Goal: Task Accomplishment & Management: Manage account settings

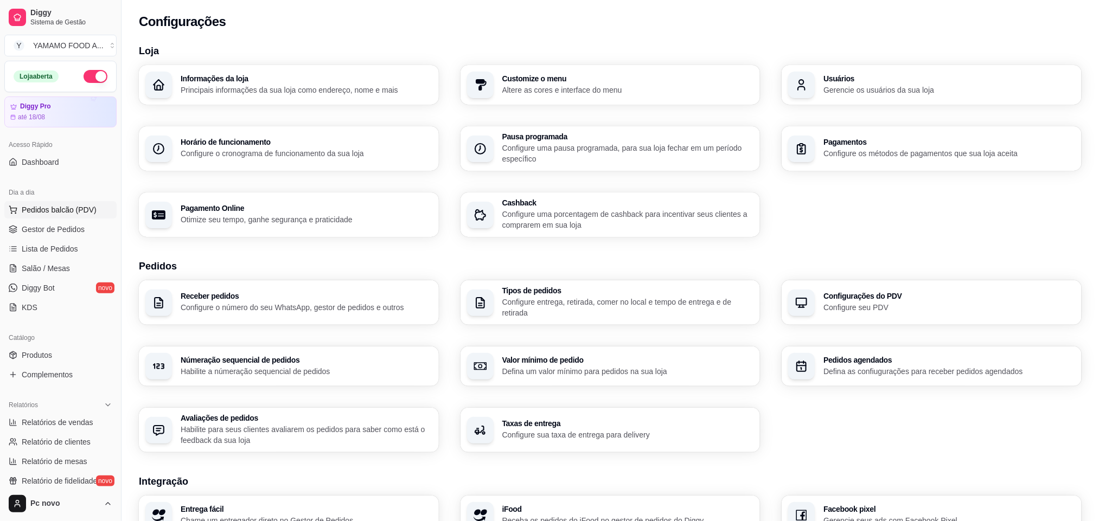
click at [80, 213] on span "Pedidos balcão (PDV)" at bounding box center [59, 209] width 75 height 11
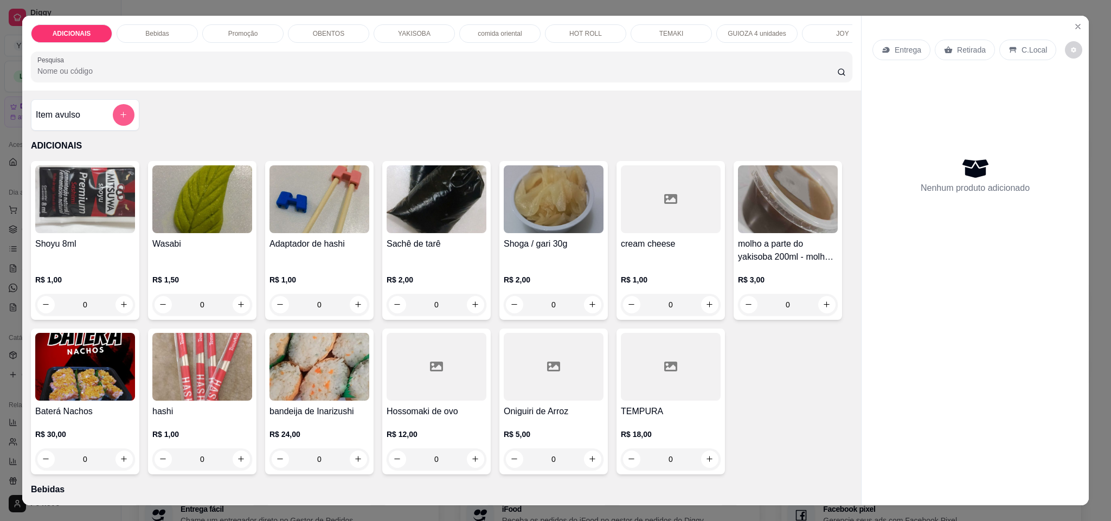
click at [120, 119] on icon "add-separate-item" at bounding box center [123, 115] width 8 height 8
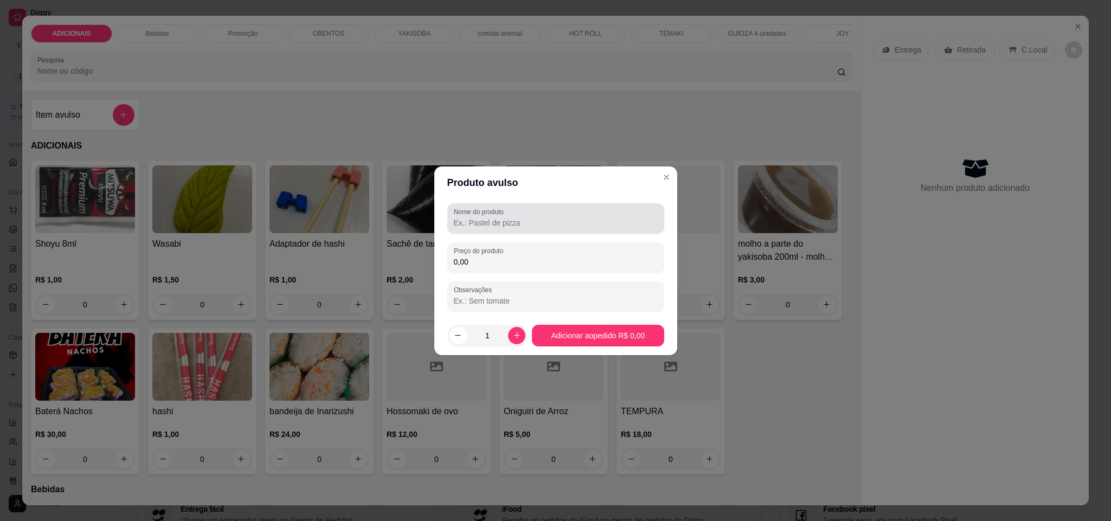
drag, startPoint x: 509, startPoint y: 215, endPoint x: 507, endPoint y: 197, distance: 18.1
click at [507, 199] on div "Nome do produto Preço do produto 0,00 Observações" at bounding box center [555, 257] width 243 height 117
click at [545, 231] on div "Nome do produto" at bounding box center [555, 218] width 217 height 30
type input "kare"
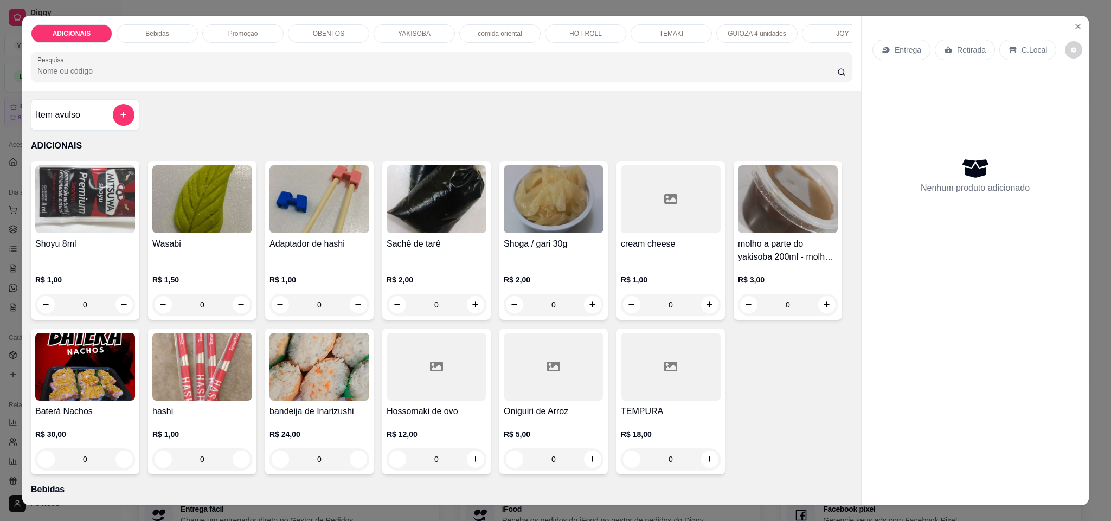
click at [905, 54] on p "Entrega" at bounding box center [908, 49] width 27 height 11
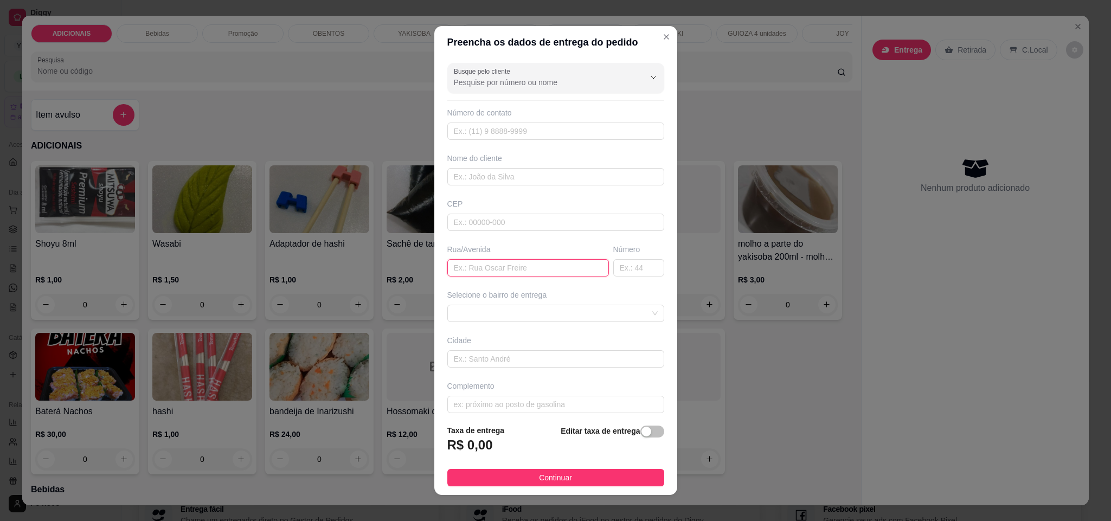
click at [507, 271] on input "text" at bounding box center [528, 267] width 162 height 17
type input "av [PERSON_NAME]"
click at [613, 273] on input "text" at bounding box center [638, 267] width 51 height 17
click at [608, 316] on span at bounding box center [556, 313] width 204 height 16
type input "825"
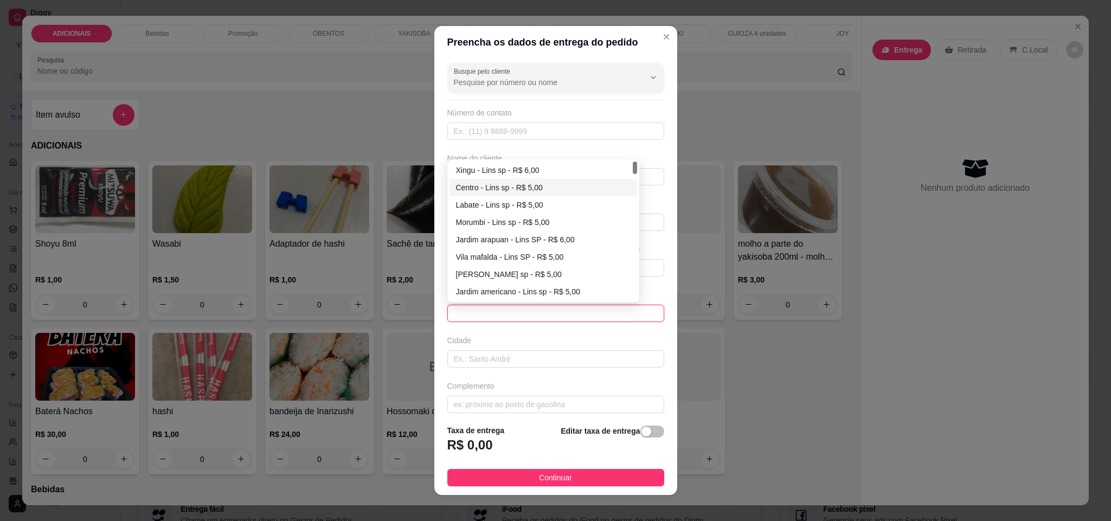
click at [499, 193] on div "Centro - Lins sp - R$ 5,00" at bounding box center [543, 188] width 175 height 12
type input "Lins sp"
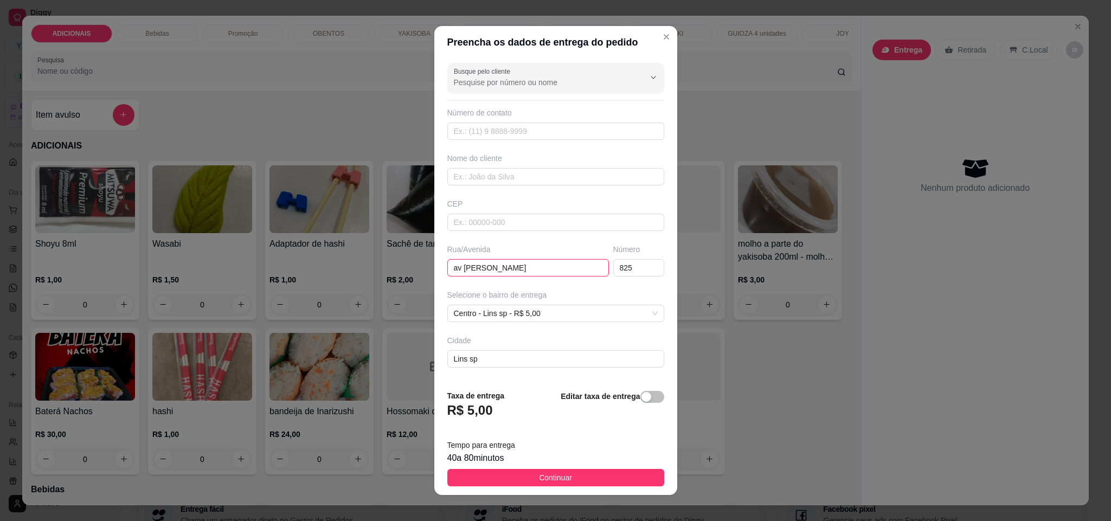
drag, startPoint x: 516, startPoint y: 276, endPoint x: 540, endPoint y: 269, distance: 24.7
click at [517, 275] on input "av [PERSON_NAME]" at bounding box center [528, 267] width 162 height 17
type input "av [PERSON_NAME]"
click at [566, 473] on button "Continuar" at bounding box center [555, 477] width 217 height 17
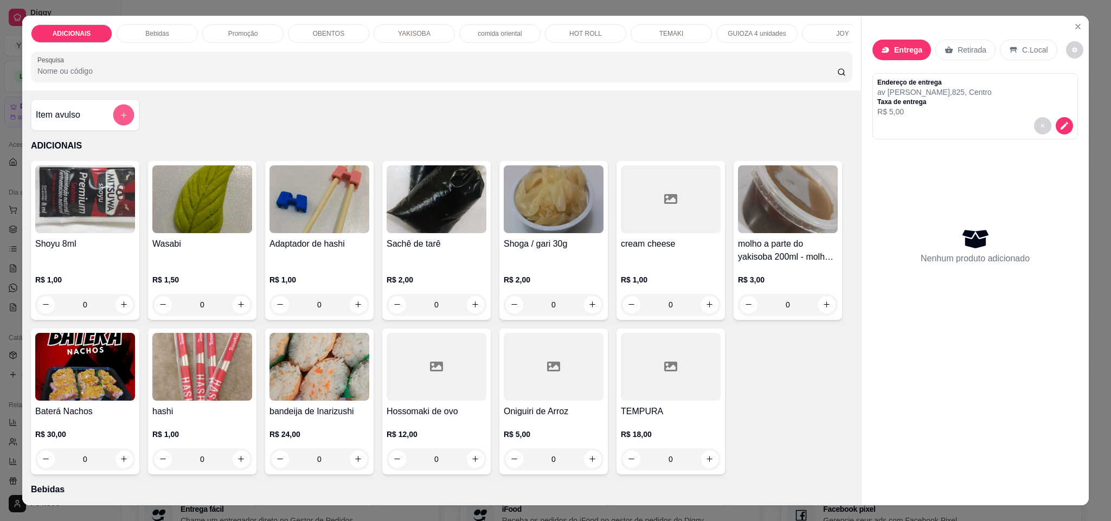
click at [120, 119] on icon "add-separate-item" at bounding box center [124, 115] width 8 height 8
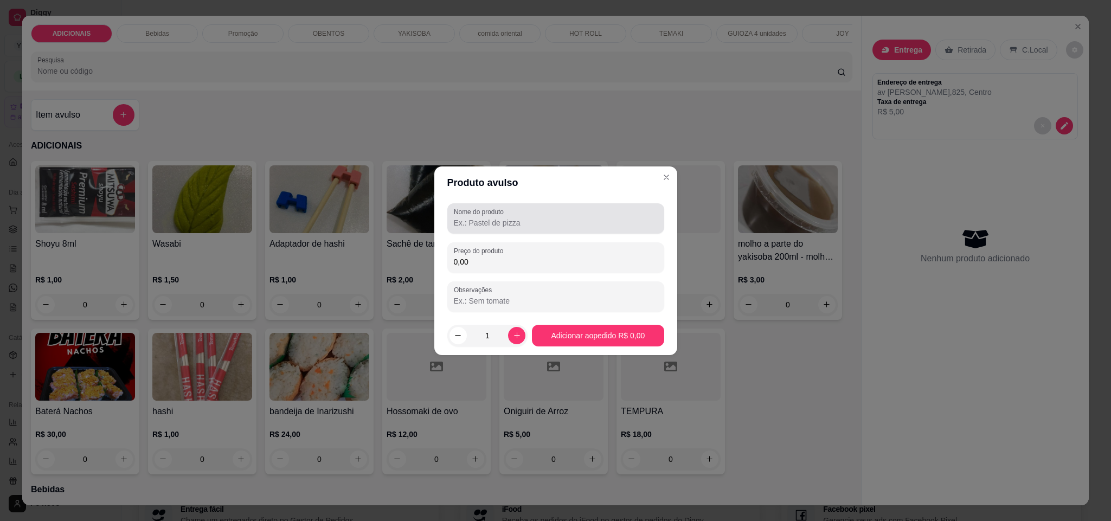
drag, startPoint x: 493, startPoint y: 215, endPoint x: 494, endPoint y: 228, distance: 13.0
click at [493, 220] on div "Nome do produto" at bounding box center [555, 218] width 217 height 30
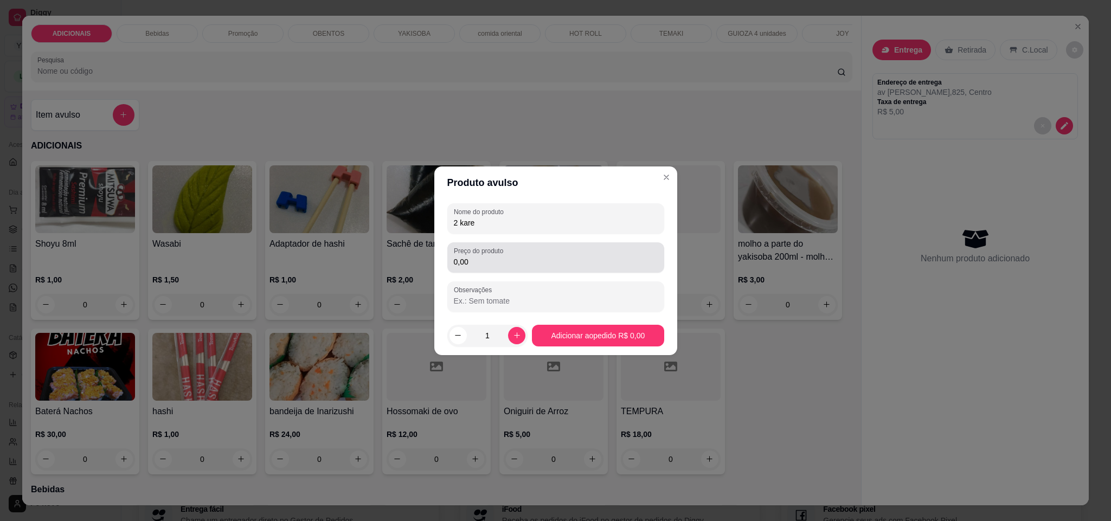
type input "2 kare"
click at [498, 264] on input "0,00" at bounding box center [556, 262] width 204 height 11
type input "90,00"
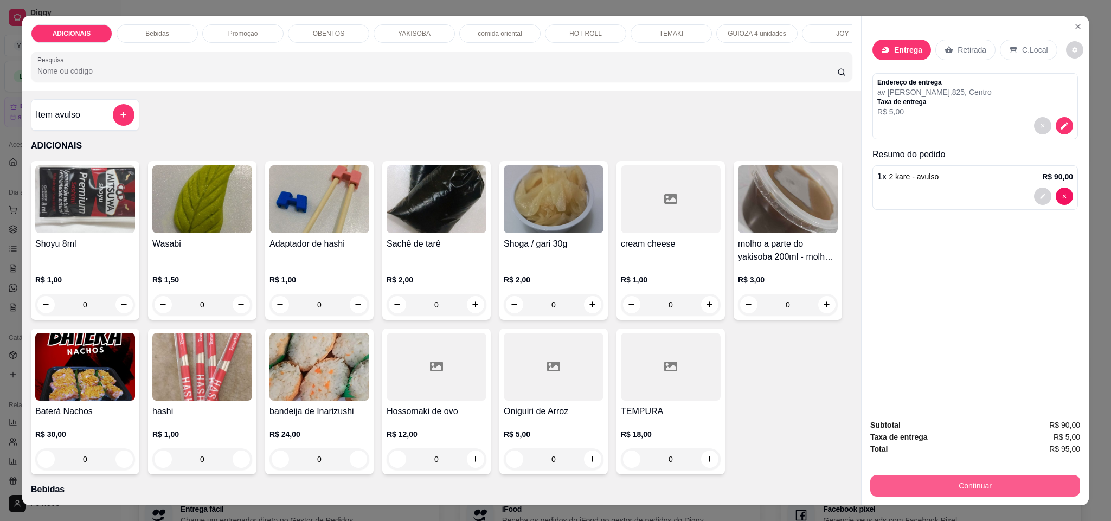
click at [984, 496] on button "Continuar" at bounding box center [975, 486] width 210 height 22
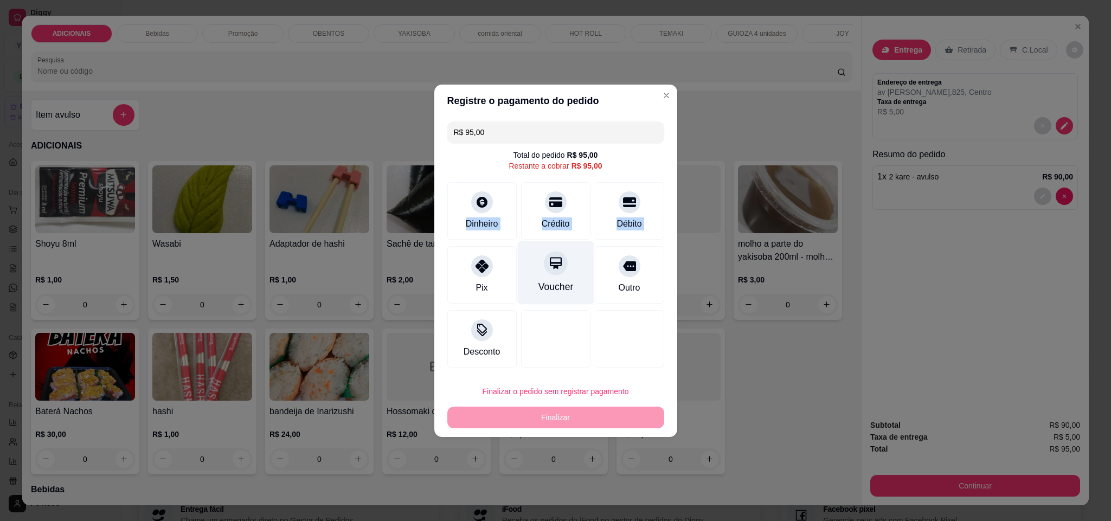
drag, startPoint x: 384, startPoint y: 233, endPoint x: 524, endPoint y: 260, distance: 142.6
drag, startPoint x: 524, startPoint y: 260, endPoint x: 484, endPoint y: 279, distance: 44.2
click at [487, 278] on div "Pix" at bounding box center [482, 272] width 76 height 63
type input "R$ 0,00"
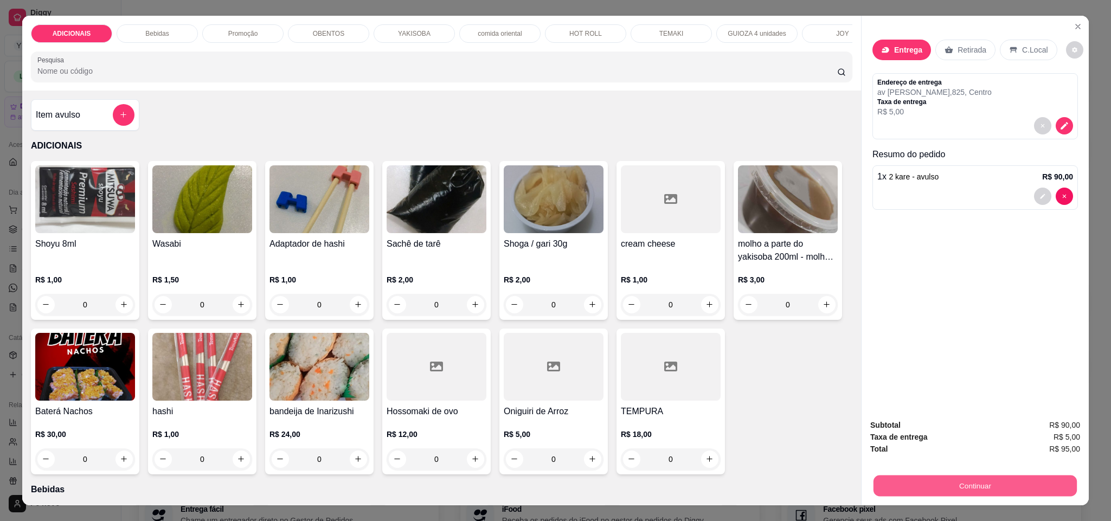
click at [1000, 485] on button "Continuar" at bounding box center [975, 486] width 203 height 21
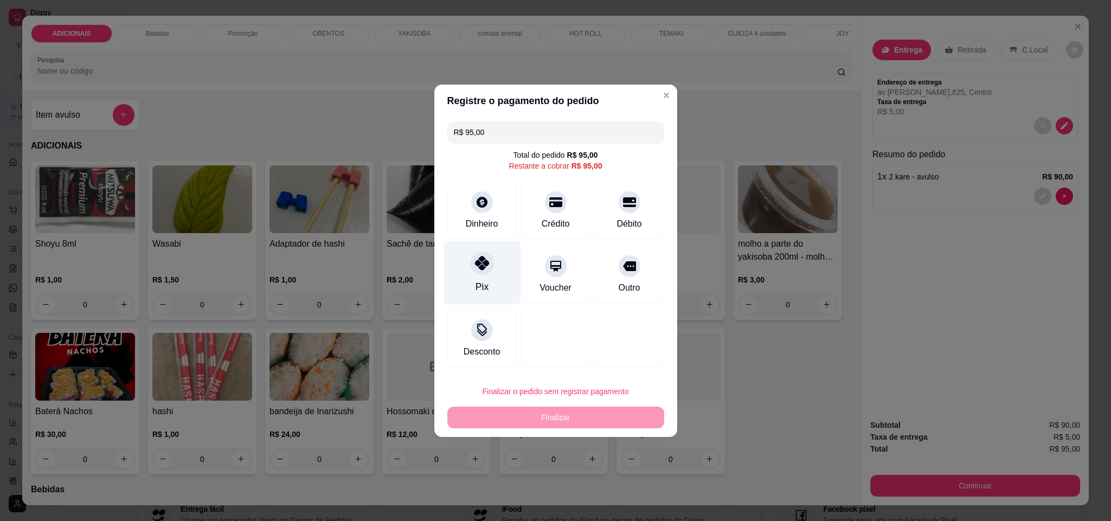
click at [482, 277] on div "Pix" at bounding box center [482, 272] width 76 height 63
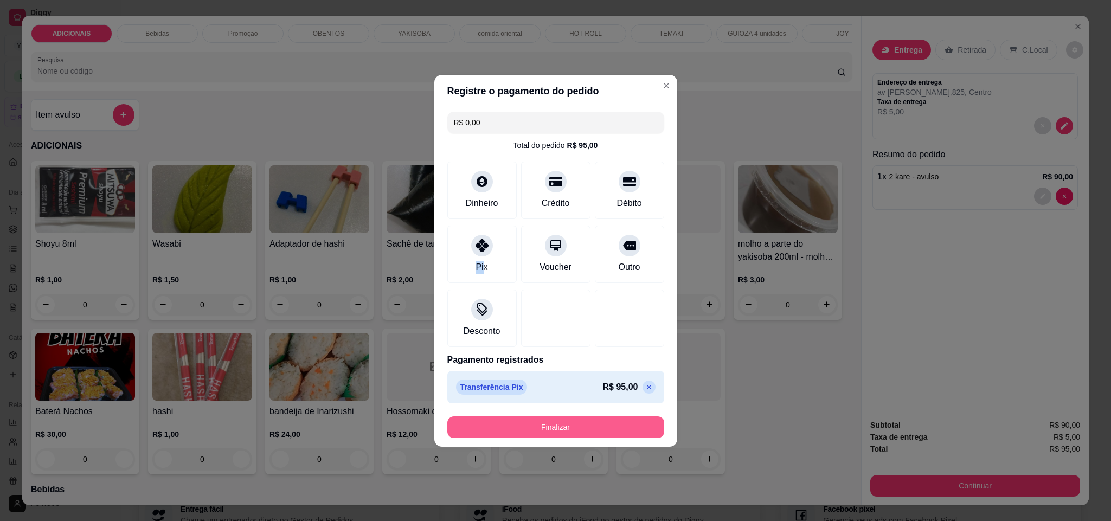
click at [578, 430] on button "Finalizar" at bounding box center [555, 428] width 217 height 22
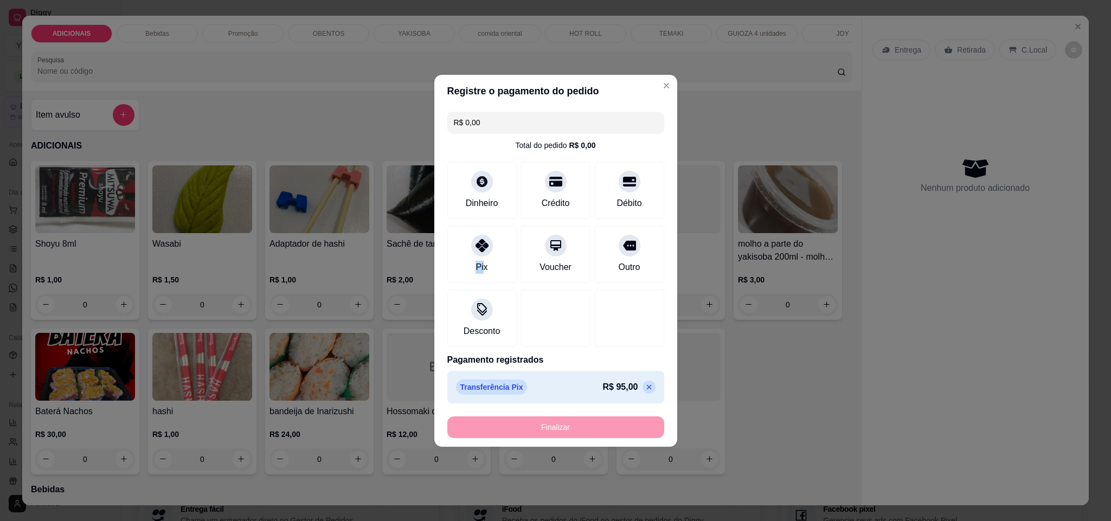
type input "-R$ 95,00"
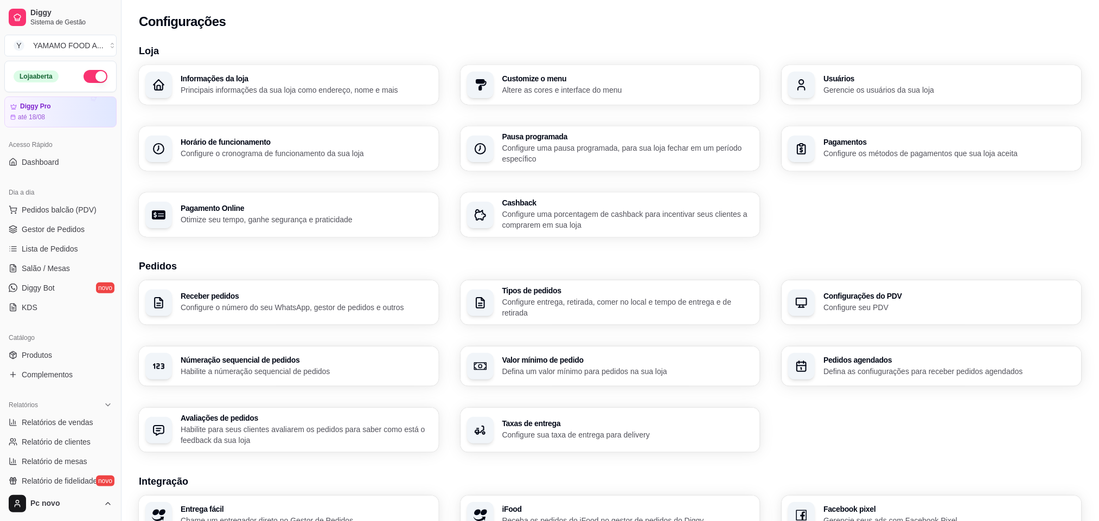
click at [941, 373] on p "Defina as confiugurações para receber pedidos agendados" at bounding box center [949, 371] width 252 height 11
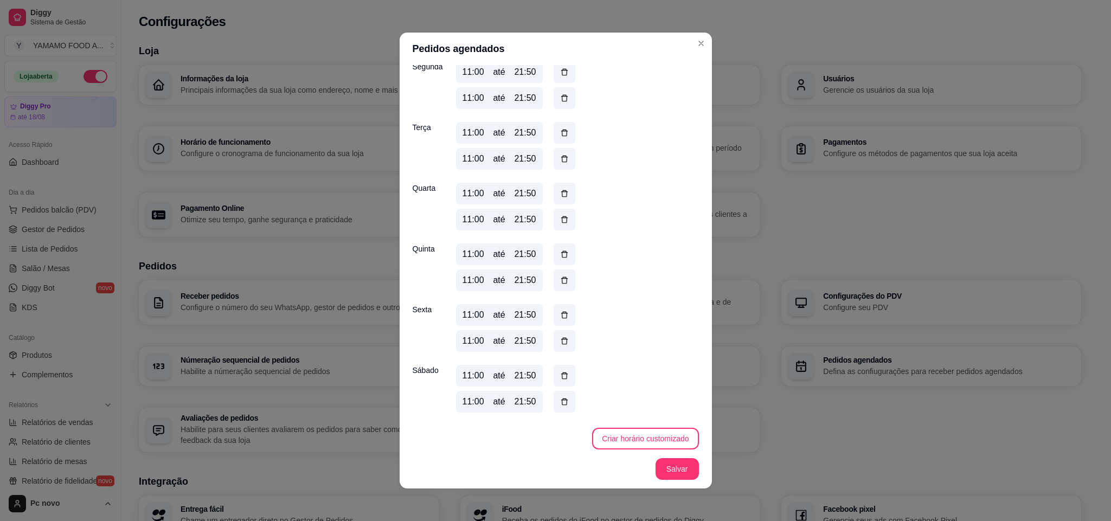
scroll to position [324, 0]
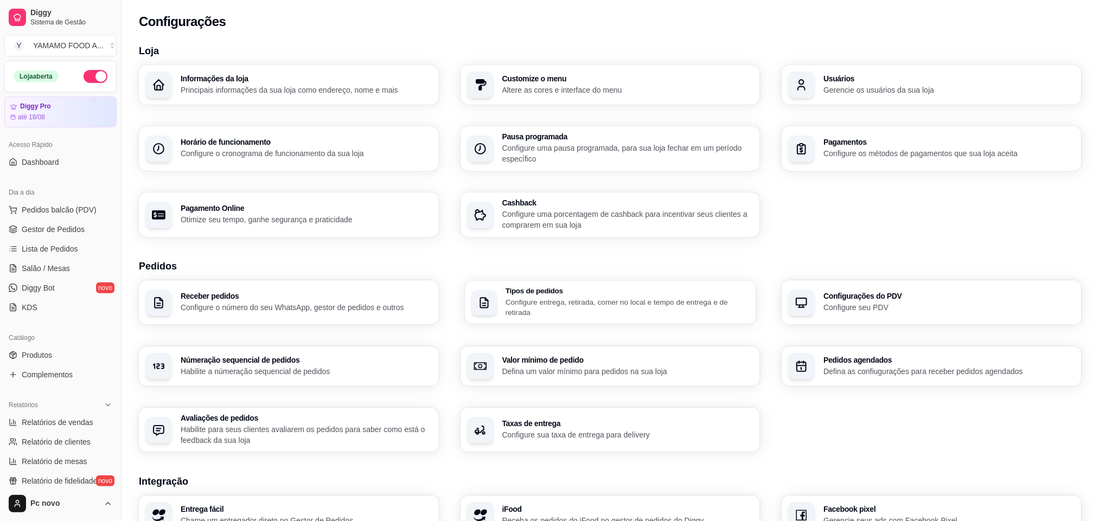
click at [522, 306] on p "Configure entrega, retirada, comer no local e tempo de entrega e de retirada" at bounding box center [627, 307] width 244 height 21
click at [40, 225] on span "Gestor de Pedidos" at bounding box center [53, 229] width 63 height 11
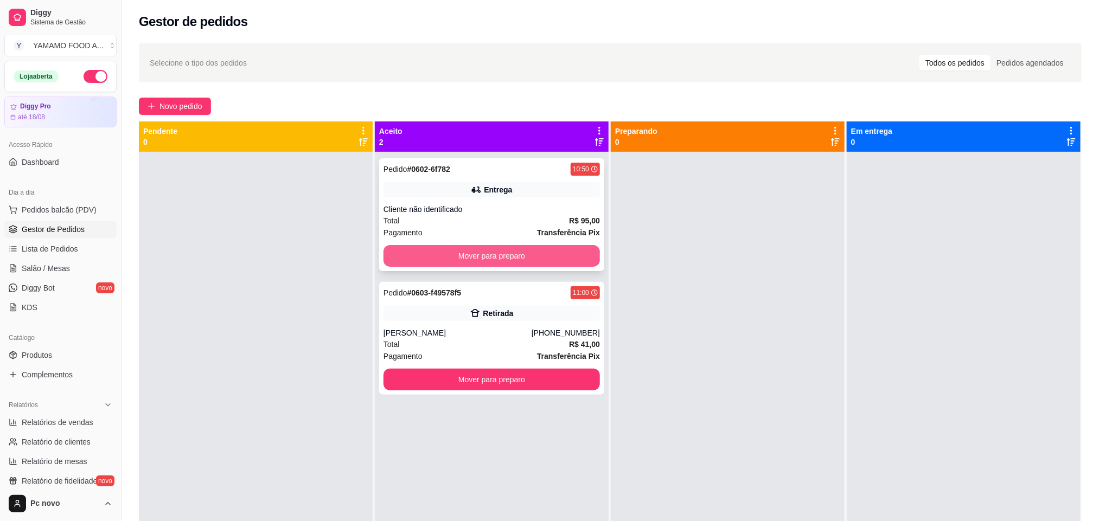
click at [467, 246] on button "Mover para preparo" at bounding box center [491, 256] width 216 height 22
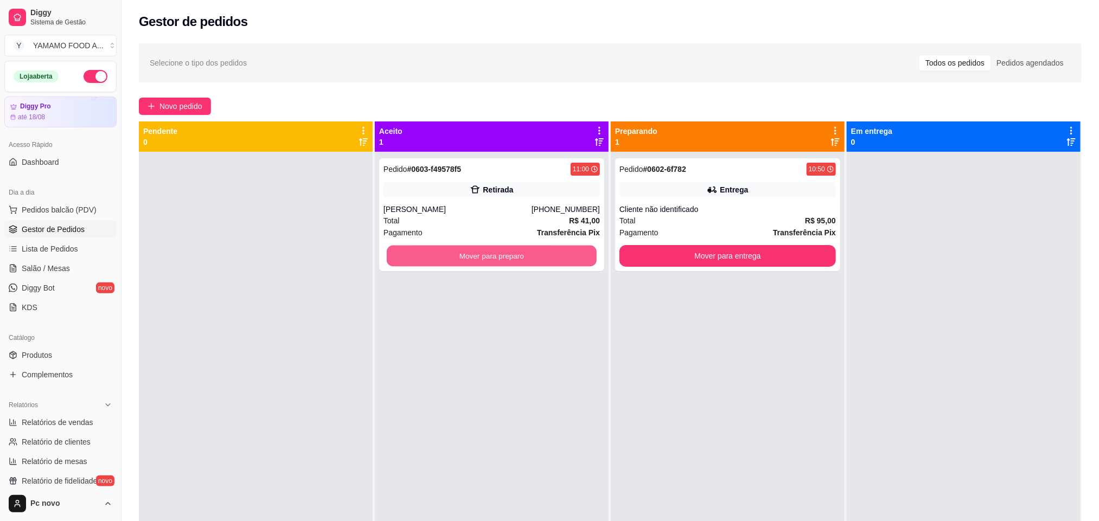
click at [470, 254] on button "Mover para preparo" at bounding box center [492, 256] width 210 height 21
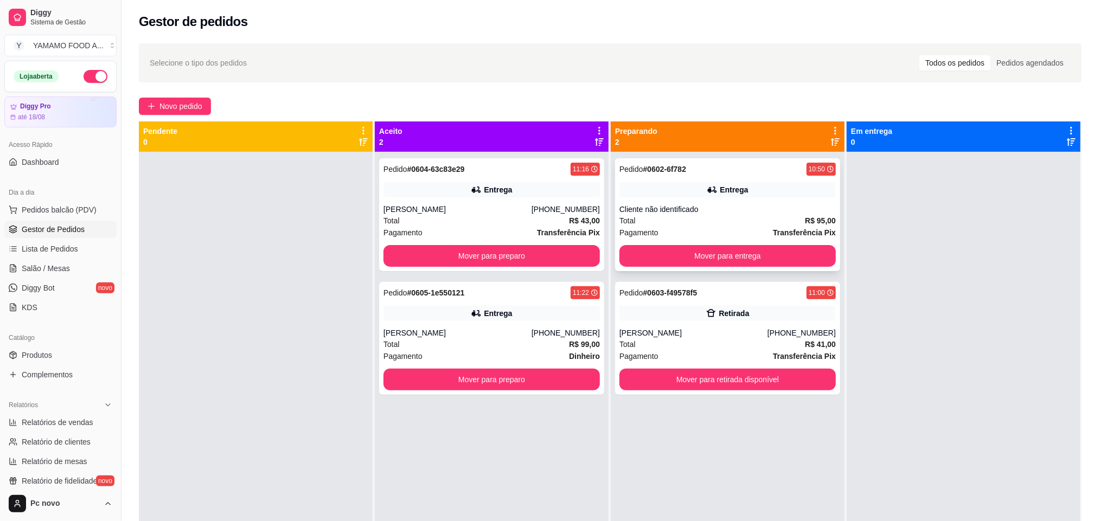
click at [637, 201] on div "Pedido # 0602-6f782 10:50 Entrega Cliente não identificado Total R$ 95,00 Pagam…" at bounding box center [727, 214] width 225 height 113
click at [789, 254] on button "Mover para entrega" at bounding box center [728, 256] width 210 height 21
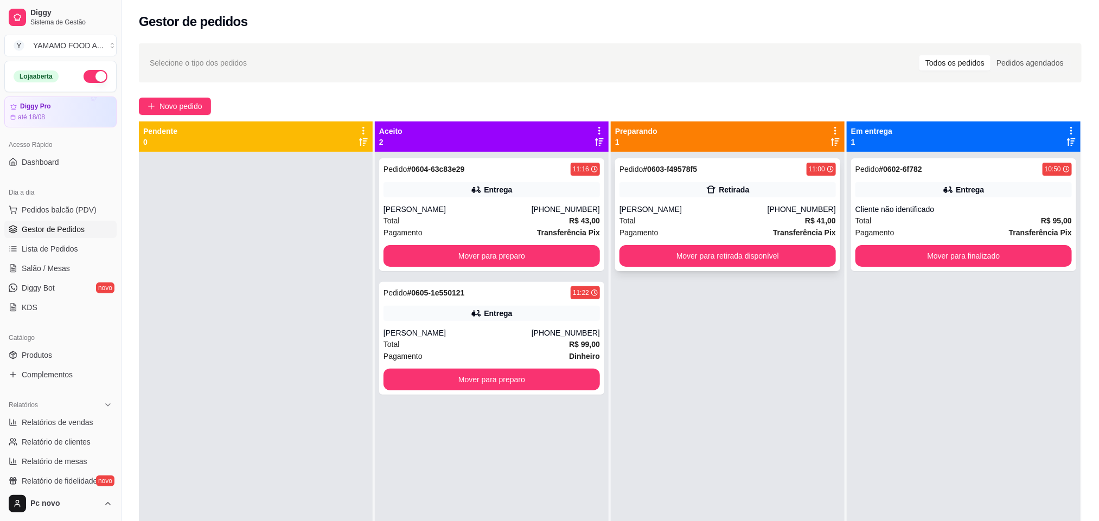
click at [707, 193] on icon at bounding box center [711, 189] width 11 height 11
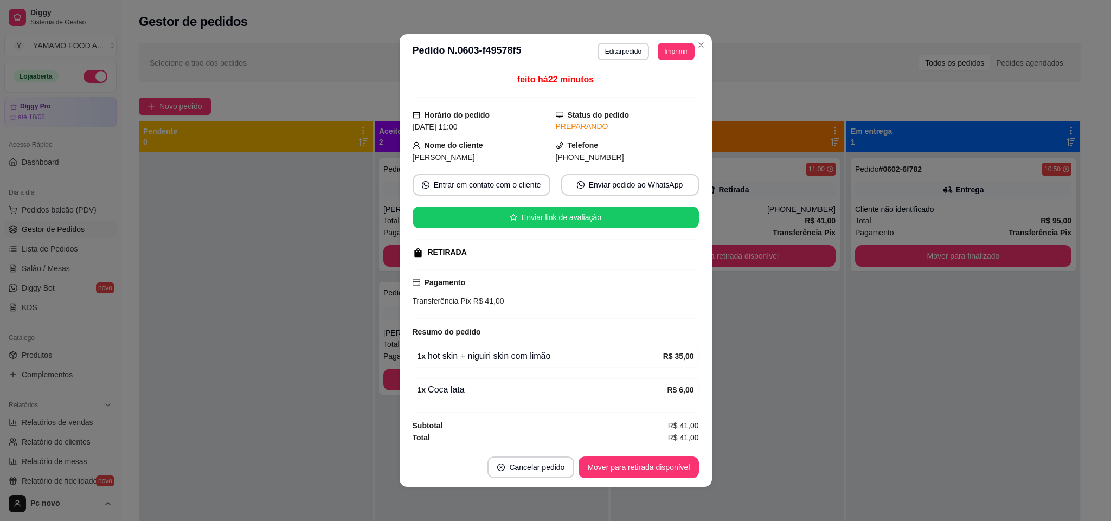
scroll to position [2, 0]
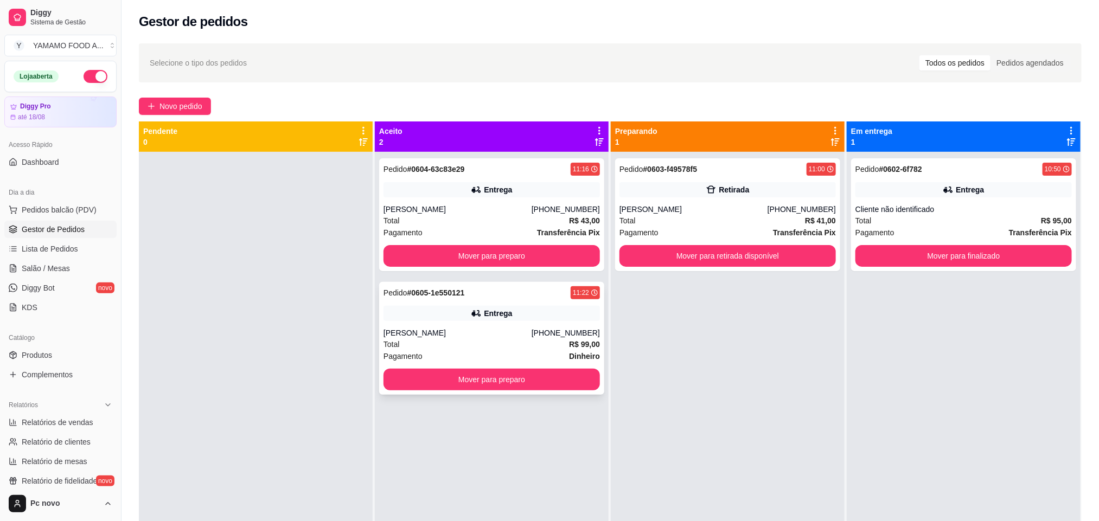
click at [463, 303] on div "Pedido # 0605-1e550121 11:22 Entrega [PERSON_NAME] [PHONE_NUMBER] Total R$ 99,0…" at bounding box center [491, 338] width 225 height 113
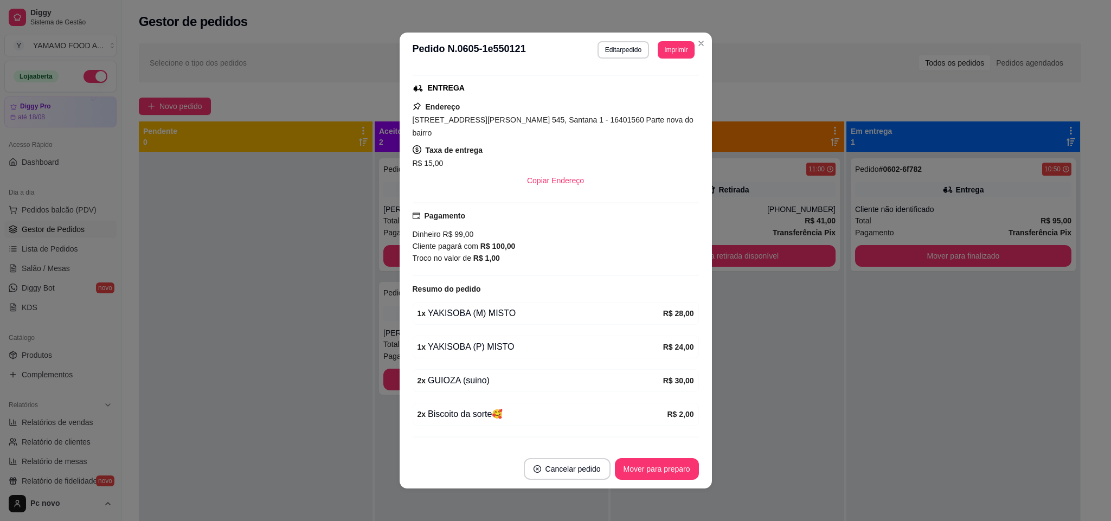
scroll to position [179, 0]
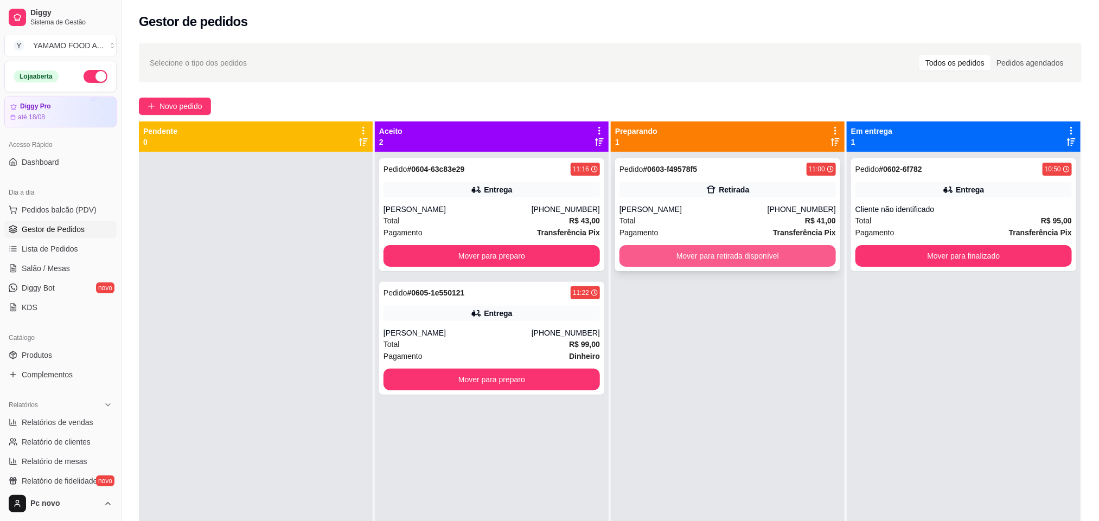
click at [748, 259] on button "Mover para retirada disponível" at bounding box center [727, 256] width 216 height 22
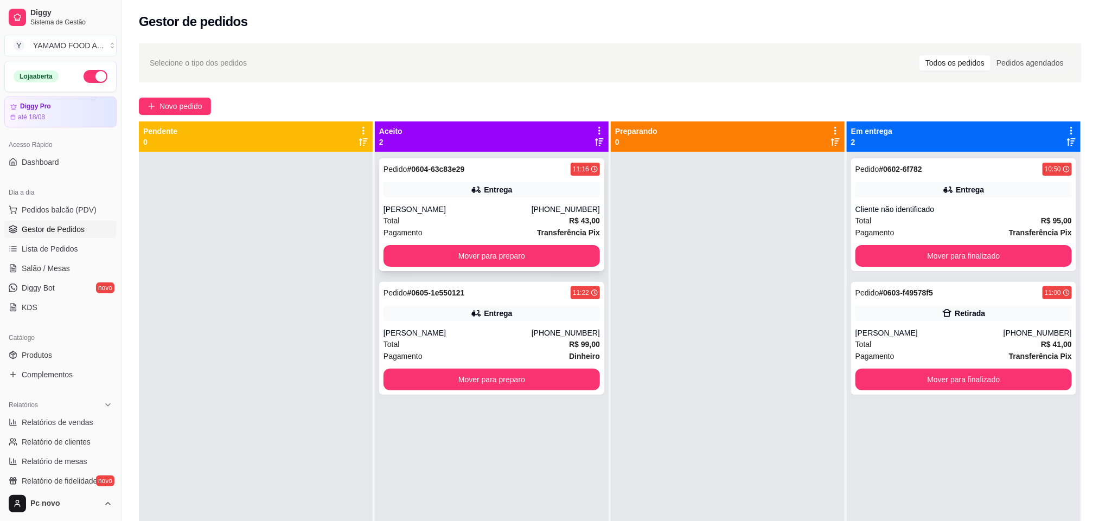
click at [516, 200] on div "Pedido # 0604-63c83e29 11:16 Entrega [PERSON_NAME] [PHONE_NUMBER] Total R$ 43,0…" at bounding box center [491, 214] width 225 height 113
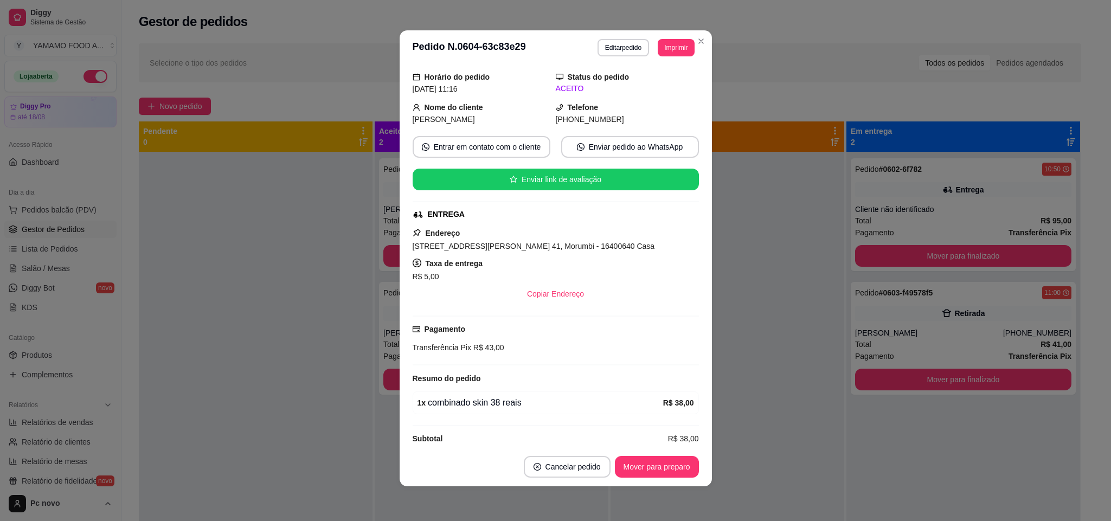
scroll to position [52, 0]
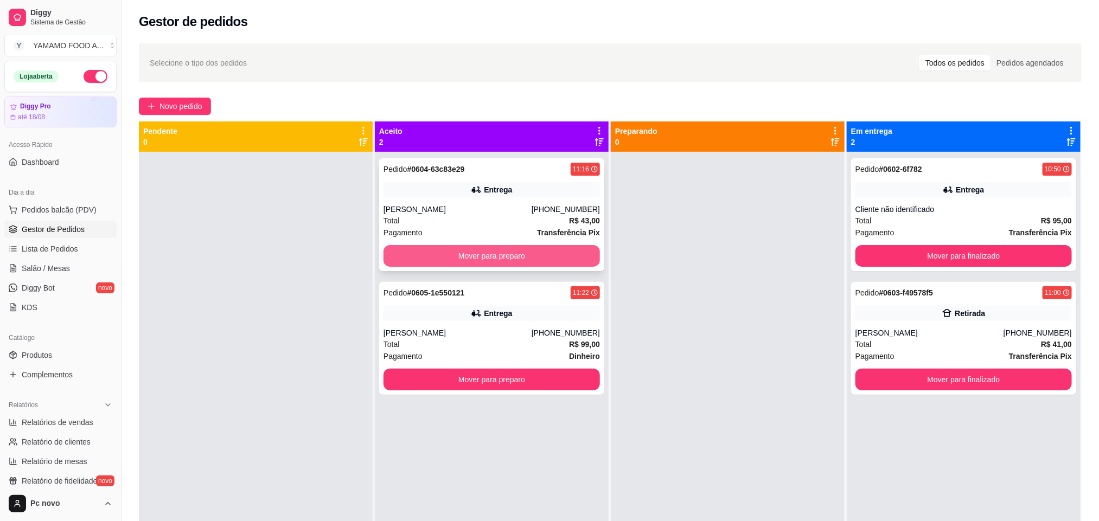
click at [430, 251] on button "Mover para preparo" at bounding box center [491, 256] width 216 height 22
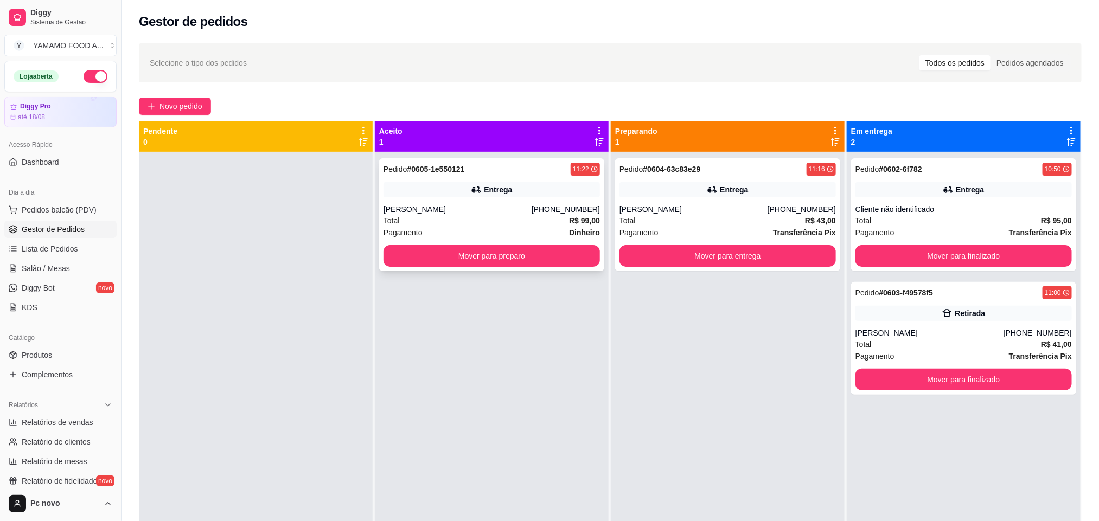
click at [432, 196] on div "Entrega" at bounding box center [491, 189] width 216 height 15
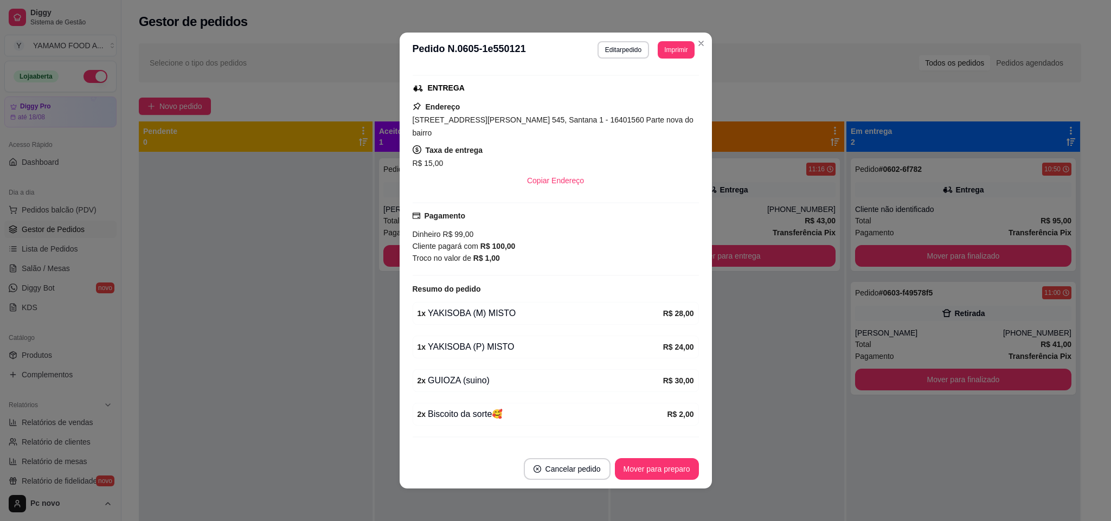
scroll to position [2, 0]
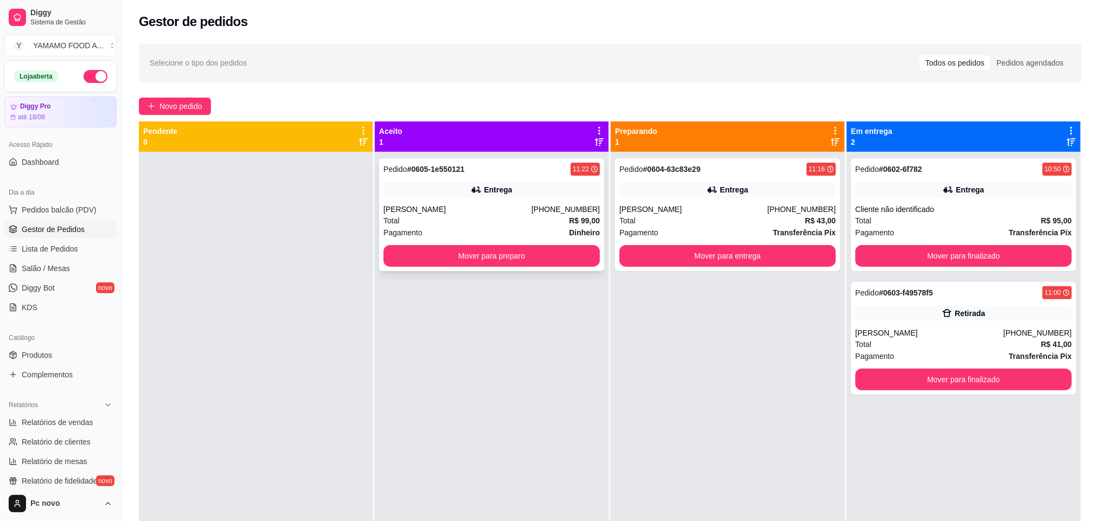
click at [488, 187] on div "Entrega" at bounding box center [498, 189] width 28 height 11
click at [1025, 340] on div "Total R$ 41,00" at bounding box center [963, 344] width 216 height 12
click at [936, 361] on div "Pagamento Transferência Pix" at bounding box center [963, 356] width 216 height 12
click at [941, 383] on button "Mover para finalizado" at bounding box center [963, 380] width 216 height 22
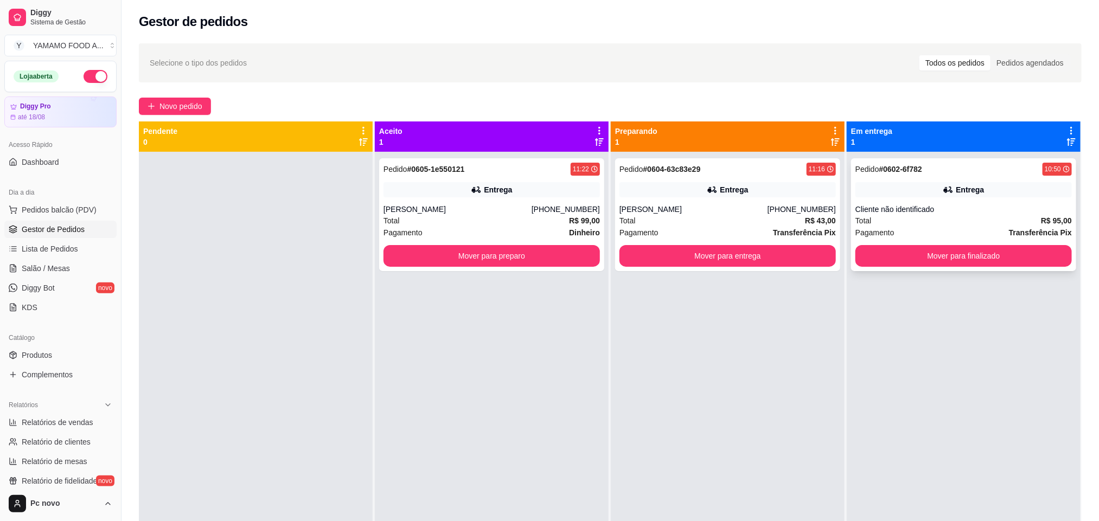
click at [891, 200] on div "Pedido # 0602-6f782 10:50 Entrega Cliente não identificado Total R$ 95,00 Pagam…" at bounding box center [963, 214] width 225 height 113
click at [949, 259] on button "Mover para finalizado" at bounding box center [963, 256] width 216 height 22
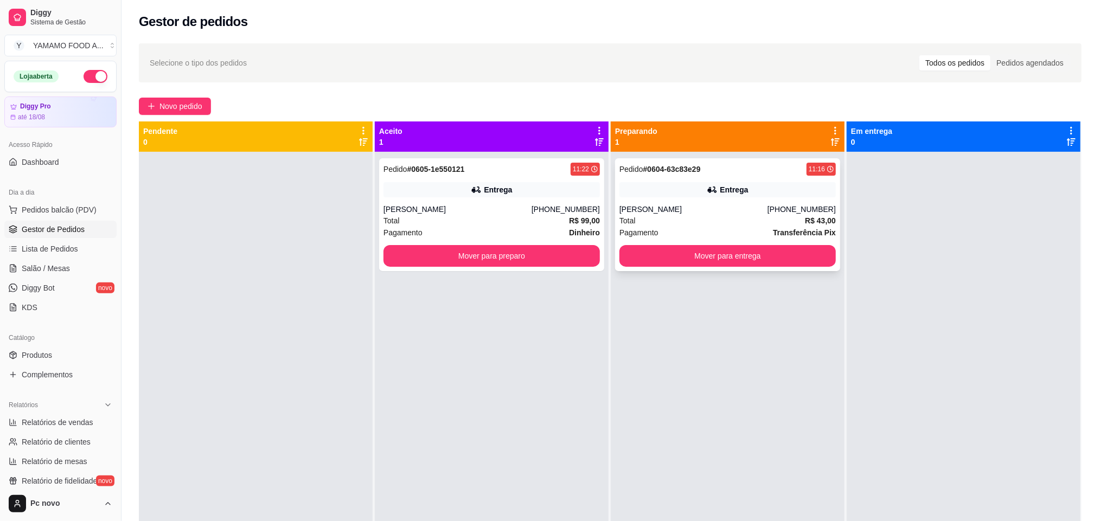
click at [679, 205] on div "[PERSON_NAME]" at bounding box center [693, 209] width 148 height 11
click at [782, 260] on button "Mover para entrega" at bounding box center [727, 256] width 216 height 22
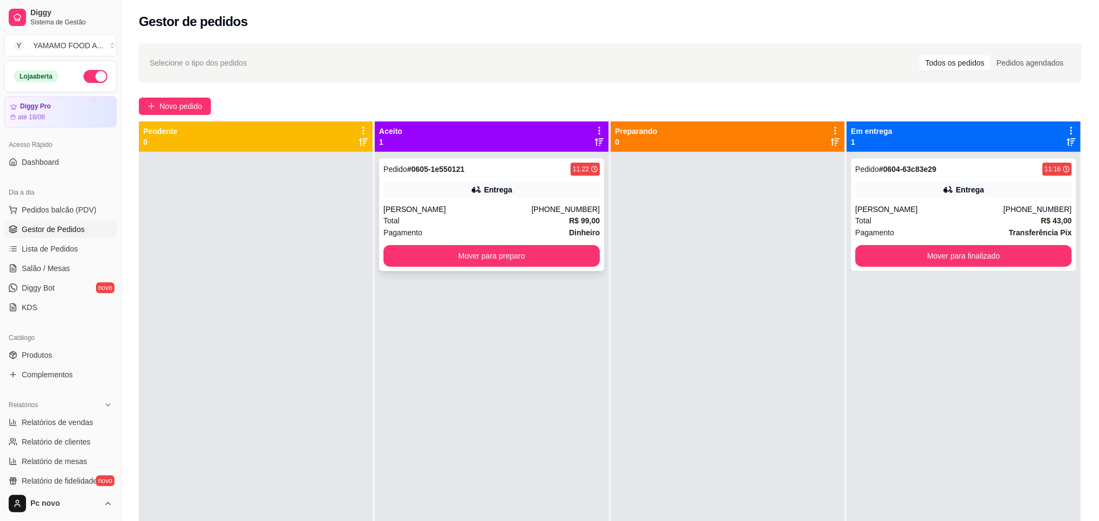
click at [505, 183] on div "Entrega" at bounding box center [491, 189] width 216 height 15
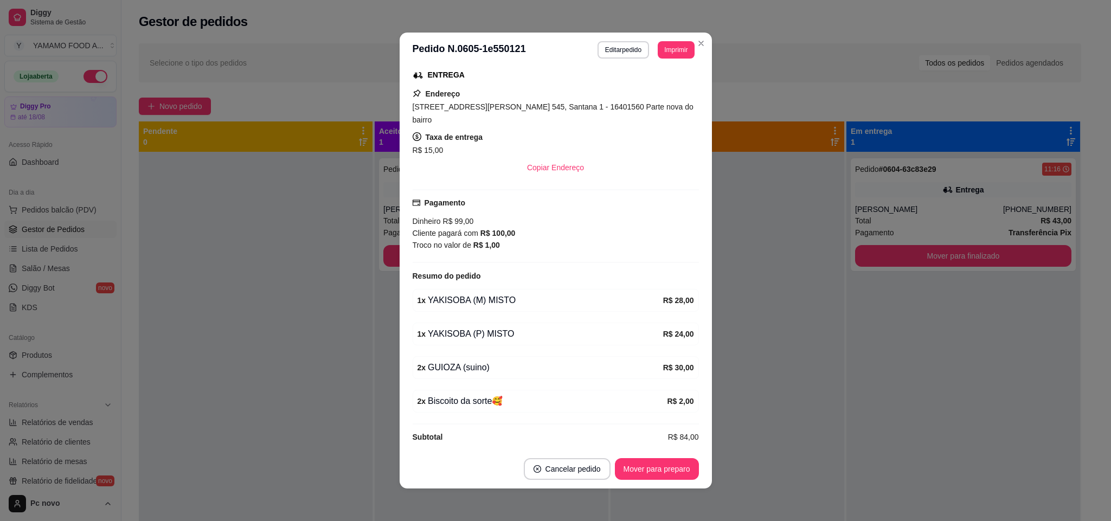
scroll to position [179, 0]
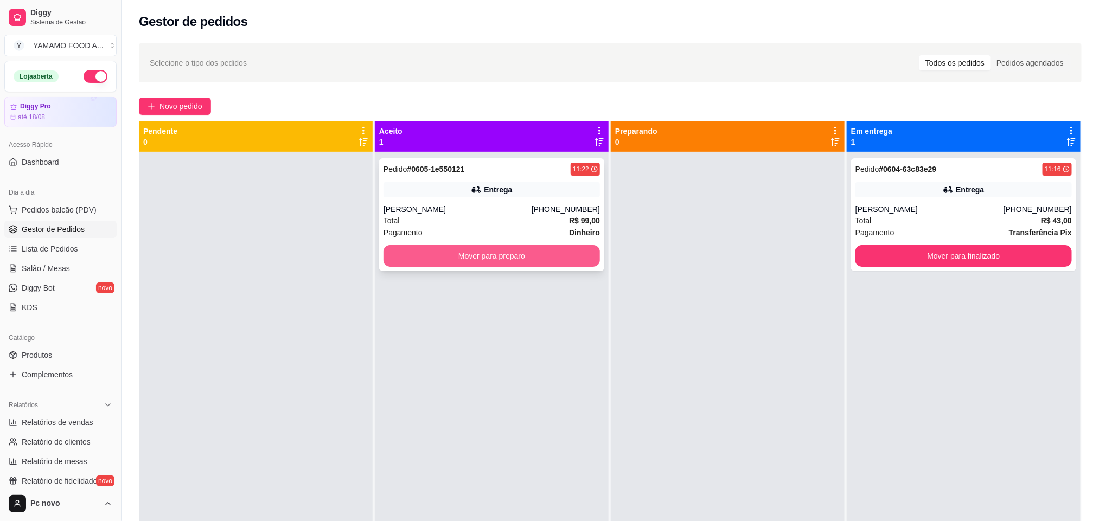
click at [568, 257] on button "Mover para preparo" at bounding box center [491, 256] width 216 height 22
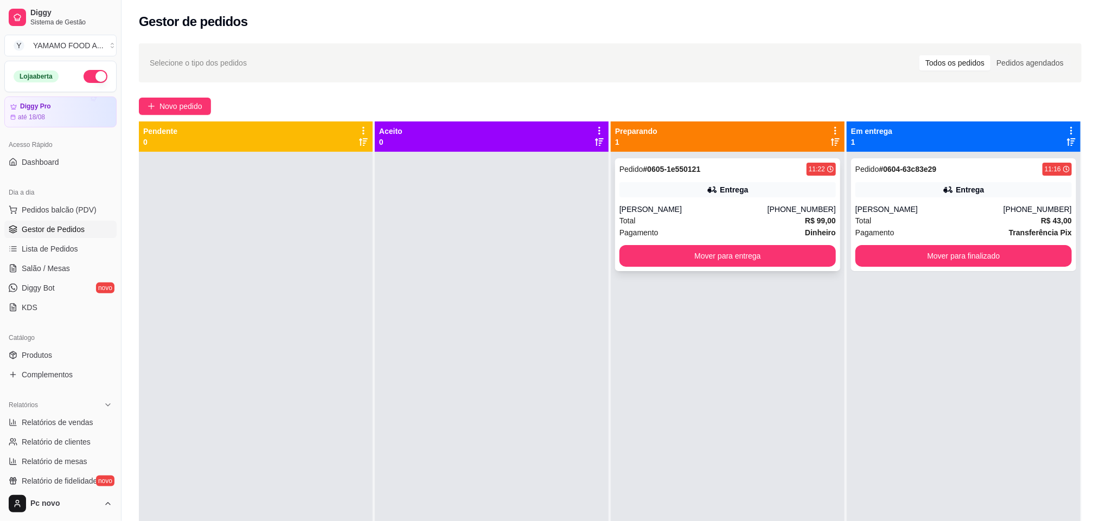
click at [731, 204] on div "[PERSON_NAME]" at bounding box center [693, 209] width 148 height 11
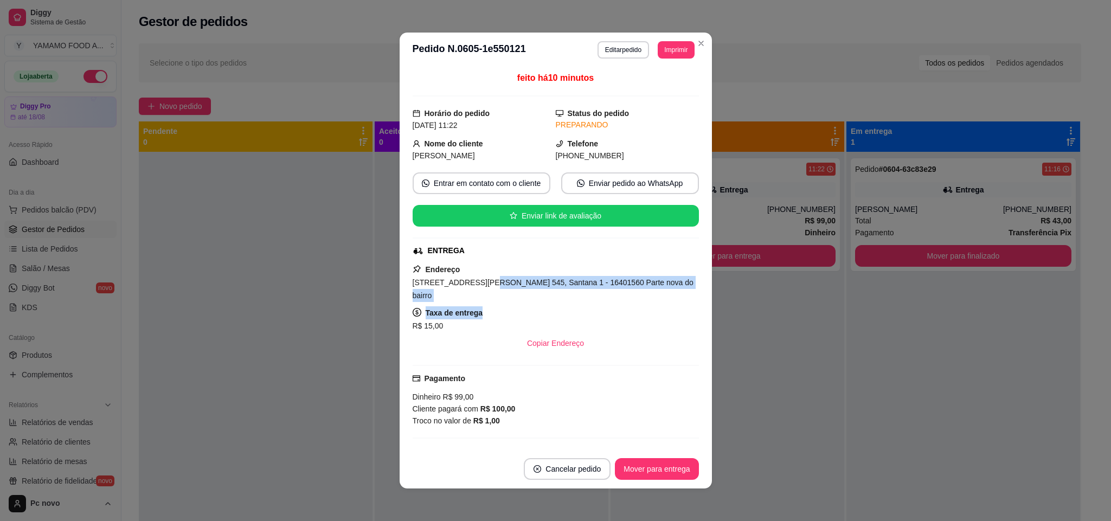
drag, startPoint x: 475, startPoint y: 284, endPoint x: 576, endPoint y: 291, distance: 101.7
click at [575, 293] on div "Endereço [STREET_ADDRESS][PERSON_NAME] 545, Santana 1 - 16401560 Parte nova do …" at bounding box center [556, 308] width 286 height 91
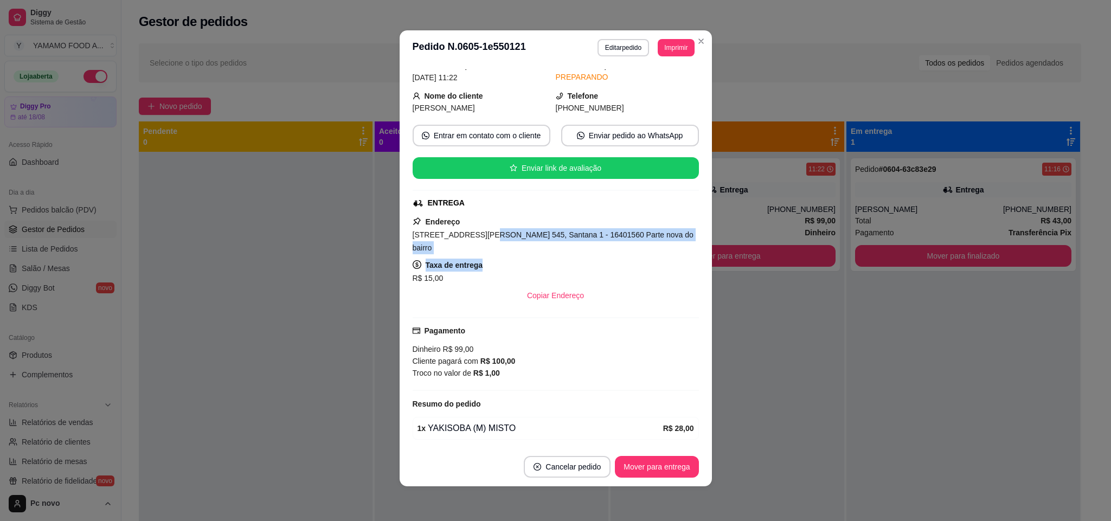
scroll to position [81, 0]
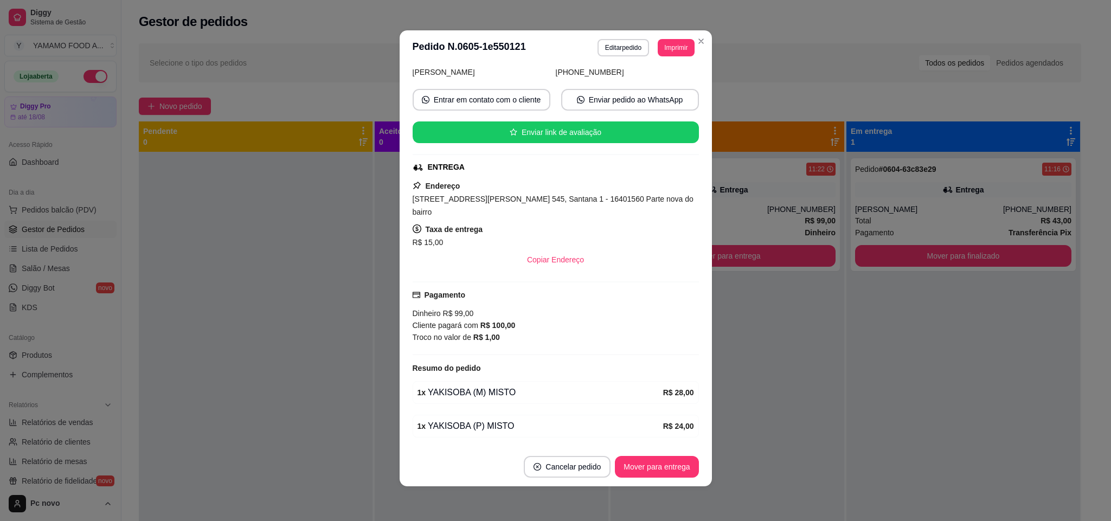
click at [493, 308] on div "Dinheiro R$ 99,00 Cliente pagará com R$ 100,00 Troco no valor de R$ 1,00" at bounding box center [556, 326] width 286 height 36
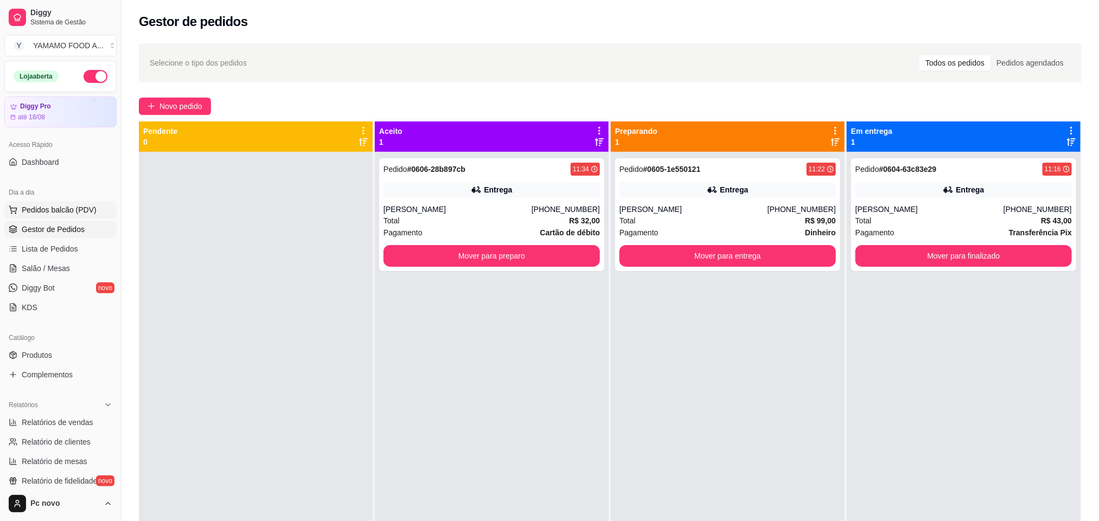
click at [41, 210] on span "Pedidos balcão (PDV)" at bounding box center [59, 209] width 75 height 11
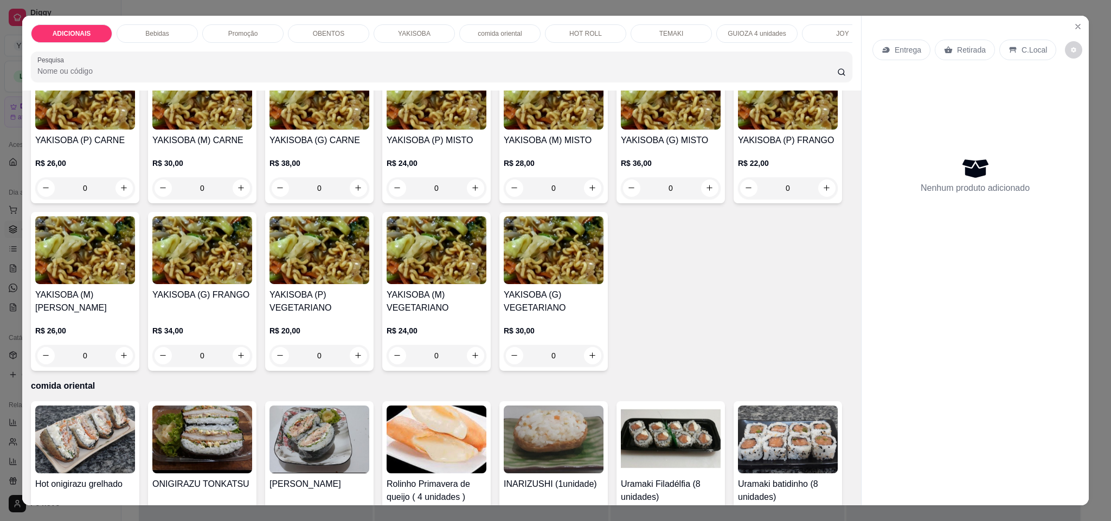
scroll to position [1546, 0]
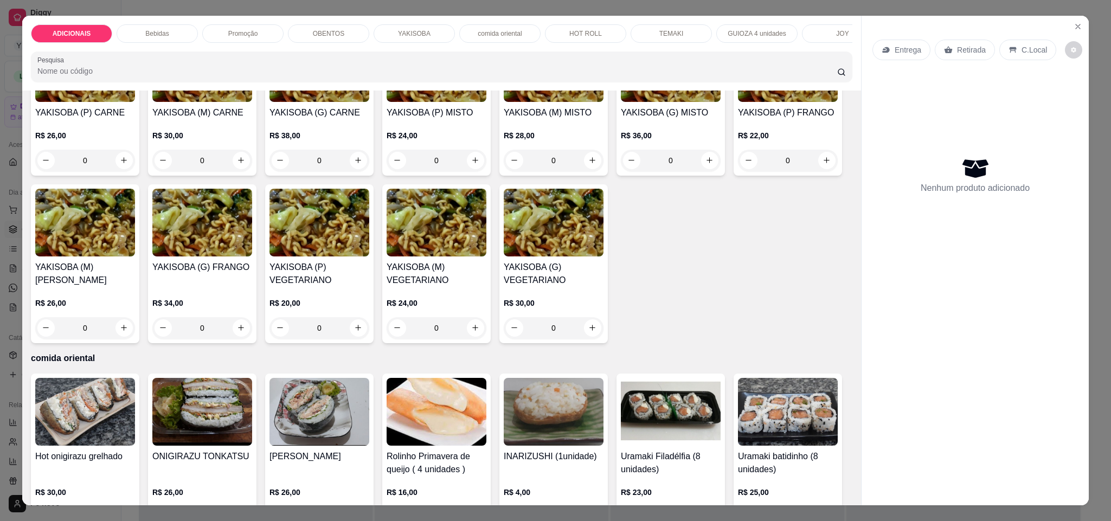
type input "1"
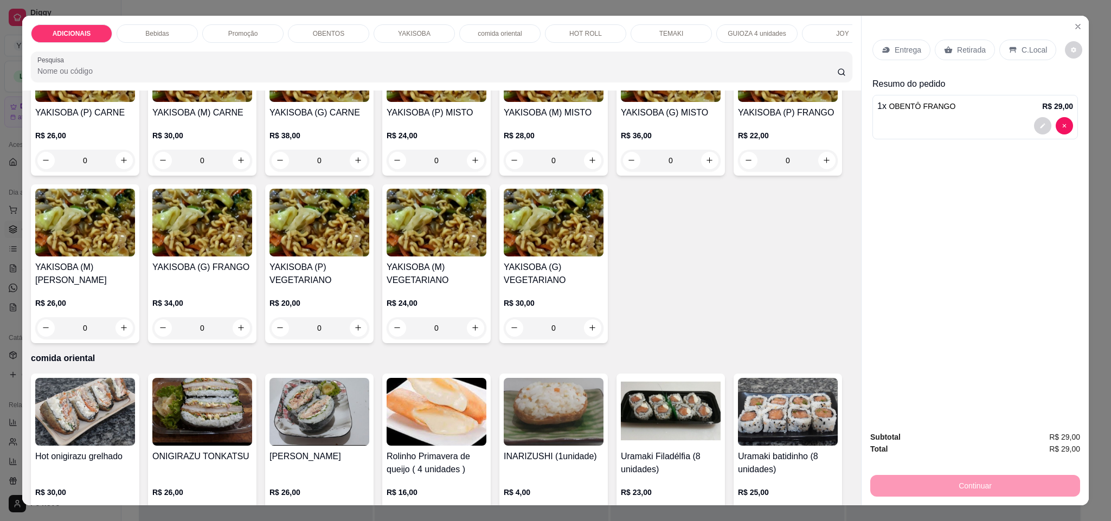
type input "1"
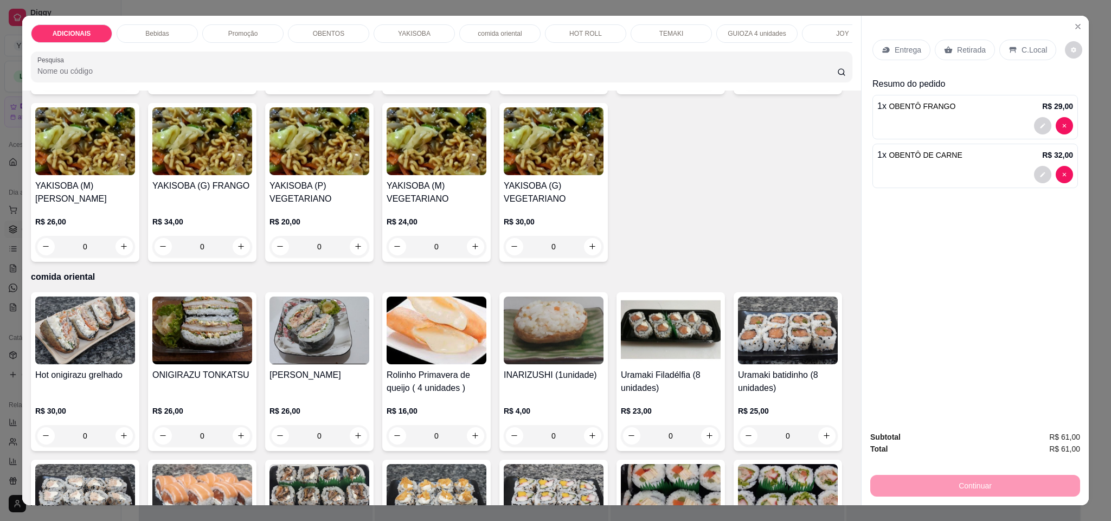
click at [706, 83] on icon "increase-product-quantity" at bounding box center [710, 79] width 8 height 8
type input "1"
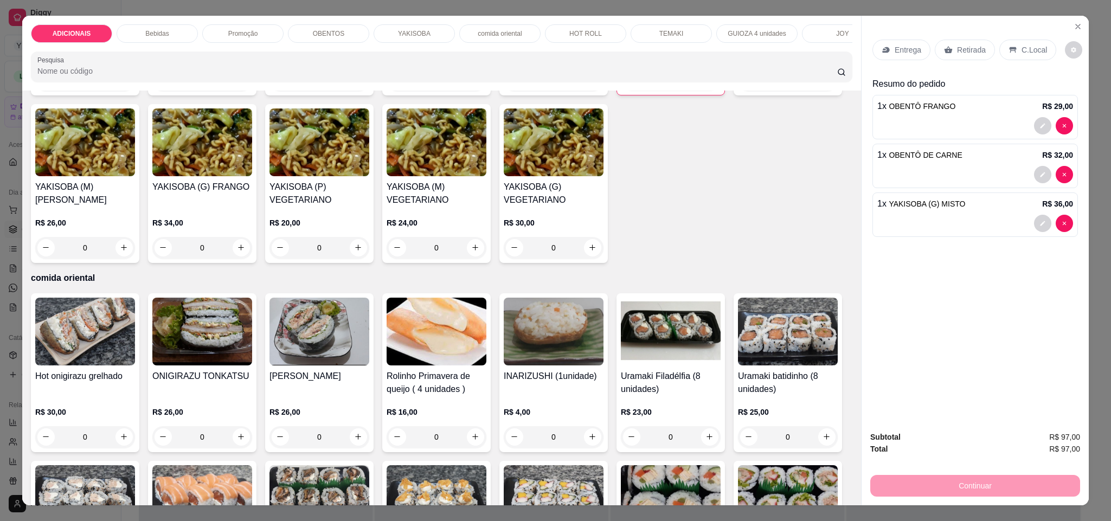
click at [908, 44] on p "Entrega" at bounding box center [908, 49] width 27 height 11
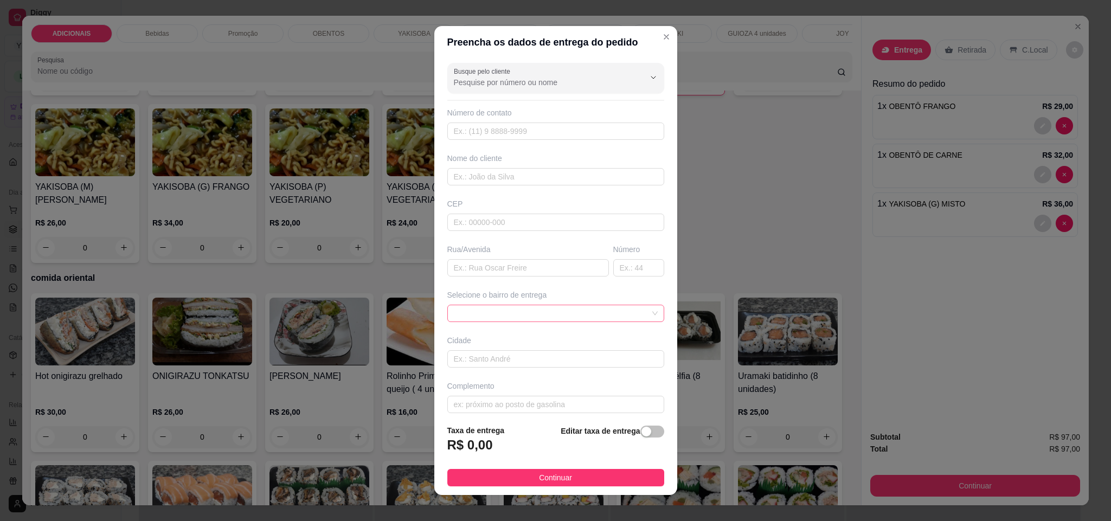
click at [608, 316] on span at bounding box center [556, 313] width 204 height 16
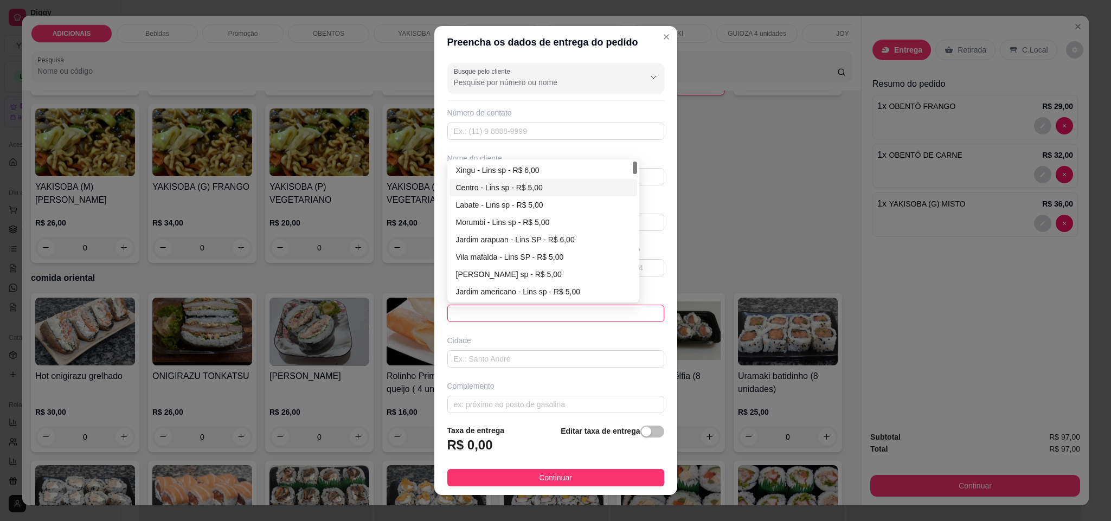
click at [495, 188] on div "Centro - Lins sp - R$ 5,00" at bounding box center [543, 188] width 175 height 12
type input "Lins sp"
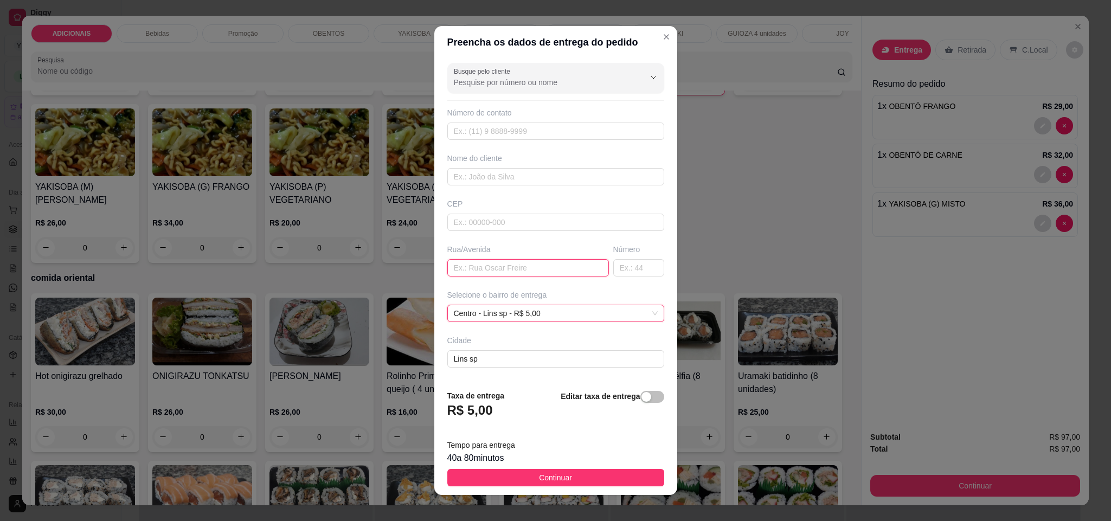
click at [488, 276] on input "text" at bounding box center [528, 267] width 162 height 17
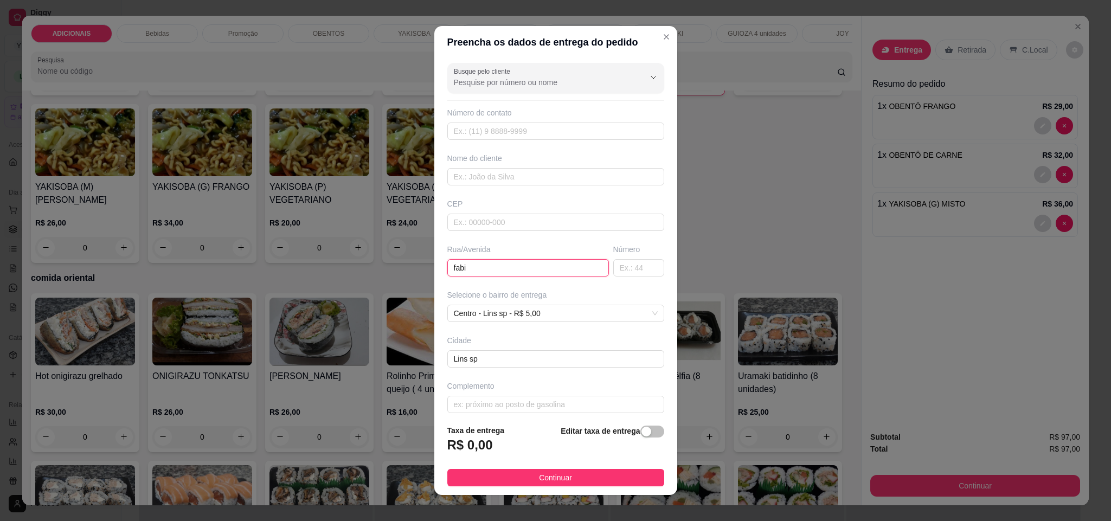
type input "fabii"
click at [618, 479] on button "Continuar" at bounding box center [555, 477] width 217 height 17
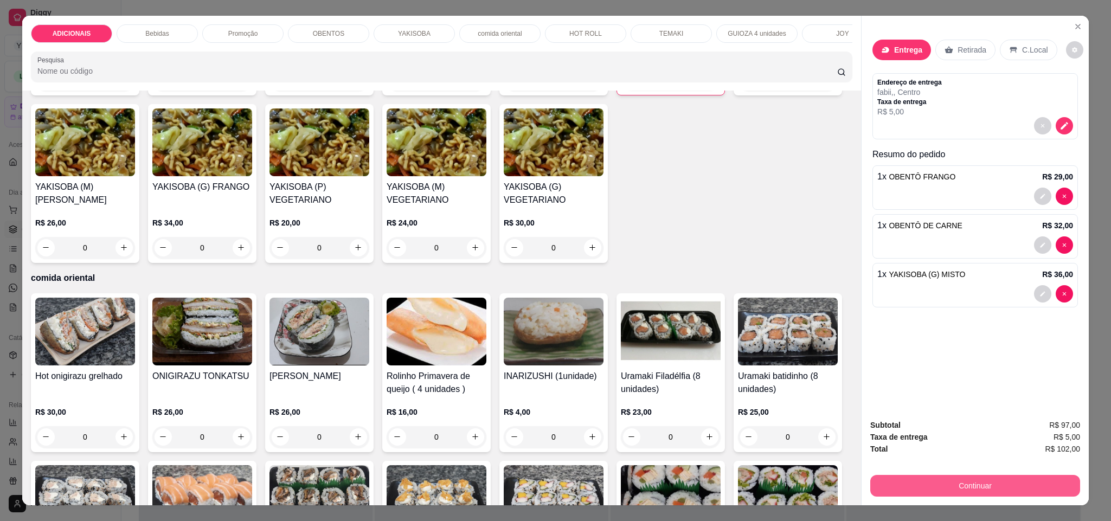
click at [1007, 490] on button "Continuar" at bounding box center [975, 486] width 210 height 22
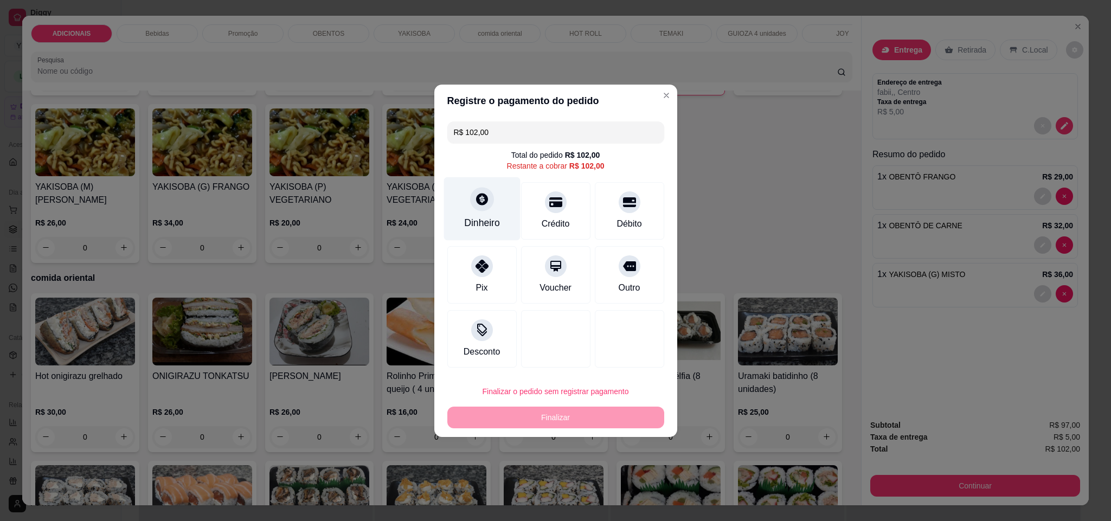
click at [495, 209] on div "Dinheiro" at bounding box center [482, 208] width 76 height 63
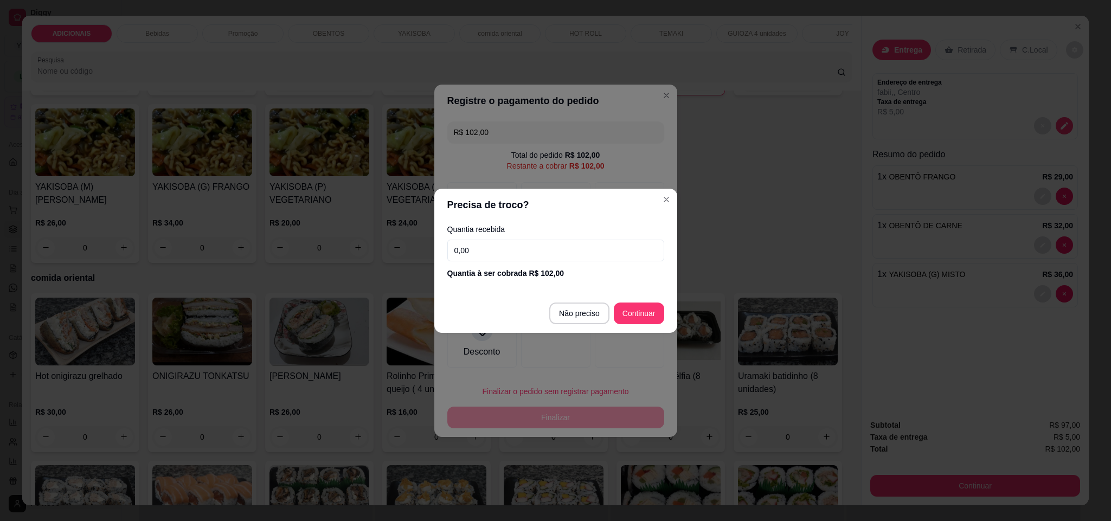
click at [511, 249] on input "0,00" at bounding box center [555, 251] width 217 height 22
type input "102,00"
type input "R$ 0,00"
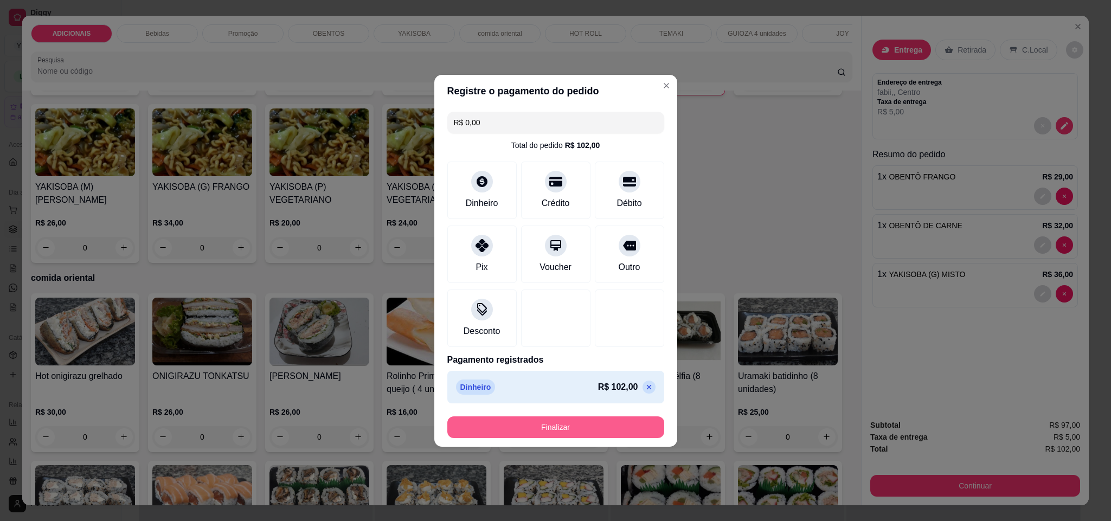
click at [607, 427] on button "Finalizar" at bounding box center [555, 428] width 217 height 22
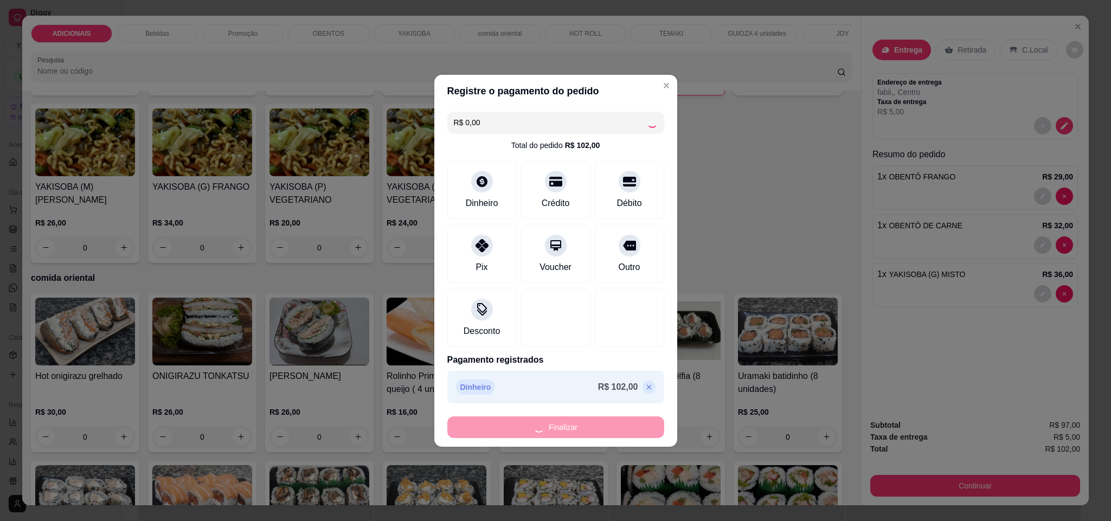
type input "0"
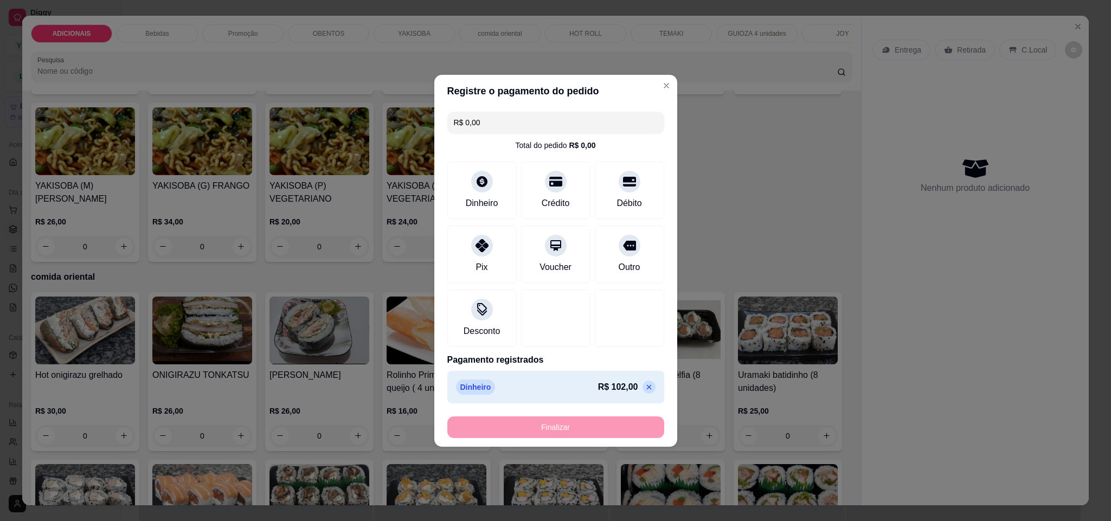
type input "-R$ 102,00"
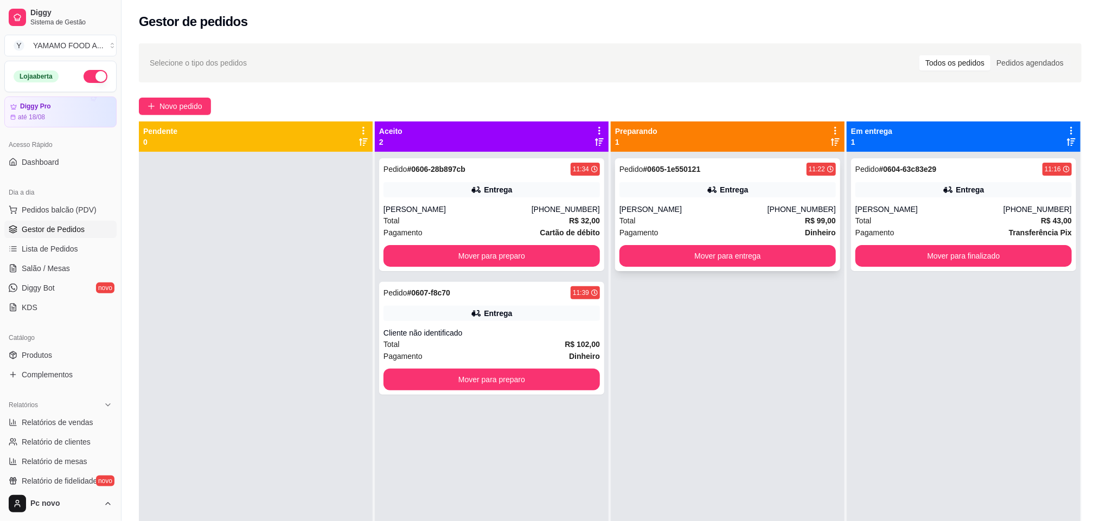
click at [739, 227] on div "Pagamento Dinheiro" at bounding box center [727, 233] width 216 height 12
click at [732, 251] on button "Mover para entrega" at bounding box center [728, 256] width 210 height 21
click at [426, 306] on div "Entrega" at bounding box center [491, 313] width 216 height 15
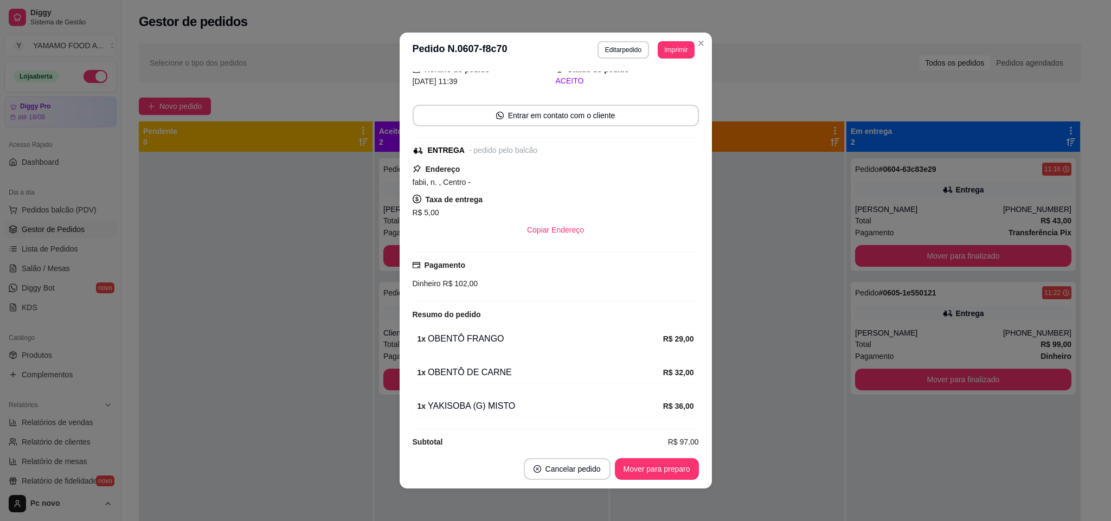
scroll to position [63, 0]
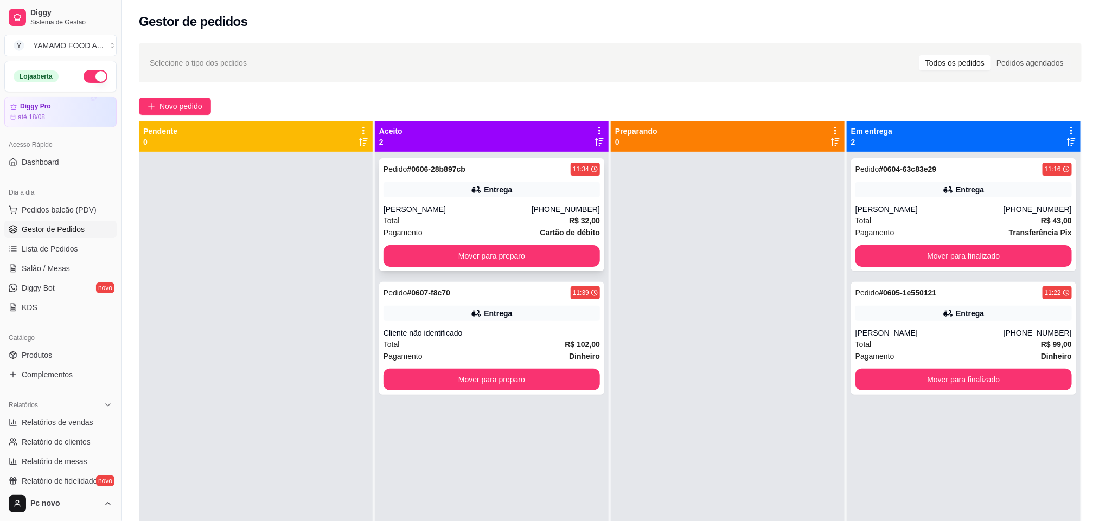
click at [546, 225] on div "Pedido # 0606-28b897cb 11:34 Entrega [PERSON_NAME] [PHONE_NUMBER] Total R$ 32,0…" at bounding box center [491, 214] width 225 height 113
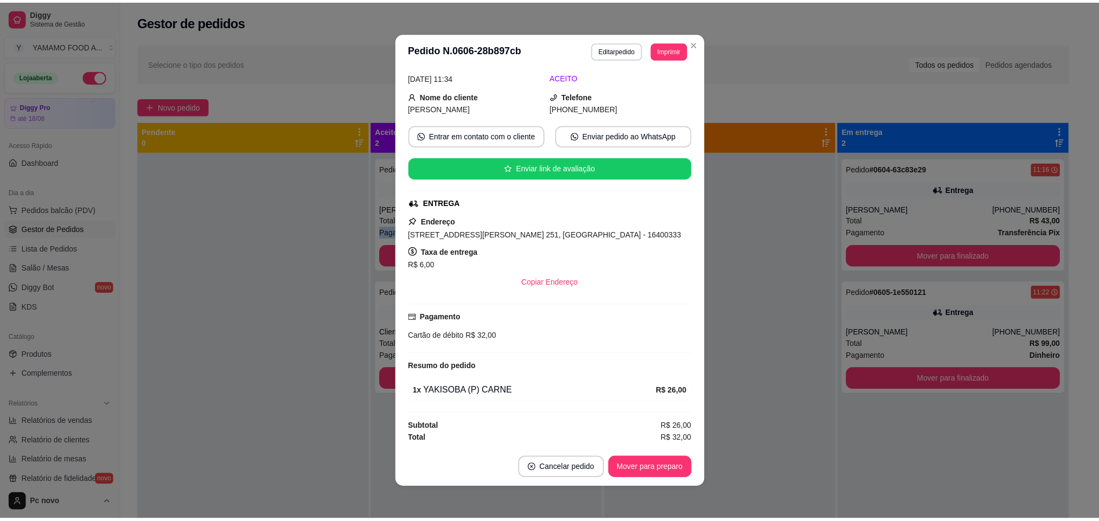
scroll to position [2, 0]
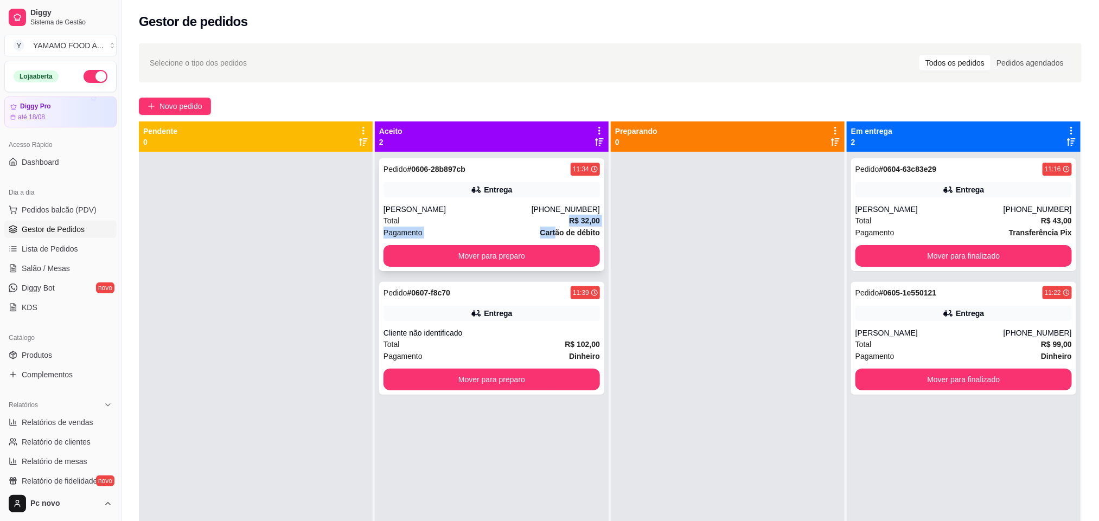
click at [413, 233] on span "Pagamento" at bounding box center [402, 233] width 39 height 12
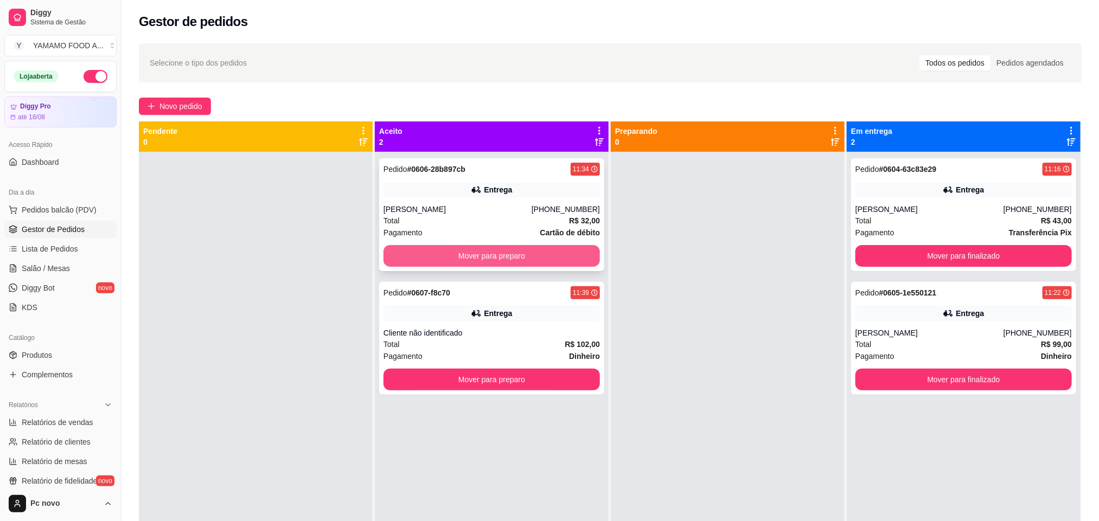
click at [402, 238] on div "Pedido # 0606-28b897cb 11:34 Entrega [PERSON_NAME] [PHONE_NUMBER] Total R$ 32,0…" at bounding box center [491, 214] width 225 height 113
click at [518, 255] on button "Mover para preparo" at bounding box center [491, 256] width 216 height 22
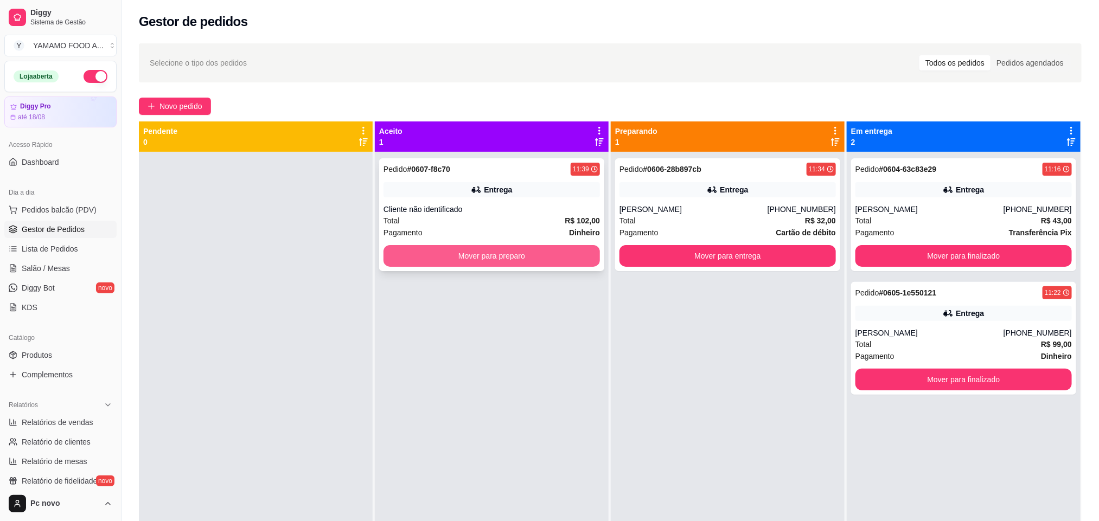
click at [521, 261] on button "Mover para preparo" at bounding box center [491, 256] width 216 height 22
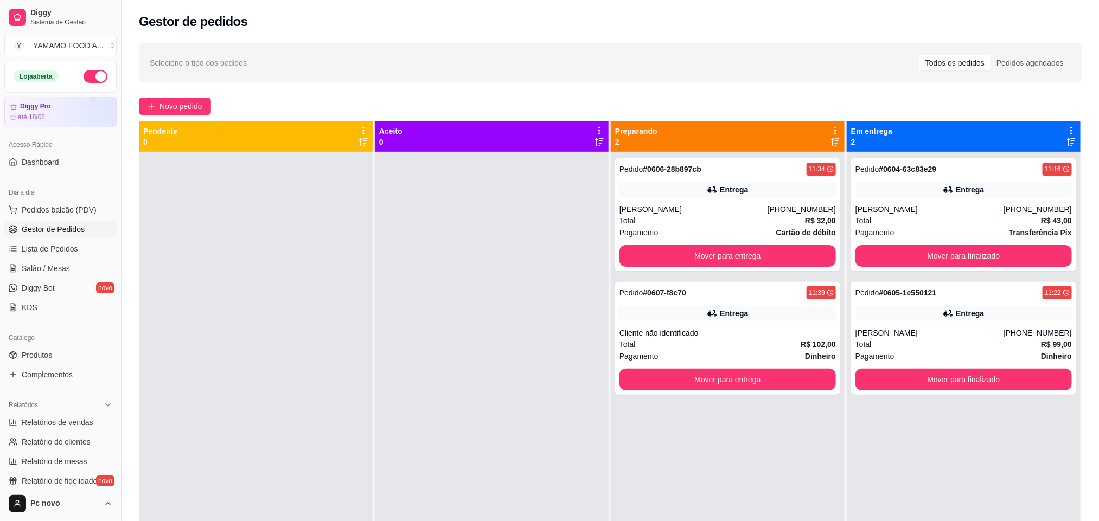
click at [421, 321] on div at bounding box center [492, 412] width 234 height 521
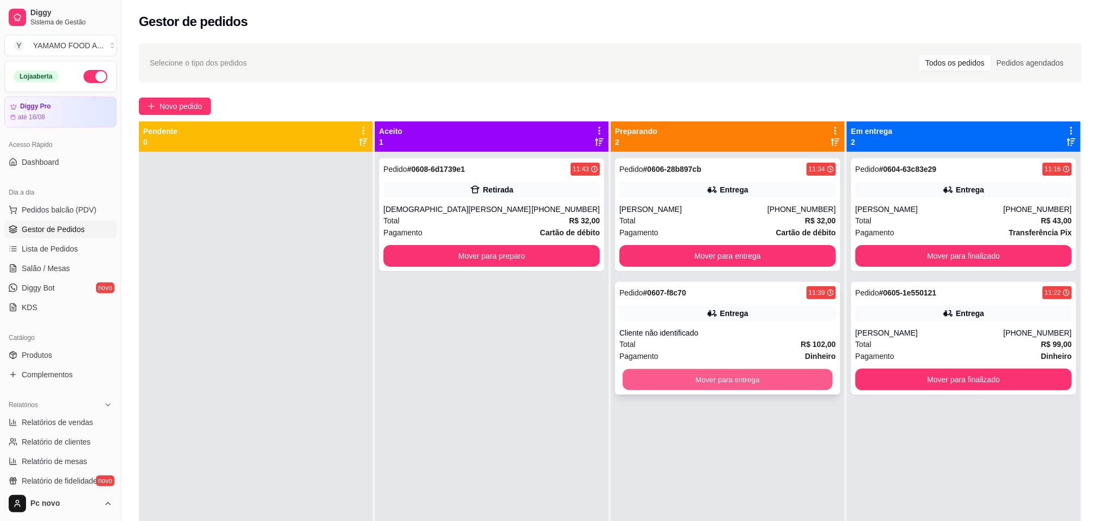
click at [765, 379] on button "Mover para entrega" at bounding box center [728, 379] width 210 height 21
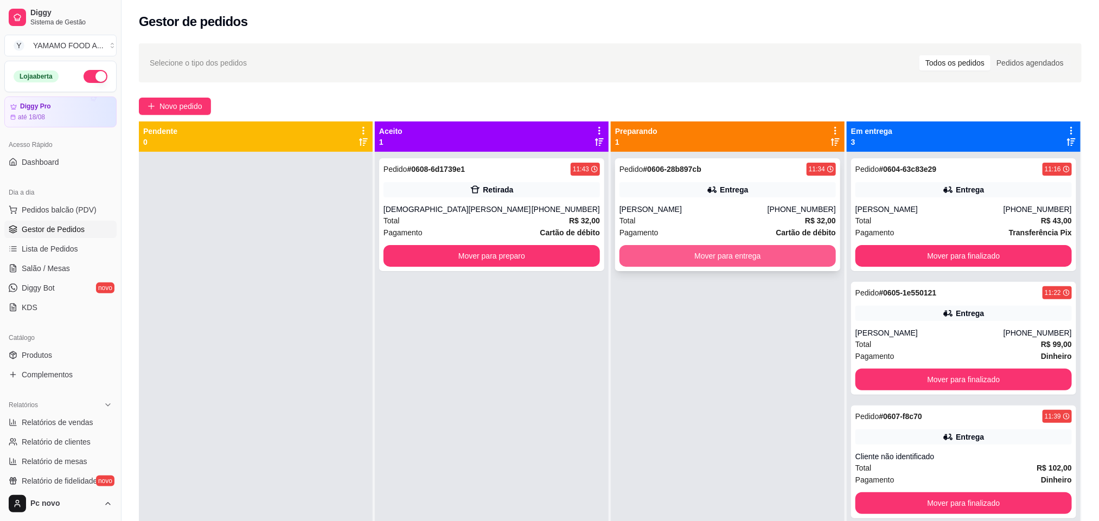
click at [778, 254] on button "Mover para entrega" at bounding box center [727, 256] width 216 height 22
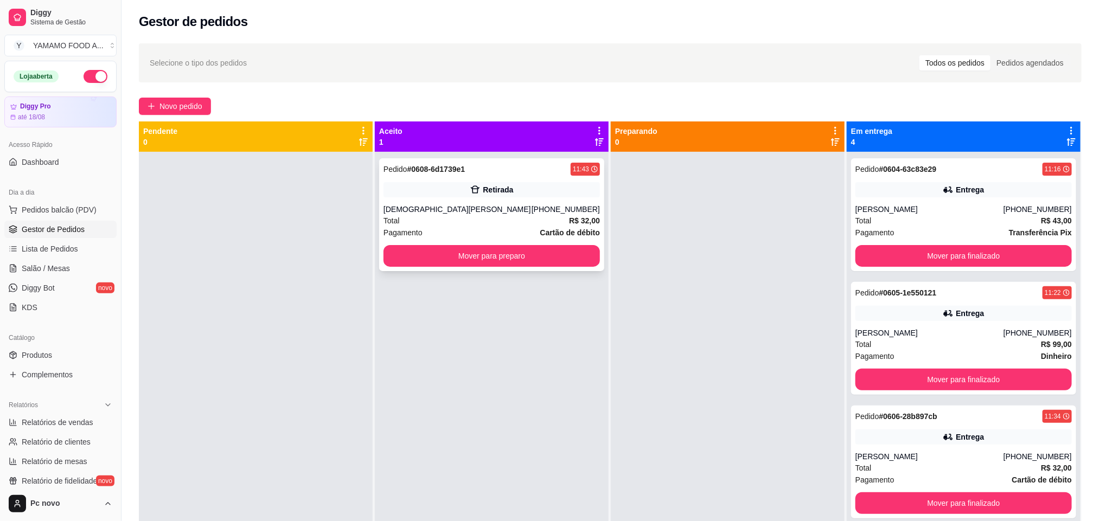
click at [496, 212] on div "[DEMOGRAPHIC_DATA][PERSON_NAME]" at bounding box center [457, 209] width 148 height 11
click at [426, 258] on button "Mover para preparo" at bounding box center [491, 256] width 216 height 22
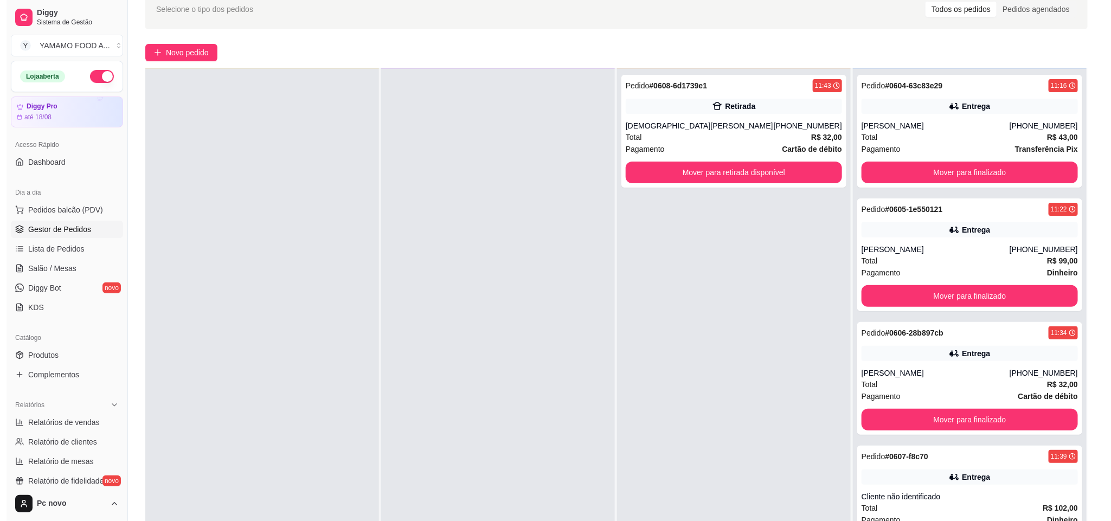
scroll to position [81, 0]
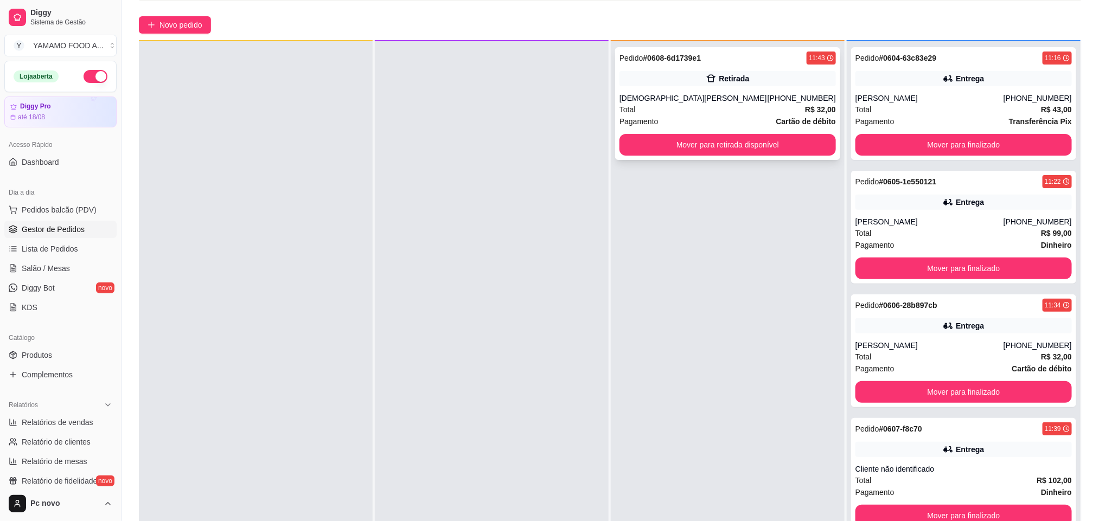
click at [677, 109] on div "Total R$ 32,00" at bounding box center [727, 110] width 216 height 12
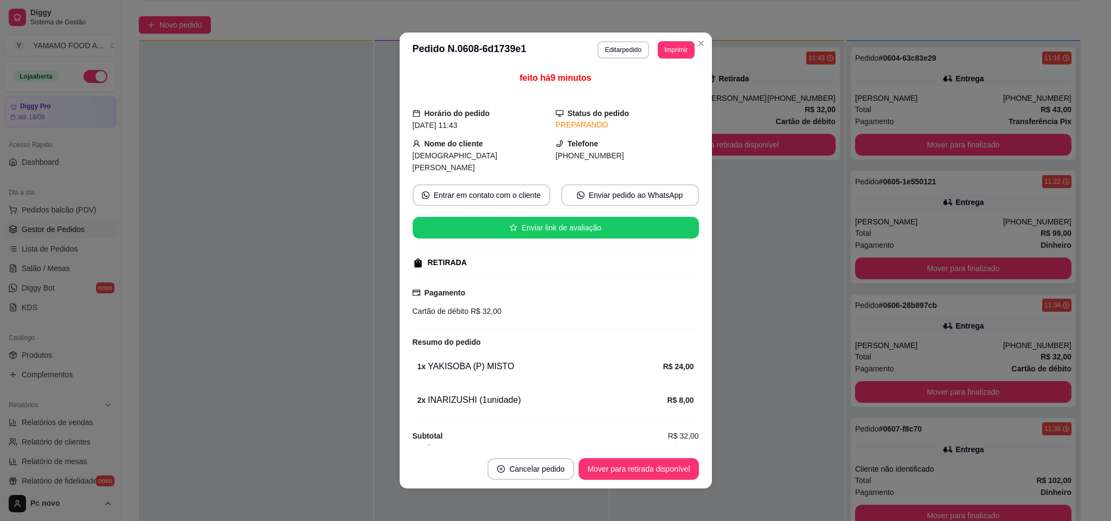
scroll to position [2, 0]
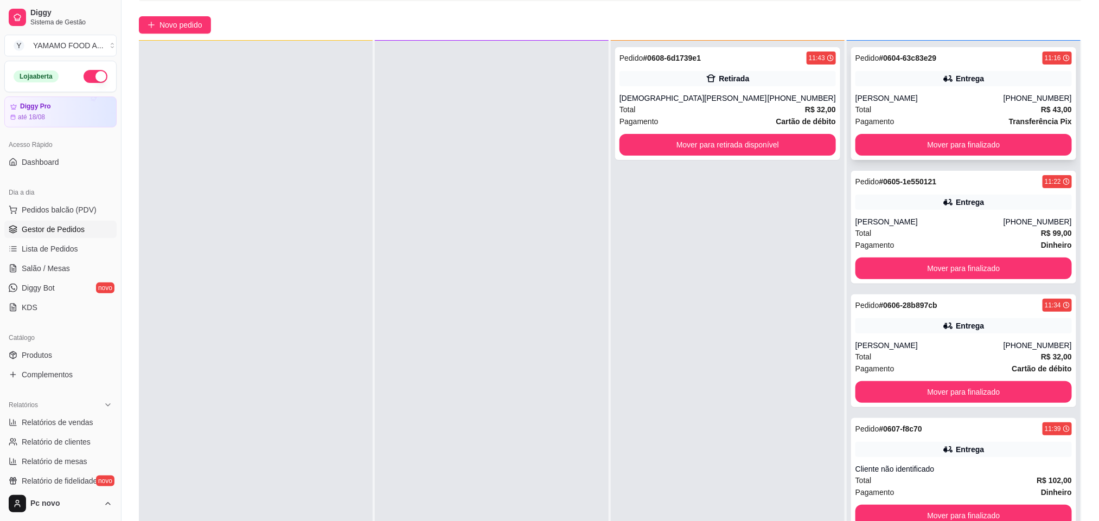
click at [900, 89] on div "Pedido # 0604-63c83e29 11:16 Entrega [PERSON_NAME] [PHONE_NUMBER] Total R$ 43,0…" at bounding box center [963, 103] width 225 height 113
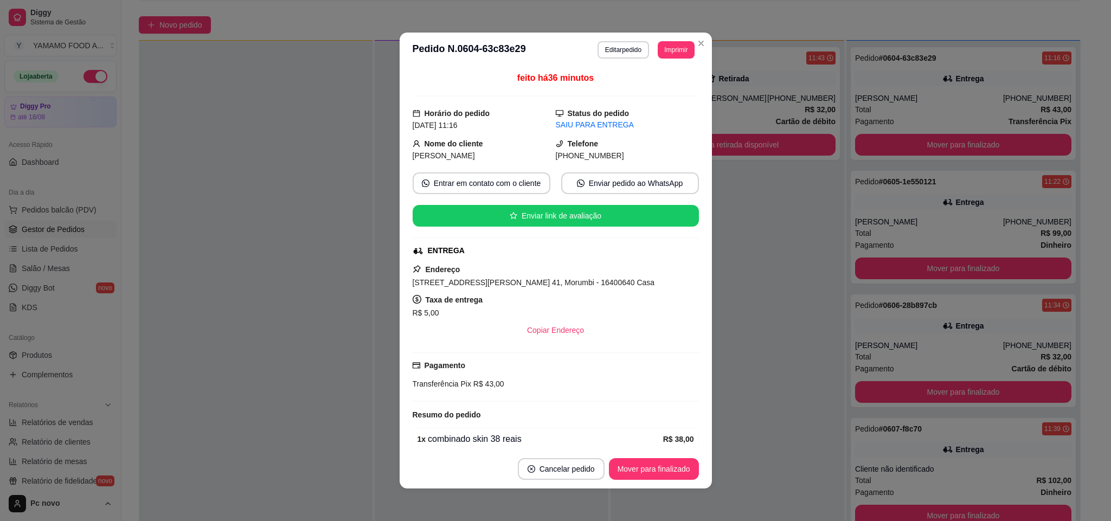
scroll to position [52, 0]
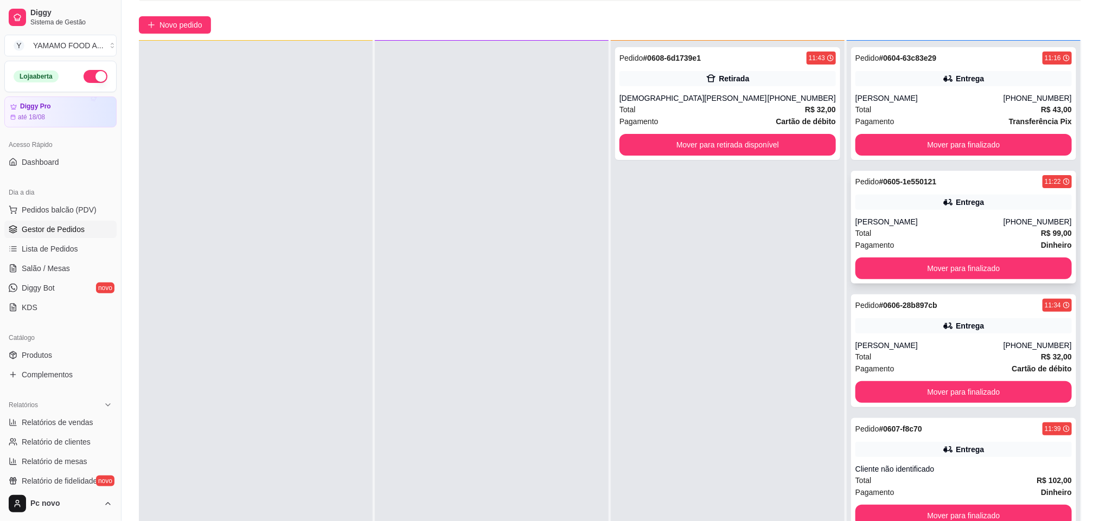
click at [866, 220] on div "[PERSON_NAME]" at bounding box center [929, 221] width 148 height 11
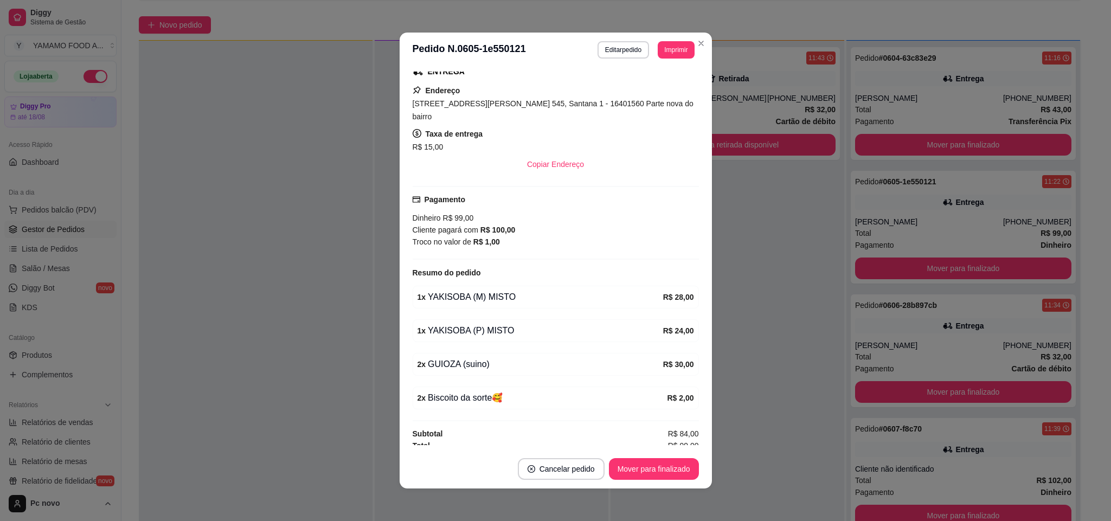
scroll to position [2, 0]
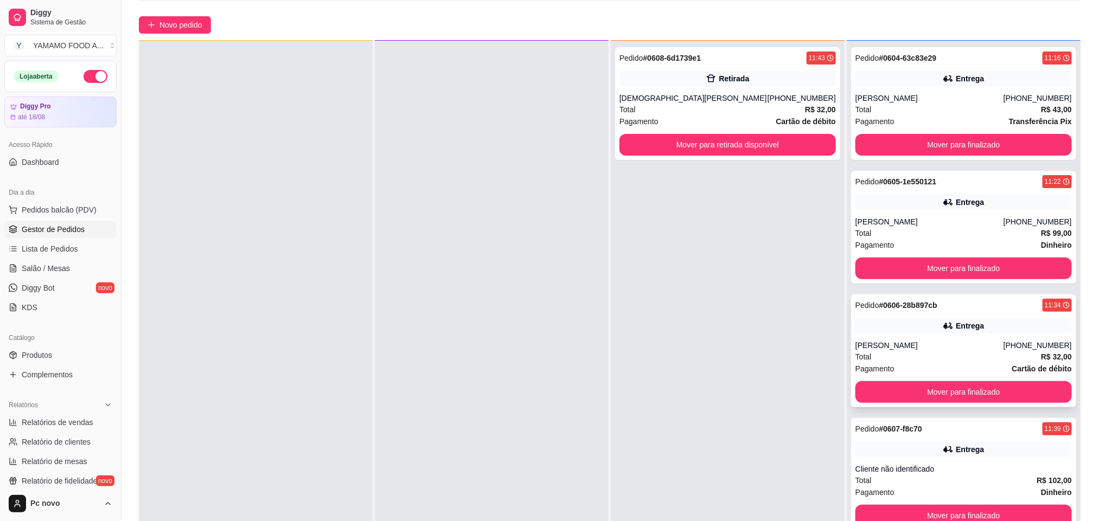
click at [882, 347] on div "[PERSON_NAME]" at bounding box center [929, 345] width 148 height 11
drag, startPoint x: 903, startPoint y: 469, endPoint x: 902, endPoint y: 459, distance: 9.3
click at [902, 459] on div "Pedido # 0607-f8c70 11:39 Entrega Cliente não identificado Total R$ 102,00 Paga…" at bounding box center [963, 474] width 225 height 113
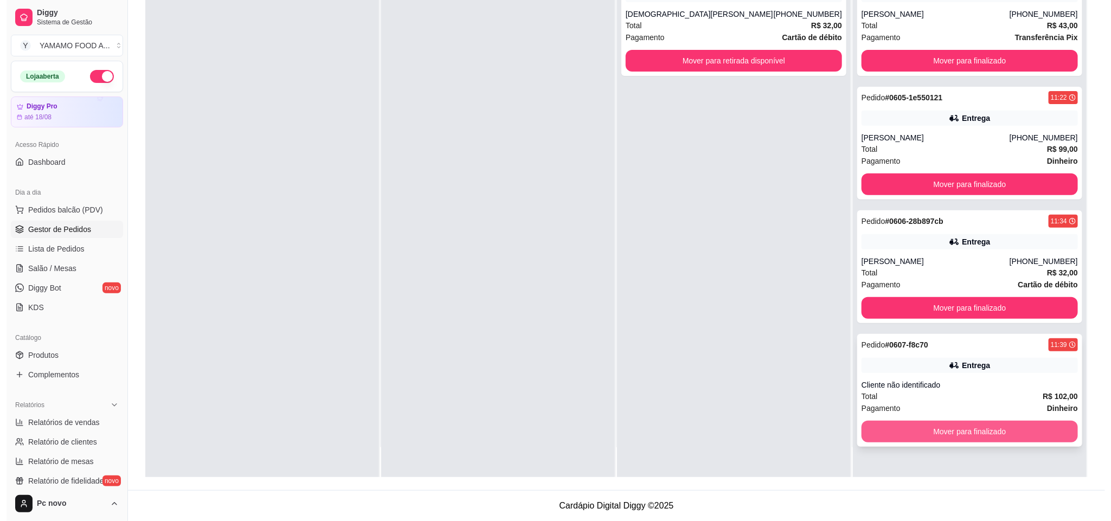
scroll to position [0, 0]
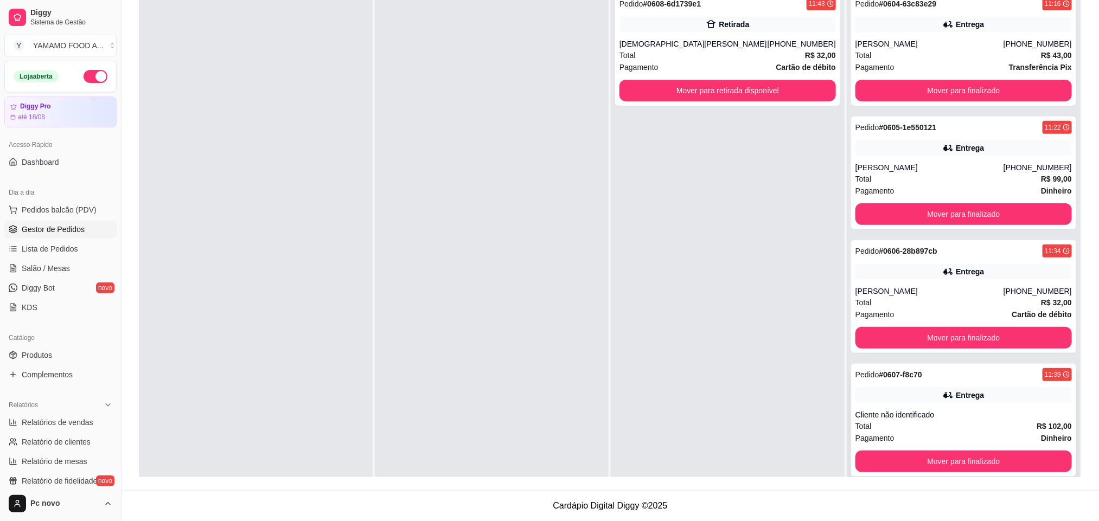
click at [906, 422] on div "Total R$ 102,00" at bounding box center [963, 426] width 216 height 12
click at [901, 303] on div "Total R$ 32,00" at bounding box center [963, 303] width 216 height 12
click at [890, 157] on div "Pedido # 0605-1e550121 11:22 Entrega [PERSON_NAME] [PHONE_NUMBER] Total R$ 99,0…" at bounding box center [963, 173] width 225 height 113
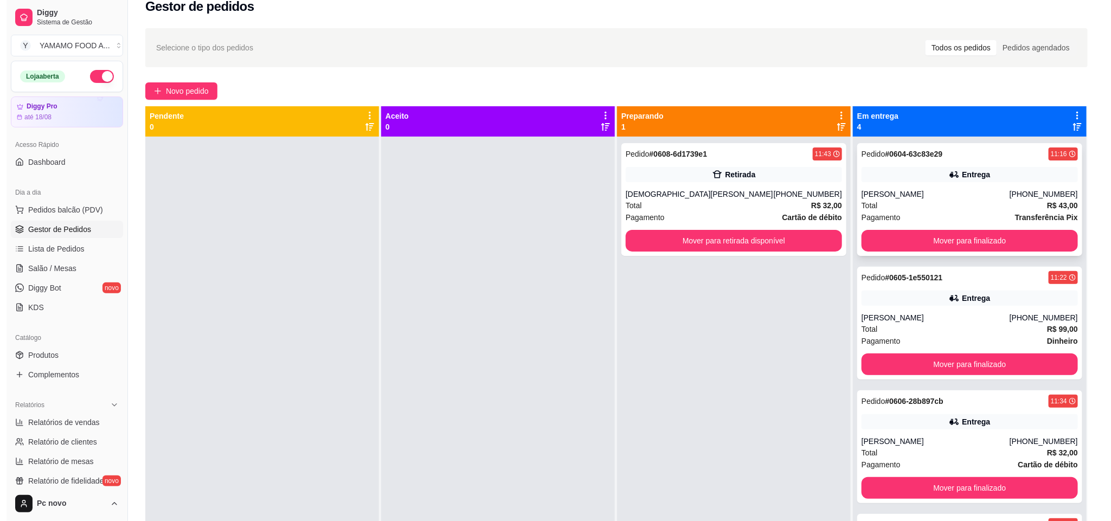
scroll to position [3, 0]
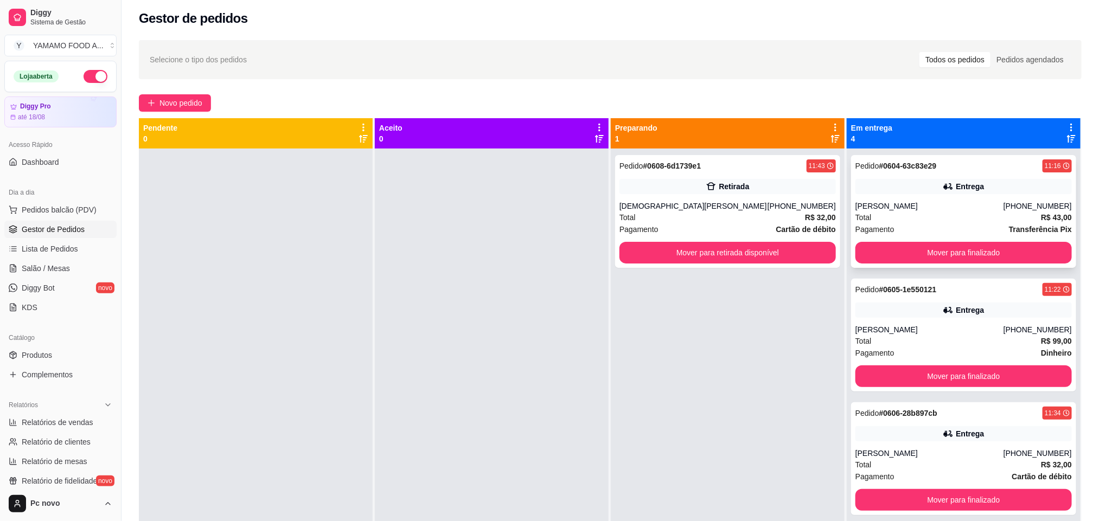
click at [898, 199] on div "Pedido # 0604-63c83e29 11:16 Entrega [PERSON_NAME] [PHONE_NUMBER] Total R$ 43,0…" at bounding box center [963, 211] width 225 height 113
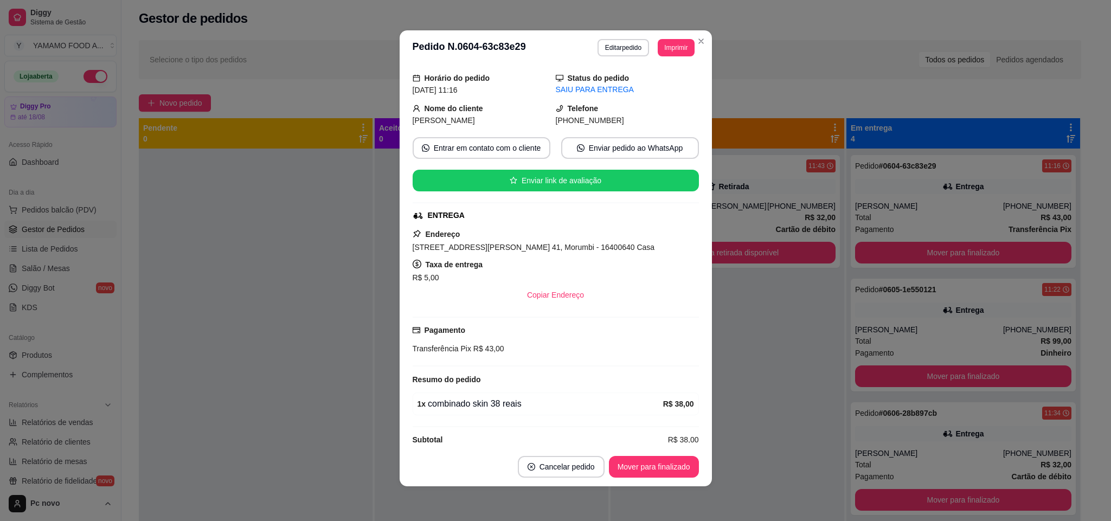
scroll to position [52, 0]
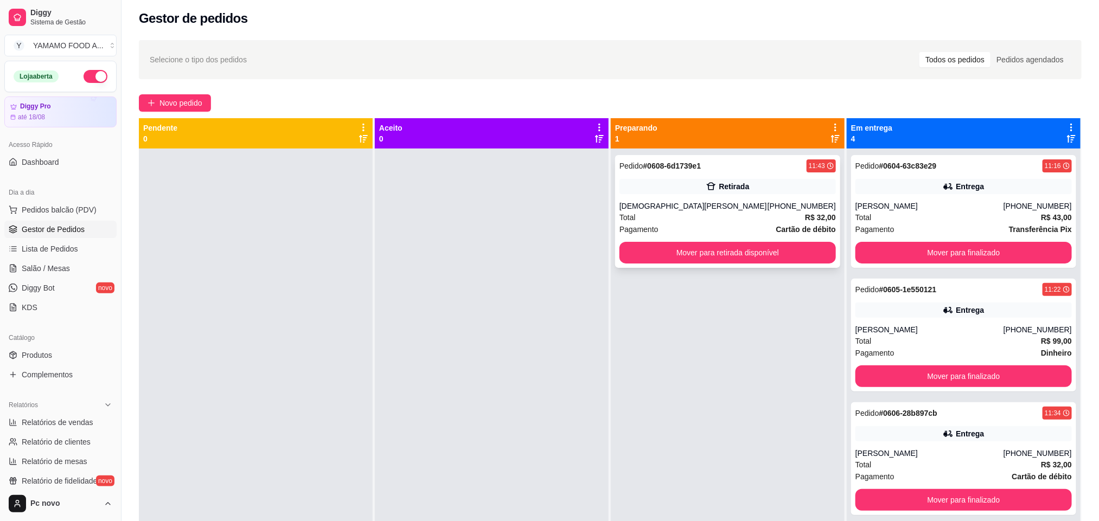
click at [716, 209] on div "[DEMOGRAPHIC_DATA][PERSON_NAME]" at bounding box center [693, 206] width 148 height 11
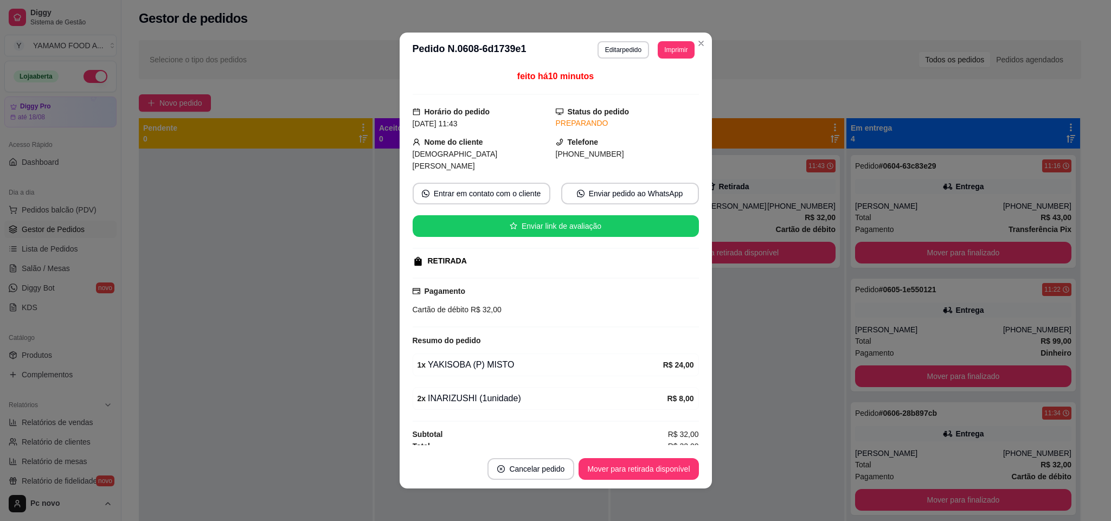
scroll to position [2, 0]
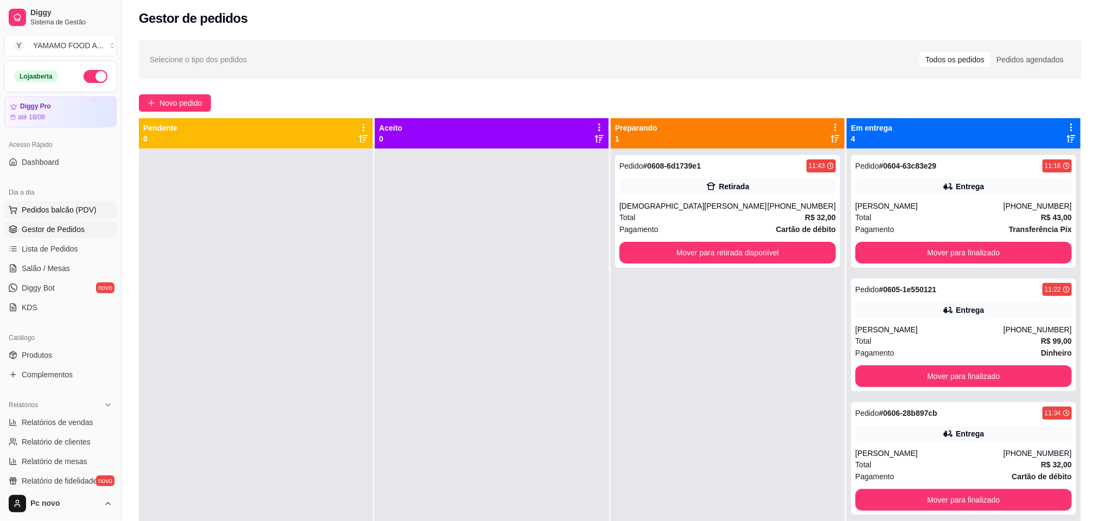
click at [43, 212] on span "Pedidos balcão (PDV)" at bounding box center [59, 209] width 75 height 11
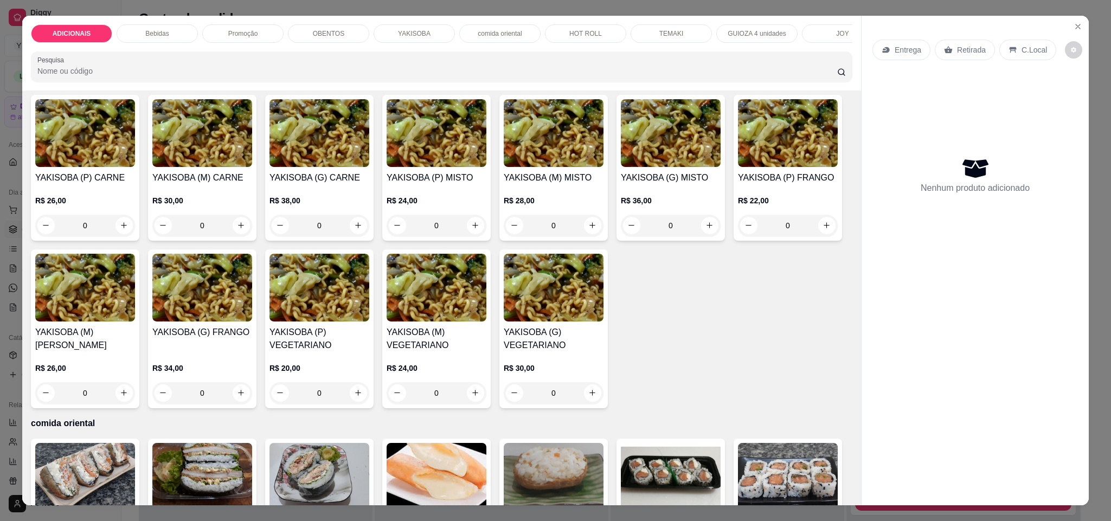
scroll to position [1546, 0]
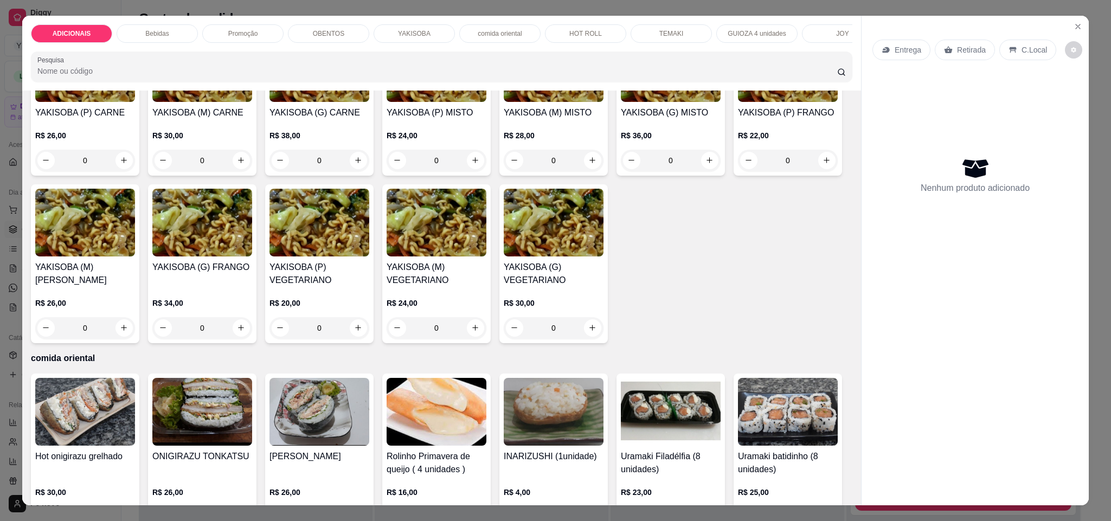
type input "1"
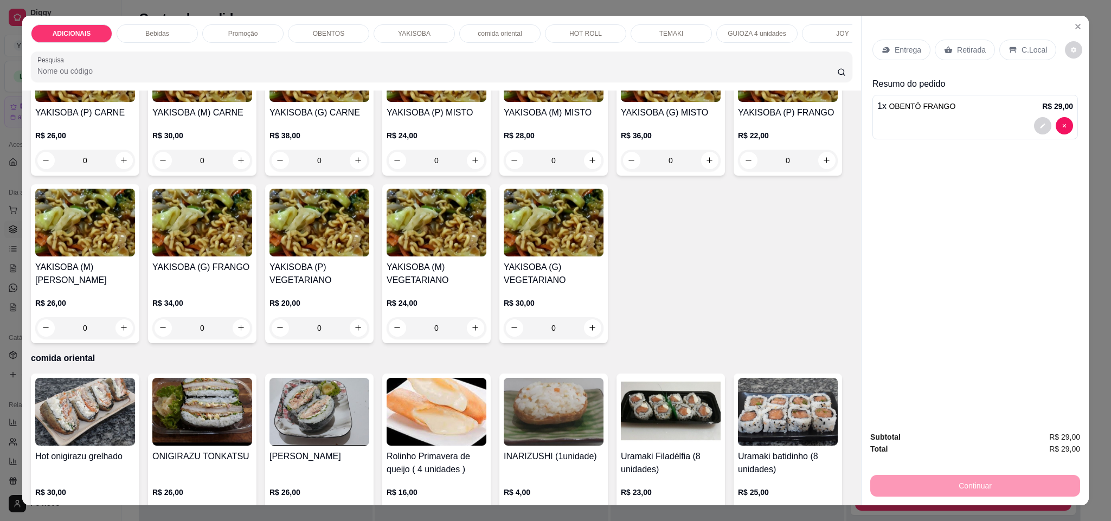
type input "1"
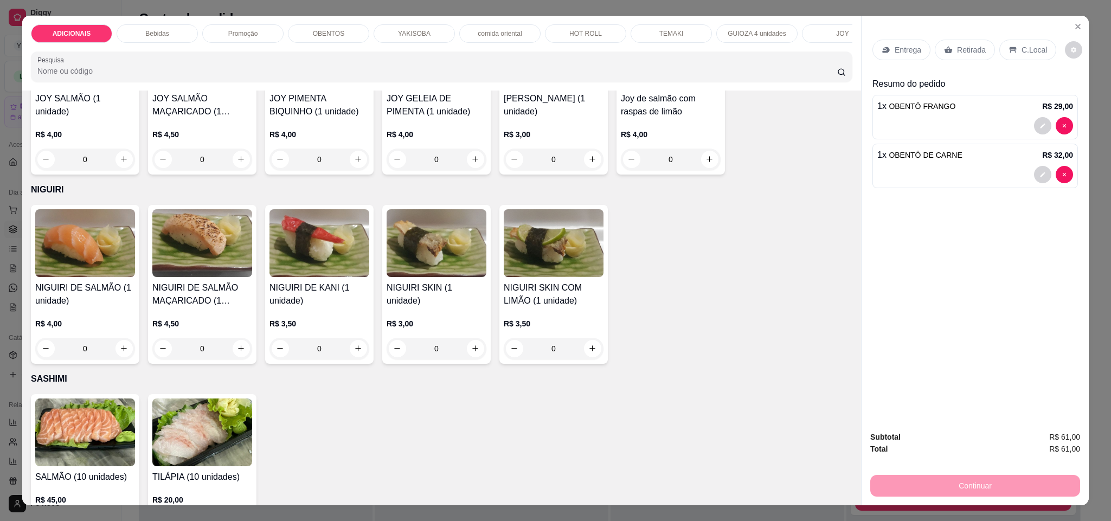
scroll to position [3173, 0]
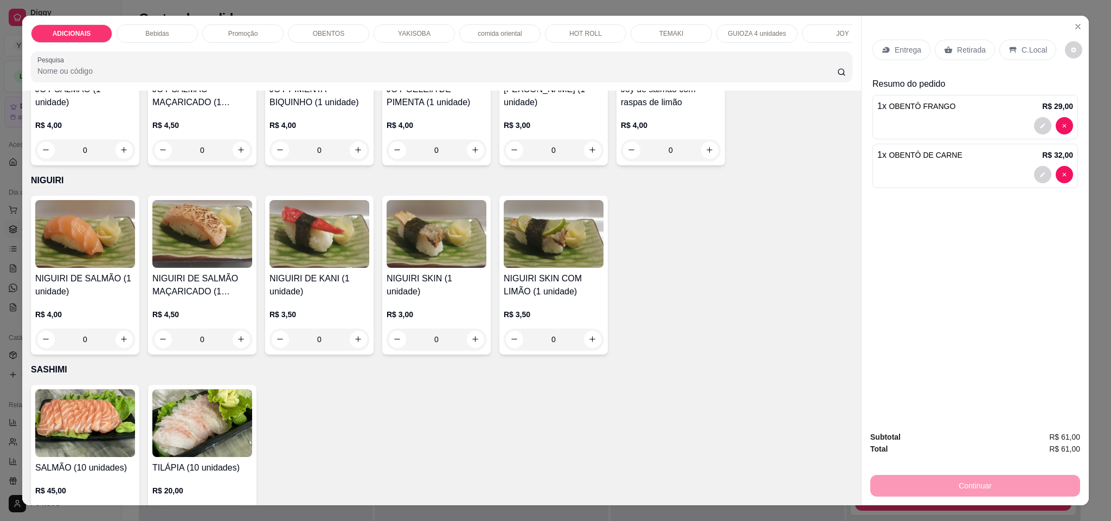
type input "1"
click at [975, 53] on p "Retirada" at bounding box center [971, 49] width 29 height 11
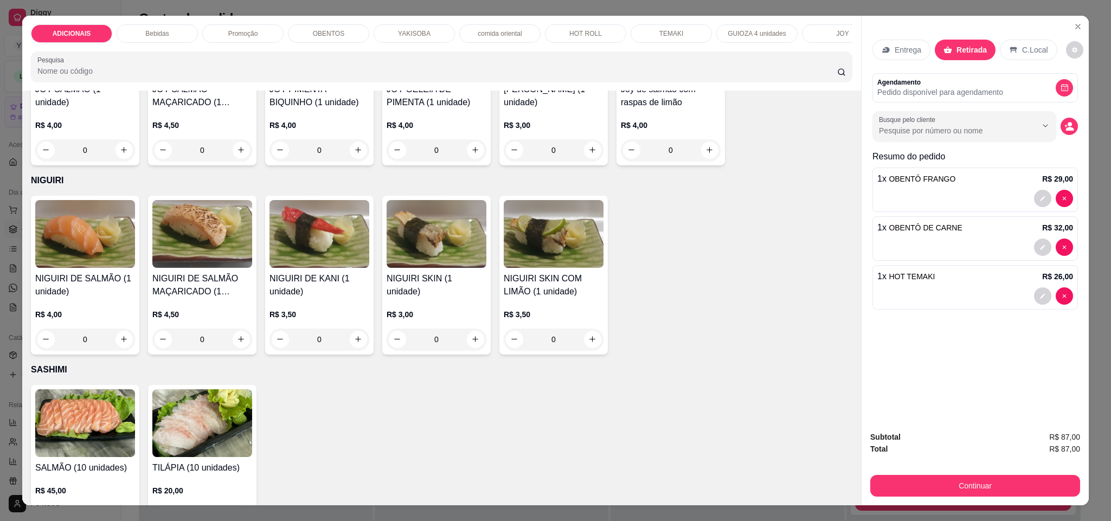
click at [489, 38] on div "comida oriental" at bounding box center [499, 33] width 81 height 18
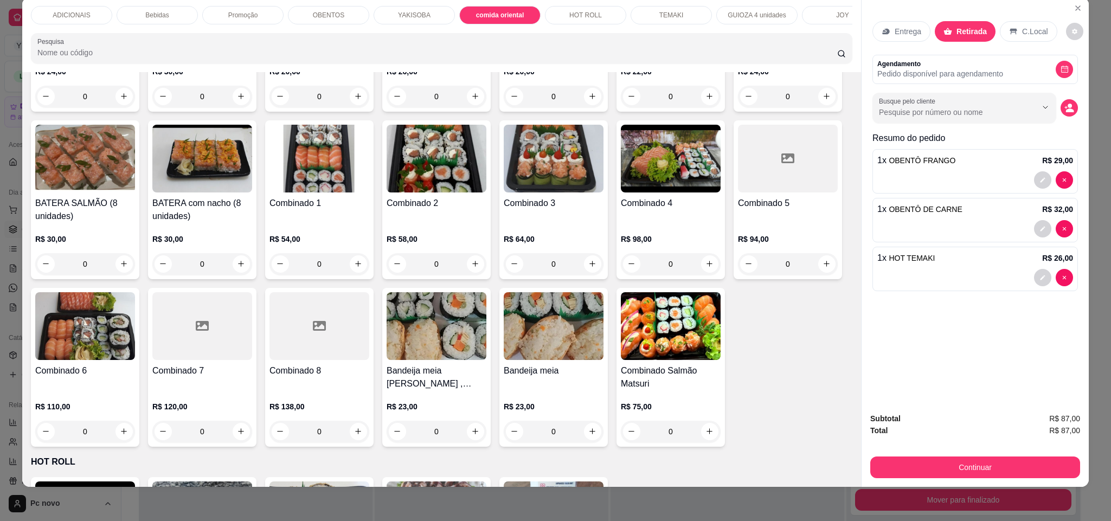
click at [584, 22] on div "HOT ROLL" at bounding box center [585, 15] width 81 height 18
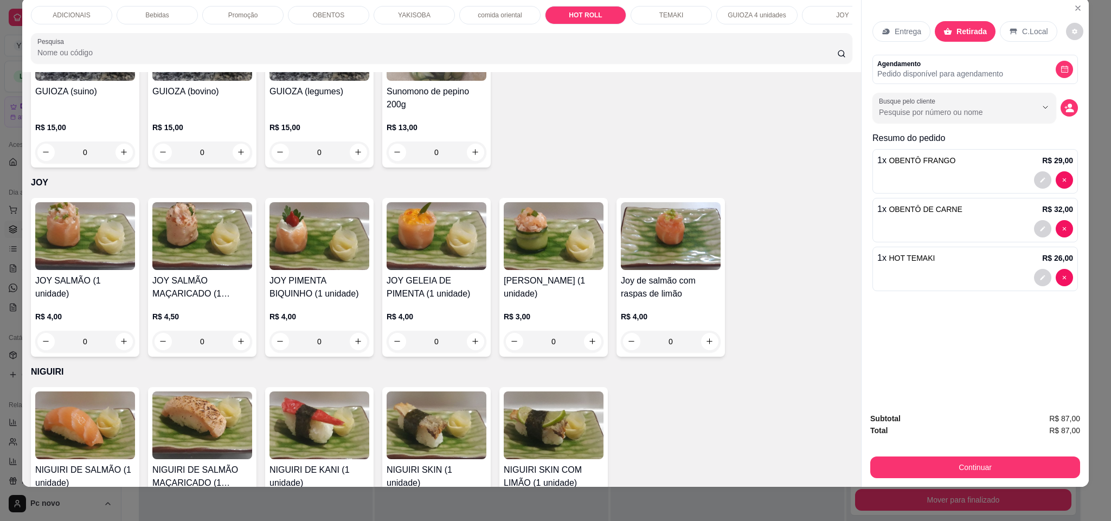
click at [678, 18] on div "TEMAKI" at bounding box center [671, 15] width 81 height 18
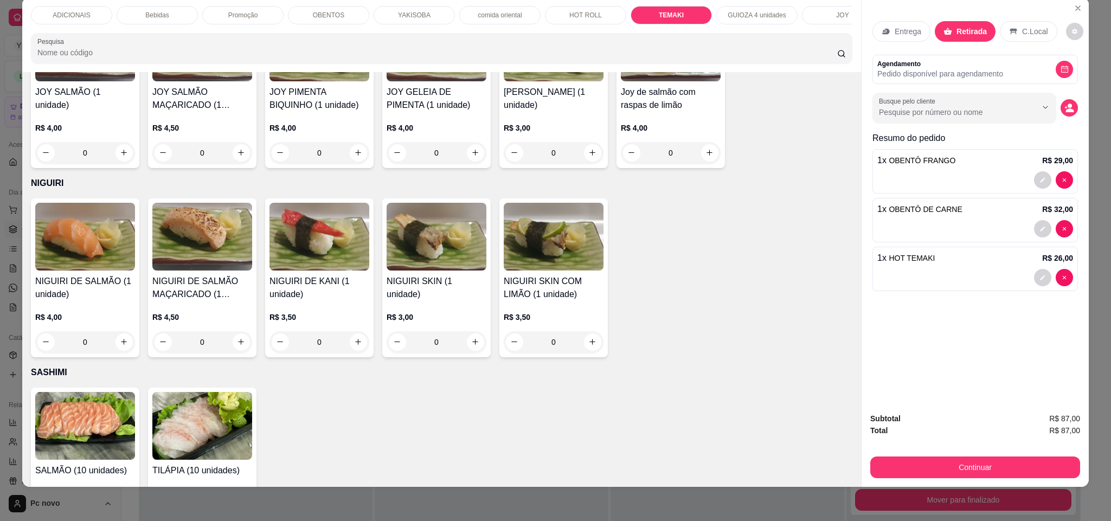
click at [768, 13] on p "GUIOZA 4 unidades" at bounding box center [757, 15] width 58 height 9
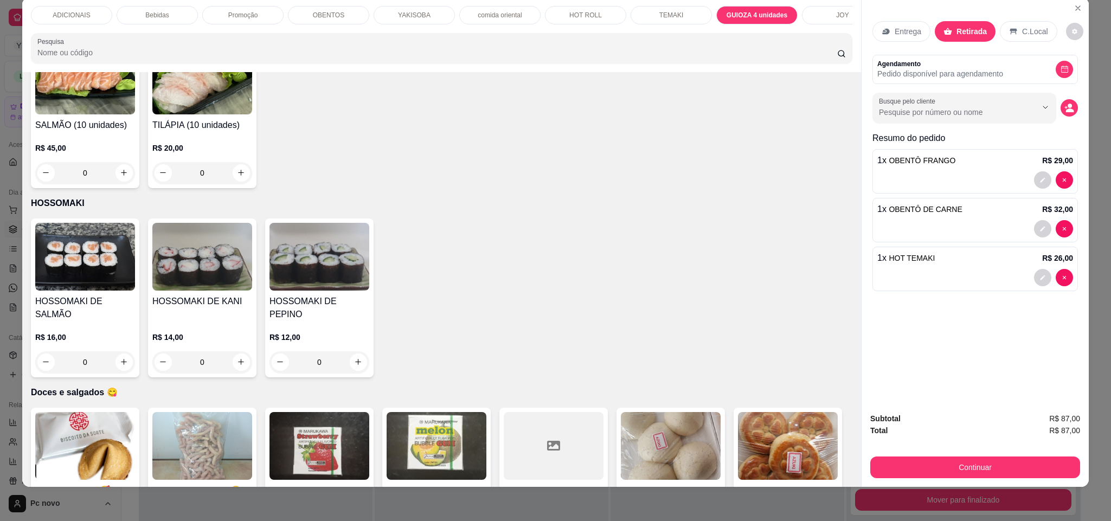
click at [836, 15] on p "JOY" at bounding box center [842, 15] width 12 height 9
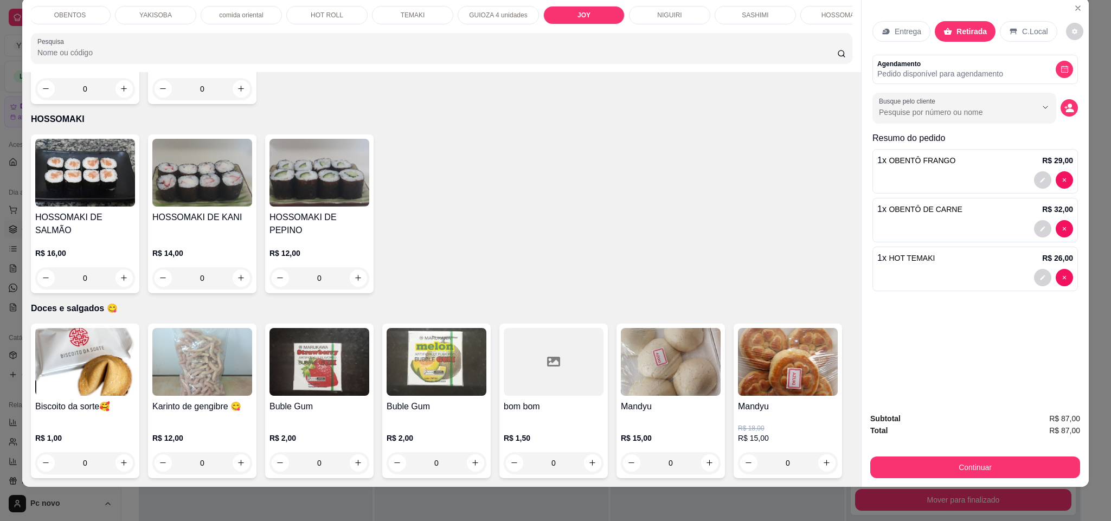
scroll to position [0, 260]
click at [669, 16] on p "NIGUIRI" at bounding box center [668, 15] width 24 height 9
click at [723, 15] on div "SASHIMI" at bounding box center [753, 15] width 81 height 18
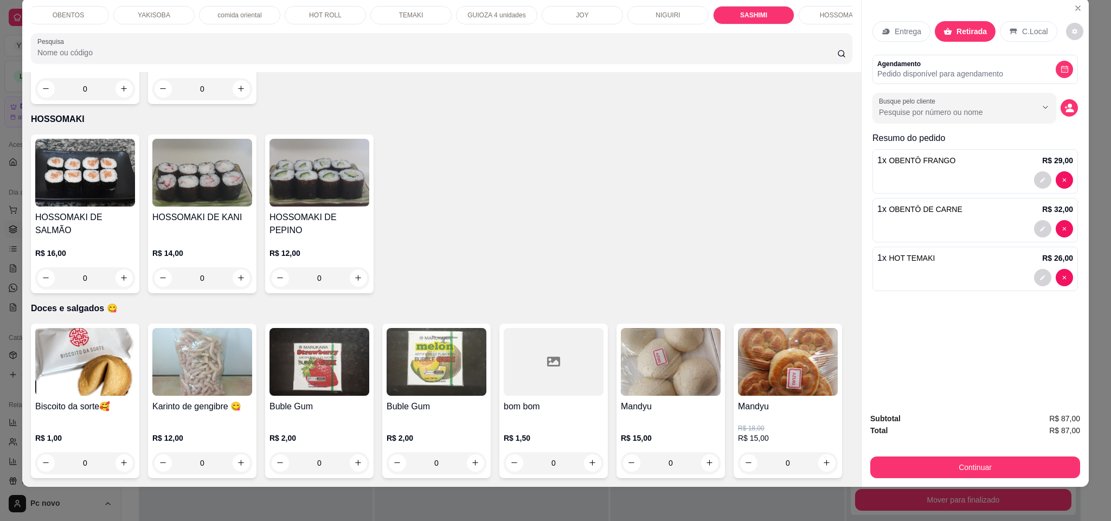
click at [833, 15] on p "HOSSOMAKI" at bounding box center [840, 15] width 40 height 9
click at [821, 18] on p "Doces e salgados 😋" at bounding box center [813, 15] width 62 height 9
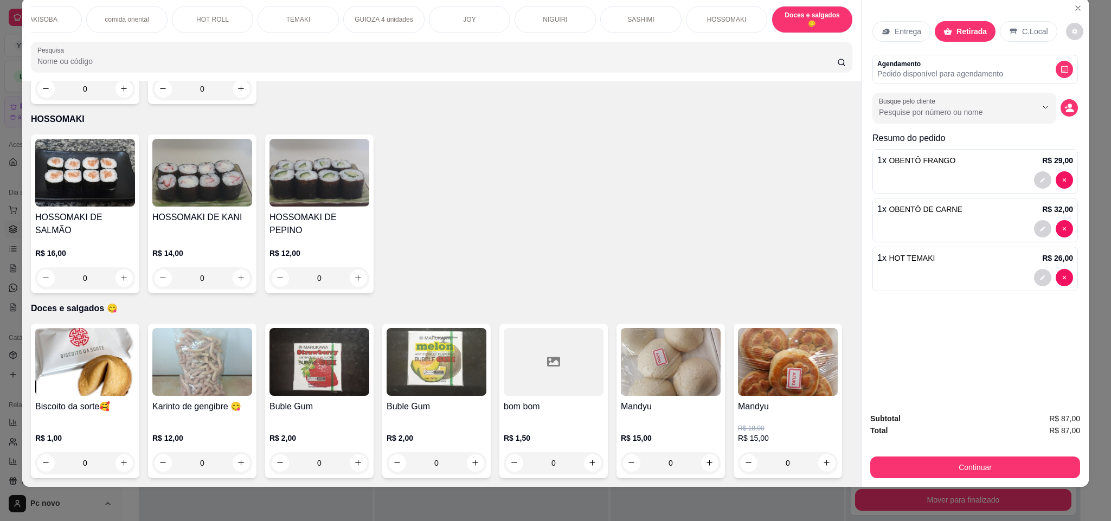
scroll to position [4028, 0]
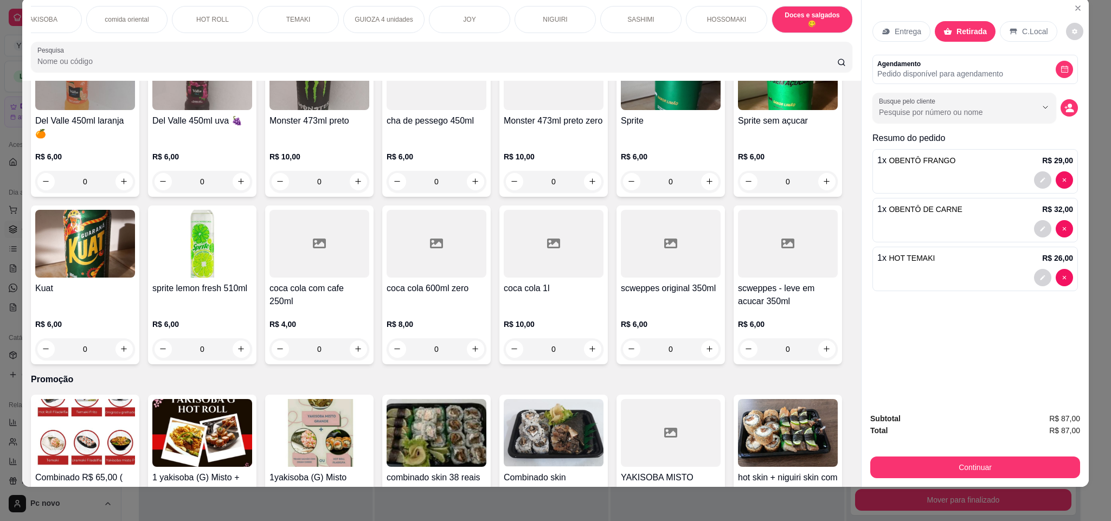
drag, startPoint x: 245, startPoint y: 268, endPoint x: 240, endPoint y: 236, distance: 32.9
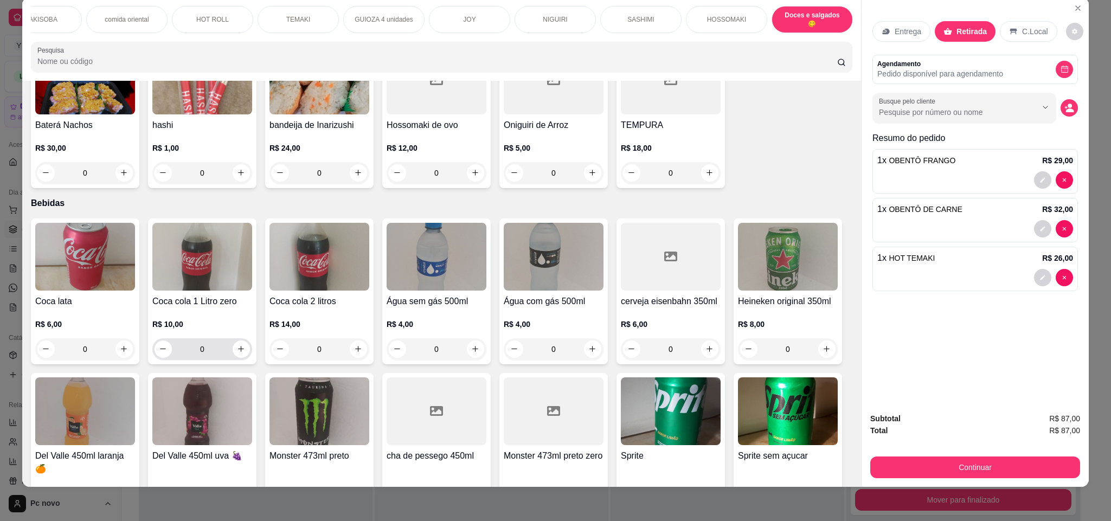
scroll to position [135, 0]
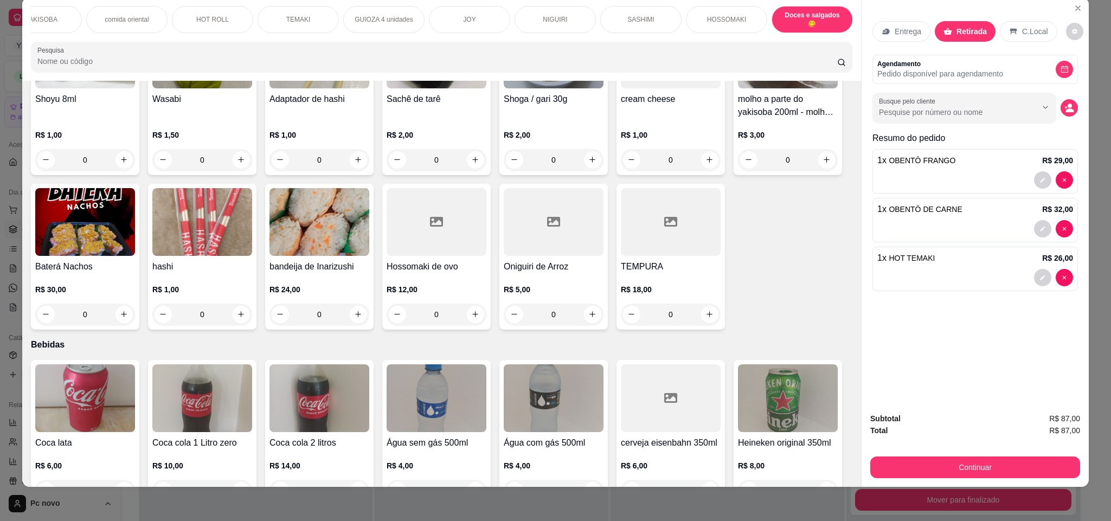
click at [33, 22] on div "YAKISOBA" at bounding box center [41, 19] width 81 height 27
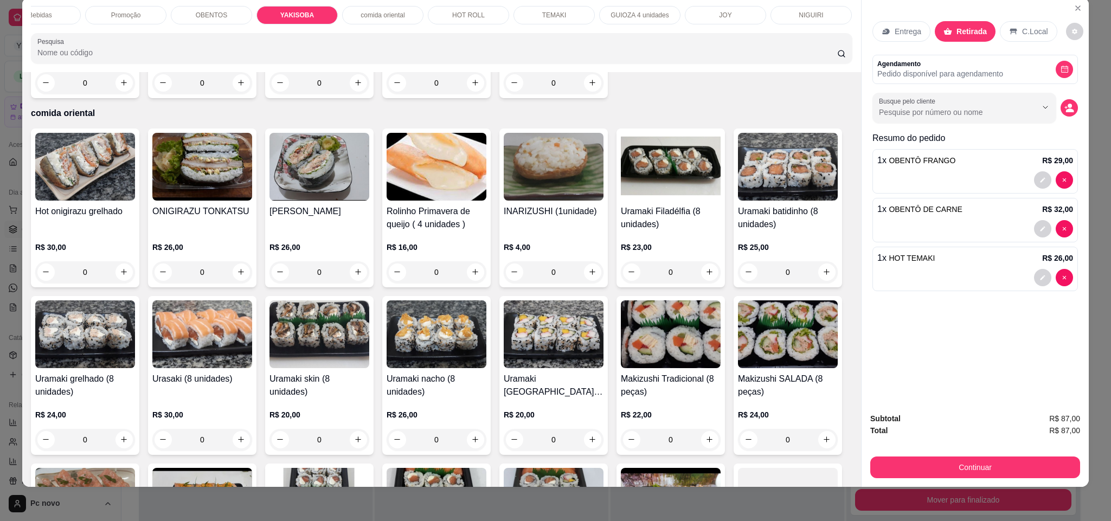
scroll to position [0, 0]
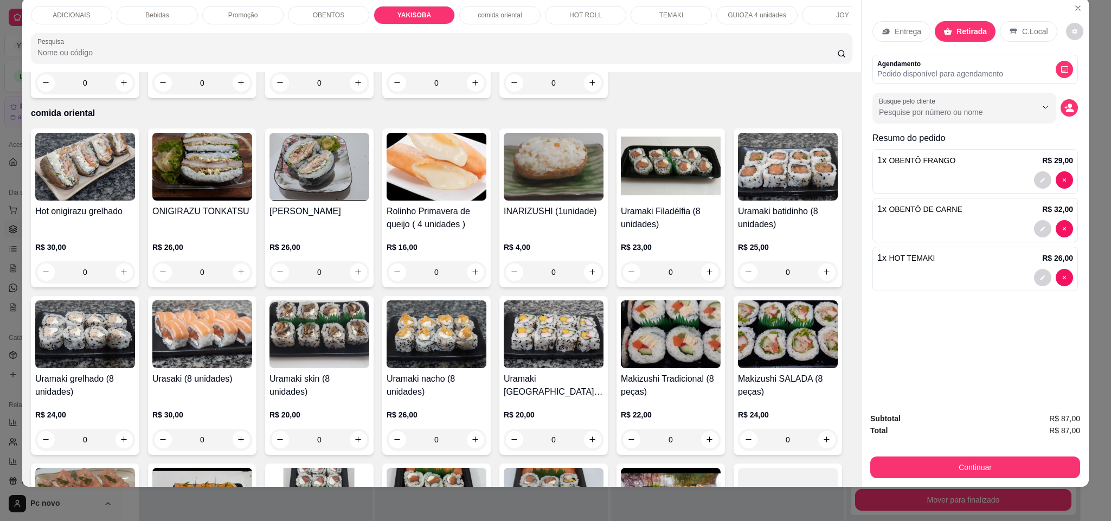
click at [66, 15] on p "ADICIONAIS" at bounding box center [71, 15] width 37 height 9
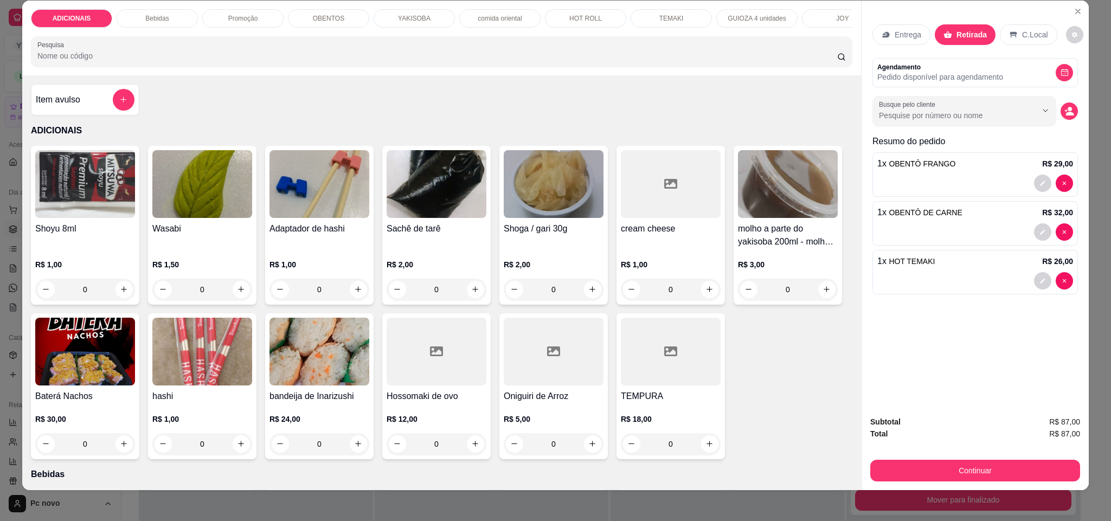
scroll to position [18, 0]
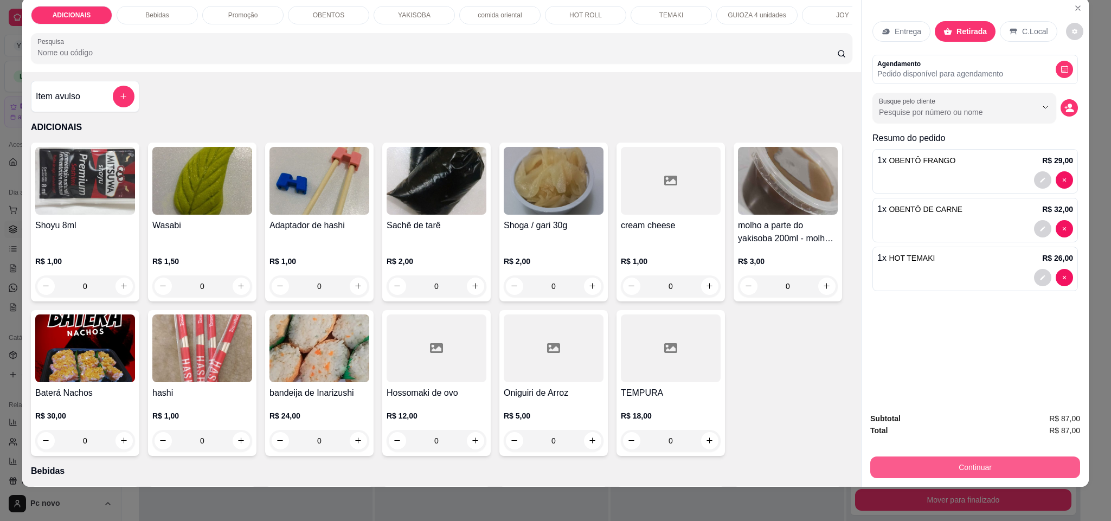
click at [981, 464] on button "Continuar" at bounding box center [975, 468] width 210 height 22
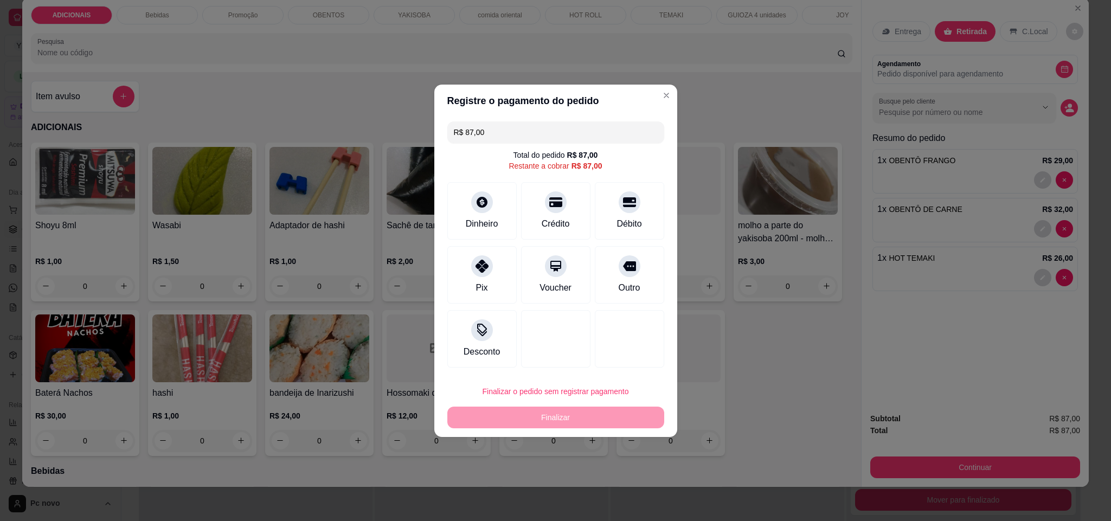
drag, startPoint x: 620, startPoint y: 269, endPoint x: 618, endPoint y: 285, distance: 16.4
click at [619, 272] on div at bounding box center [630, 266] width 22 height 22
type input "R$ 0,00"
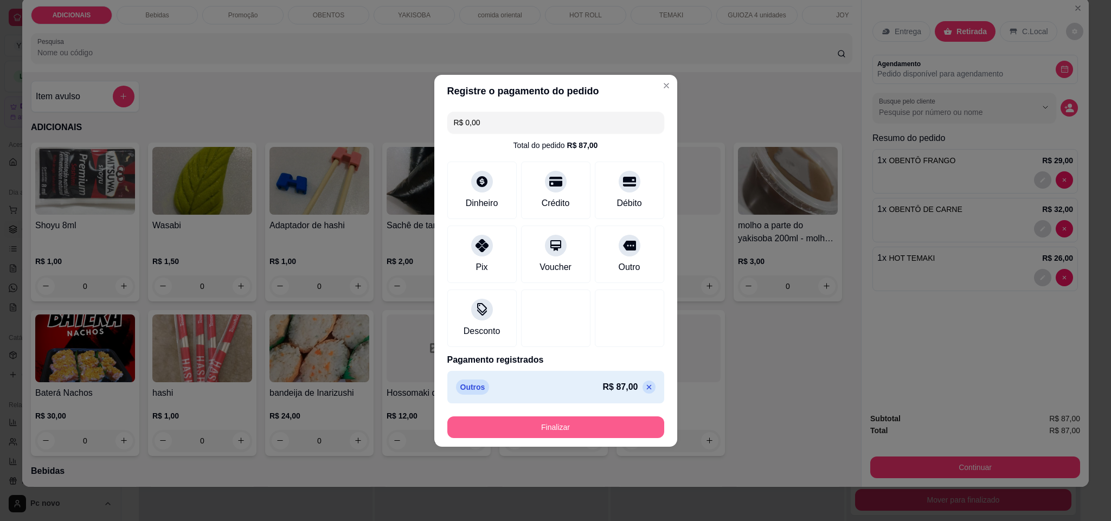
click at [579, 430] on button "Finalizar" at bounding box center [555, 428] width 217 height 22
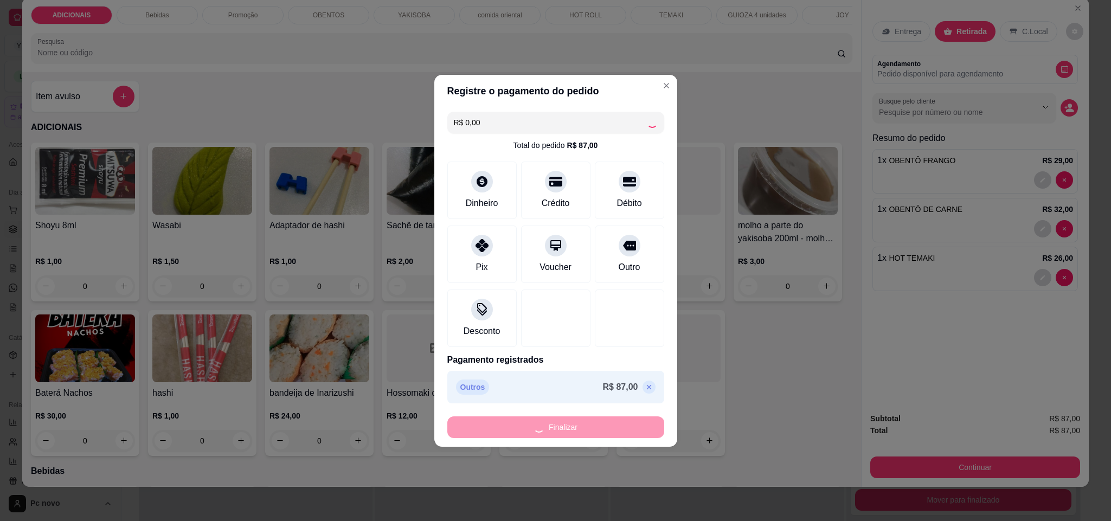
type input "0"
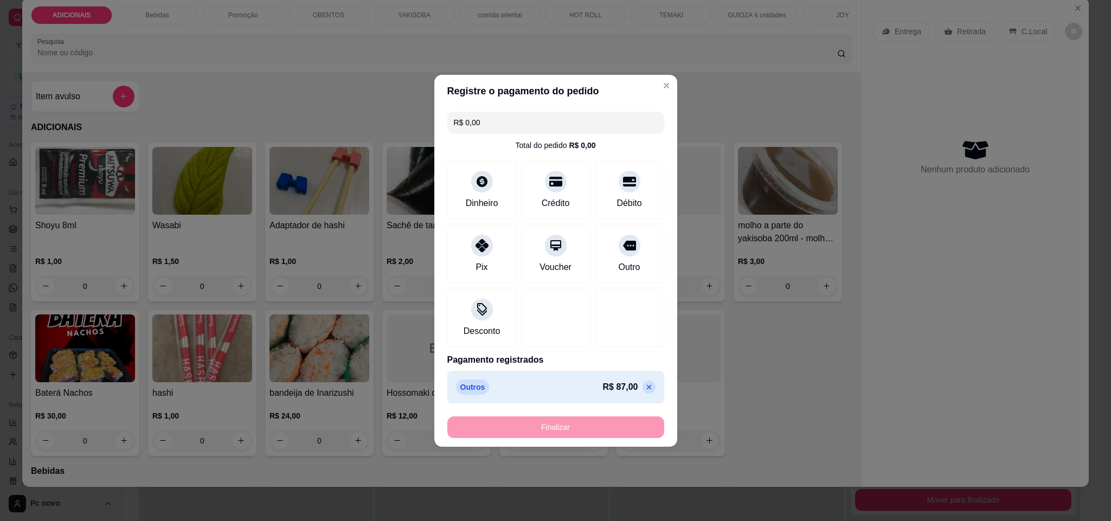
type input "-R$ 87,00"
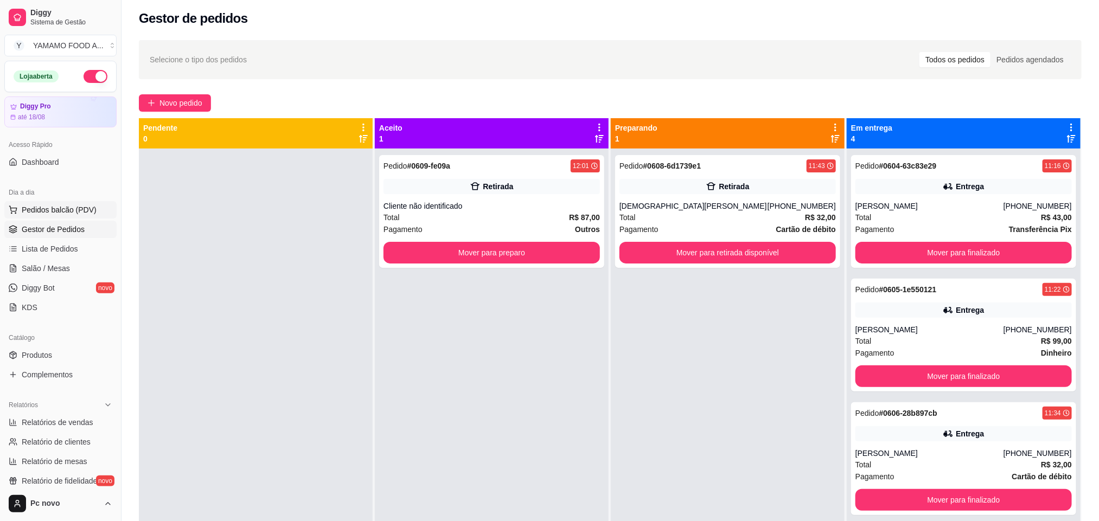
click at [64, 212] on span "Pedidos balcão (PDV)" at bounding box center [59, 209] width 75 height 11
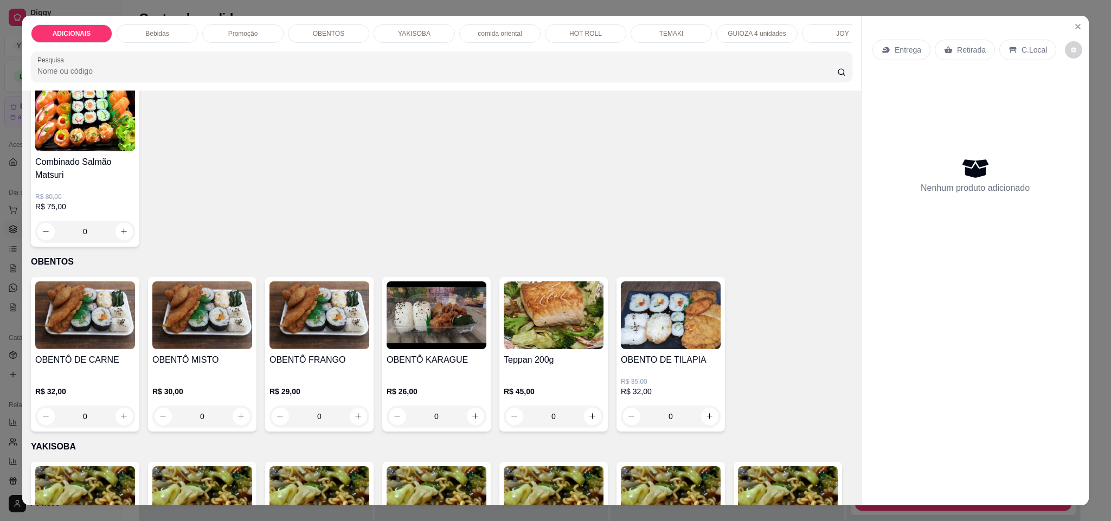
scroll to position [1139, 0]
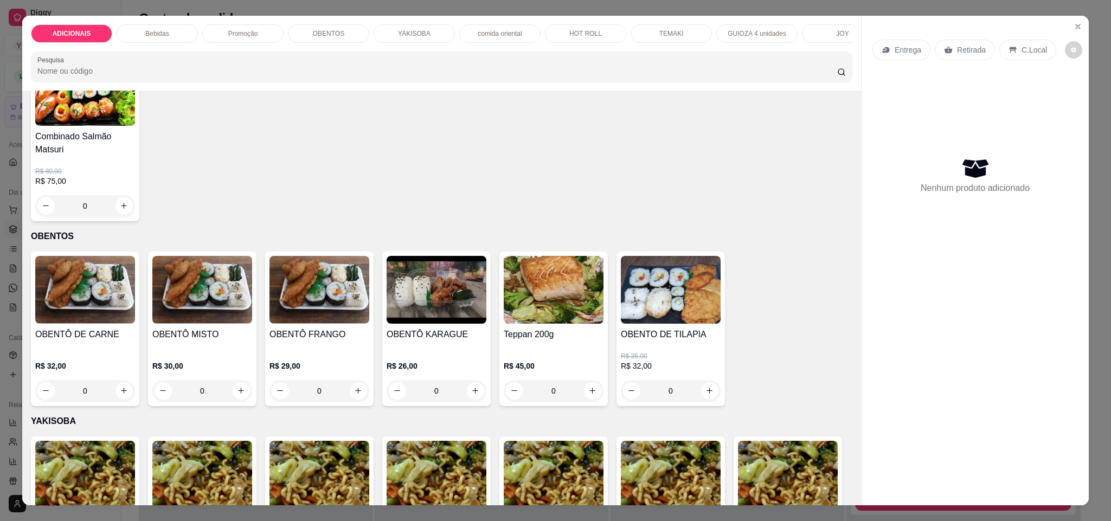
click at [237, 34] on icon "increase-product-quantity" at bounding box center [241, 29] width 8 height 8
type input "1"
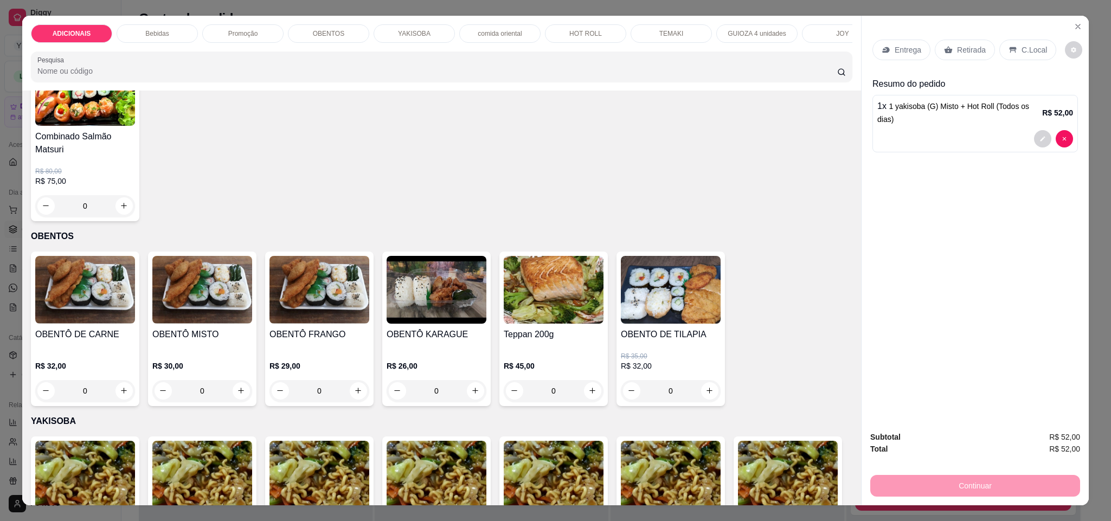
click at [904, 54] on p "Entrega" at bounding box center [908, 49] width 27 height 11
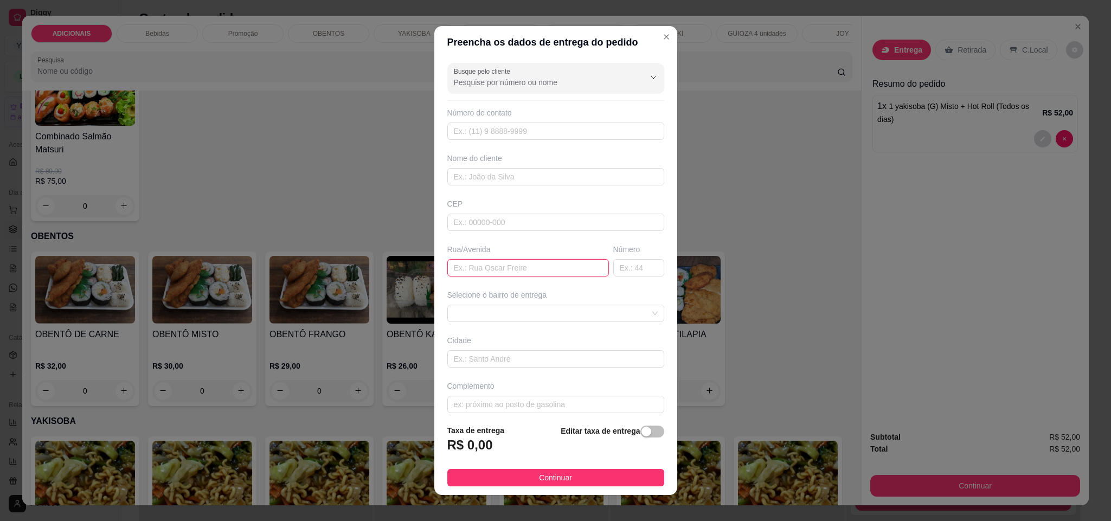
click at [513, 274] on input "text" at bounding box center [528, 267] width 162 height 17
type input "[PERSON_NAME]"
click at [613, 266] on input "text" at bounding box center [638, 267] width 51 height 17
type input "225"
click at [642, 431] on div "button" at bounding box center [647, 432] width 10 height 10
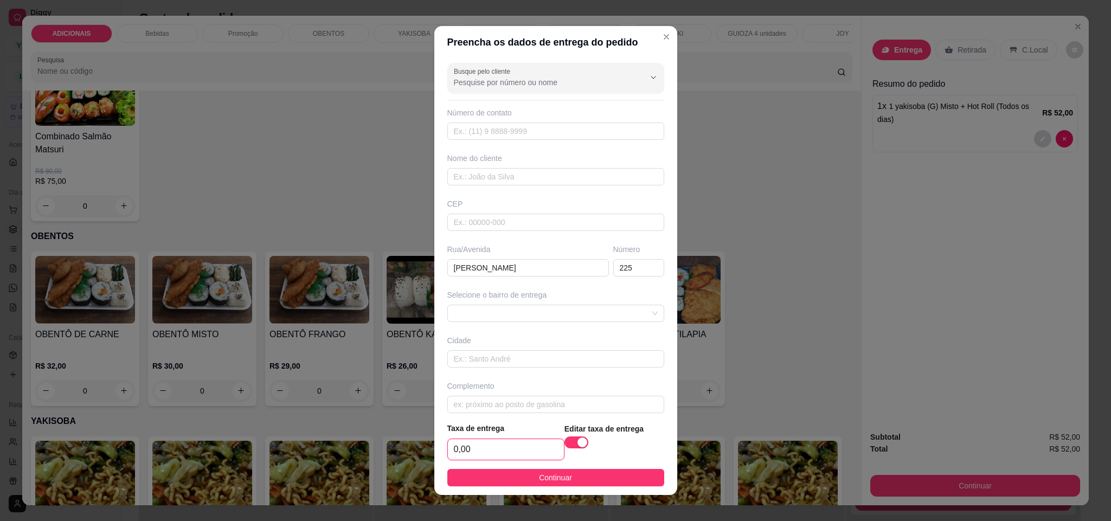
click at [485, 451] on input "0,00" at bounding box center [506, 449] width 116 height 21
type input "8,00"
click at [539, 482] on span "Continuar" at bounding box center [555, 478] width 33 height 12
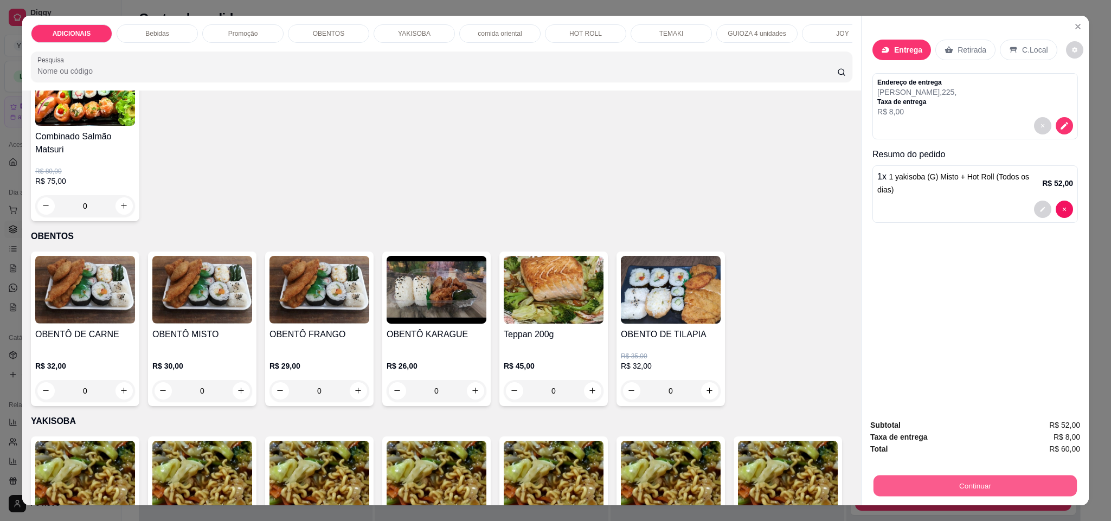
click at [924, 481] on button "Continuar" at bounding box center [975, 486] width 203 height 21
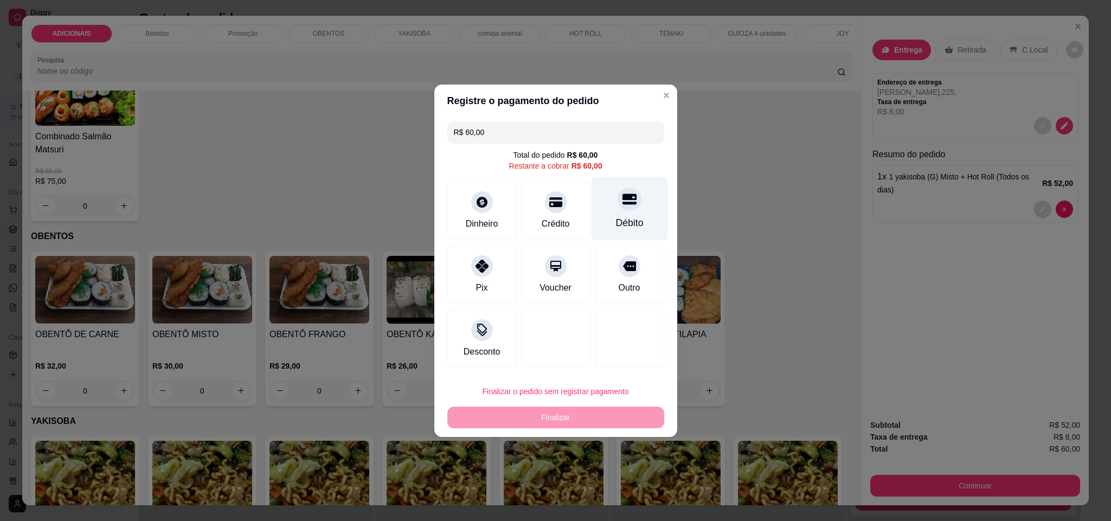
click at [633, 216] on div "Débito" at bounding box center [630, 223] width 28 height 14
type input "R$ 0,00"
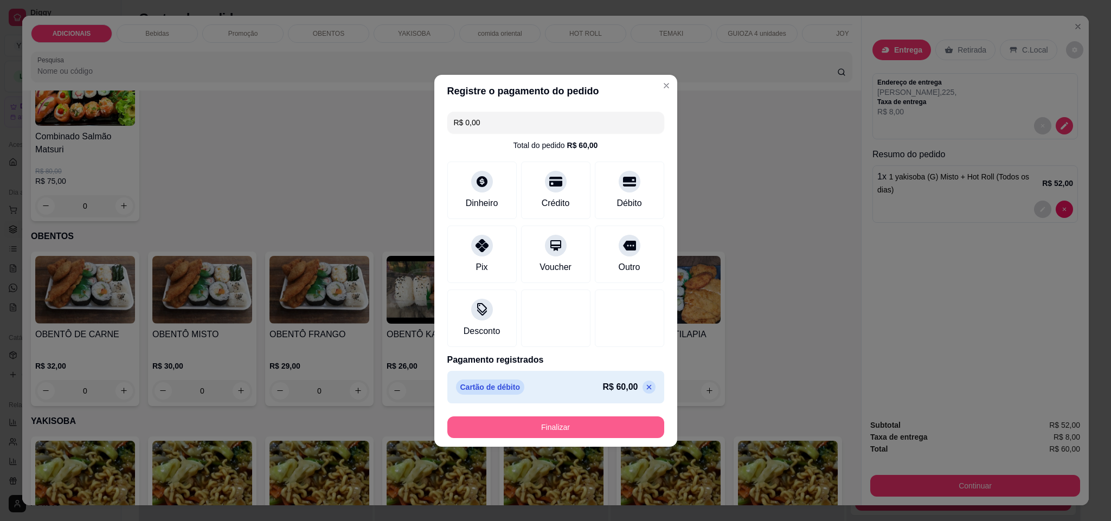
click at [594, 423] on button "Finalizar" at bounding box center [555, 428] width 217 height 22
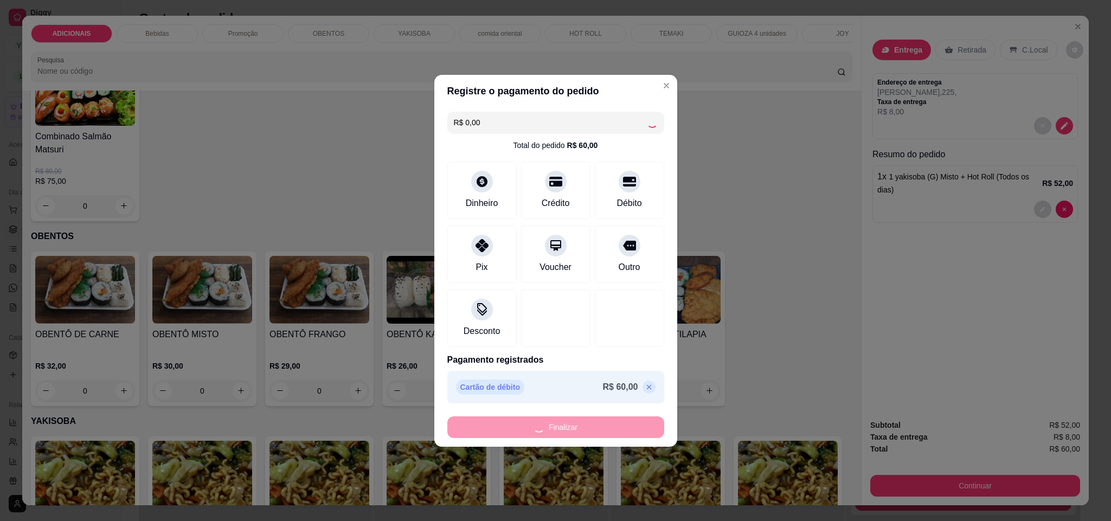
type input "0"
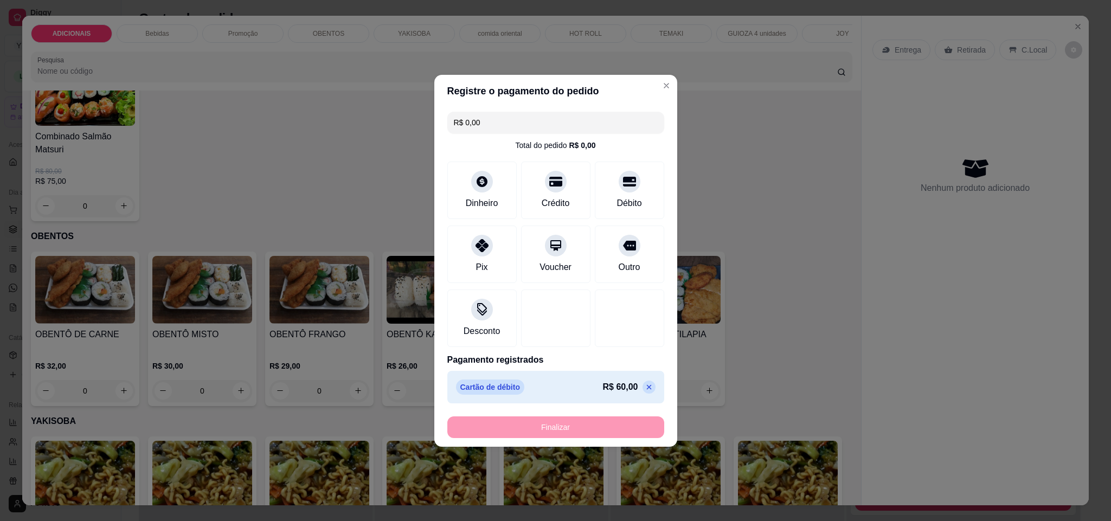
type input "-R$ 60,00"
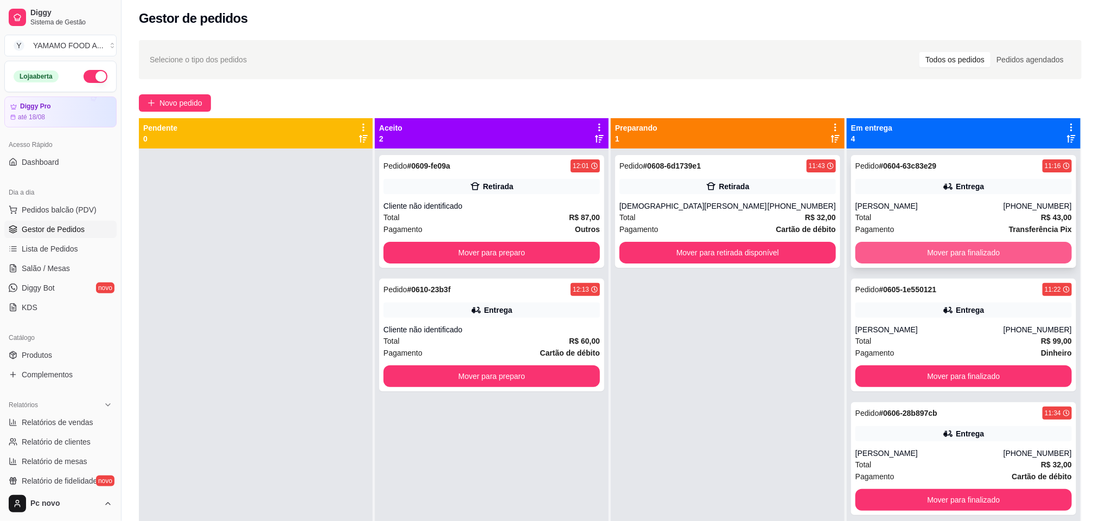
click at [923, 247] on button "Mover para finalizado" at bounding box center [963, 253] width 216 height 22
click at [921, 248] on button "Mover para finalizado" at bounding box center [963, 253] width 216 height 22
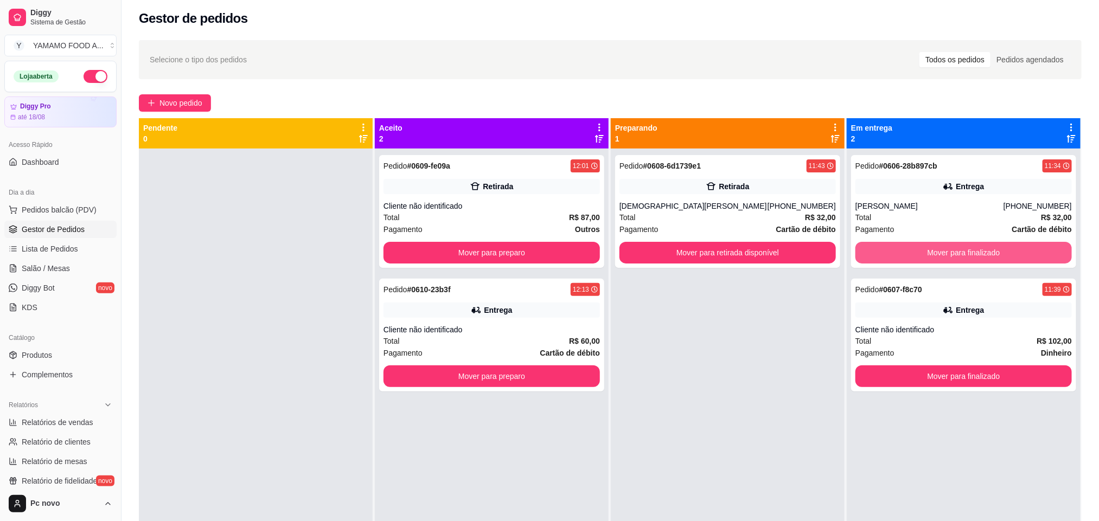
click at [923, 249] on button "Mover para finalizado" at bounding box center [963, 253] width 216 height 22
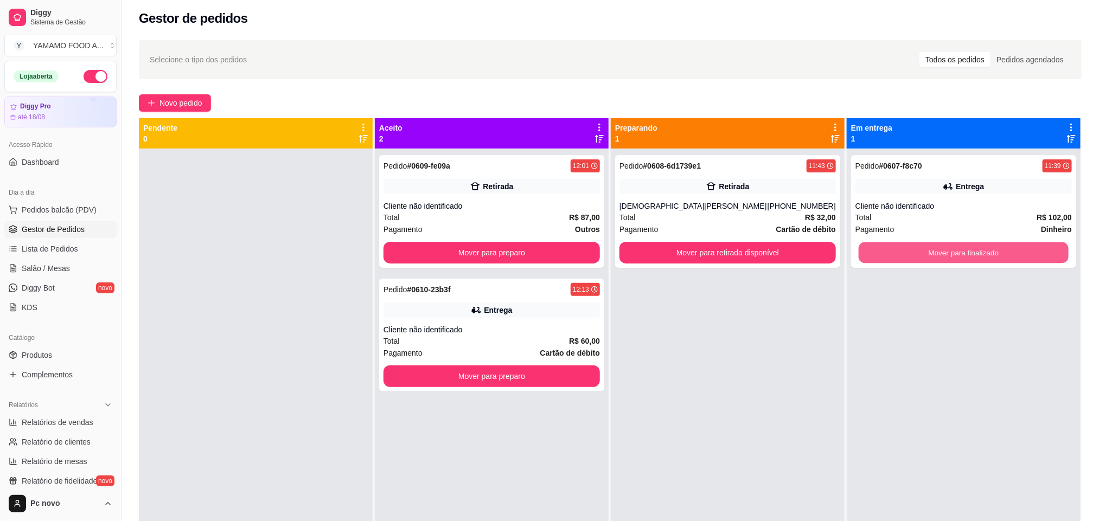
click at [923, 248] on button "Mover para finalizado" at bounding box center [964, 252] width 210 height 21
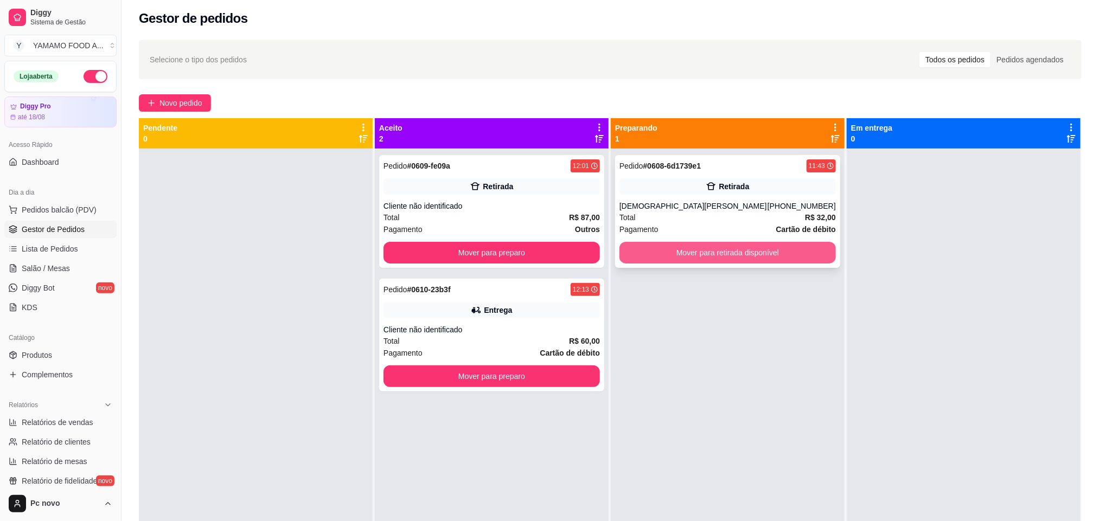
click at [747, 251] on button "Mover para retirada disponível" at bounding box center [727, 253] width 216 height 22
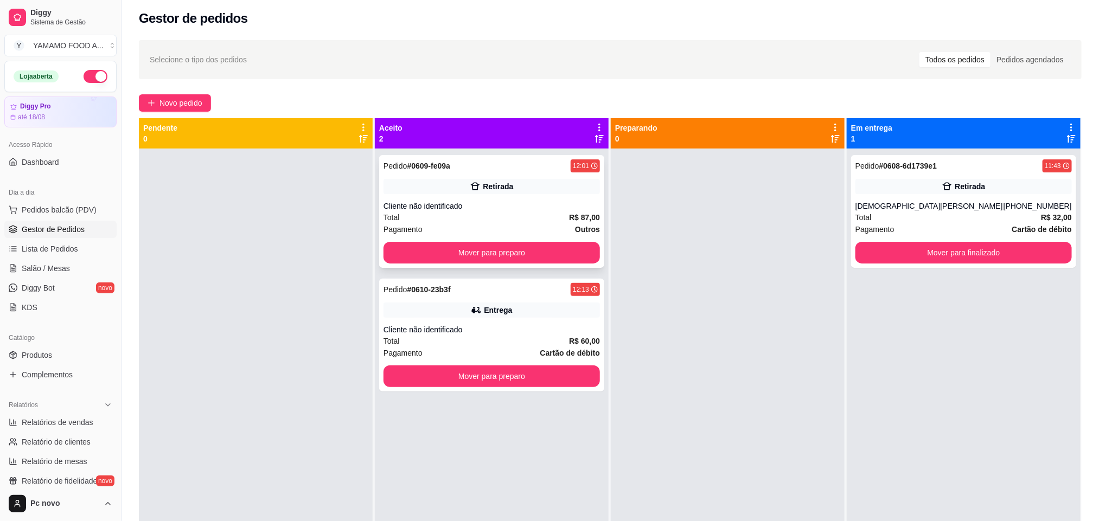
click at [527, 201] on div "Cliente não identificado" at bounding box center [491, 206] width 216 height 11
click at [532, 332] on div "Cliente não identificado" at bounding box center [491, 329] width 216 height 11
click at [955, 252] on button "Mover para finalizado" at bounding box center [963, 253] width 216 height 22
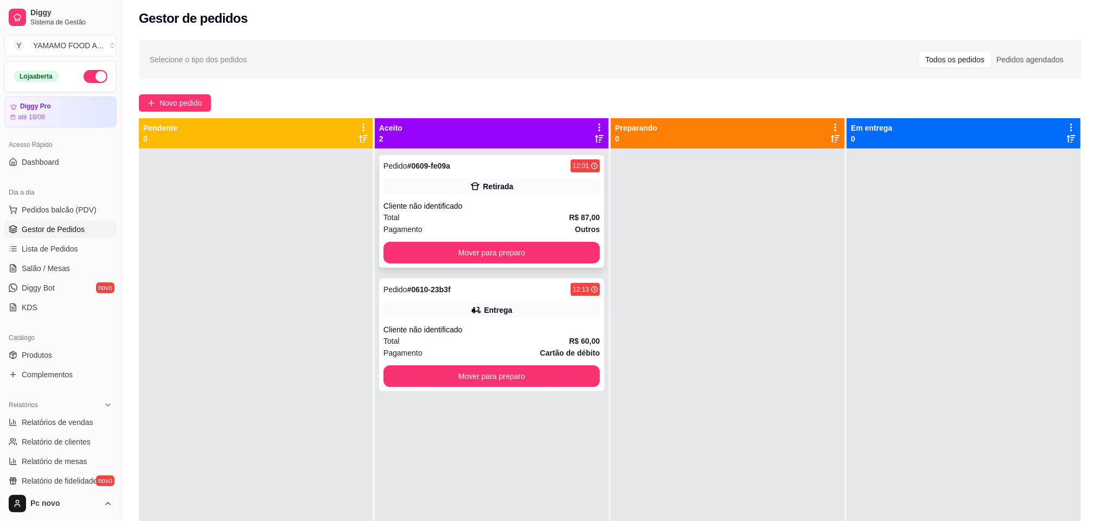
drag, startPoint x: 499, startPoint y: 201, endPoint x: 494, endPoint y: 197, distance: 7.1
click at [494, 197] on div "Pedido # 0609-fe09a 12:01 Retirada Cliente não identificado Total R$ 87,00 Paga…" at bounding box center [491, 211] width 225 height 113
click at [568, 248] on button "Mover para preparo" at bounding box center [492, 252] width 210 height 21
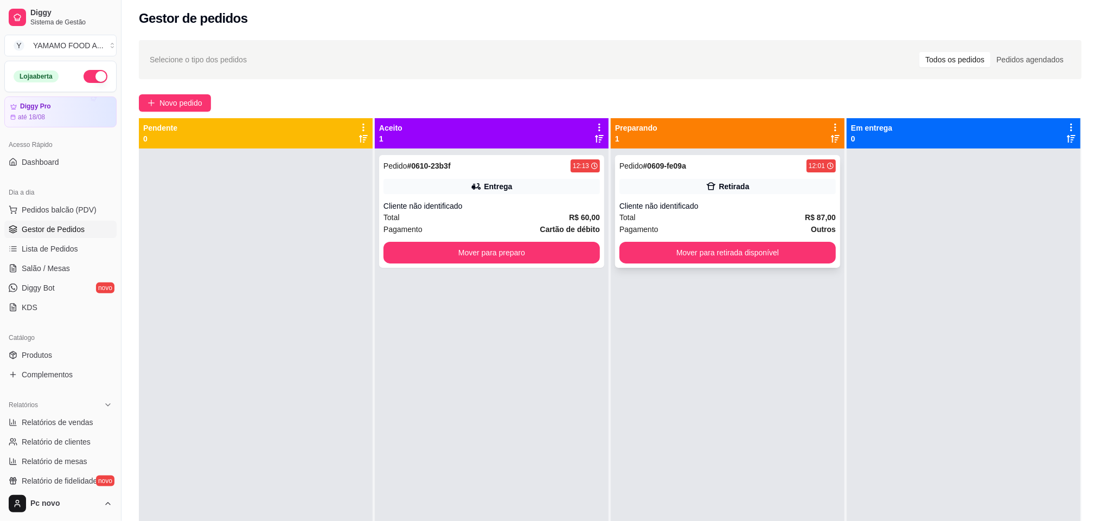
click at [738, 217] on div "Total R$ 87,00" at bounding box center [727, 218] width 216 height 12
click at [764, 256] on button "Mover para retirada disponível" at bounding box center [728, 252] width 210 height 21
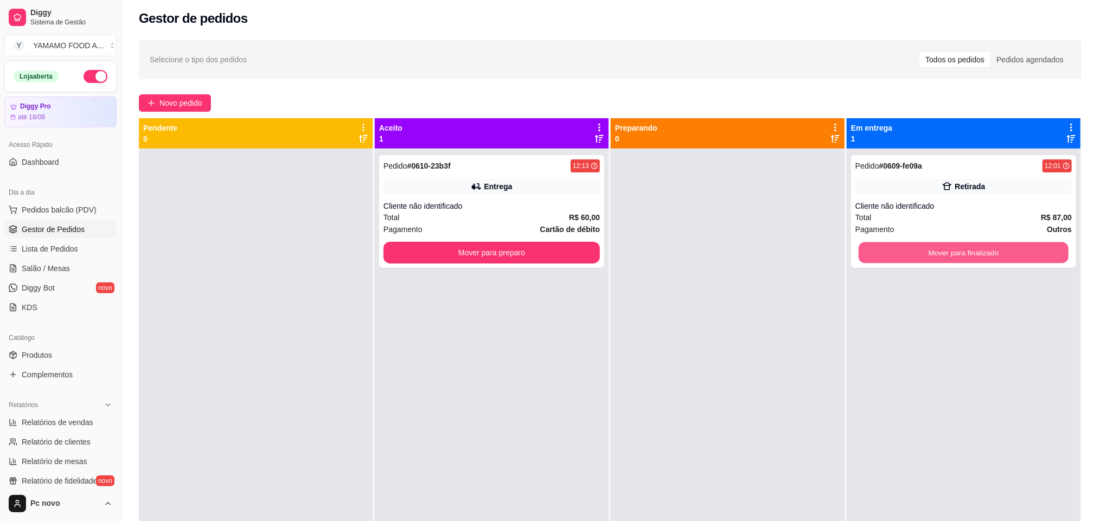
click at [949, 251] on button "Mover para finalizado" at bounding box center [964, 252] width 210 height 21
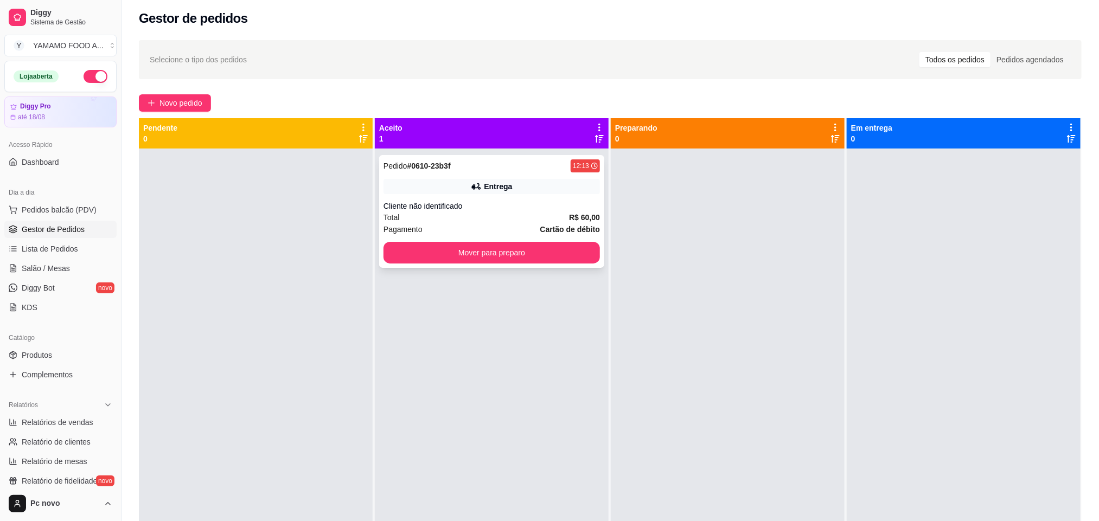
click at [542, 192] on div "Entrega" at bounding box center [491, 186] width 216 height 15
click at [495, 239] on div "Pedido # 0610-23b3f 12:13 Entrega Cliente não identificado Total R$ 60,00 Pagam…" at bounding box center [491, 211] width 225 height 113
click at [504, 248] on button "Mover para preparo" at bounding box center [491, 253] width 216 height 22
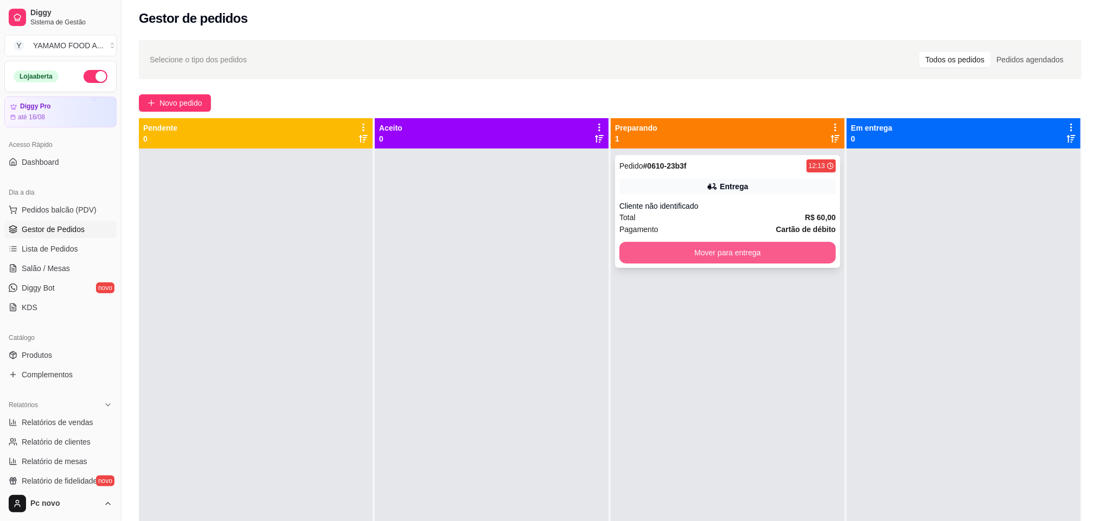
click at [762, 262] on button "Mover para entrega" at bounding box center [727, 253] width 216 height 22
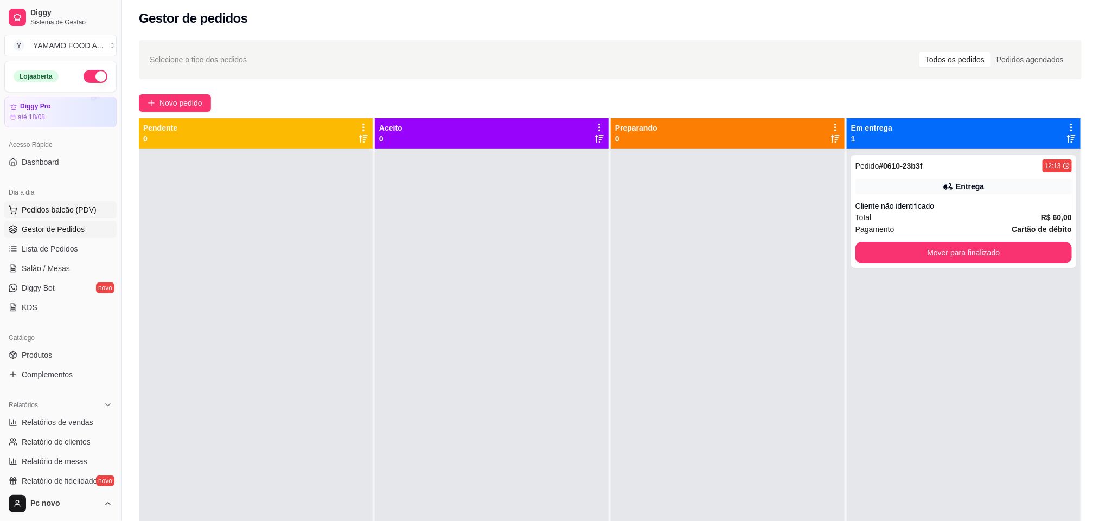
click at [50, 214] on span "Pedidos balcão (PDV)" at bounding box center [59, 209] width 75 height 11
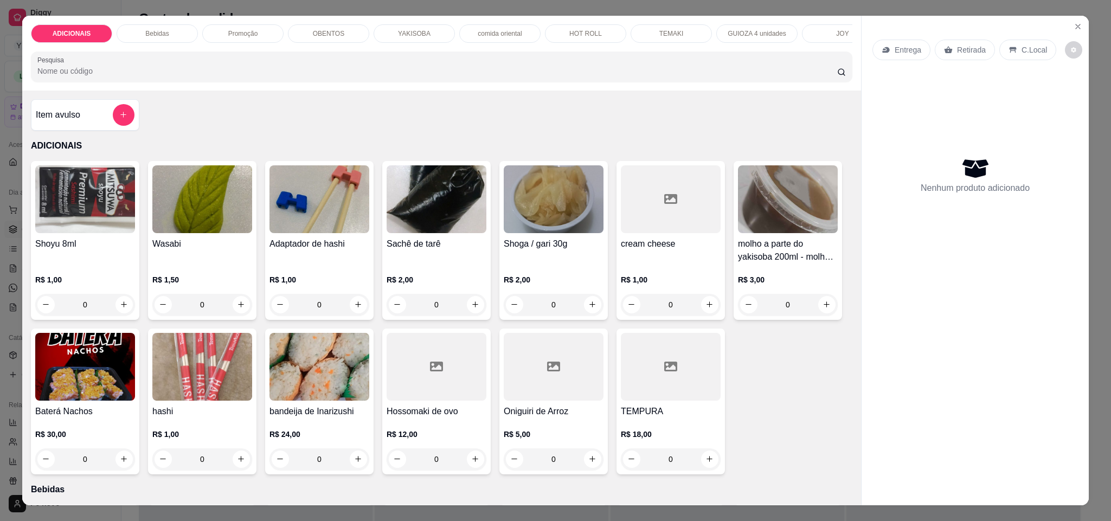
click at [432, 31] on div "YAKISOBA" at bounding box center [414, 33] width 81 height 18
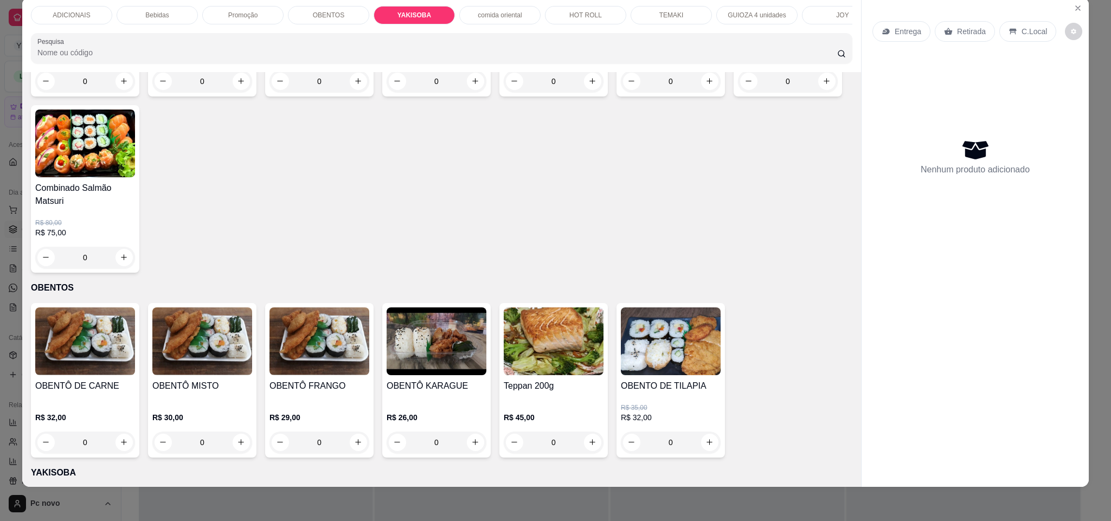
scroll to position [1122, 0]
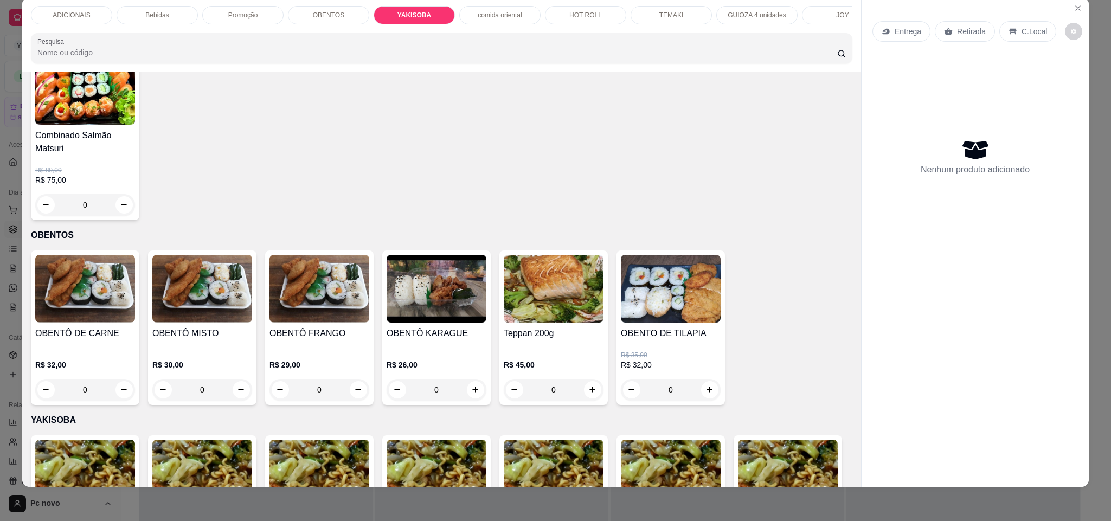
click at [238, 33] on icon "increase-product-quantity" at bounding box center [242, 29] width 8 height 8
type input "1"
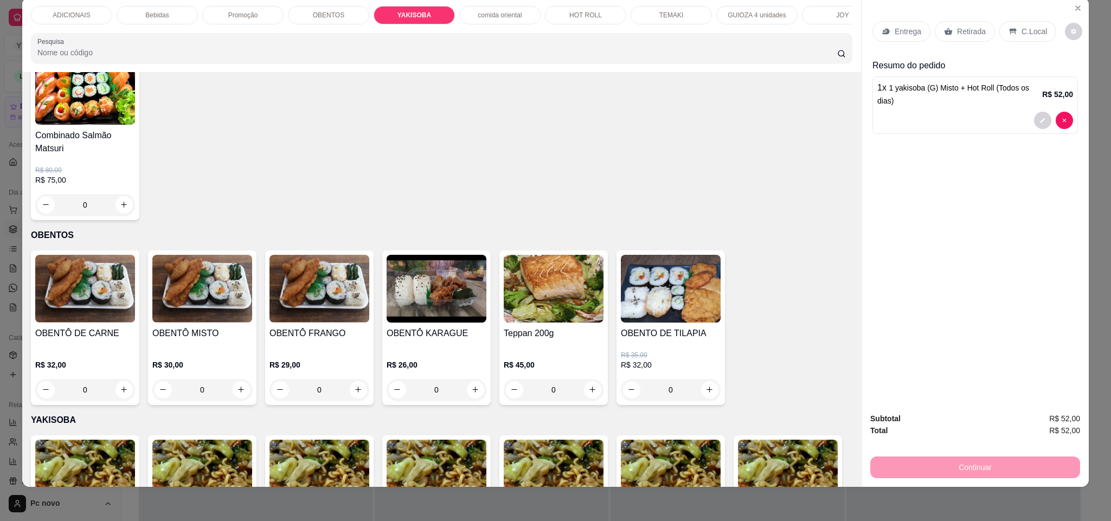
click at [1032, 26] on p "C.Local" at bounding box center [1034, 31] width 25 height 11
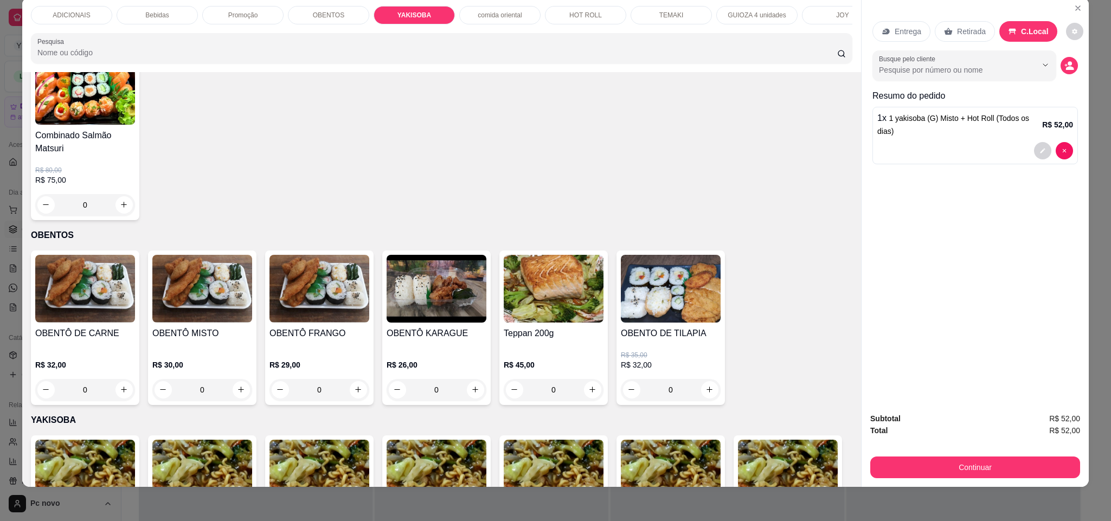
drag, startPoint x: 982, startPoint y: 34, endPoint x: 973, endPoint y: 34, distance: 8.1
click at [977, 34] on div "Retirada" at bounding box center [965, 31] width 60 height 21
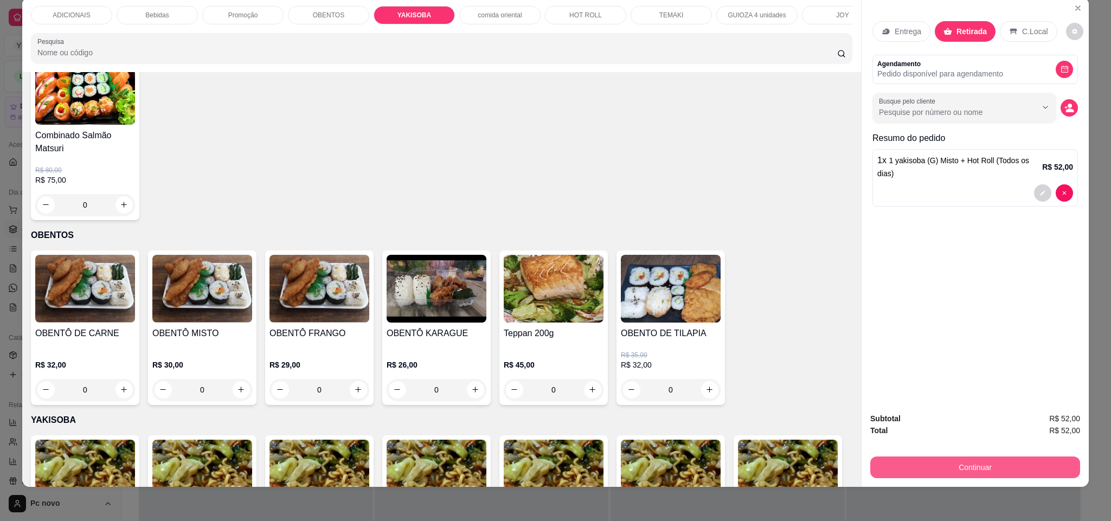
click at [977, 465] on button "Continuar" at bounding box center [975, 468] width 210 height 22
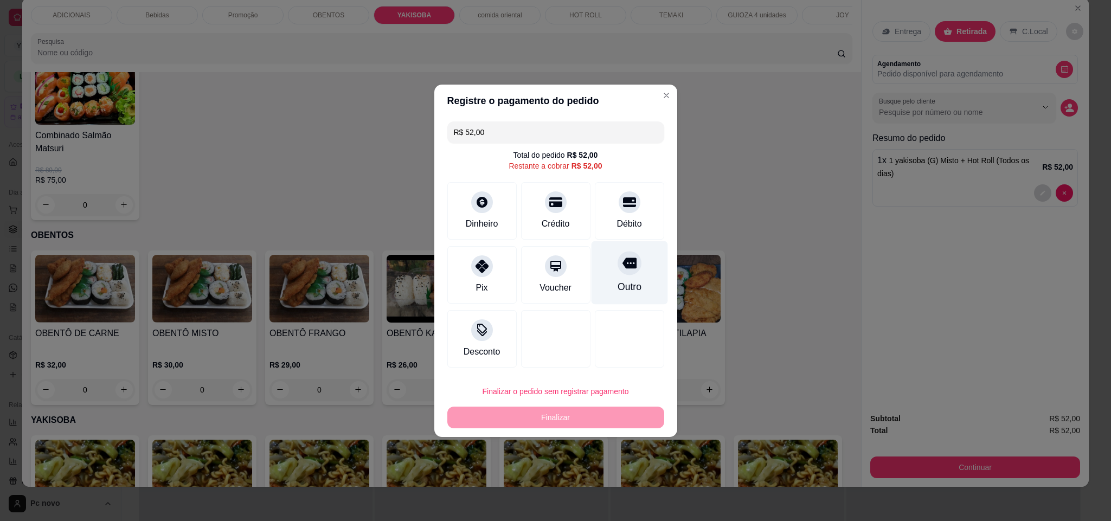
click at [598, 276] on div "Outro" at bounding box center [629, 272] width 76 height 63
type input "R$ 0,00"
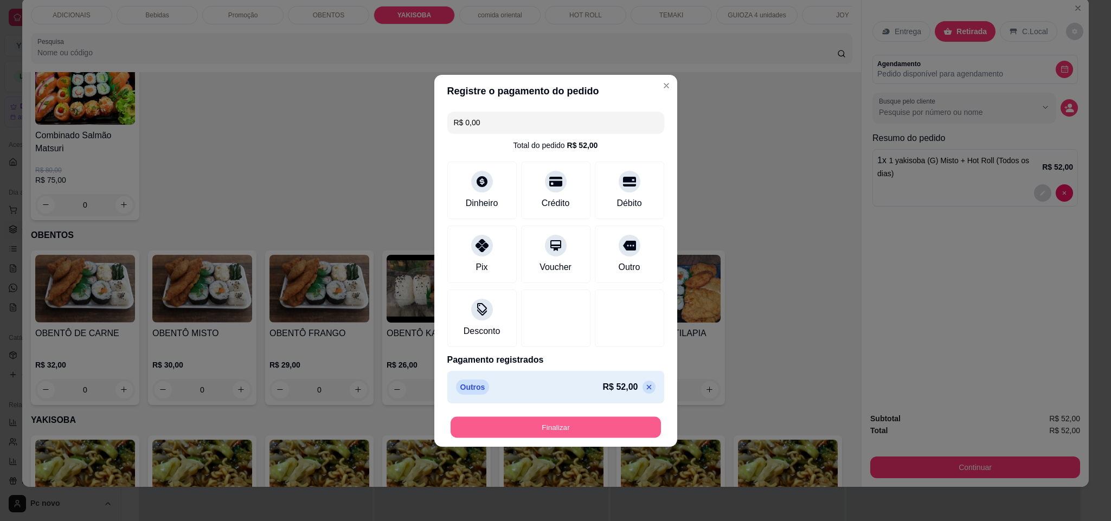
click at [604, 427] on button "Finalizar" at bounding box center [556, 427] width 210 height 21
type input "0"
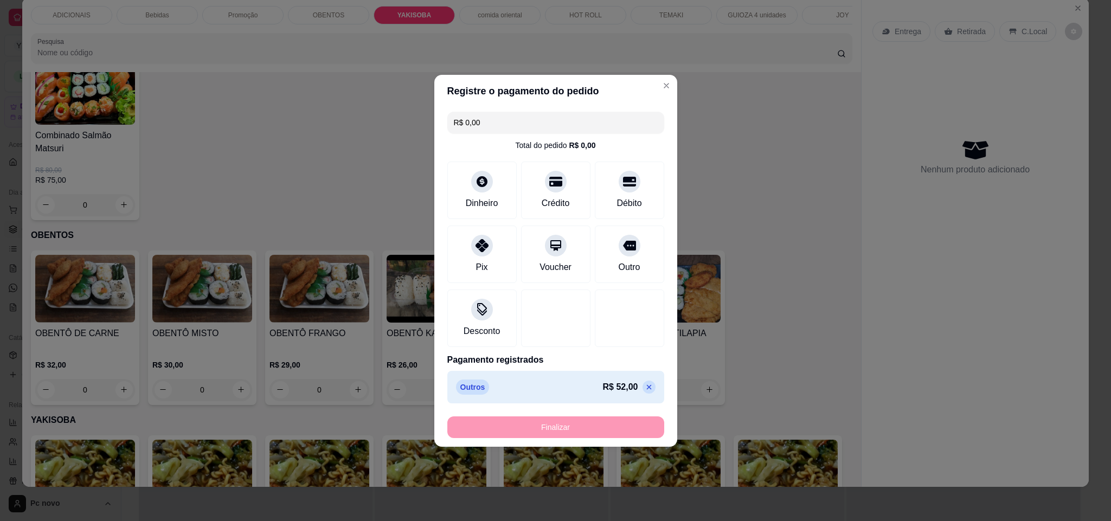
type input "-R$ 52,00"
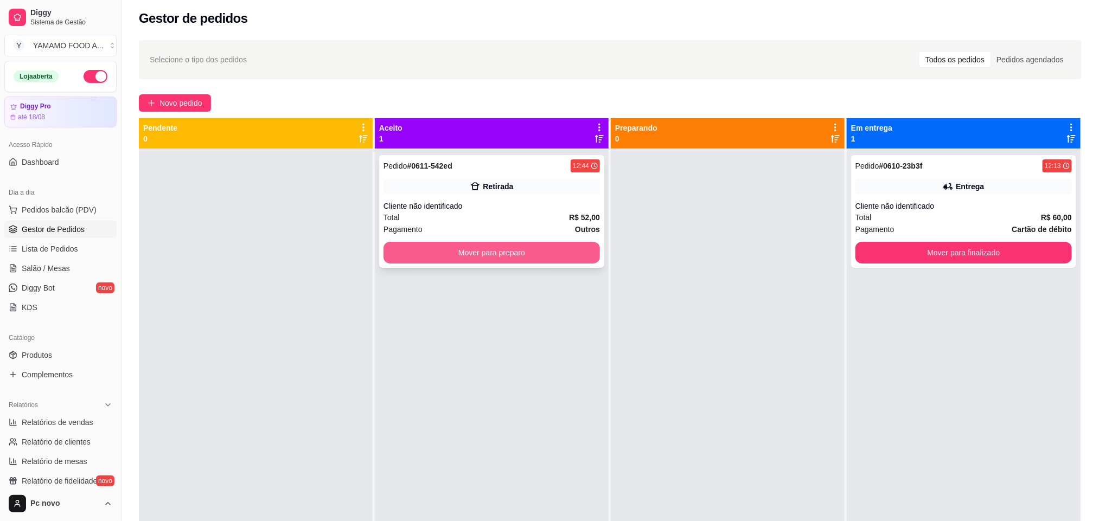
click at [453, 251] on button "Mover para preparo" at bounding box center [491, 253] width 216 height 22
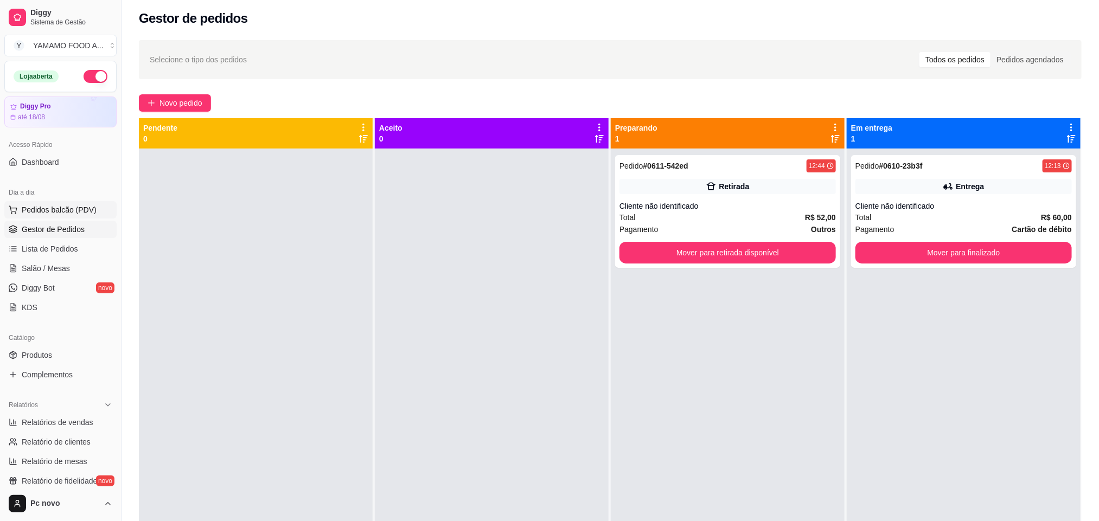
click at [88, 212] on span "Pedidos balcão (PDV)" at bounding box center [59, 209] width 75 height 11
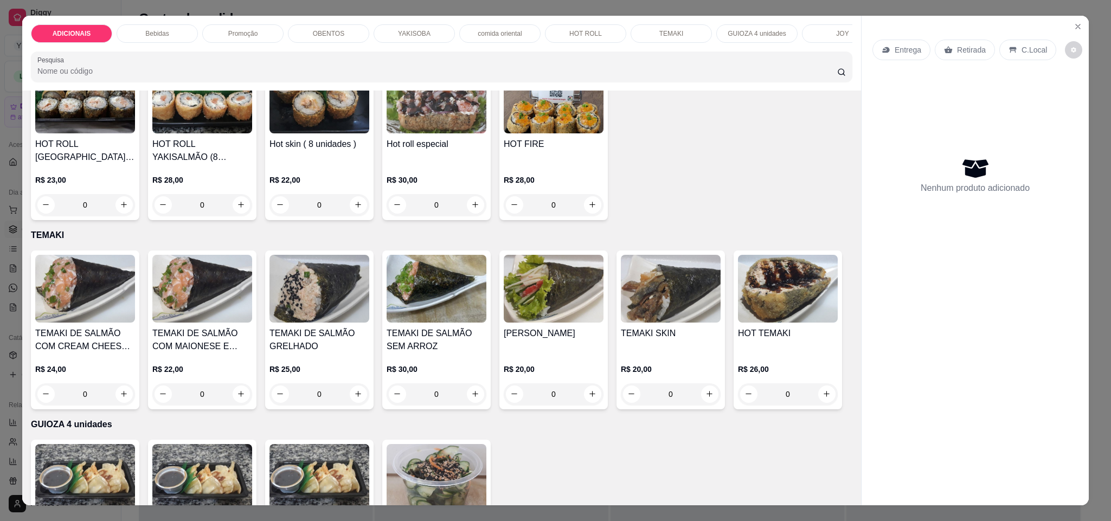
scroll to position [2481, 0]
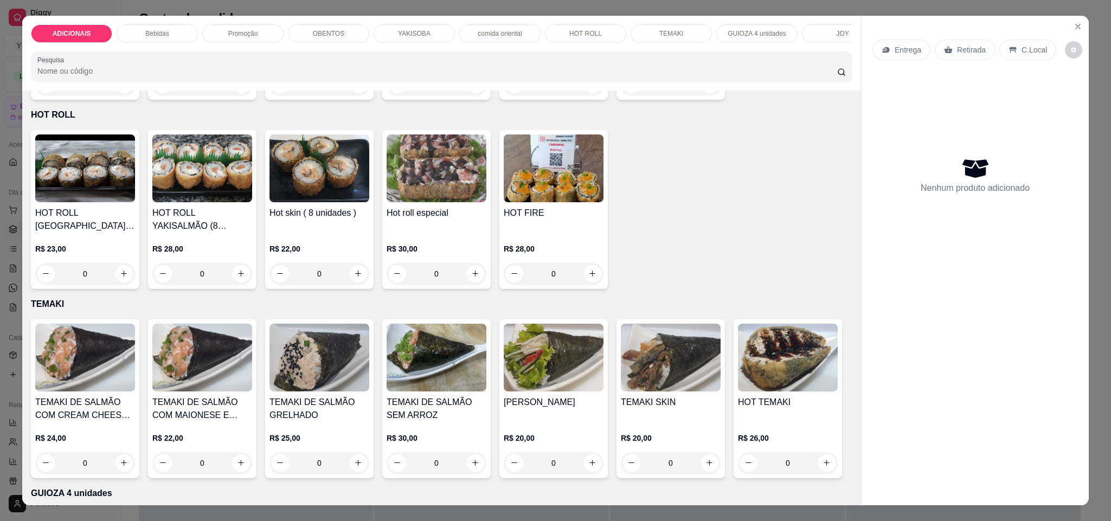
type input "1"
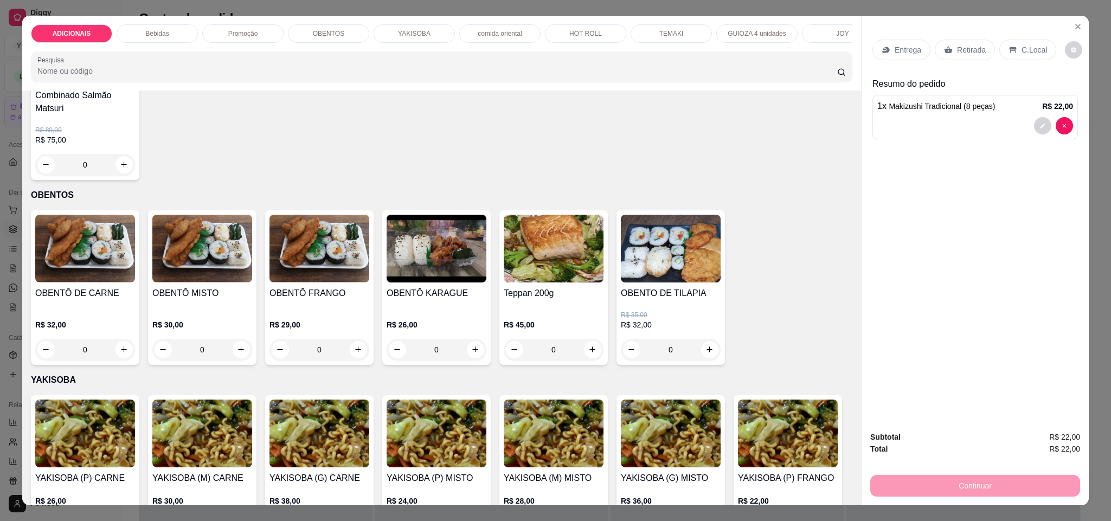
scroll to position [1017, 0]
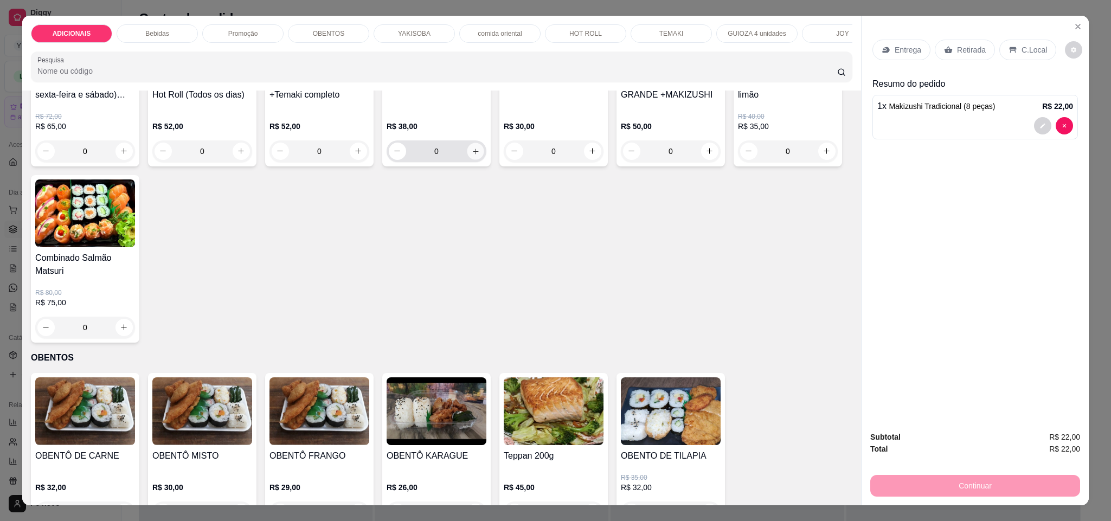
click at [472, 156] on icon "increase-product-quantity" at bounding box center [476, 152] width 8 height 8
type input "1"
click at [1022, 52] on p "C.Local" at bounding box center [1034, 49] width 25 height 11
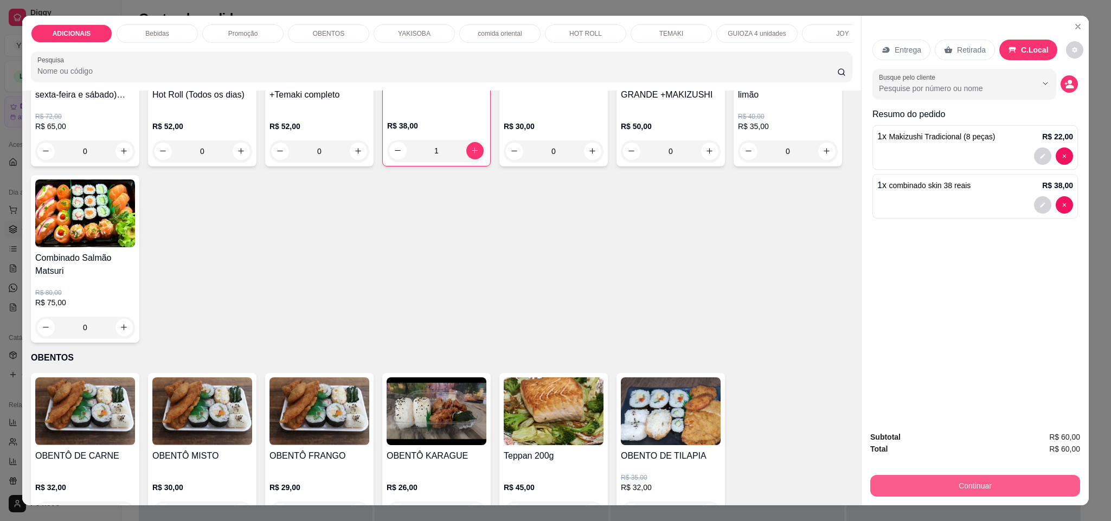
click at [1019, 490] on button "Continuar" at bounding box center [975, 486] width 210 height 22
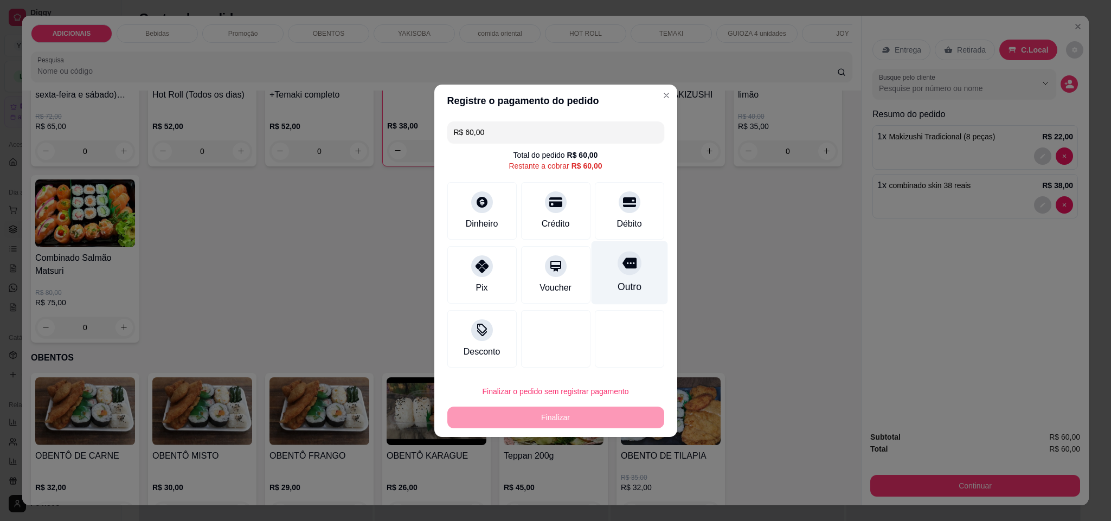
click at [636, 281] on div "Outro" at bounding box center [629, 272] width 76 height 63
type input "R$ 0,00"
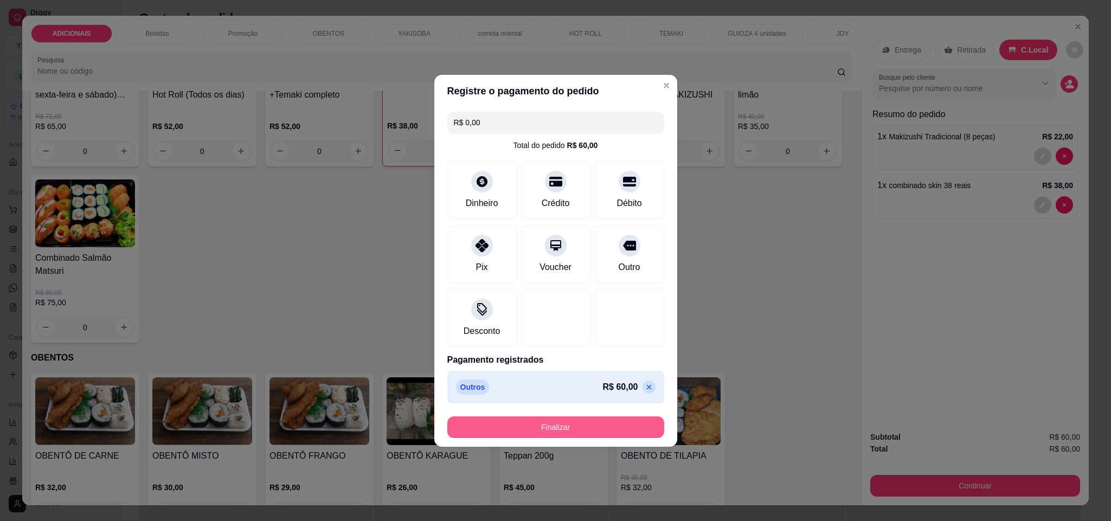
click at [604, 434] on button "Finalizar" at bounding box center [555, 428] width 217 height 22
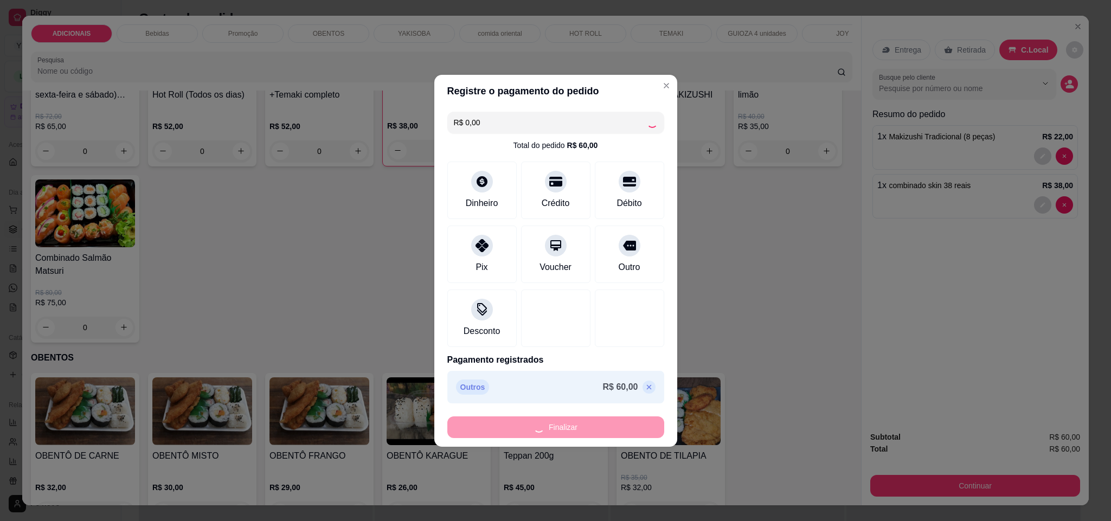
type input "0"
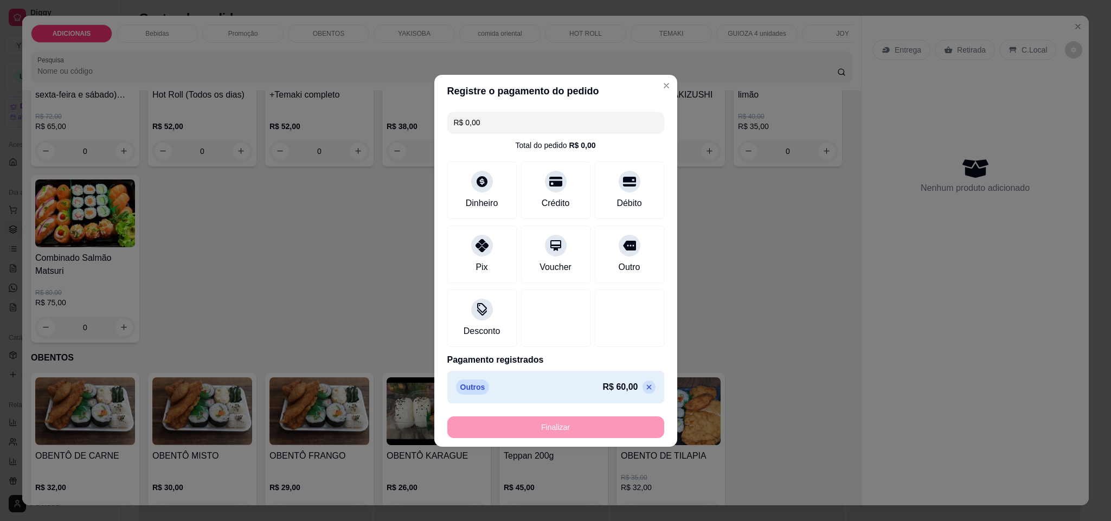
type input "-R$ 60,00"
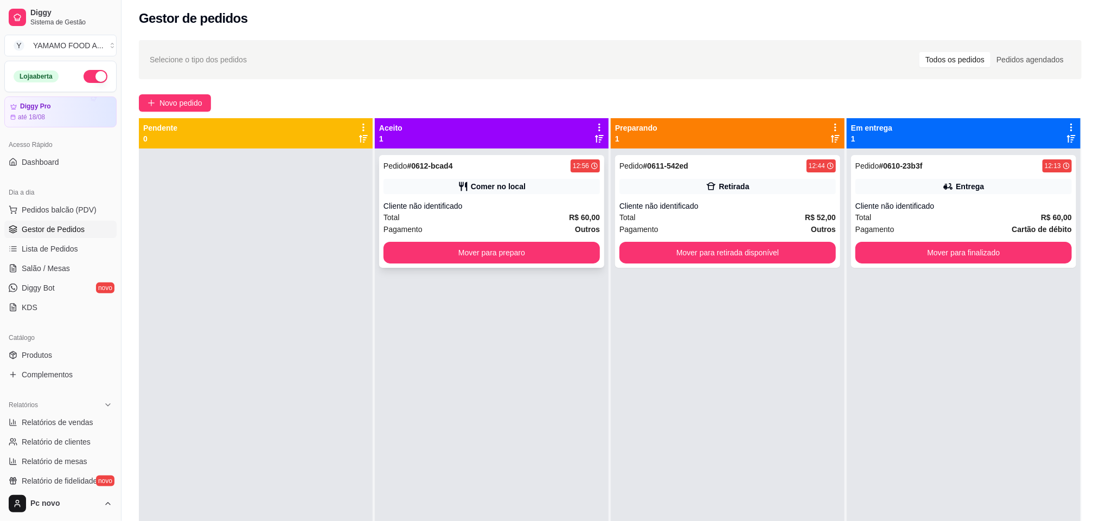
click at [506, 214] on div "Total R$ 60,00" at bounding box center [491, 218] width 216 height 12
click at [509, 210] on div "Pedido # 0612-bcad4 12:56 Comer no local Cliente não identificado Total R$ 60,0…" at bounding box center [491, 211] width 225 height 113
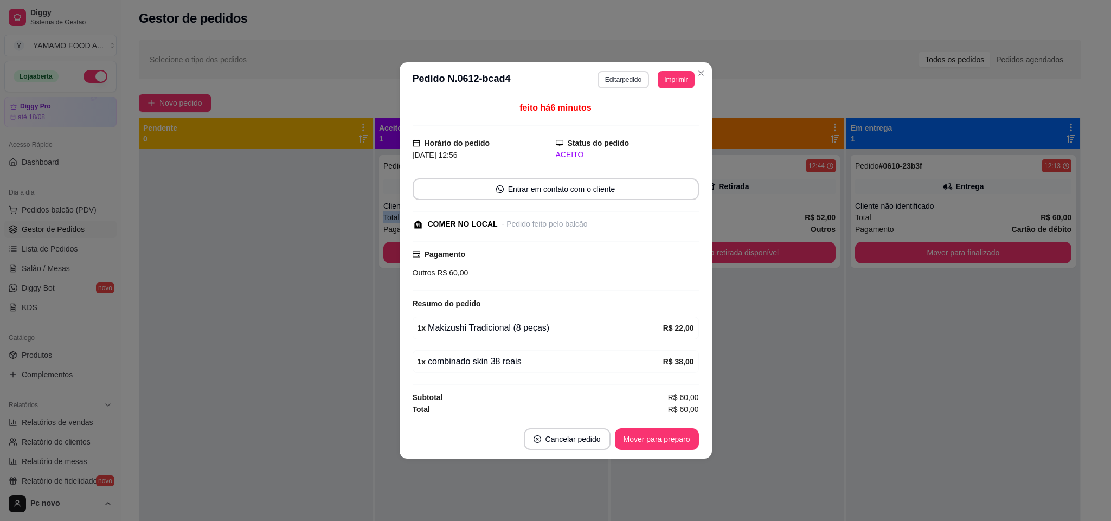
click at [639, 77] on button "Editar pedido" at bounding box center [624, 79] width 52 height 17
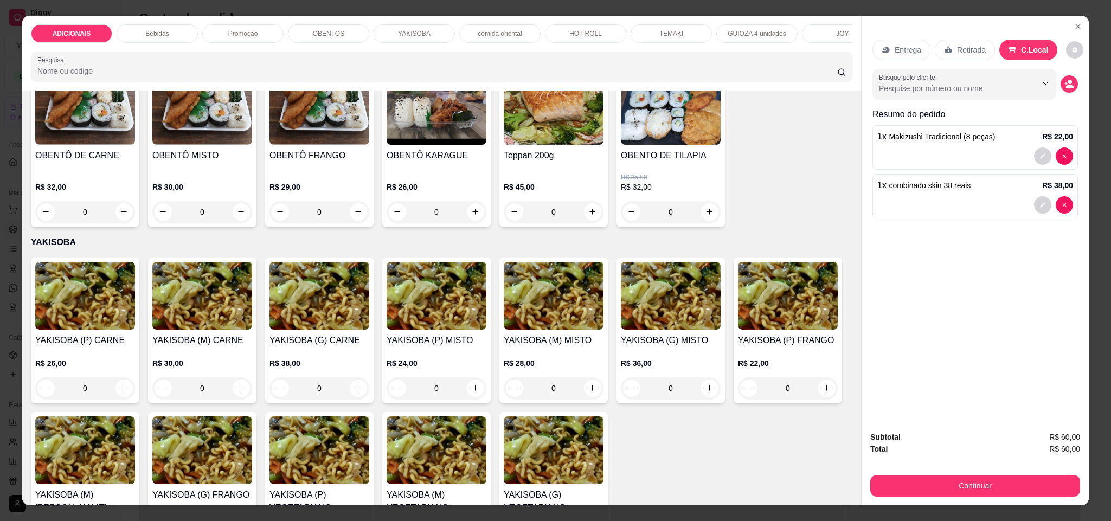
scroll to position [1302, 0]
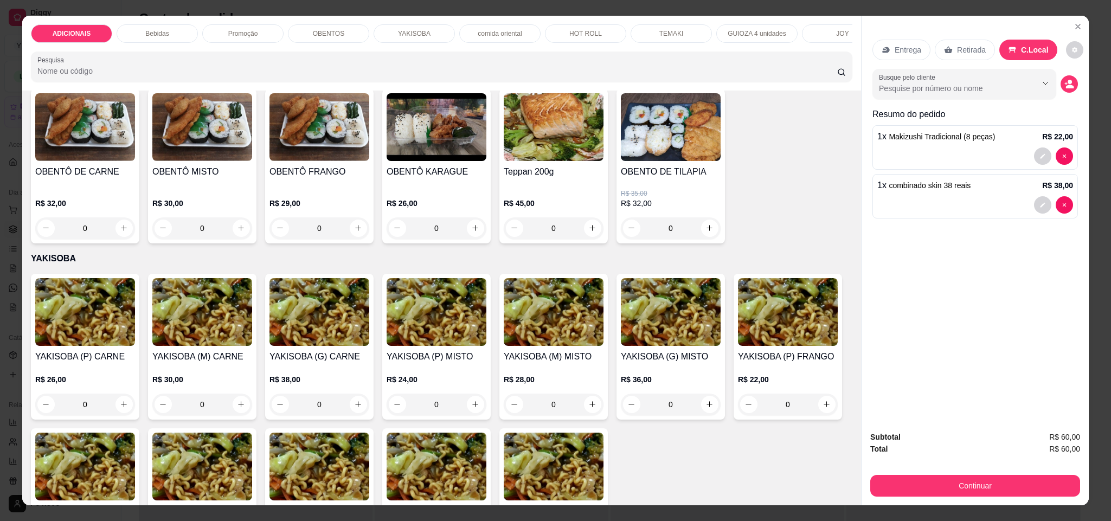
type input "2"
click at [965, 482] on button "Continuar" at bounding box center [975, 486] width 210 height 22
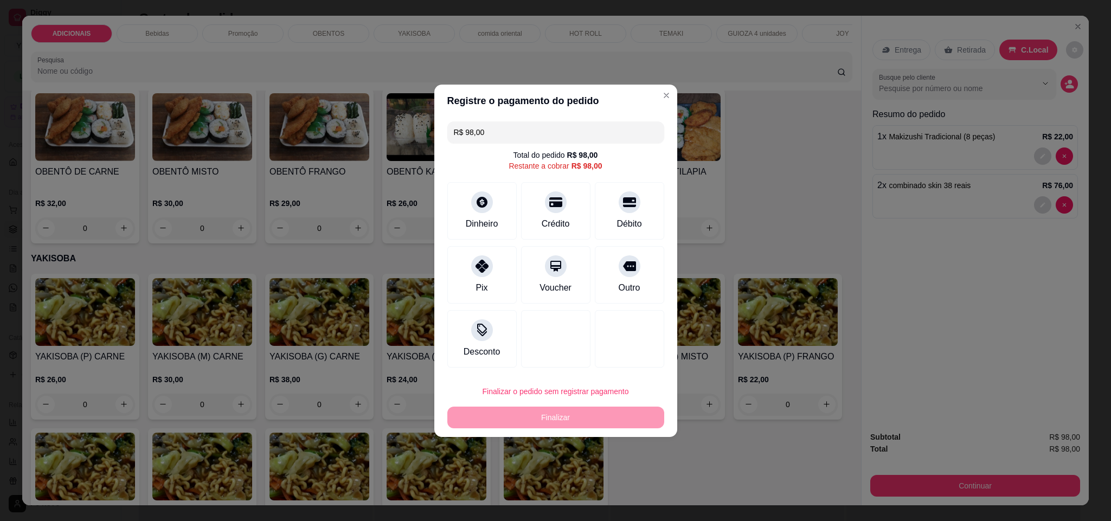
drag, startPoint x: 644, startPoint y: 276, endPoint x: 610, endPoint y: 351, distance: 83.3
click at [640, 289] on div "Outro" at bounding box center [629, 274] width 69 height 57
type input "R$ 0,00"
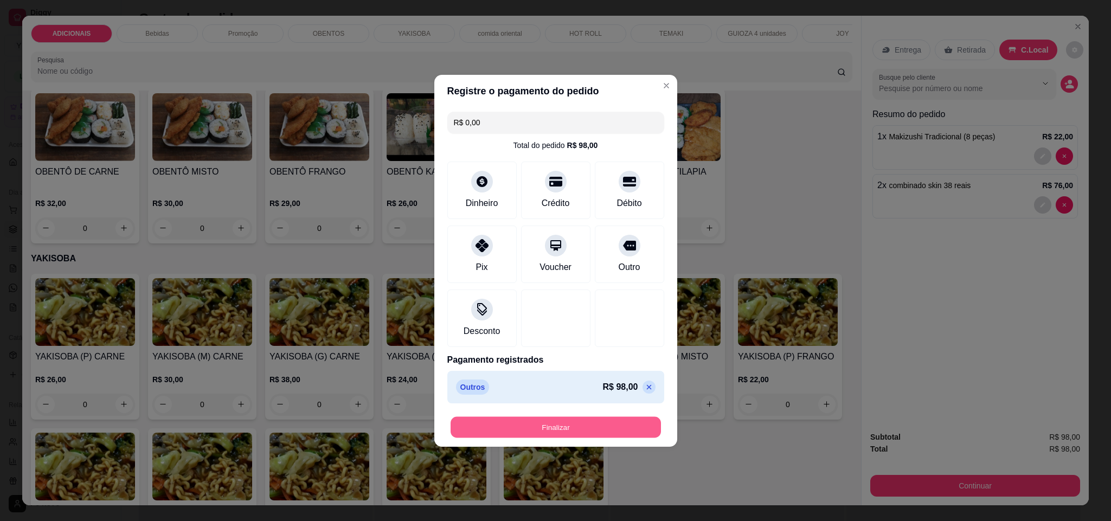
click at [601, 422] on button "Finalizar" at bounding box center [556, 427] width 210 height 21
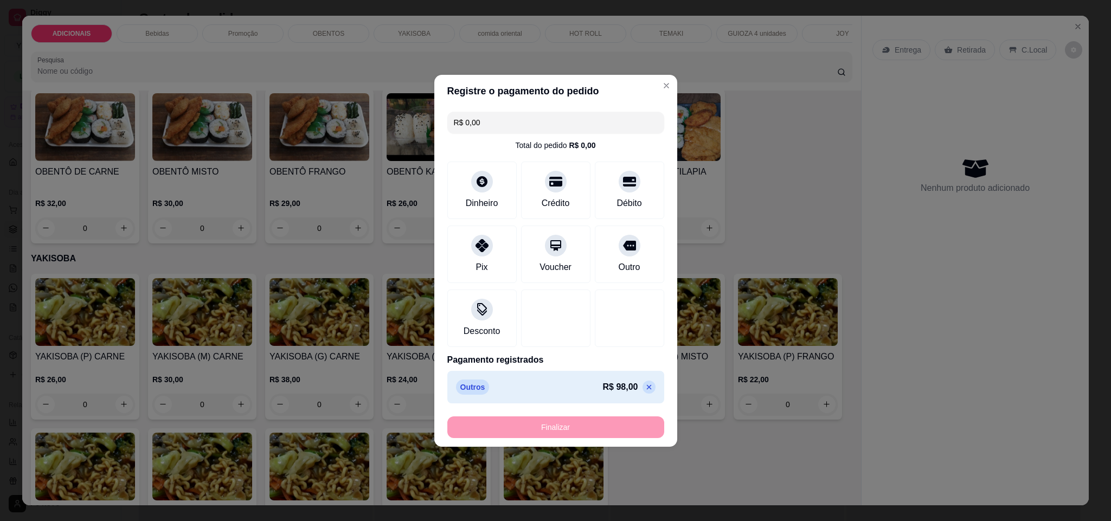
type input "0"
type input "-R$ 98,00"
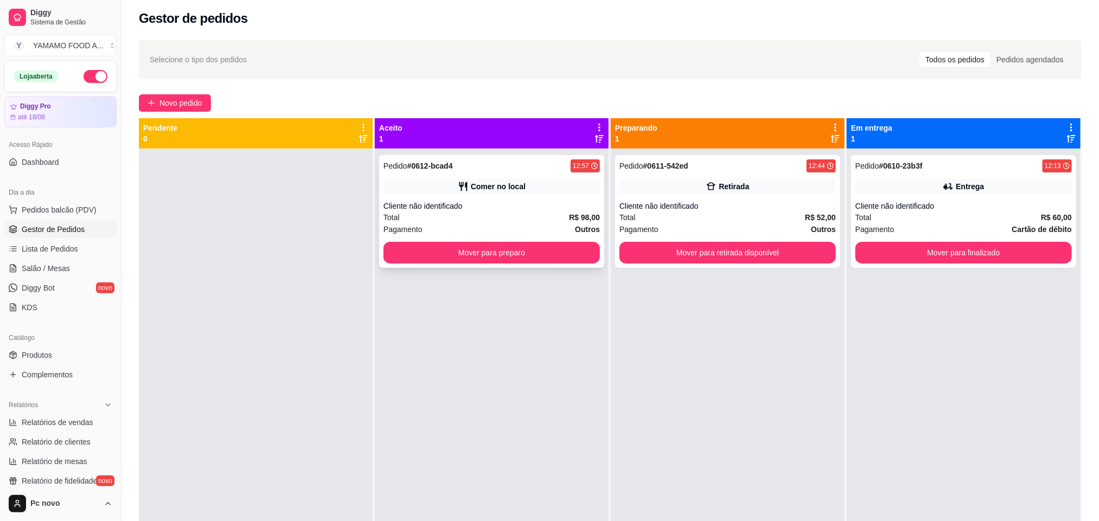
click at [460, 187] on icon at bounding box center [463, 186] width 11 height 11
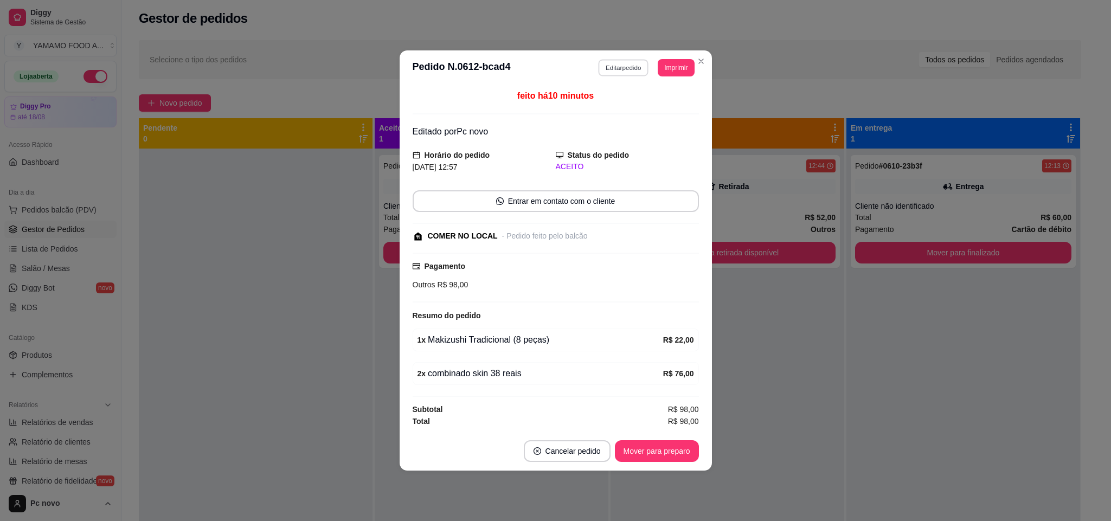
click at [611, 67] on button "Editar pedido" at bounding box center [623, 67] width 50 height 17
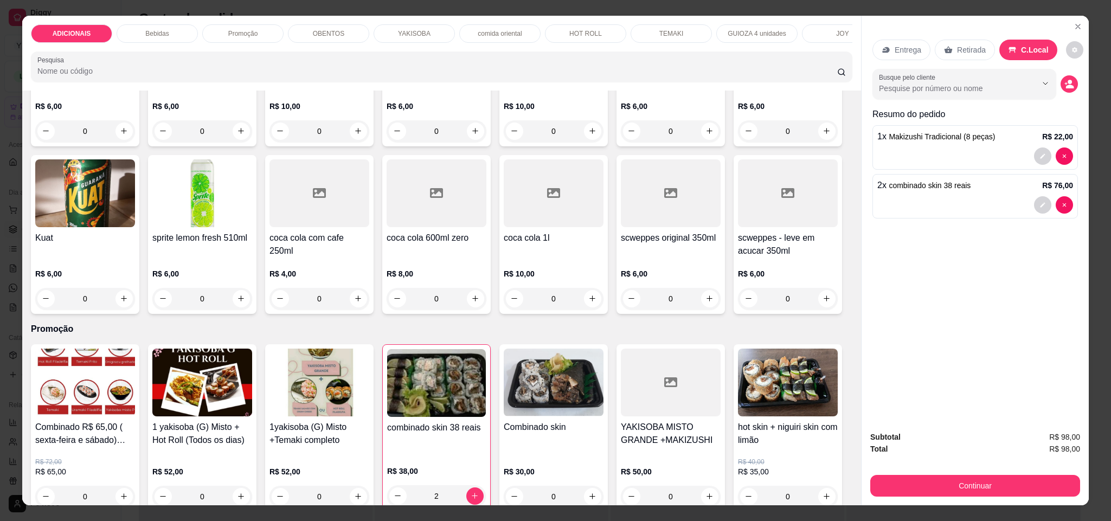
scroll to position [651, 0]
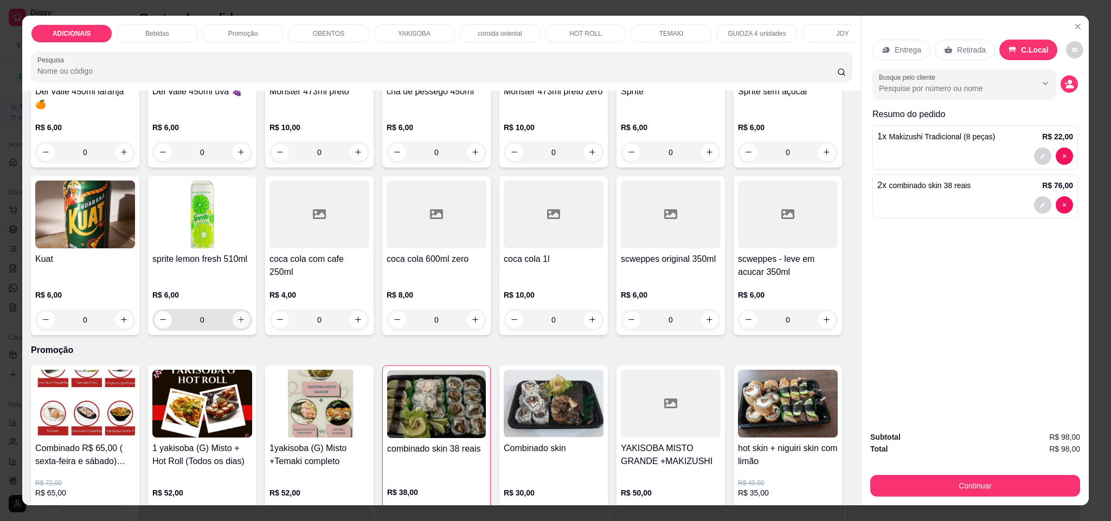
click at [245, 324] on icon "increase-product-quantity" at bounding box center [241, 320] width 8 height 8
type input "1"
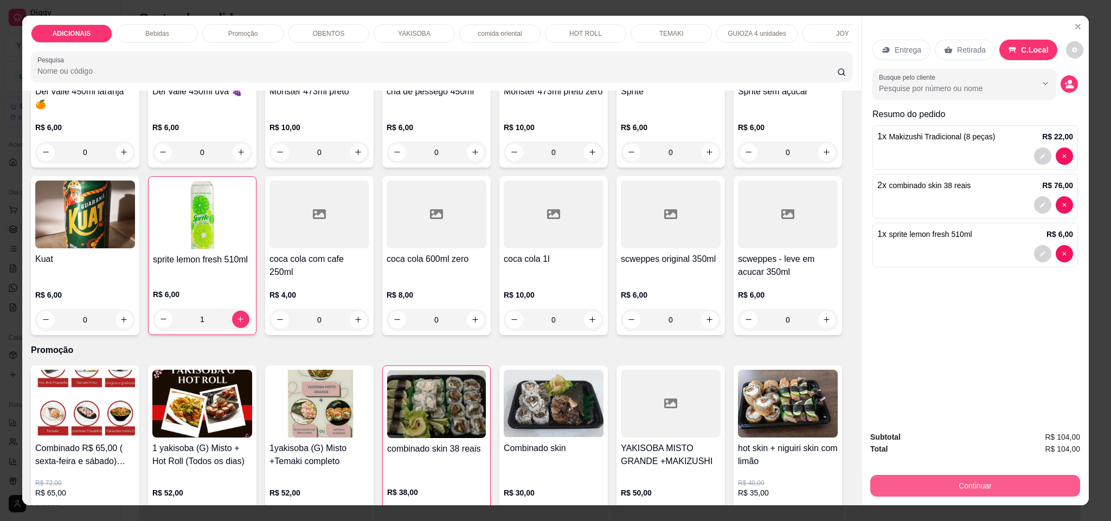
click at [1020, 484] on button "Continuar" at bounding box center [975, 486] width 210 height 22
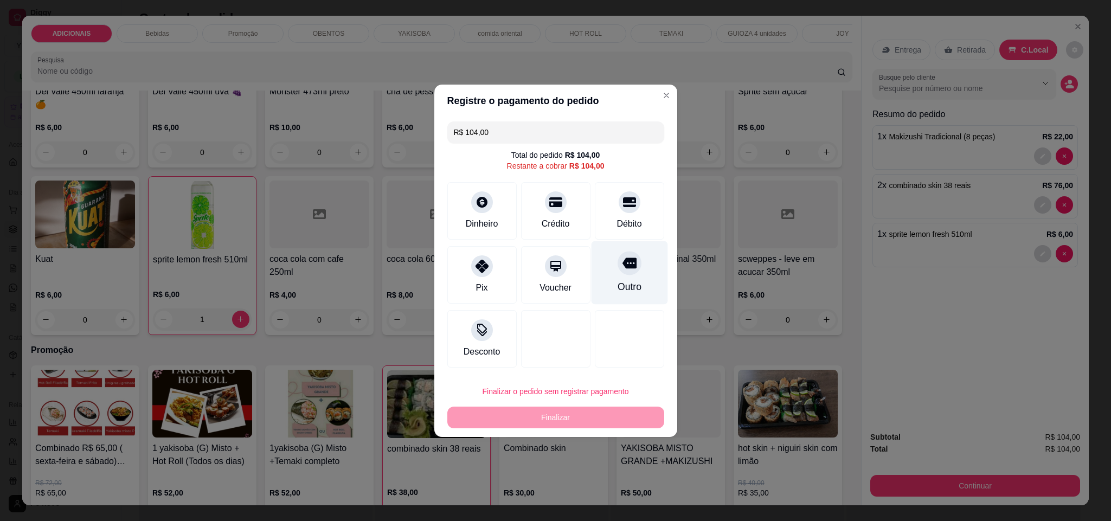
click at [626, 281] on div "Outro" at bounding box center [629, 287] width 24 height 14
type input "R$ 0,00"
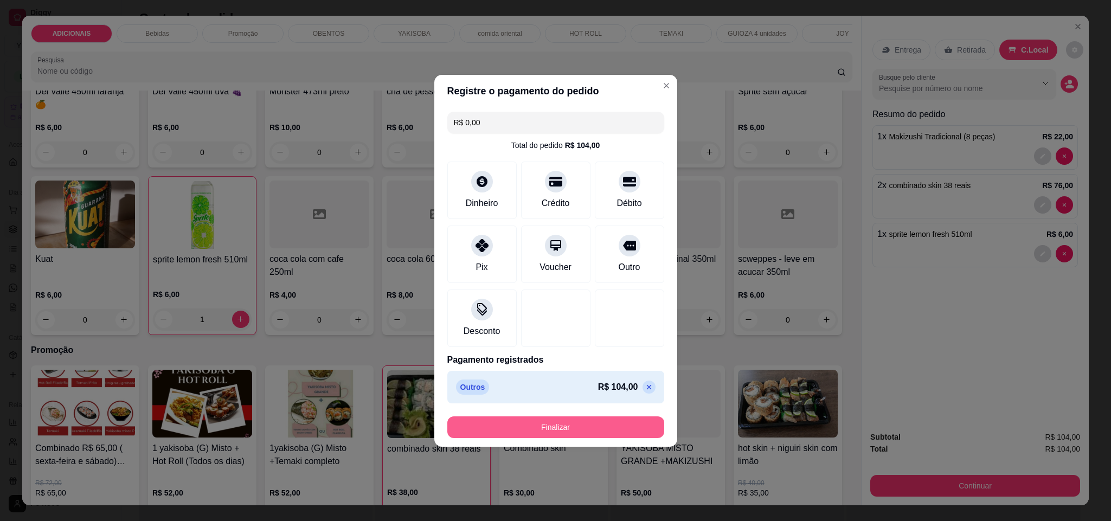
click at [582, 424] on button "Finalizar" at bounding box center [555, 428] width 217 height 22
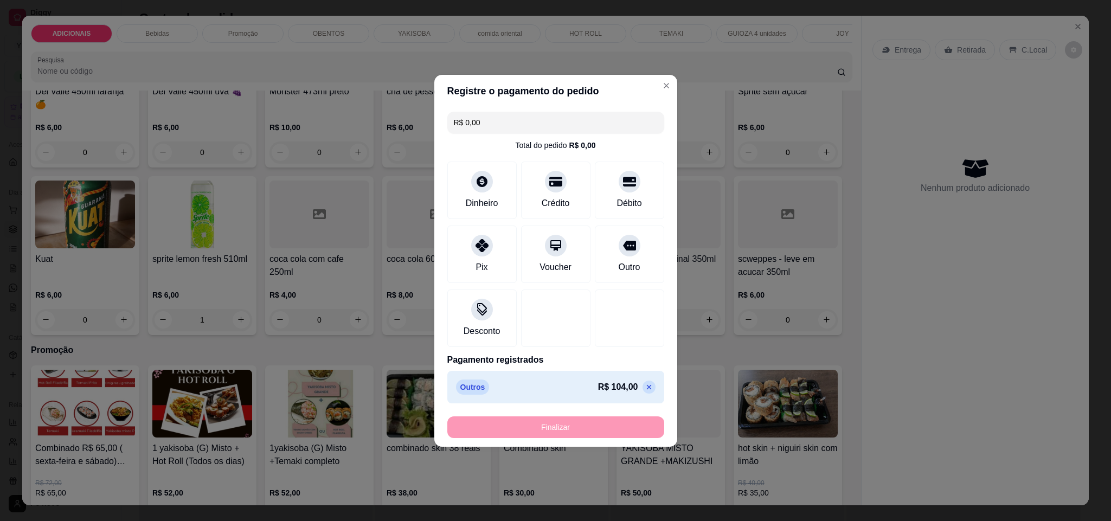
type input "0"
type input "-R$ 104,00"
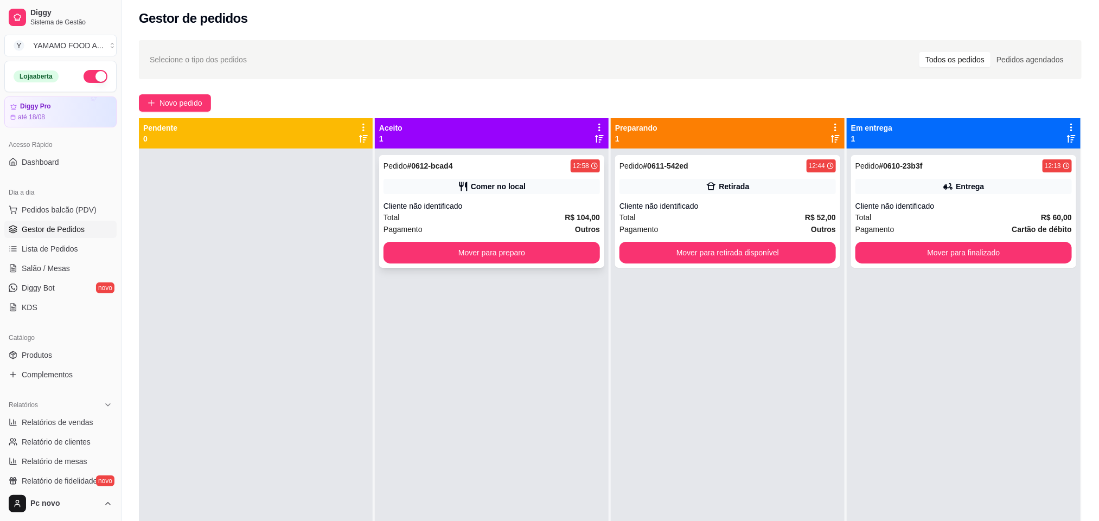
click at [464, 251] on button "Mover para preparo" at bounding box center [491, 253] width 216 height 22
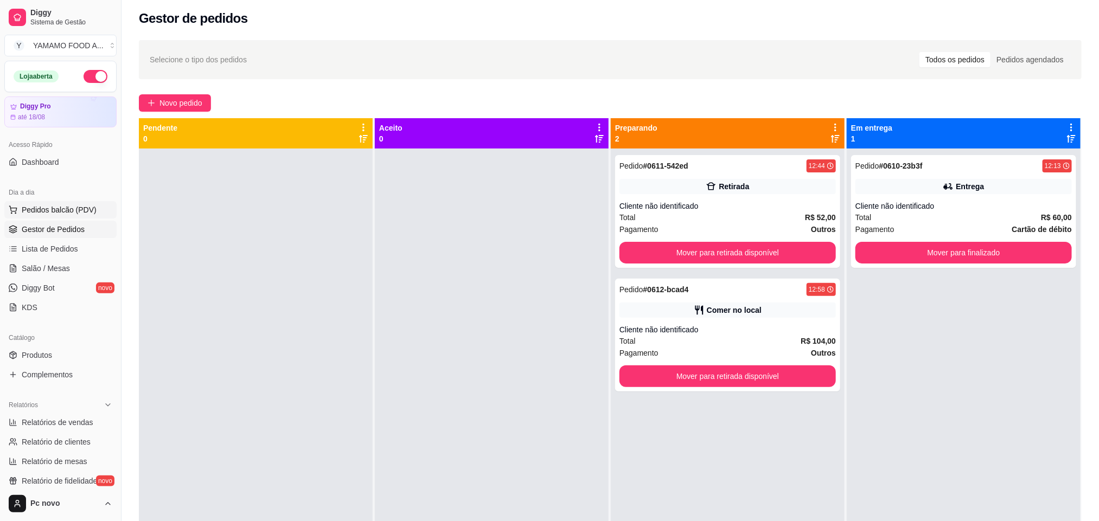
click at [77, 202] on button "Pedidos balcão (PDV)" at bounding box center [60, 209] width 112 height 17
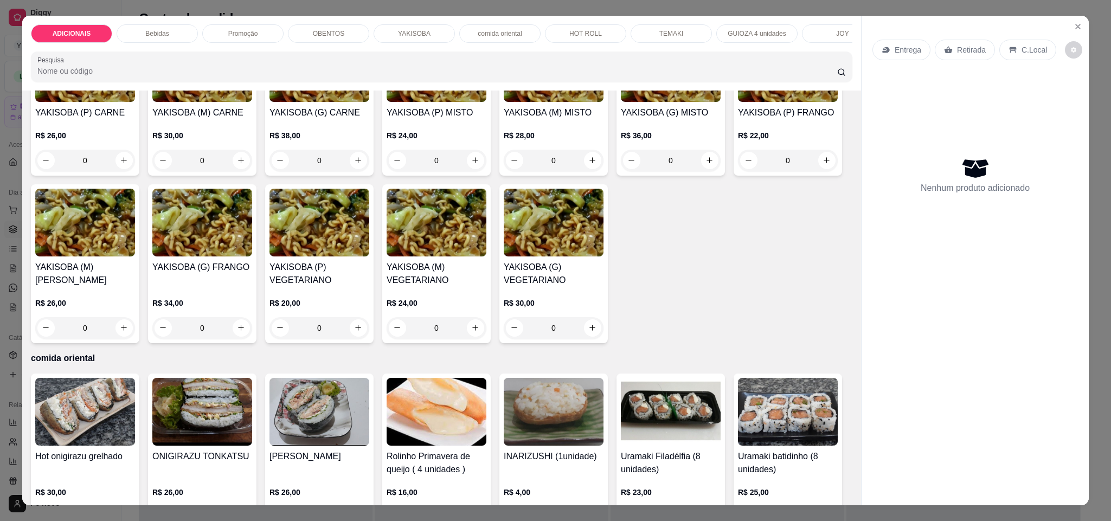
scroll to position [1627, 0]
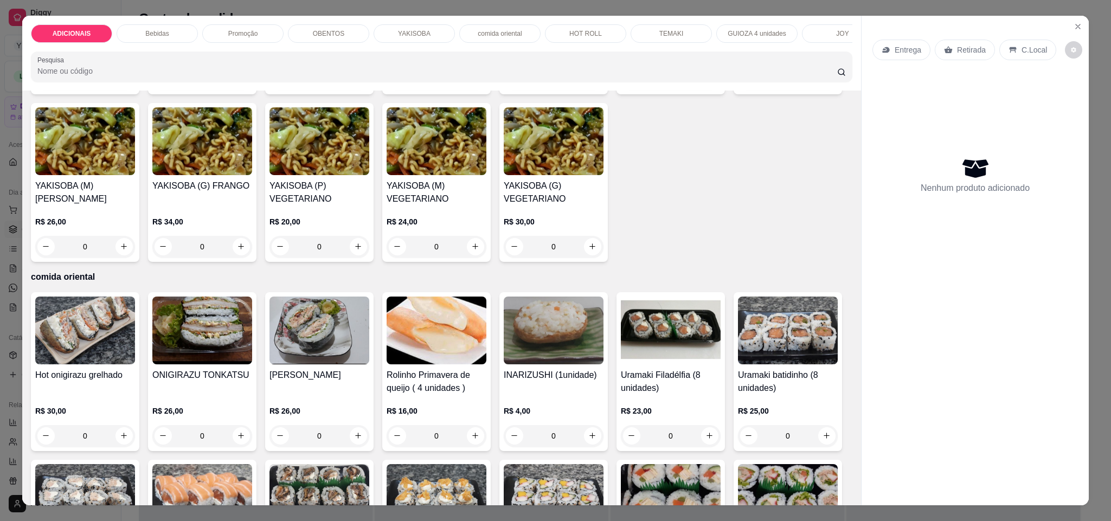
click at [590, 83] on icon "increase-product-quantity" at bounding box center [592, 79] width 8 height 8
type input "1"
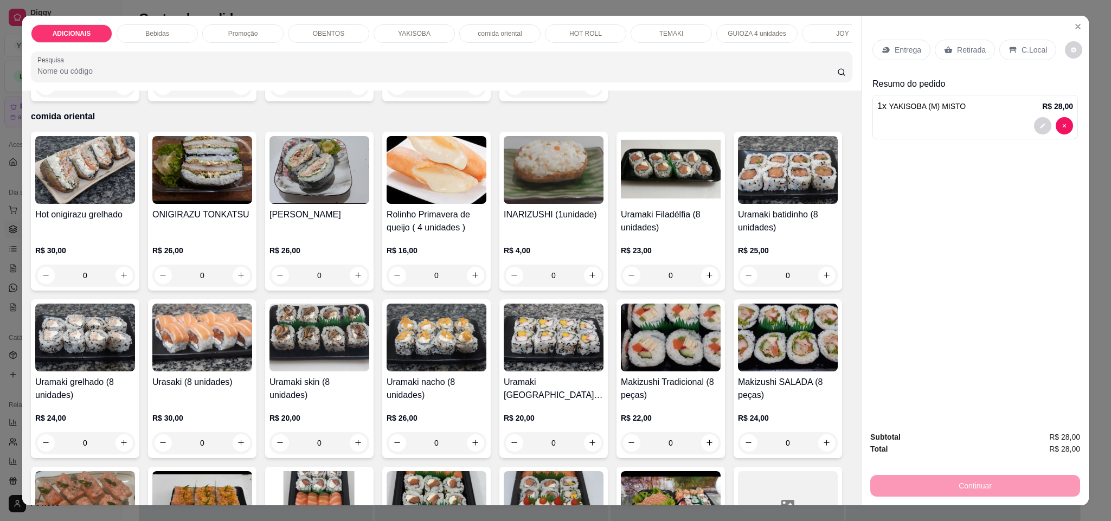
scroll to position [1790, 0]
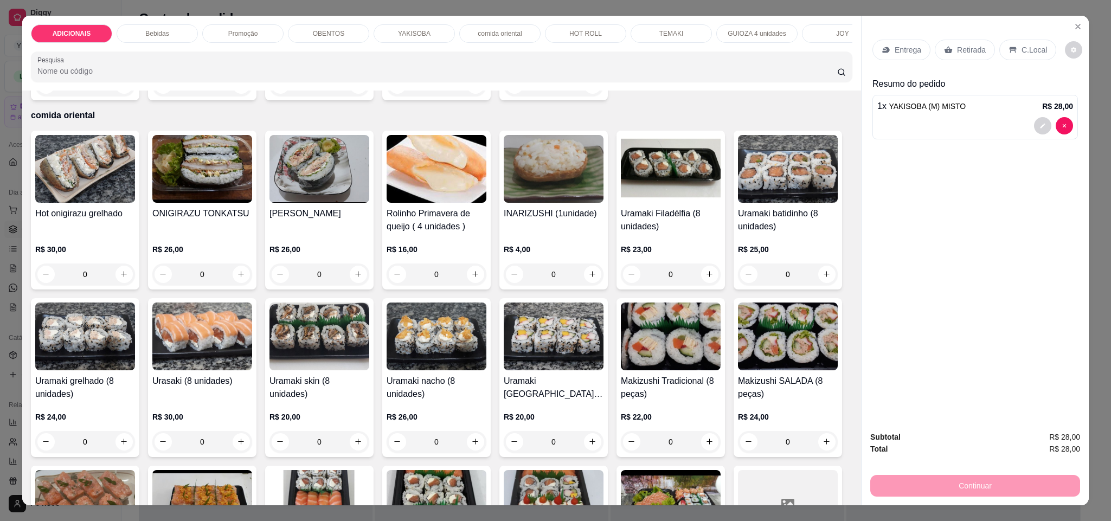
type input "1"
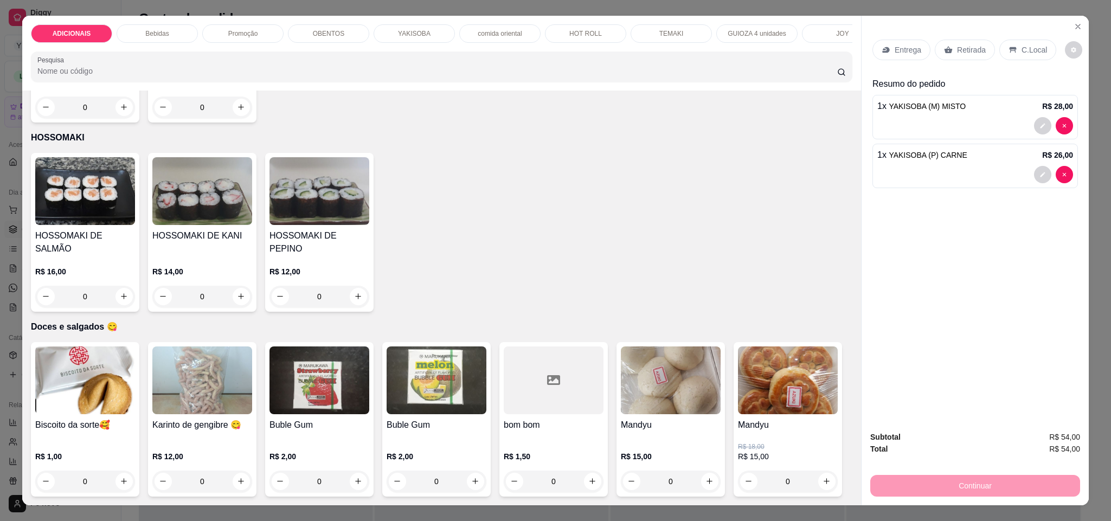
scroll to position [4191, 0]
click at [238, 301] on icon "increase-product-quantity" at bounding box center [242, 297] width 8 height 8
type input "1"
click at [354, 300] on icon "increase-product-quantity" at bounding box center [358, 296] width 8 height 8
type input "1"
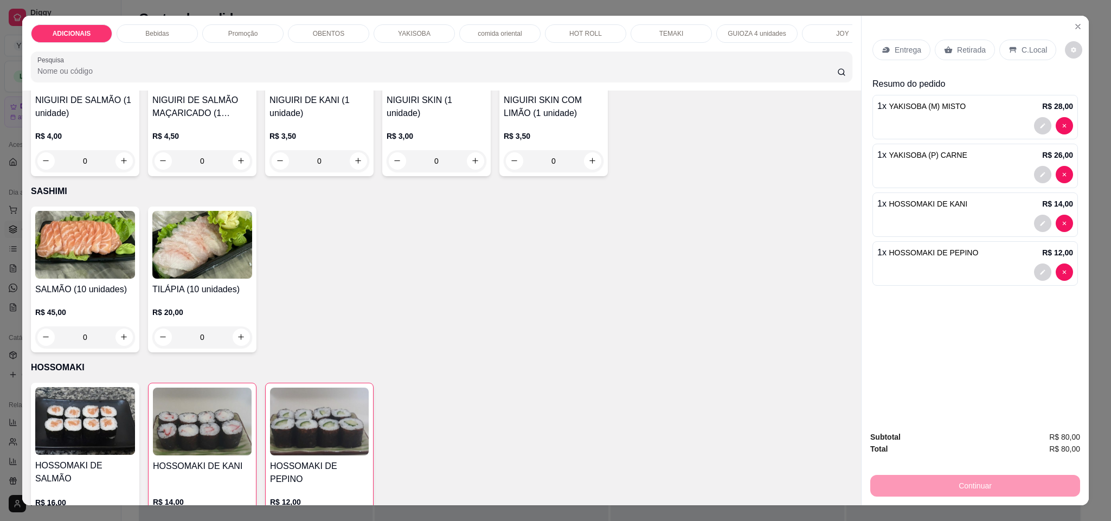
scroll to position [3379, 0]
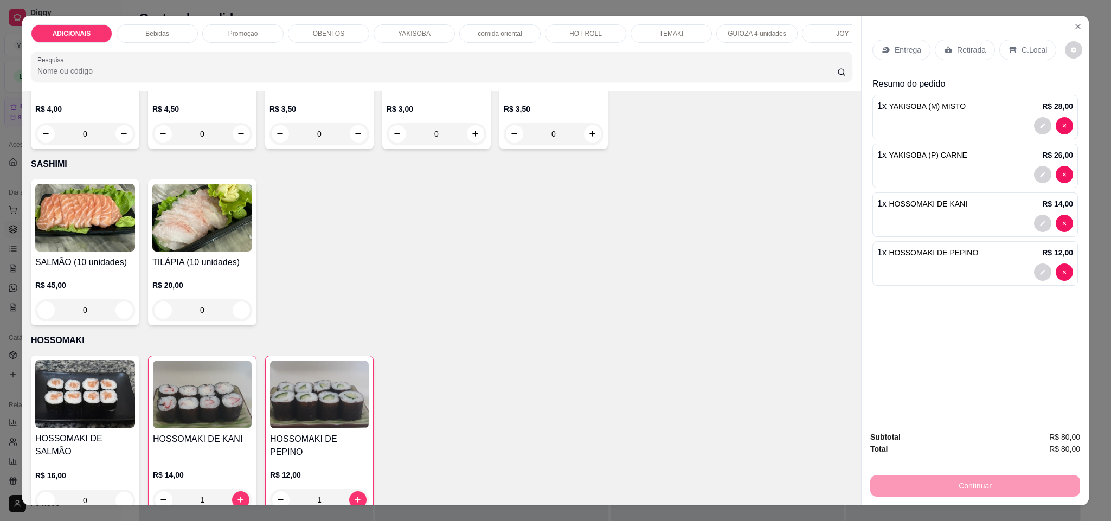
type input "1"
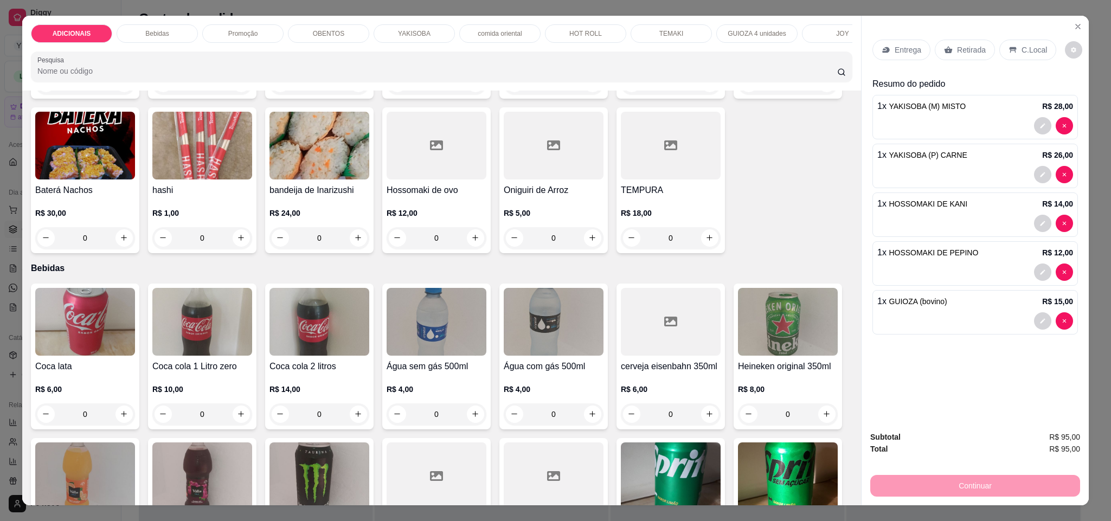
scroll to position [488, 0]
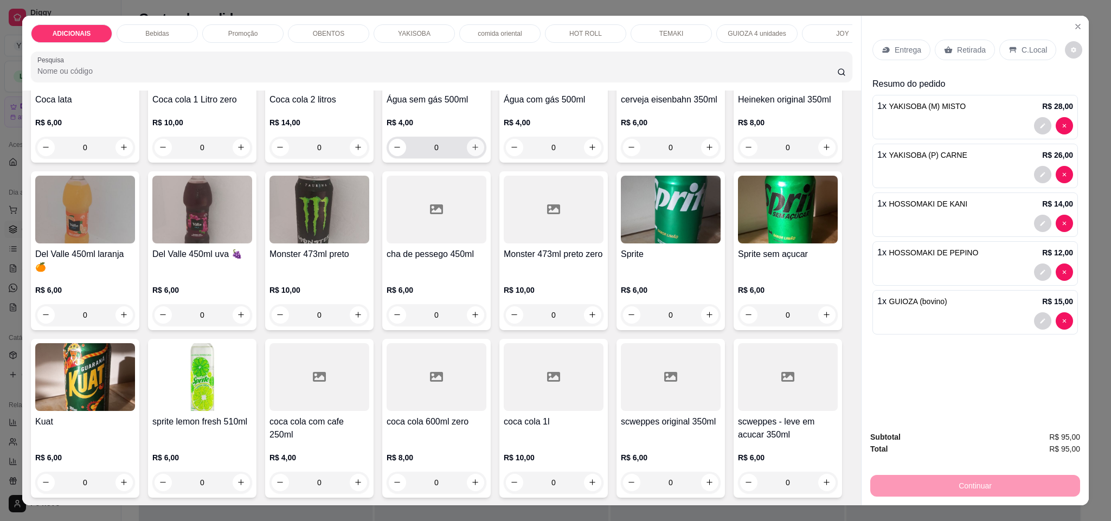
click at [475, 156] on button "increase-product-quantity" at bounding box center [475, 147] width 17 height 17
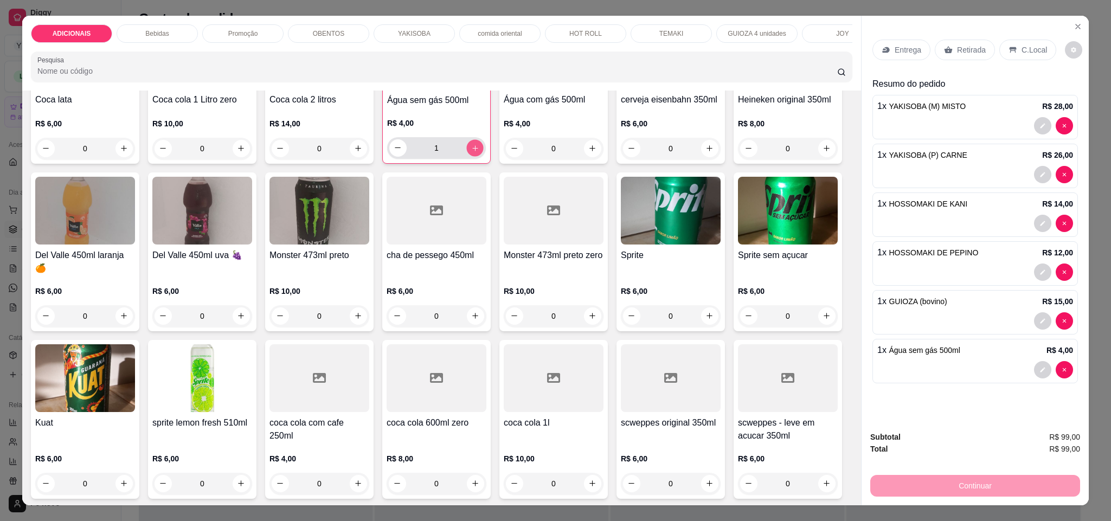
click at [475, 156] on button "increase-product-quantity" at bounding box center [474, 147] width 17 height 17
click at [475, 157] on button "increase-product-quantity" at bounding box center [474, 147] width 17 height 17
type input "3"
click at [1040, 50] on div "C.Local" at bounding box center [1028, 50] width 57 height 21
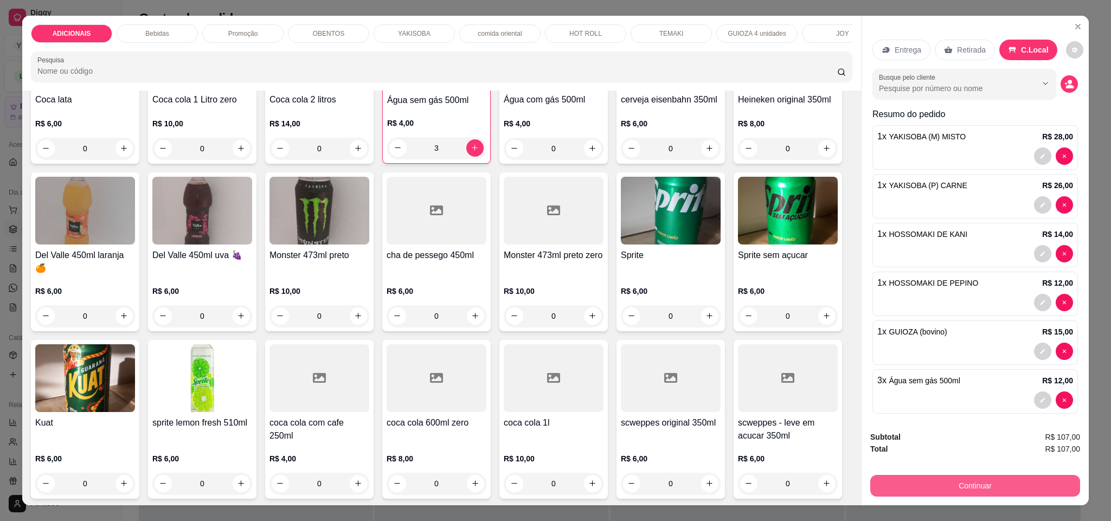
click at [1027, 490] on button "Continuar" at bounding box center [975, 486] width 210 height 22
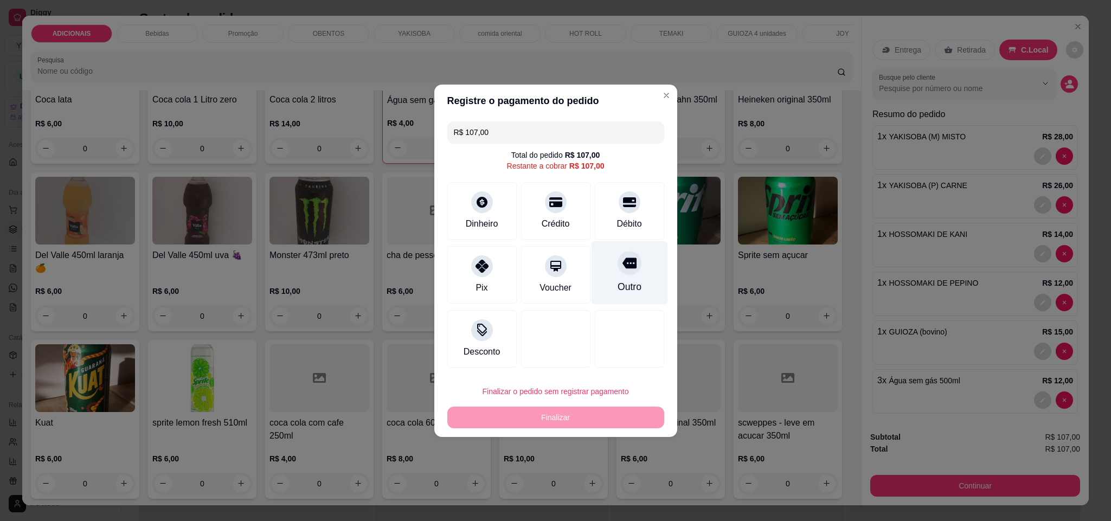
click at [630, 276] on div "Outro" at bounding box center [629, 272] width 76 height 63
type input "R$ 0,00"
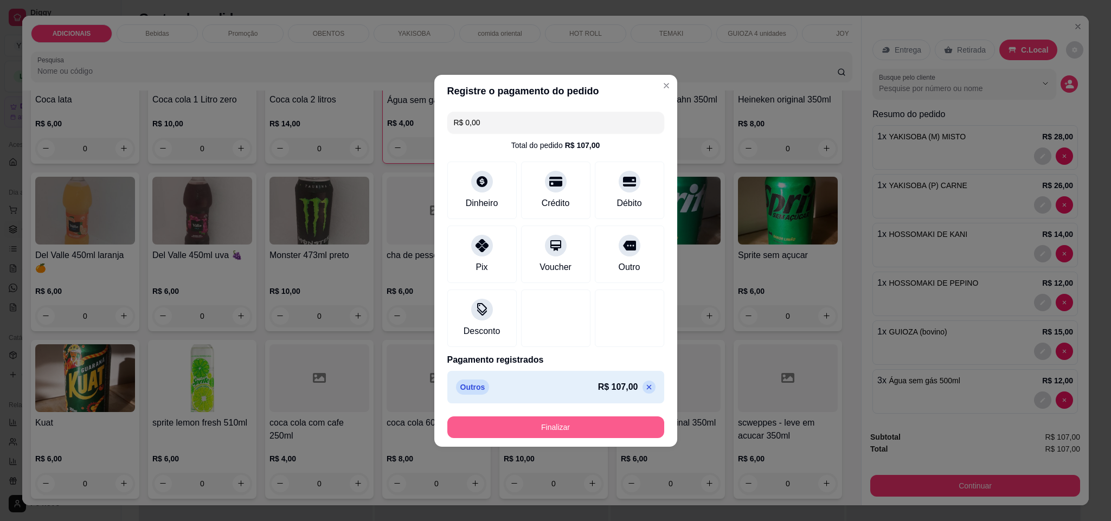
click at [580, 420] on button "Finalizar" at bounding box center [555, 428] width 217 height 22
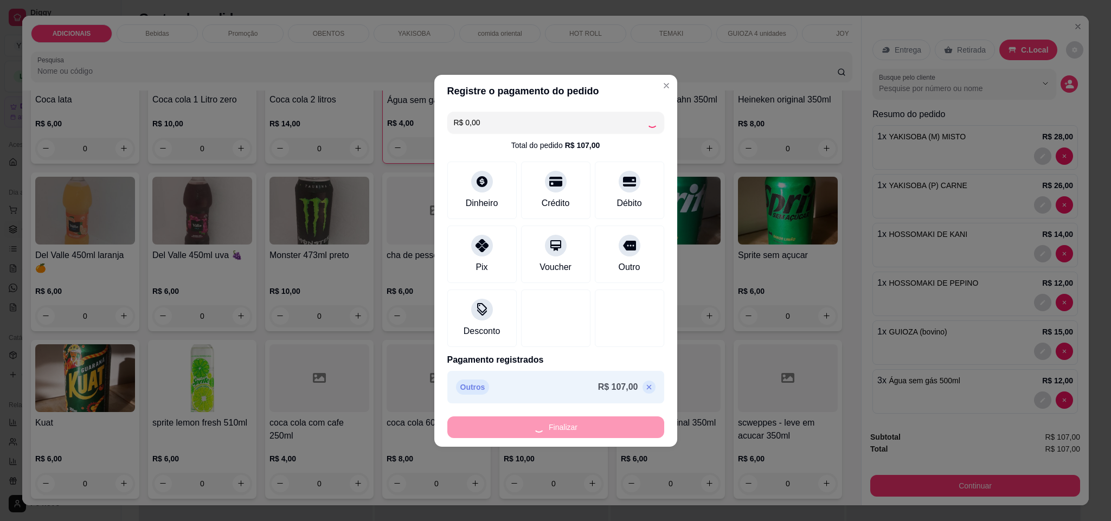
type input "0"
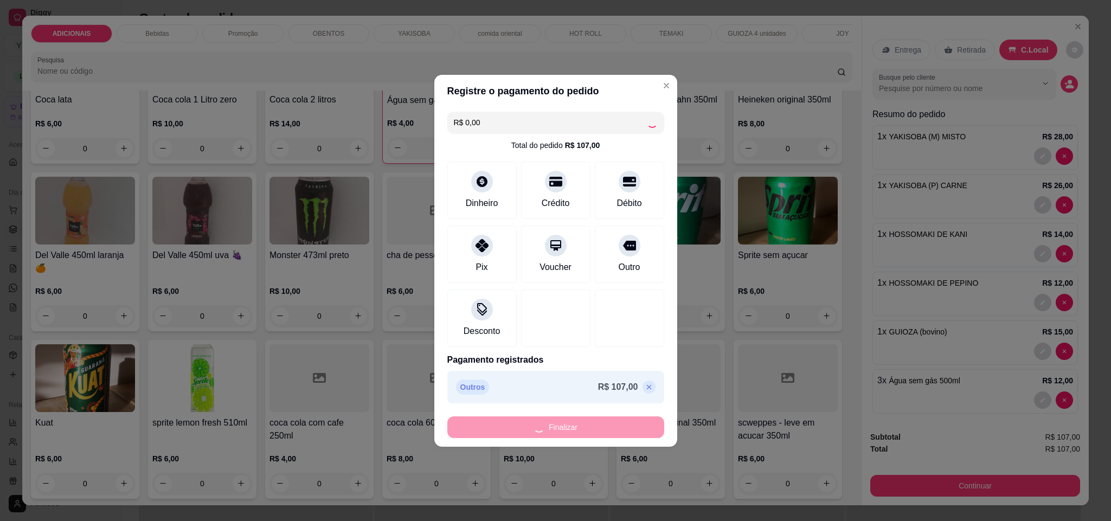
type input "0"
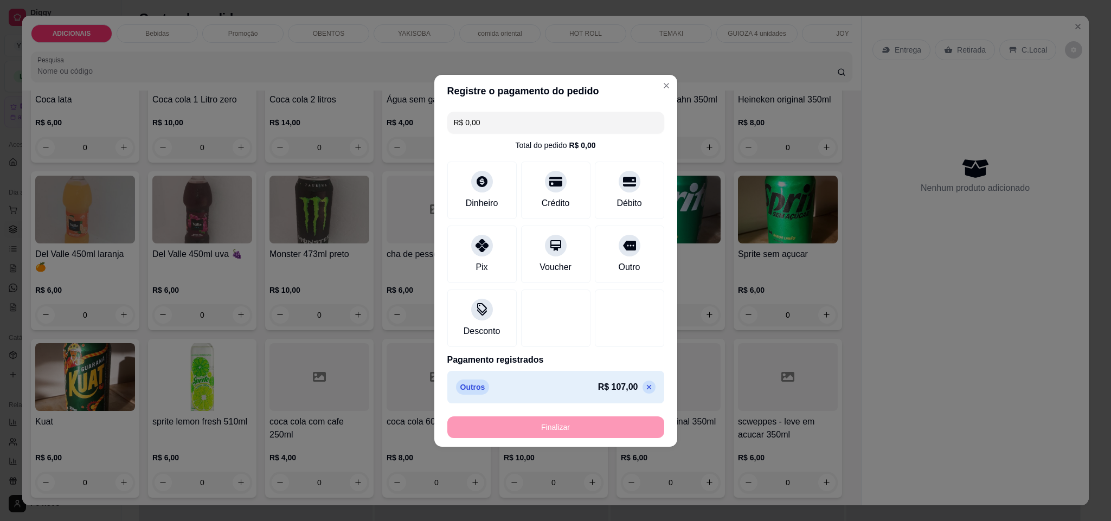
type input "-R$ 107,00"
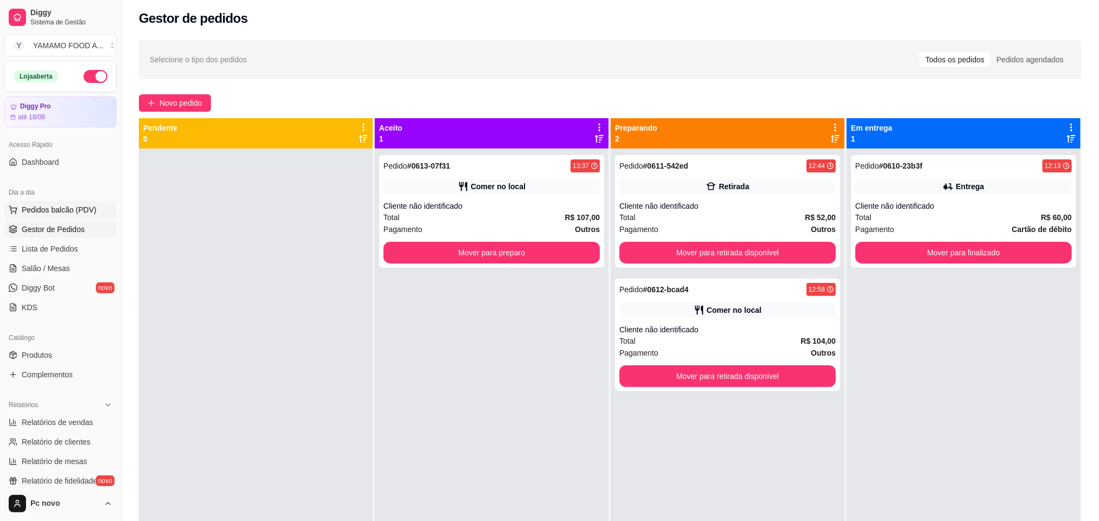
click at [95, 212] on button "Pedidos balcão (PDV)" at bounding box center [60, 209] width 112 height 17
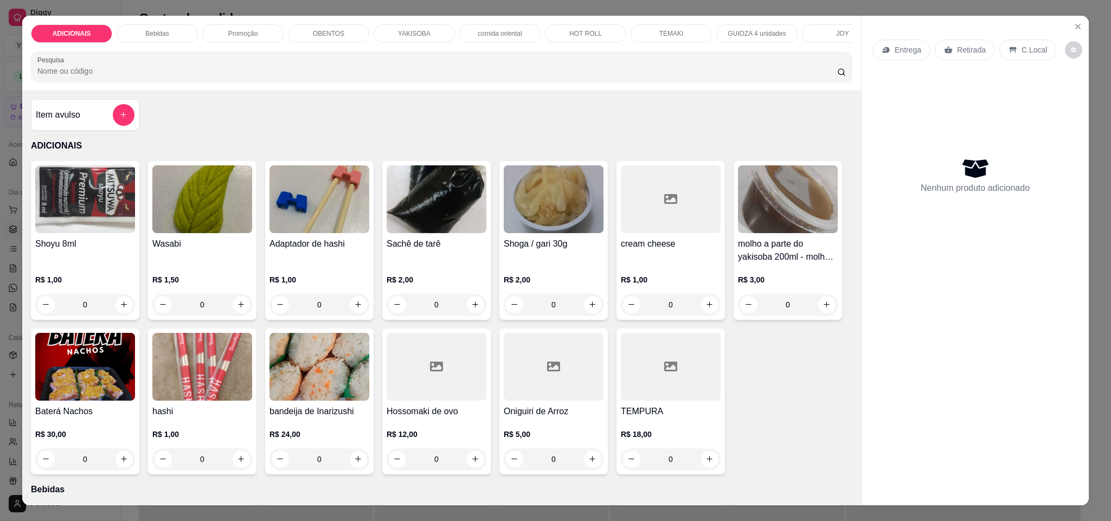
click at [963, 47] on p "Retirada" at bounding box center [971, 49] width 29 height 11
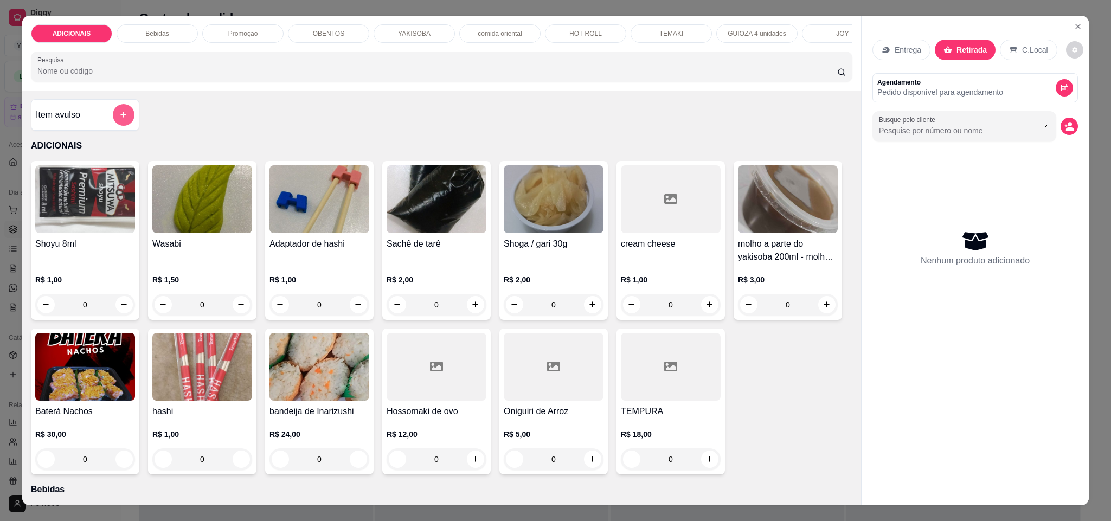
click at [113, 126] on button "add-separate-item" at bounding box center [124, 115] width 22 height 22
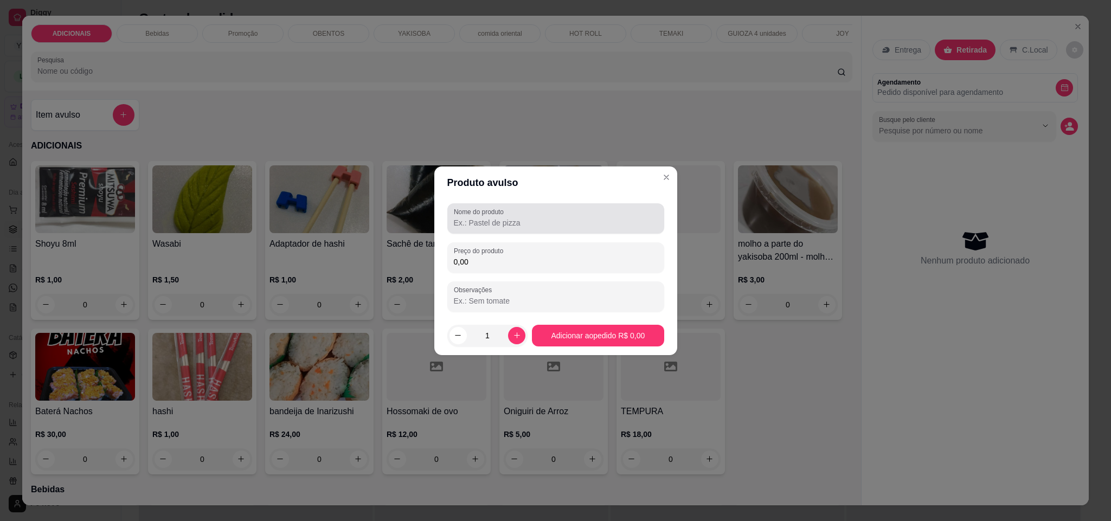
click at [559, 223] on input "Nome do produto" at bounding box center [556, 222] width 204 height 11
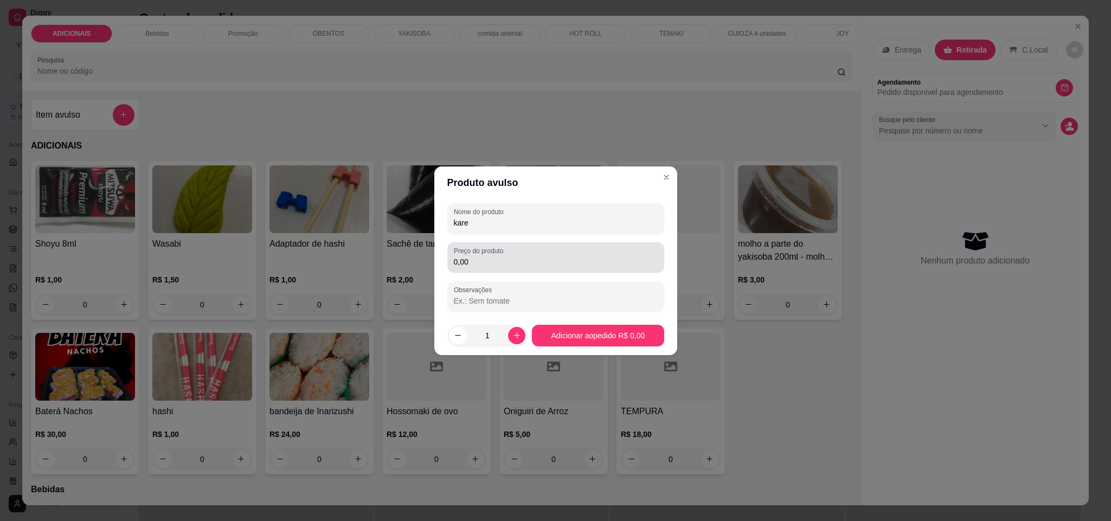
type input "kare"
click at [477, 265] on input "0,00" at bounding box center [556, 262] width 204 height 11
type input "45,00"
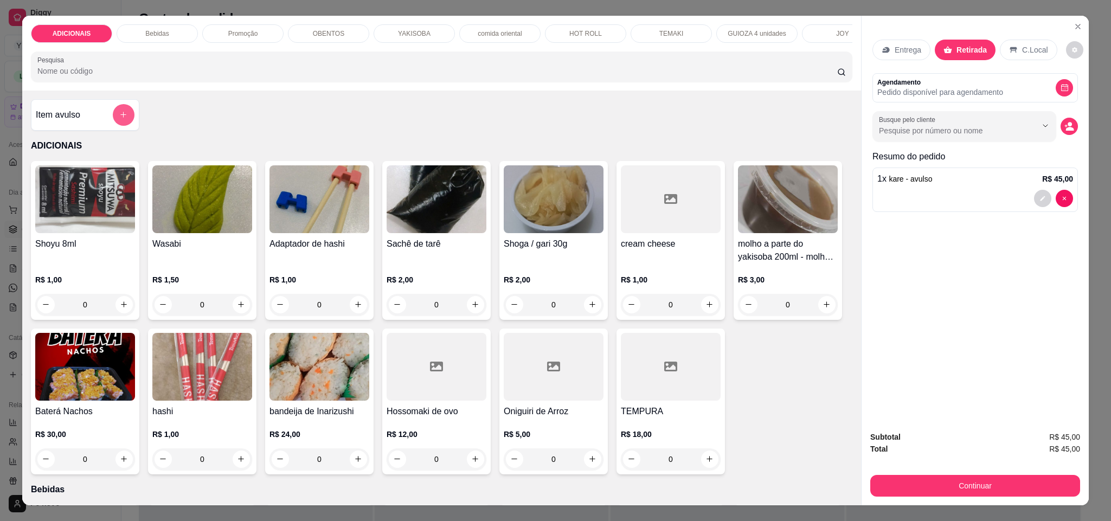
click at [123, 126] on button "add-separate-item" at bounding box center [124, 115] width 22 height 22
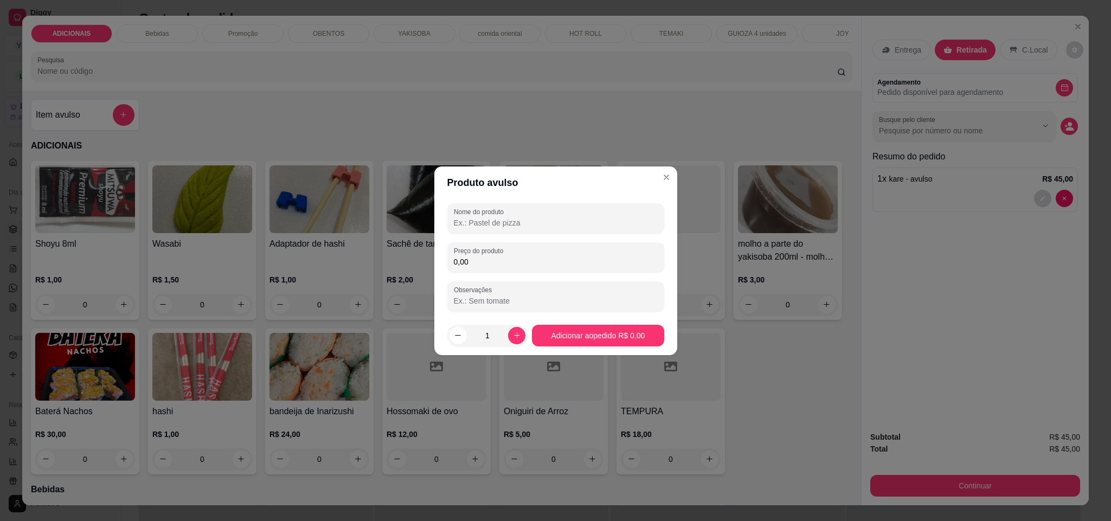
click at [606, 225] on input "Nome do produto" at bounding box center [556, 222] width 204 height 11
type input "5 risoles"
click at [568, 272] on div "Preço do produto 0,00" at bounding box center [555, 257] width 217 height 30
type input "10,00"
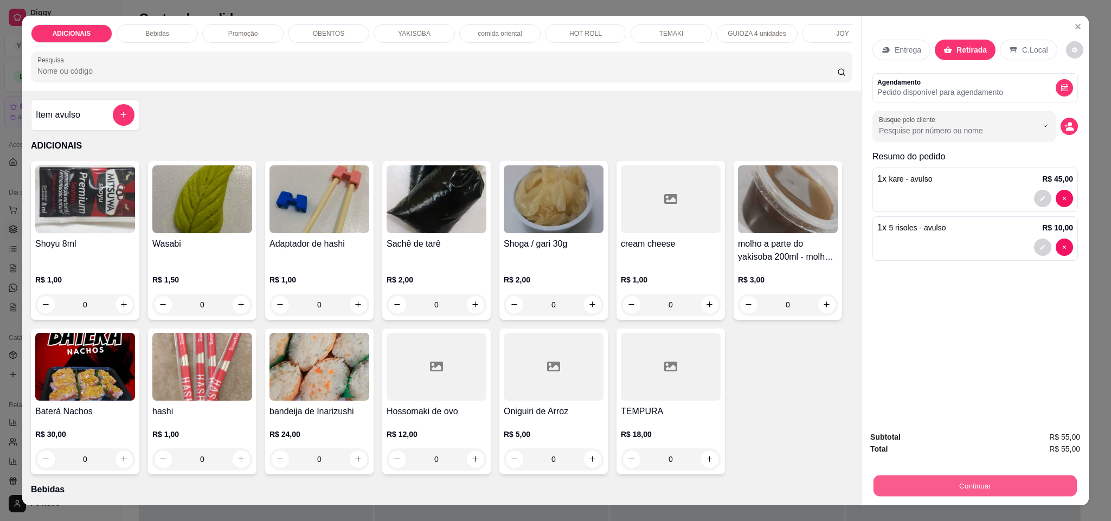
click at [1009, 492] on button "Continuar" at bounding box center [975, 486] width 203 height 21
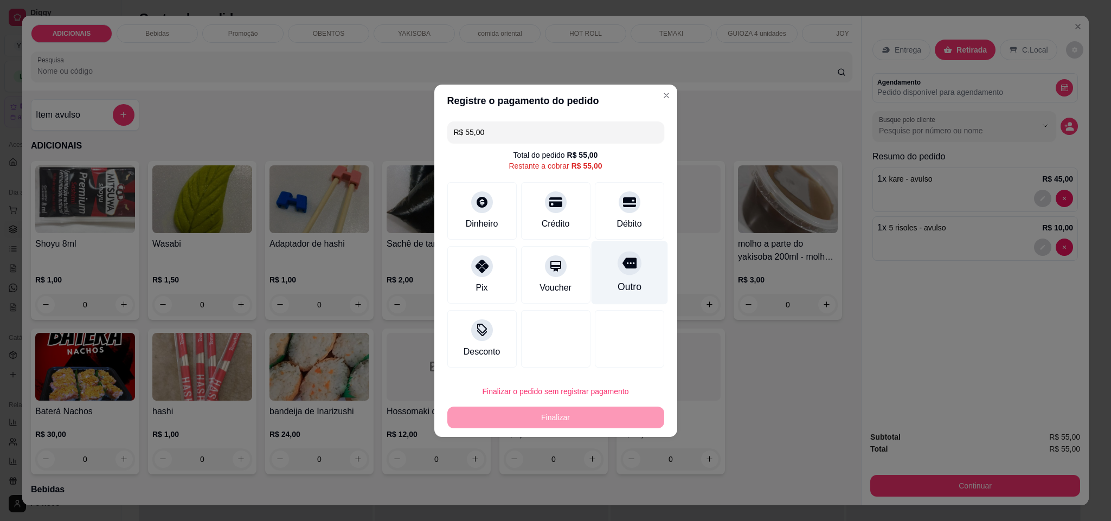
click at [638, 277] on div "Outro" at bounding box center [629, 272] width 76 height 63
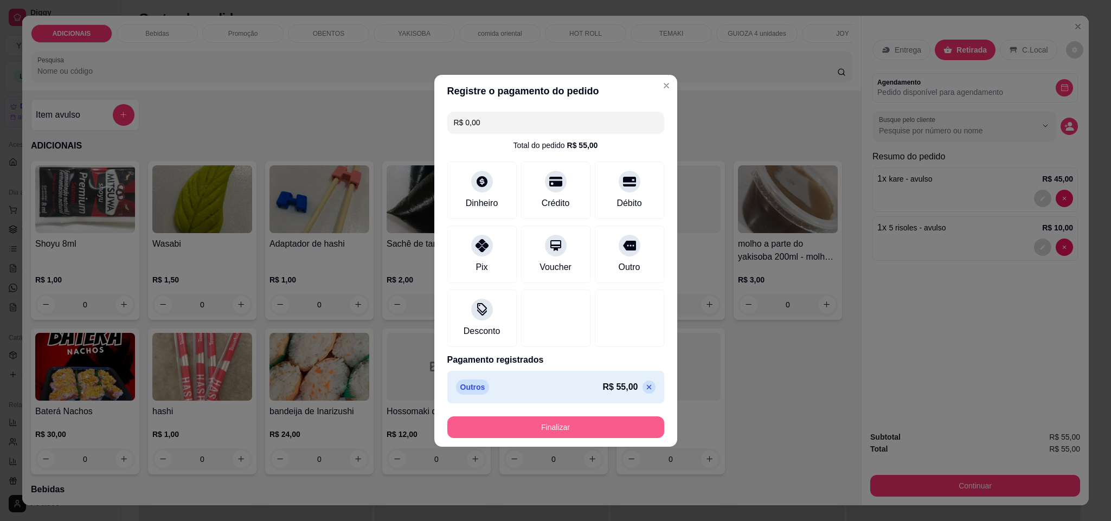
click at [595, 430] on button "Finalizar" at bounding box center [555, 428] width 217 height 22
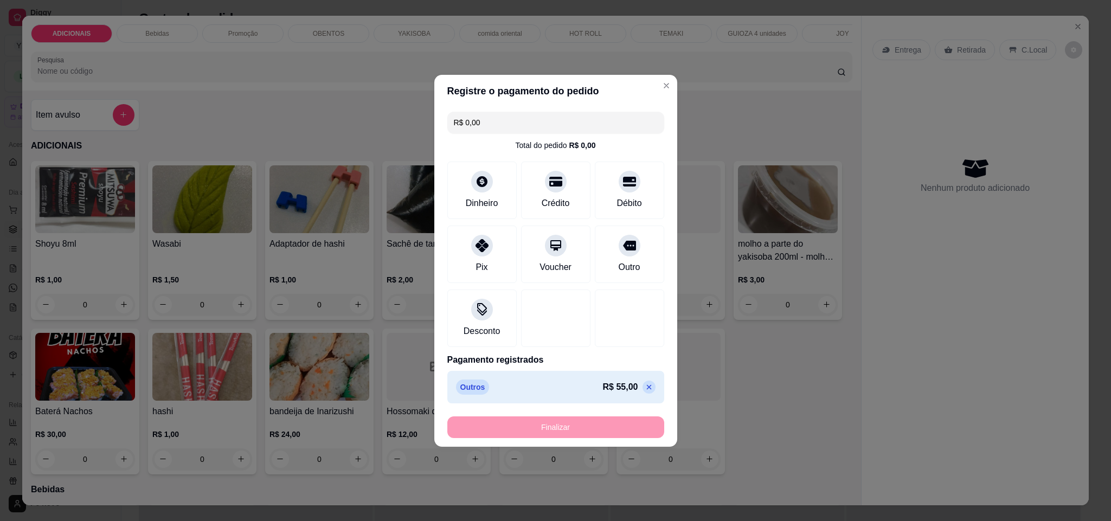
type input "-R$ 55,00"
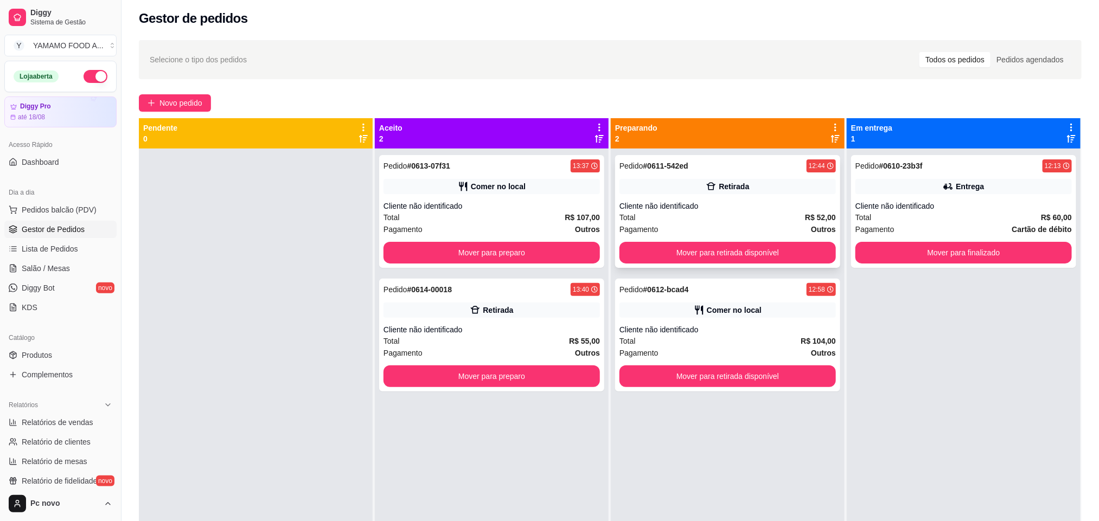
click at [646, 201] on div "Cliente não identificado" at bounding box center [727, 206] width 216 height 11
click at [514, 342] on div "Total R$ 55,00" at bounding box center [491, 341] width 216 height 12
click at [466, 205] on div "Cliente não identificado" at bounding box center [491, 206] width 216 height 11
click at [508, 376] on button "Mover para preparo" at bounding box center [491, 377] width 216 height 22
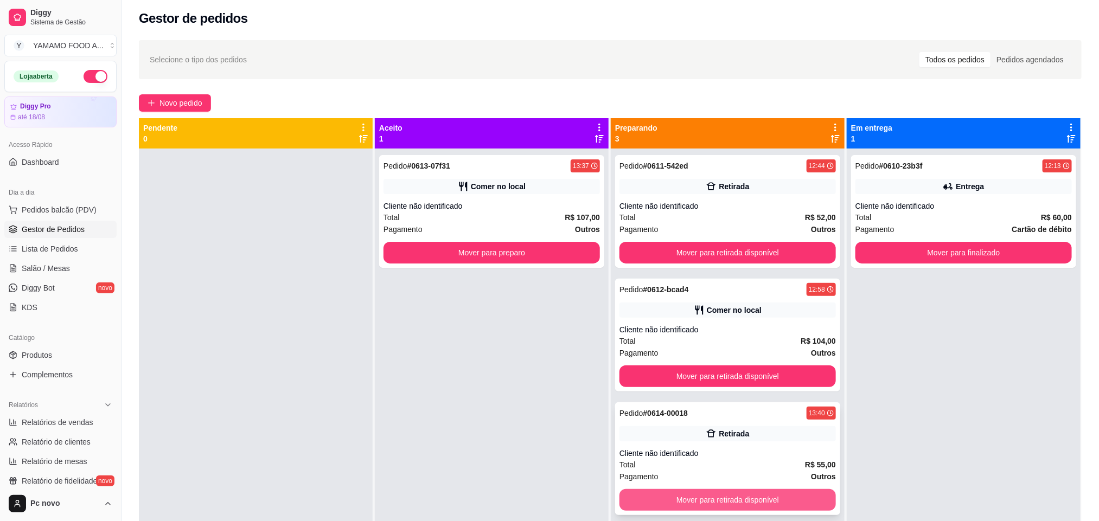
click at [712, 507] on button "Mover para retirada disponível" at bounding box center [727, 500] width 216 height 22
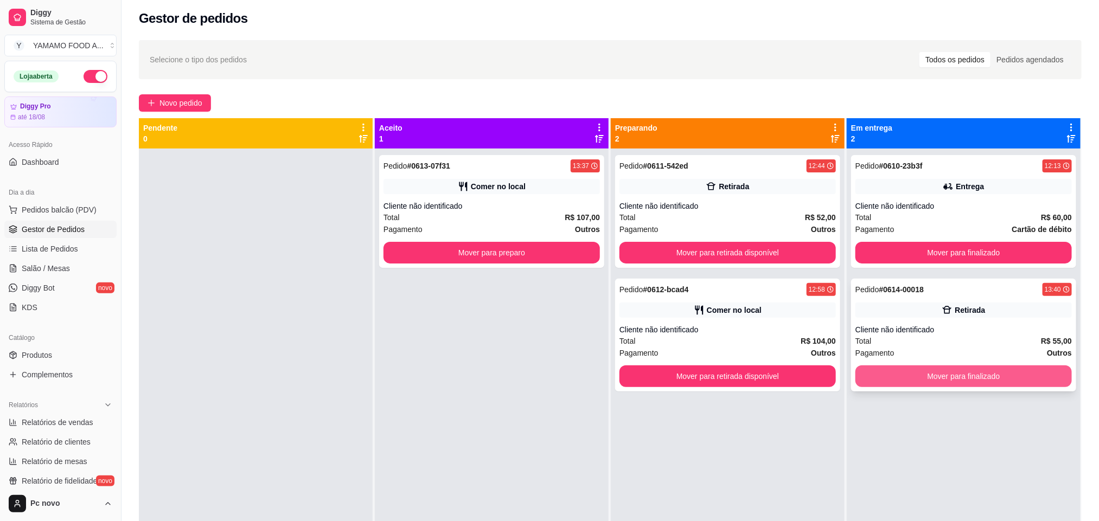
click at [986, 375] on button "Mover para finalizado" at bounding box center [963, 377] width 216 height 22
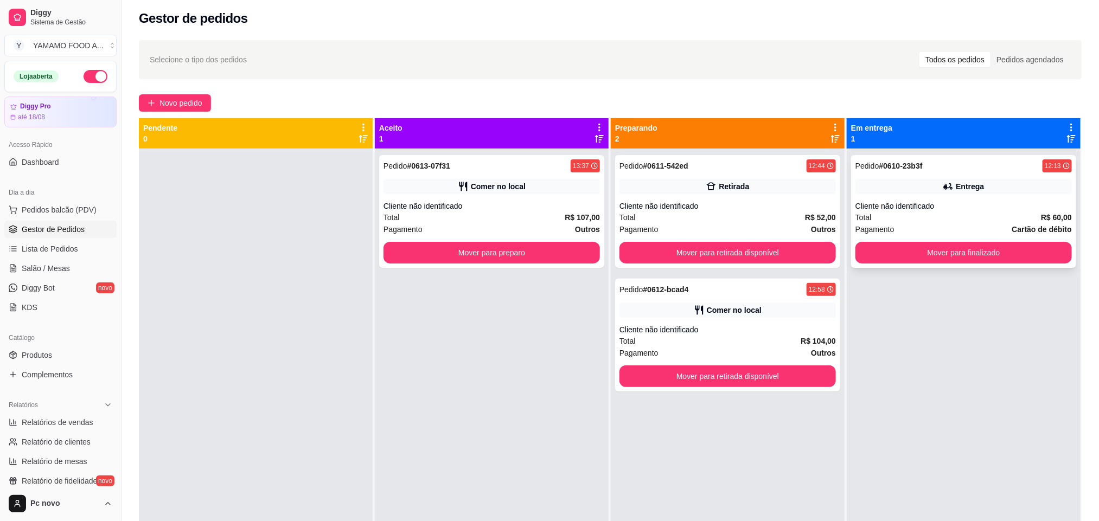
click at [886, 213] on div "Total R$ 60,00" at bounding box center [963, 218] width 216 height 12
click at [971, 269] on div "Pedido # 0610-23b3f 12:13 Entrega Cliente não identificado Total R$ 60,00 Pagam…" at bounding box center [964, 409] width 234 height 521
click at [970, 253] on button "Mover para finalizado" at bounding box center [963, 253] width 216 height 22
click at [760, 196] on div "Pedido # 0611-542ed 12:44 Retirada Cliente não identificado Total R$ 52,00 Paga…" at bounding box center [727, 211] width 225 height 113
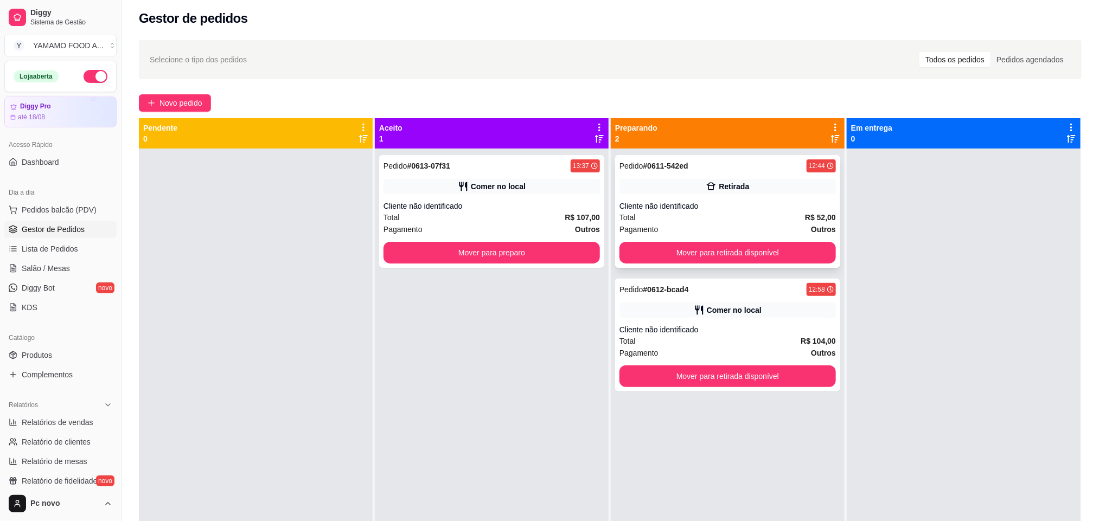
click at [792, 201] on div "Cliente não identificado" at bounding box center [727, 206] width 216 height 11
click at [795, 253] on button "Mover para retirada disponível" at bounding box center [727, 253] width 216 height 22
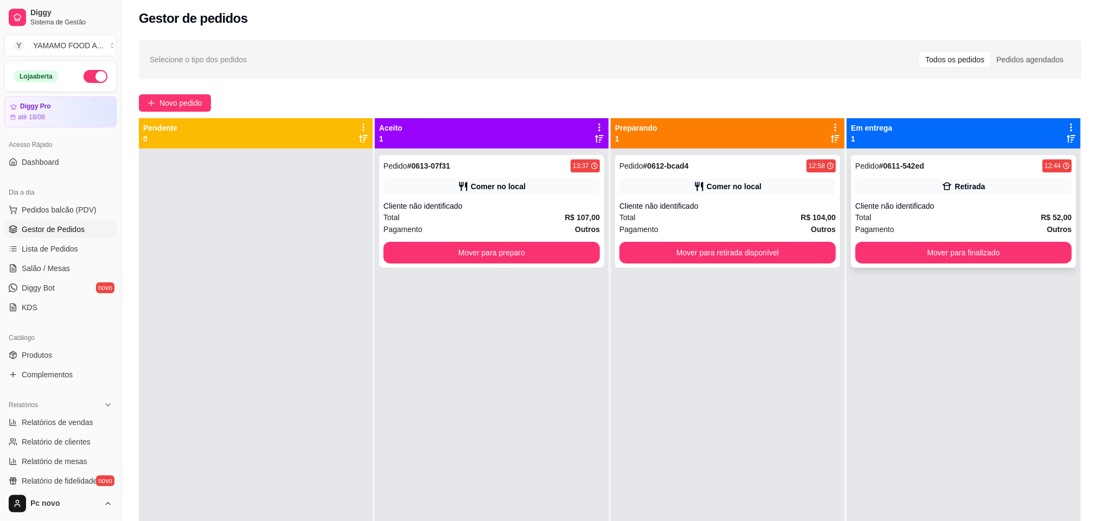
click at [973, 215] on div "Total R$ 52,00" at bounding box center [963, 218] width 216 height 12
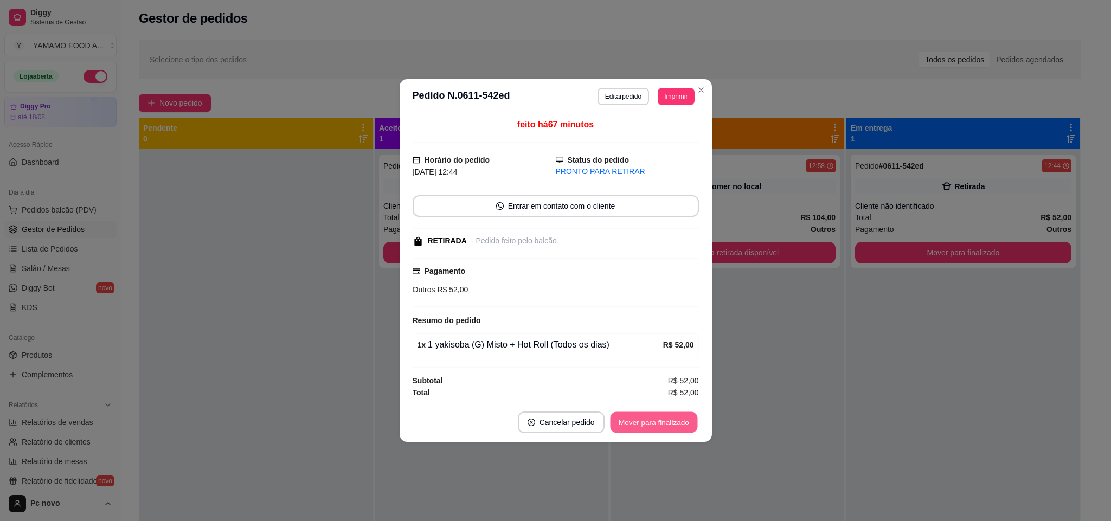
click at [648, 425] on button "Mover para finalizado" at bounding box center [653, 422] width 87 height 21
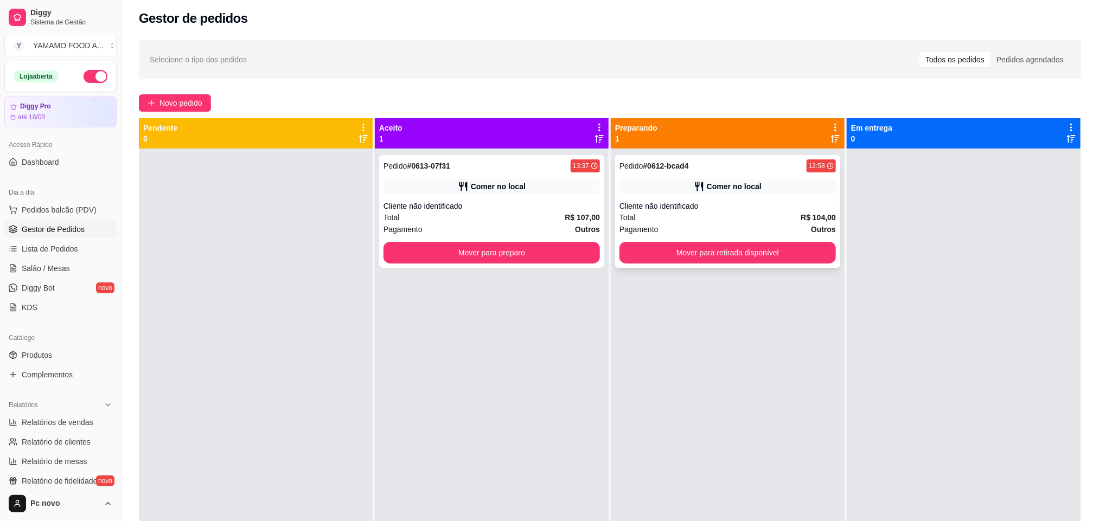
click at [740, 210] on div "Cliente não identificado" at bounding box center [727, 206] width 216 height 11
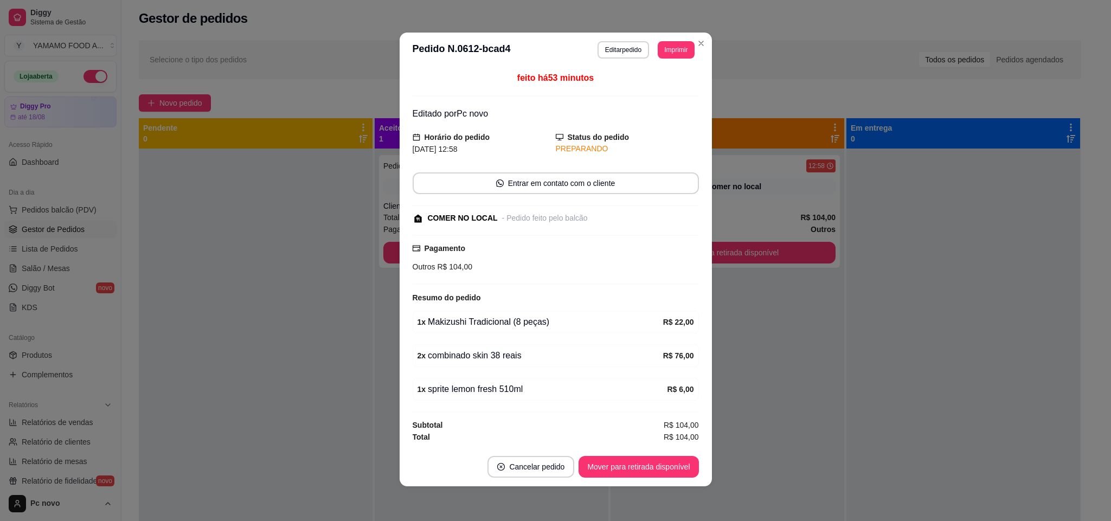
scroll to position [3, 0]
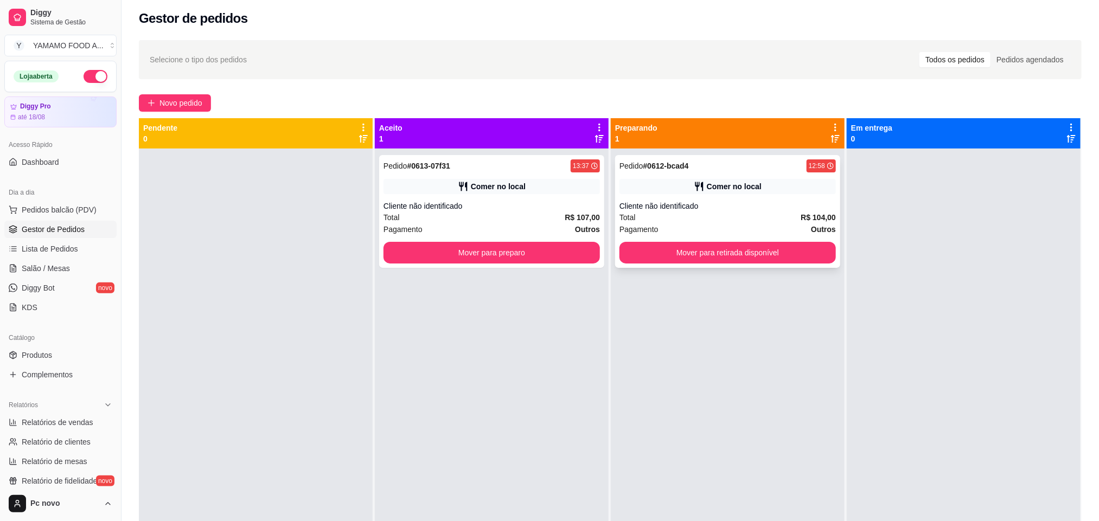
click at [742, 197] on div "Pedido # 0612-bcad4 12:58 Comer no local Cliente não identificado Total R$ 104,…" at bounding box center [727, 211] width 225 height 113
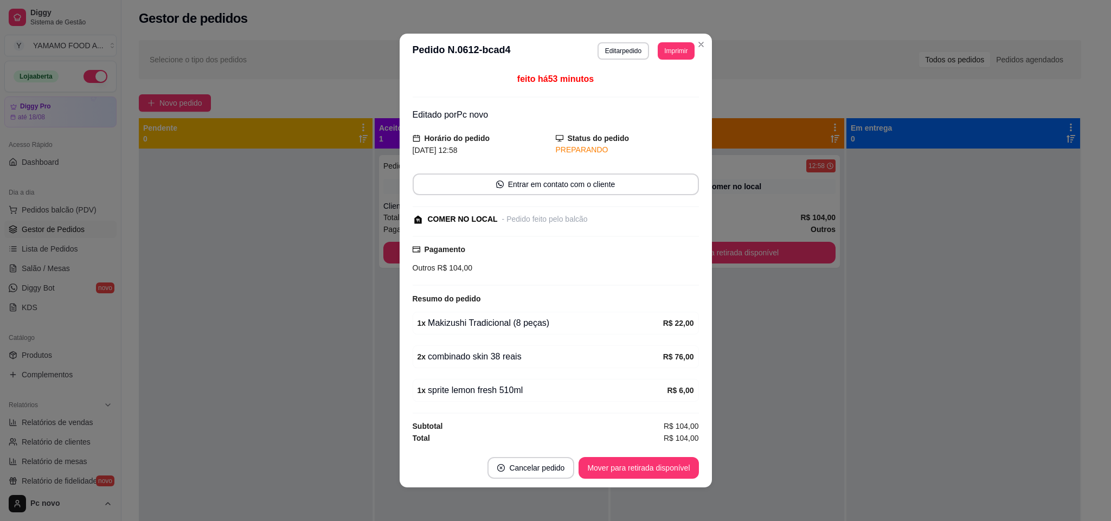
scroll to position [2, 0]
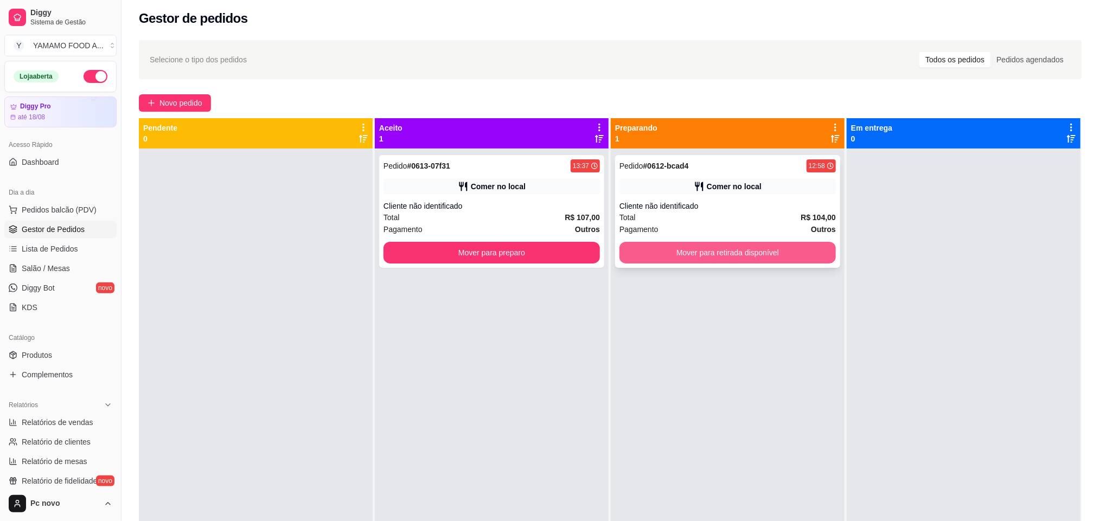
click at [796, 249] on button "Mover para retirada disponível" at bounding box center [727, 253] width 216 height 22
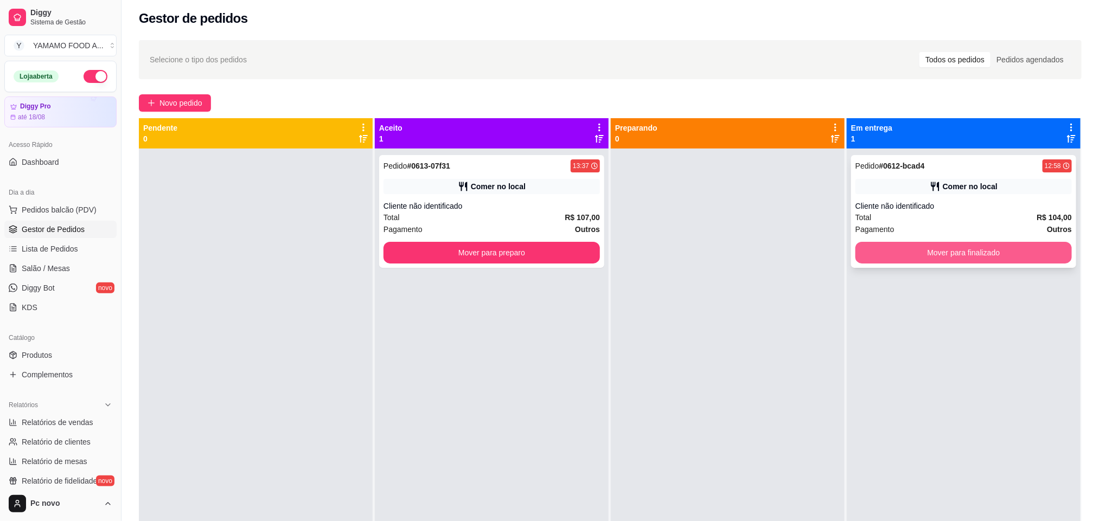
click at [949, 253] on button "Mover para finalizado" at bounding box center [963, 253] width 216 height 22
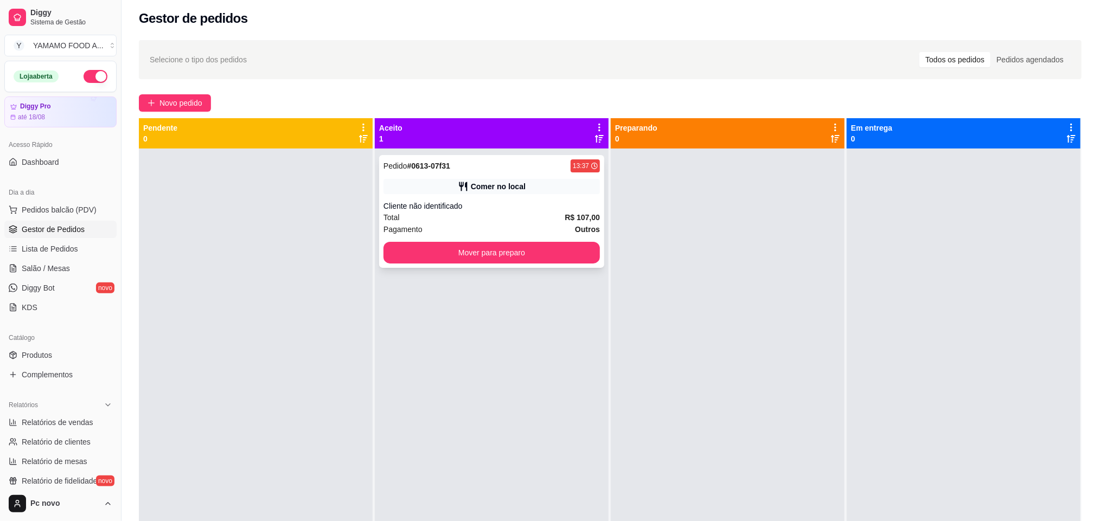
click at [518, 207] on div "Cliente não identificado" at bounding box center [491, 206] width 216 height 11
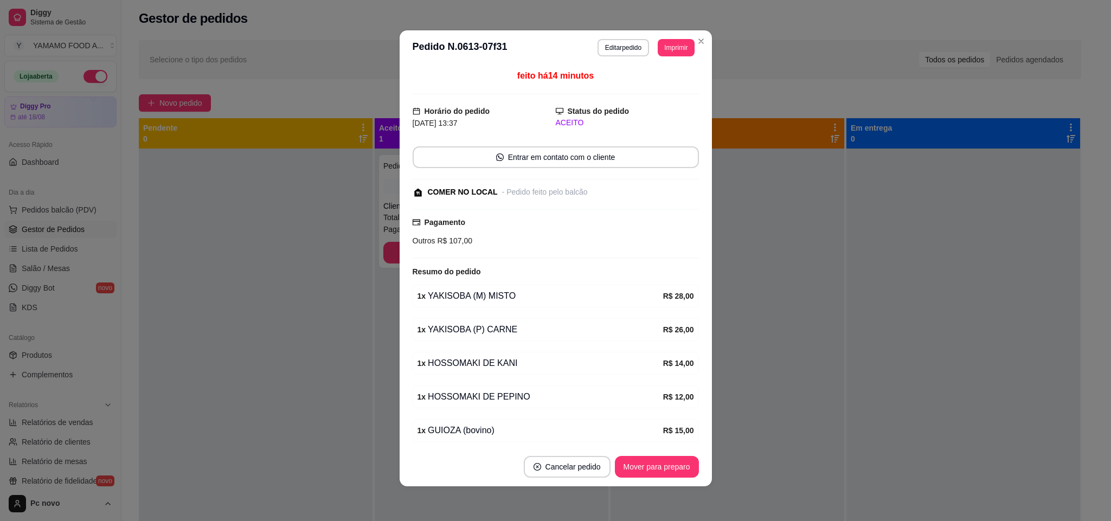
drag, startPoint x: 698, startPoint y: 311, endPoint x: 708, endPoint y: 310, distance: 10.4
click at [706, 310] on div "**********" at bounding box center [555, 260] width 1111 height 521
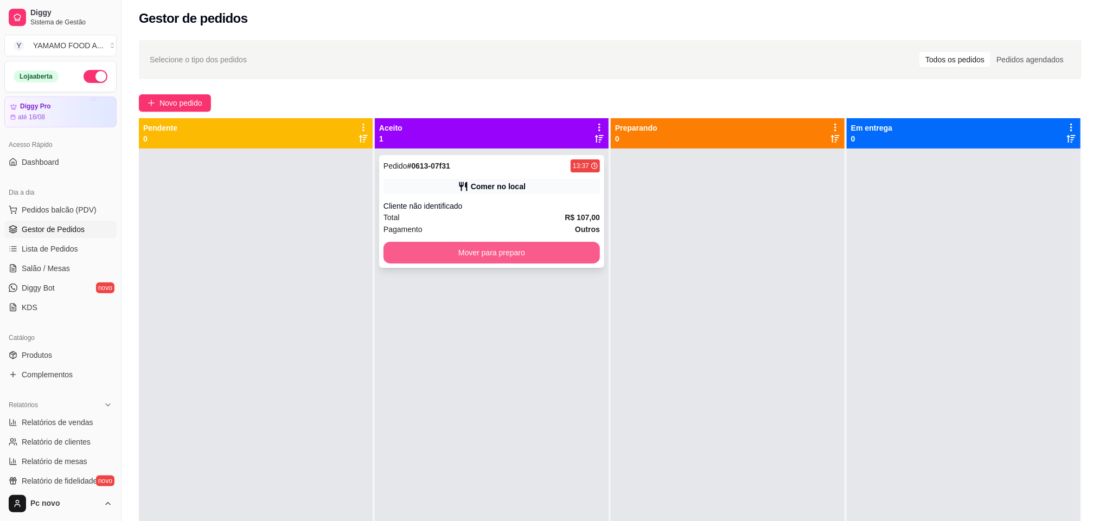
click at [568, 244] on button "Mover para preparo" at bounding box center [491, 253] width 216 height 22
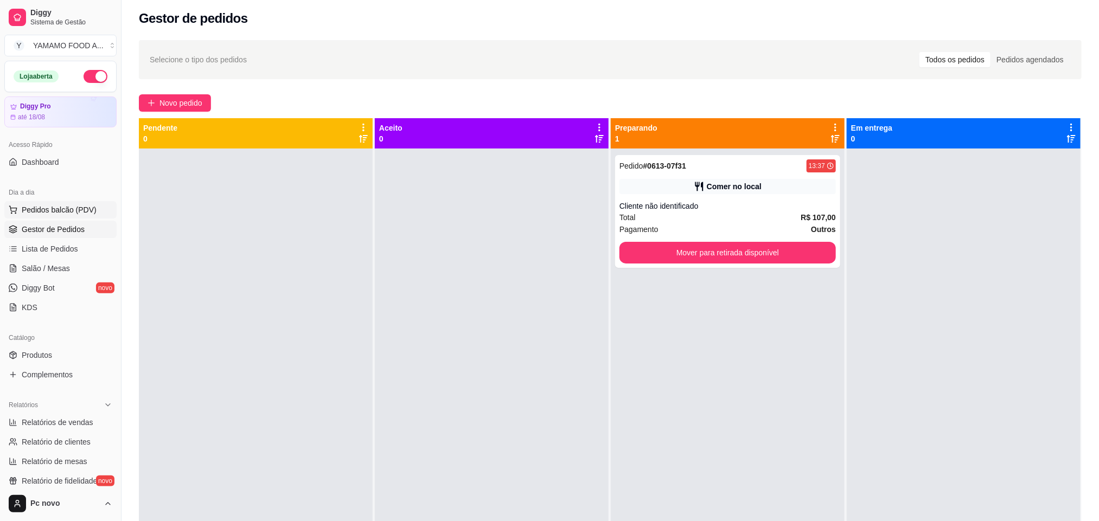
click at [95, 206] on button "Pedidos balcão (PDV)" at bounding box center [60, 209] width 112 height 17
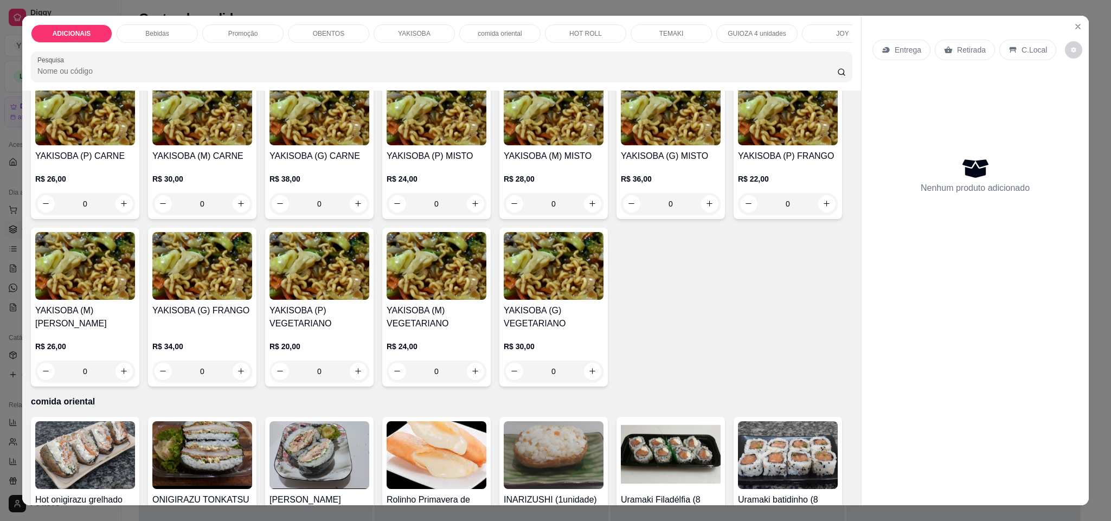
scroll to position [1464, 0]
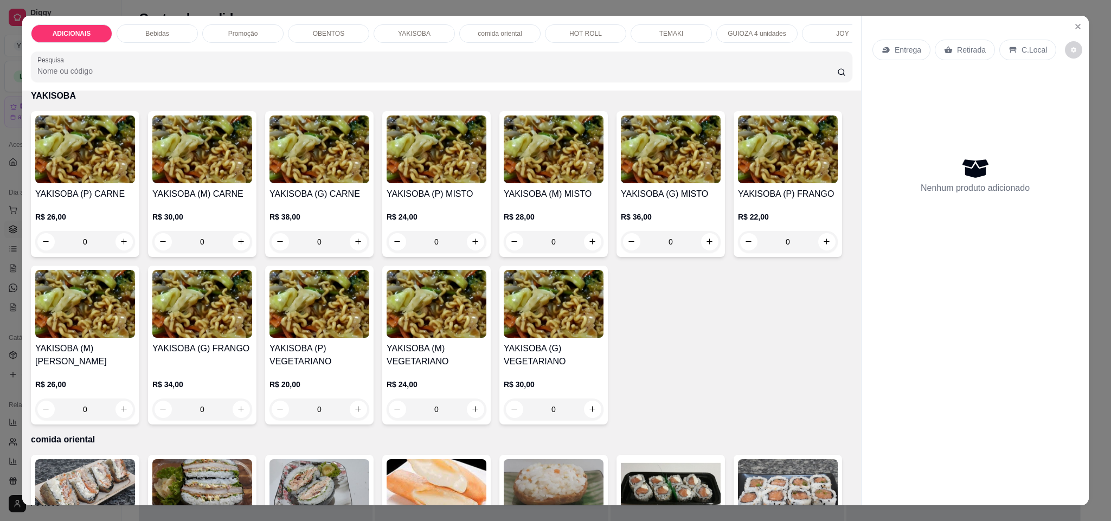
click at [354, 69] on icon "increase-product-quantity" at bounding box center [358, 65] width 8 height 8
type input "1"
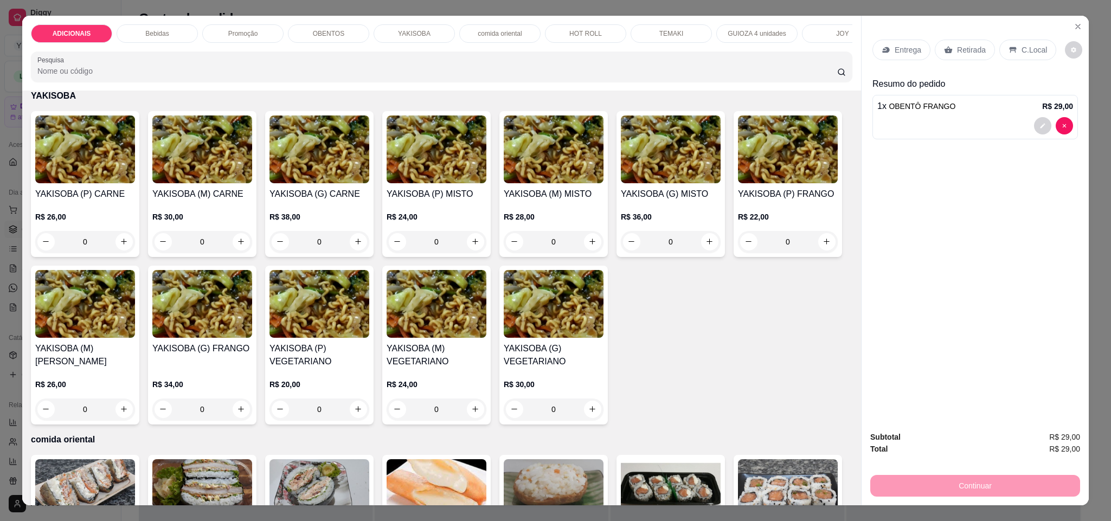
click at [910, 52] on p "Entrega" at bounding box center [908, 49] width 27 height 11
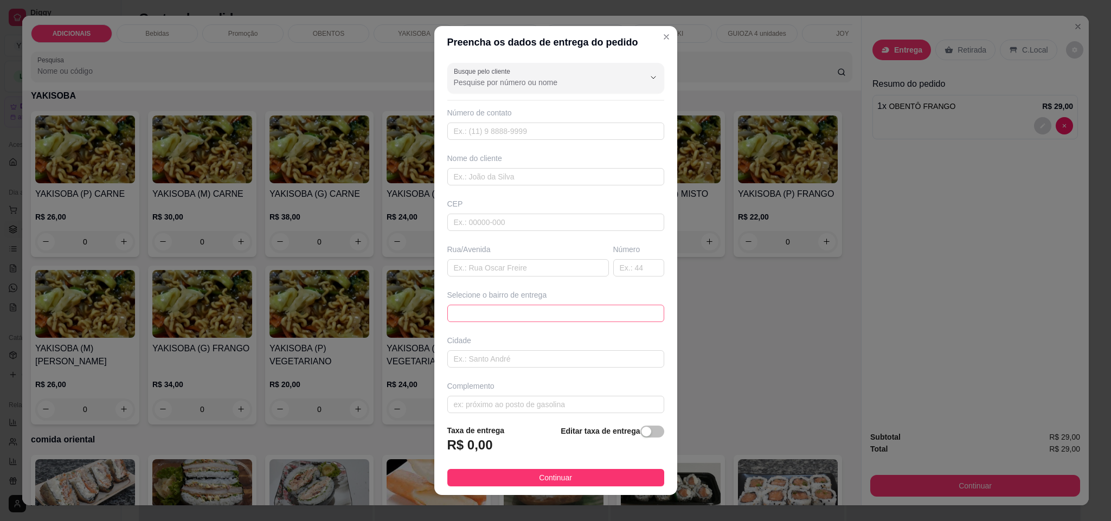
click at [620, 321] on span at bounding box center [556, 313] width 204 height 16
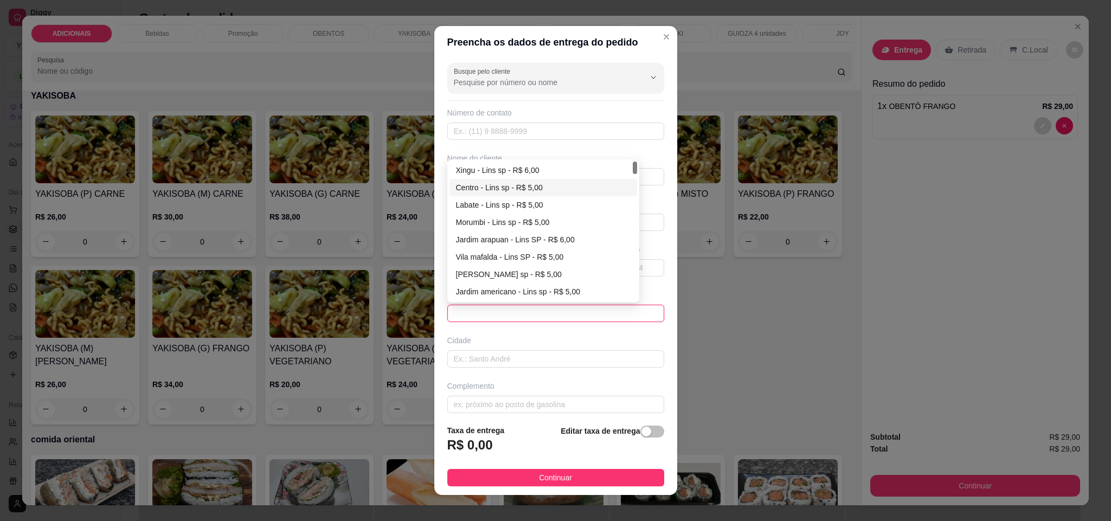
click at [529, 193] on div "Centro - Lins sp - R$ 5,00" at bounding box center [543, 188] width 175 height 12
type input "Lins sp"
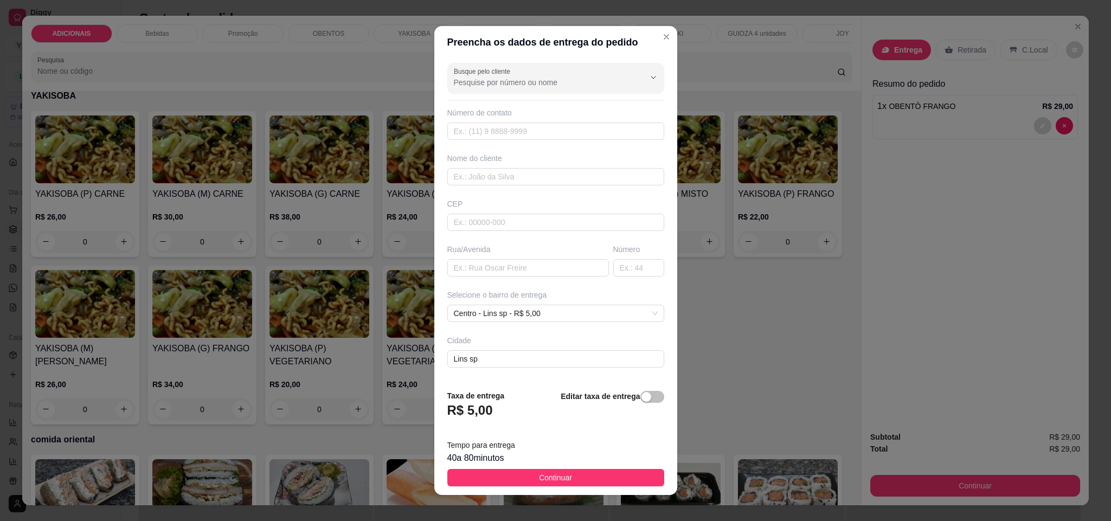
click at [570, 473] on button "Continuar" at bounding box center [555, 477] width 217 height 17
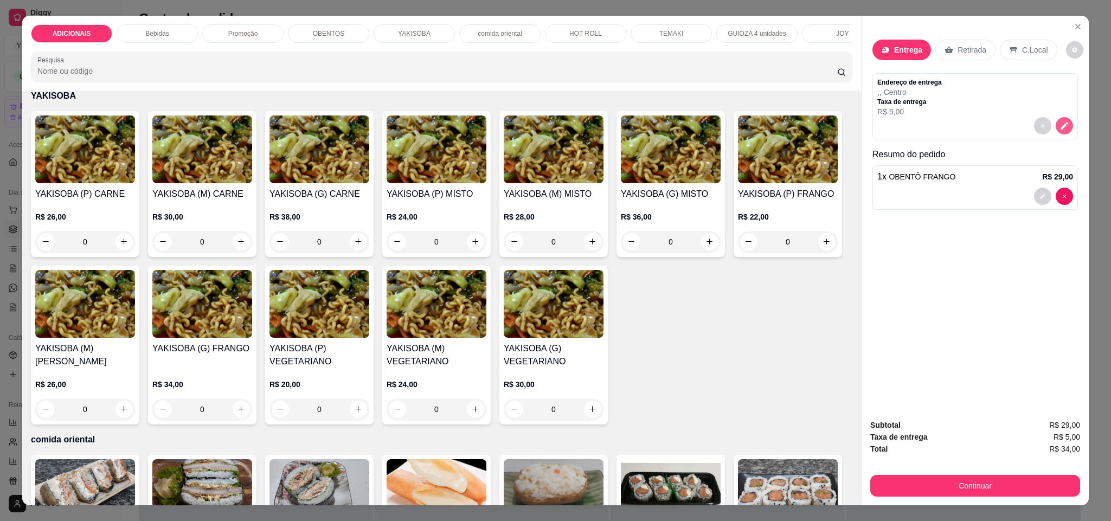
click at [1061, 127] on icon "decrease-product-quantity" at bounding box center [1065, 126] width 8 height 8
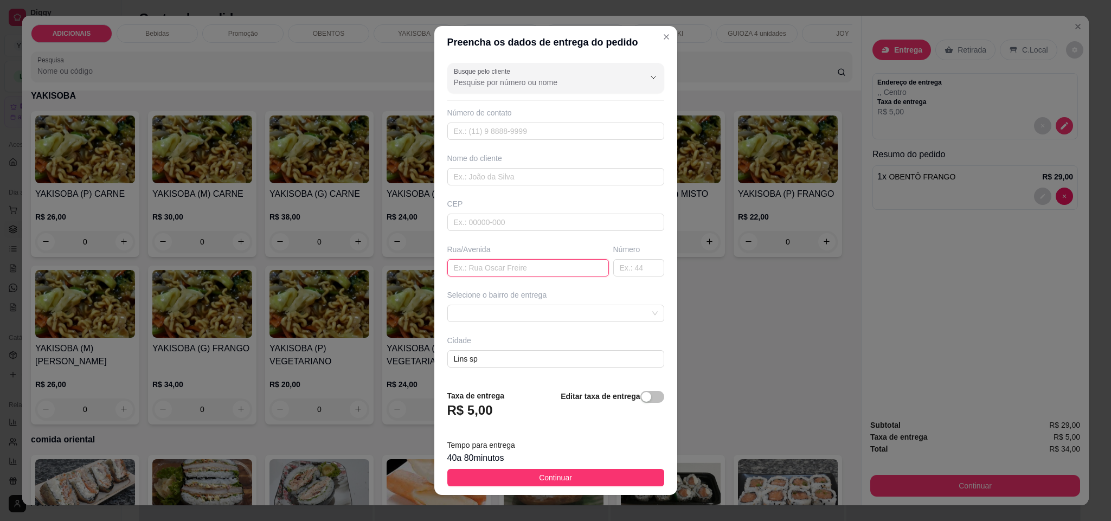
click at [492, 274] on input "text" at bounding box center [528, 267] width 162 height 17
type input "[PERSON_NAME]"
click at [620, 267] on input "text" at bounding box center [638, 267] width 51 height 17
type input "619"
click at [513, 176] on input "text" at bounding box center [555, 176] width 217 height 17
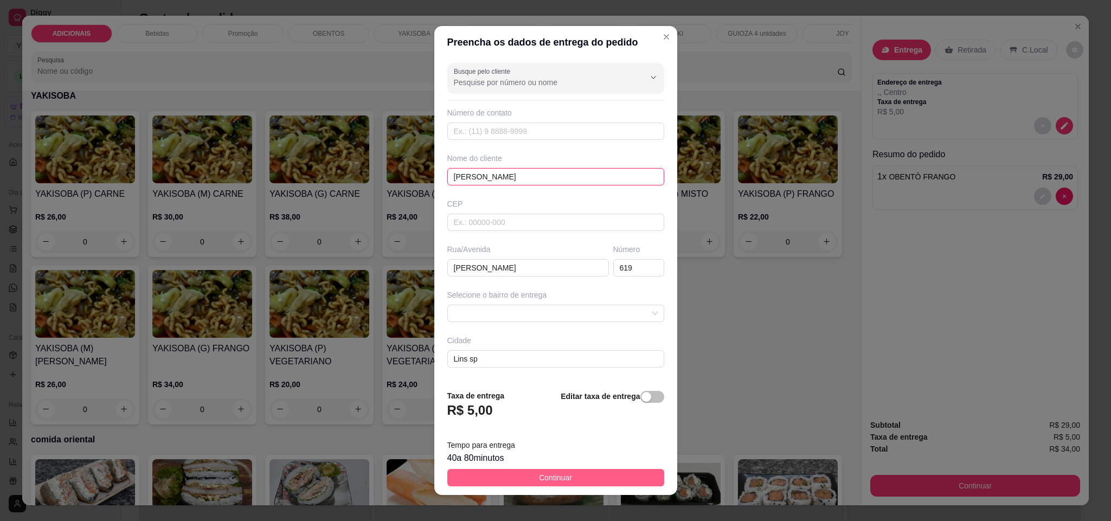
type input "[PERSON_NAME]"
click at [539, 478] on span "Continuar" at bounding box center [555, 478] width 33 height 12
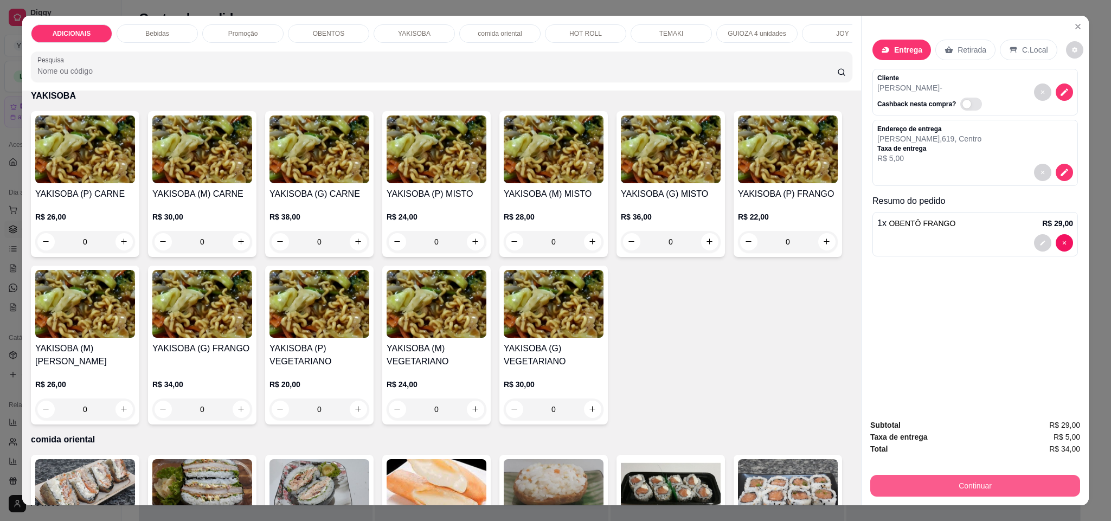
click at [973, 490] on button "Continuar" at bounding box center [975, 486] width 210 height 22
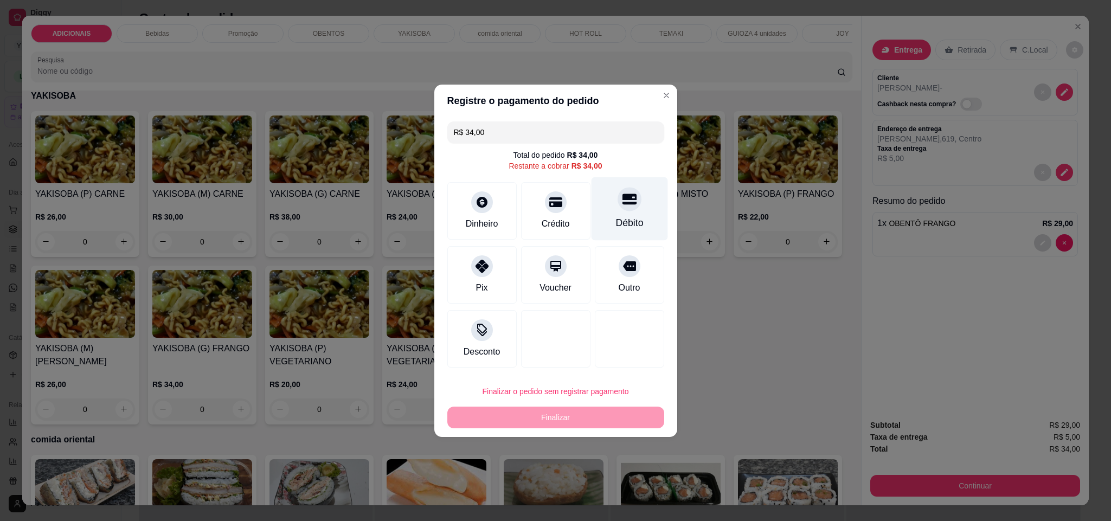
click at [594, 207] on div "Débito" at bounding box center [629, 208] width 76 height 63
type input "R$ 0,00"
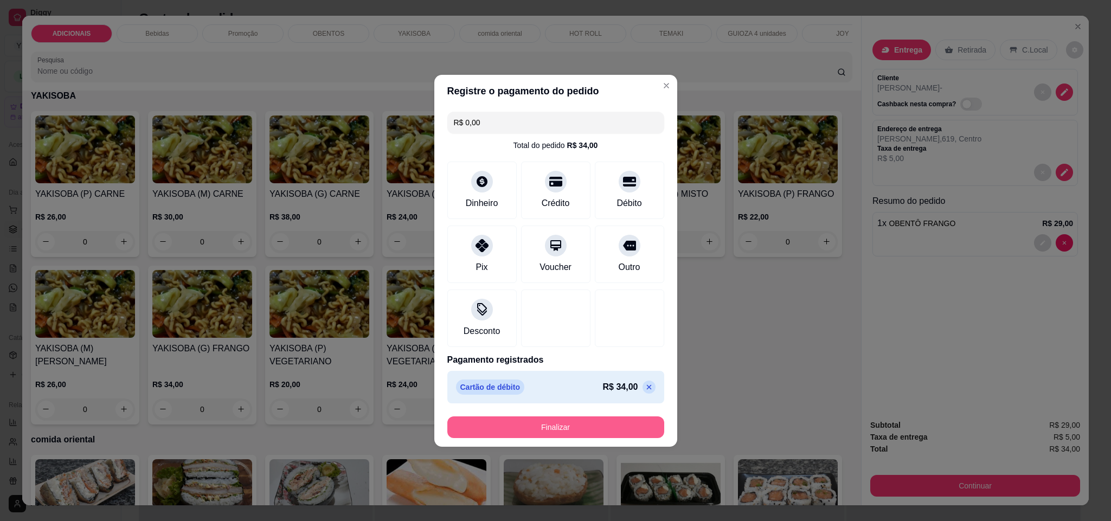
click at [550, 430] on button "Finalizar" at bounding box center [555, 428] width 217 height 22
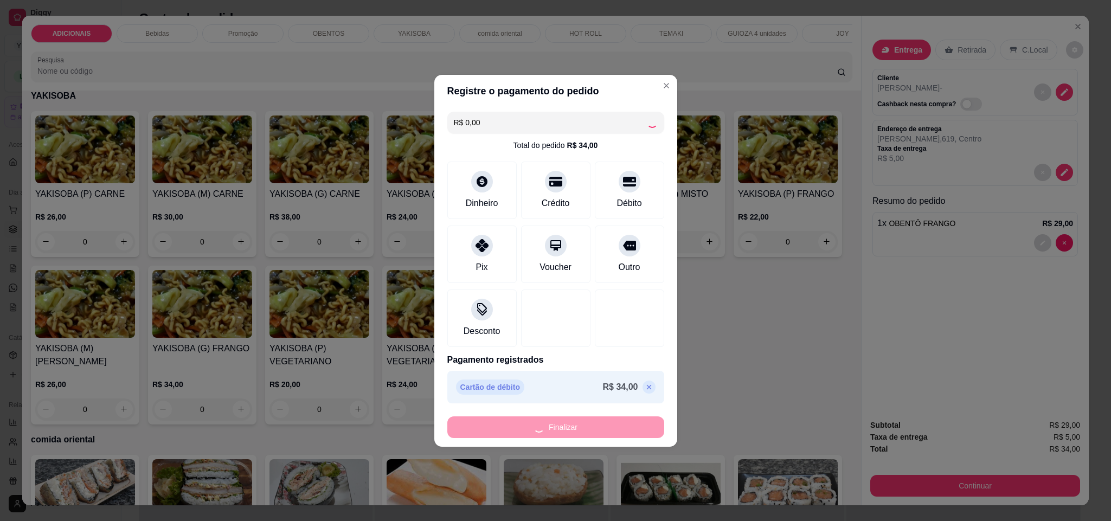
type input "0"
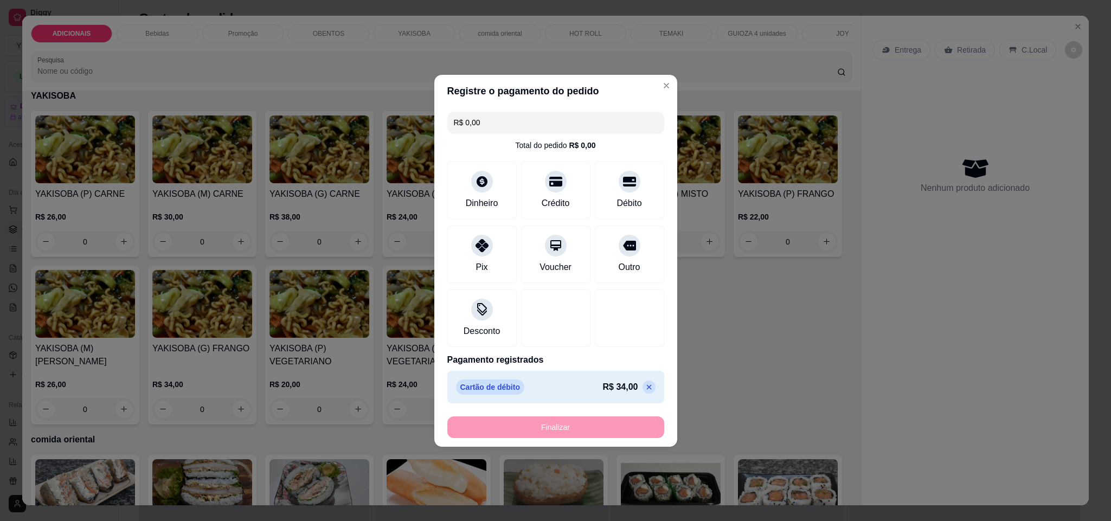
type input "-R$ 34,00"
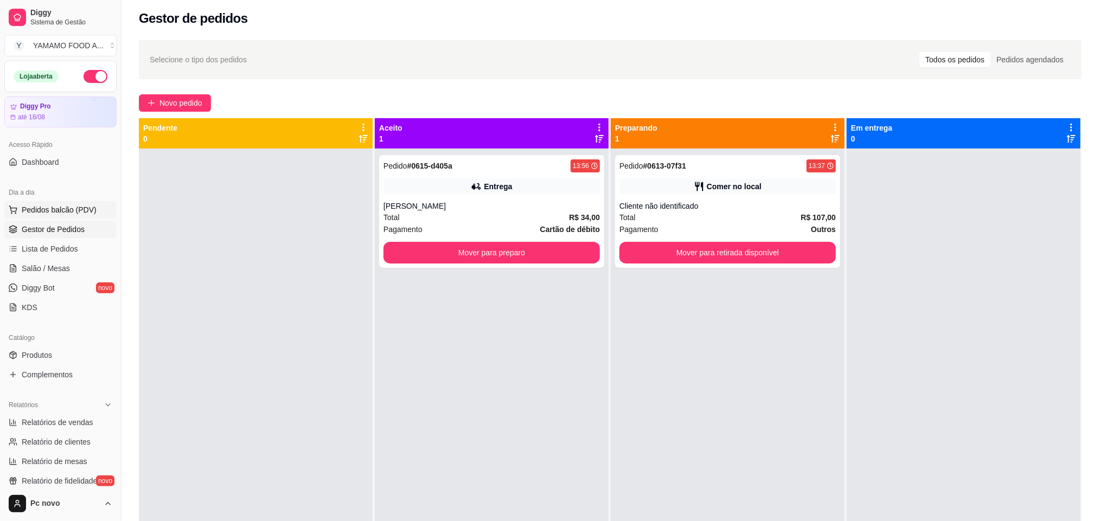
click at [31, 216] on button "Pedidos balcão (PDV)" at bounding box center [60, 209] width 112 height 17
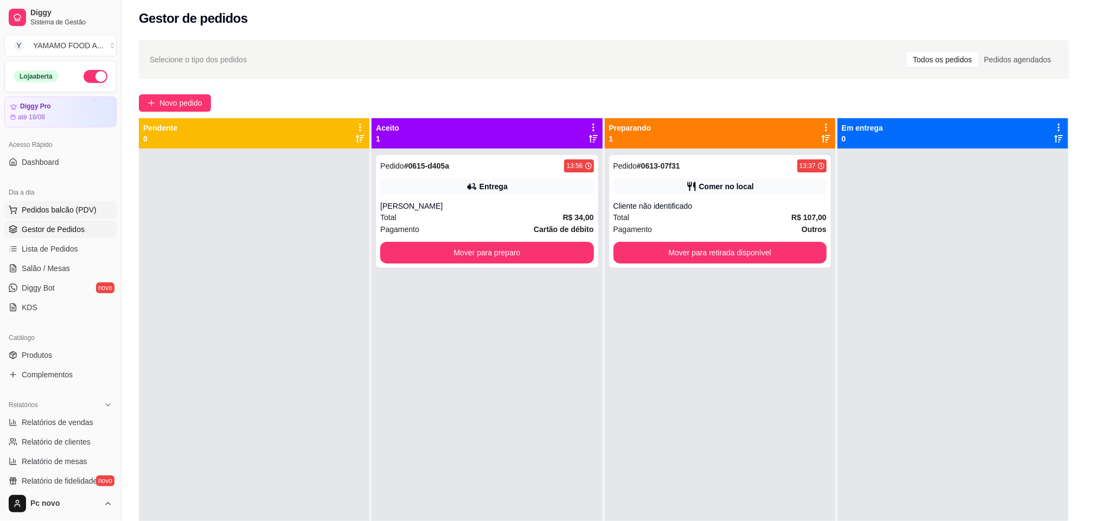
click at [48, 212] on img at bounding box center [81, 198] width 101 height 68
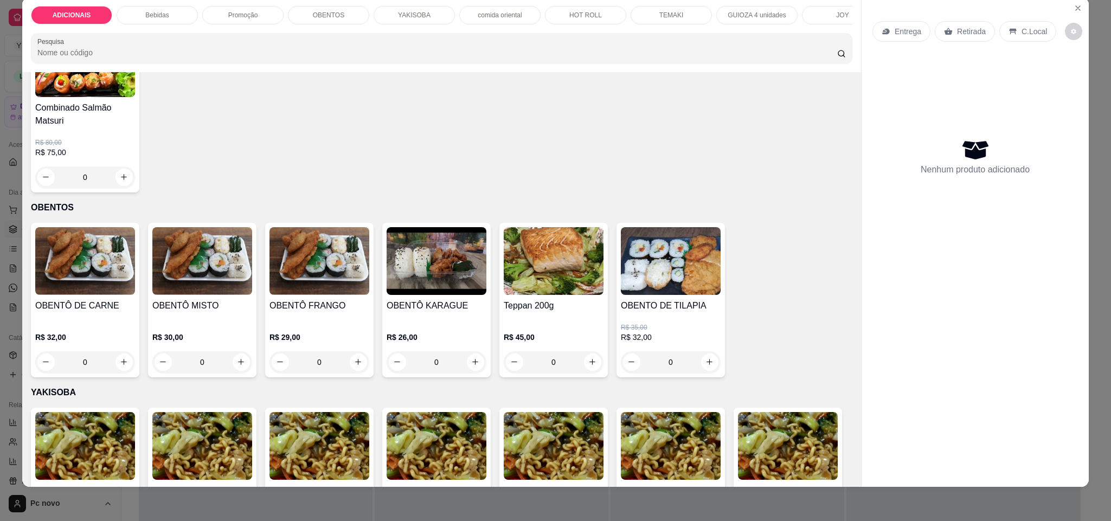
scroll to position [1220, 0]
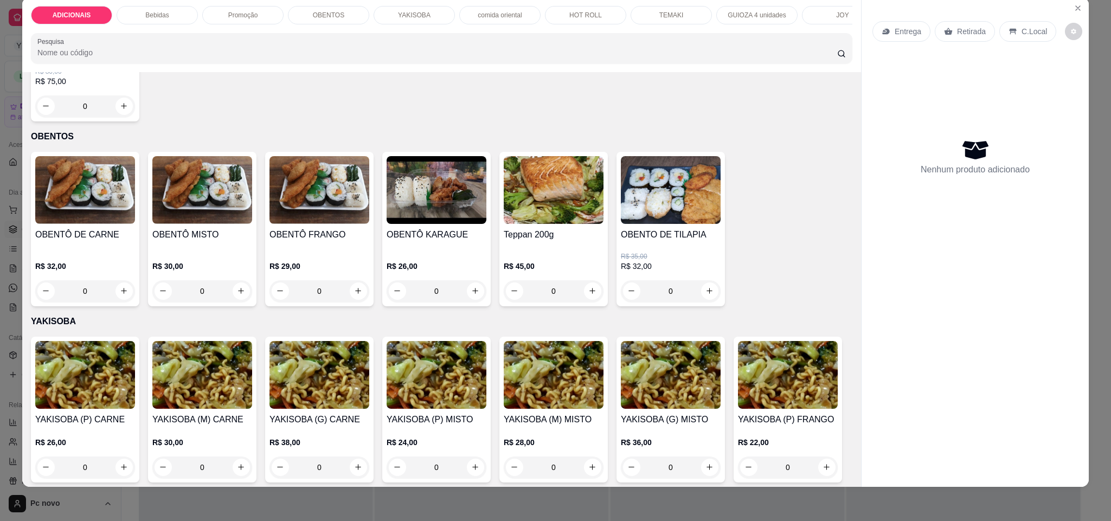
type input "1"
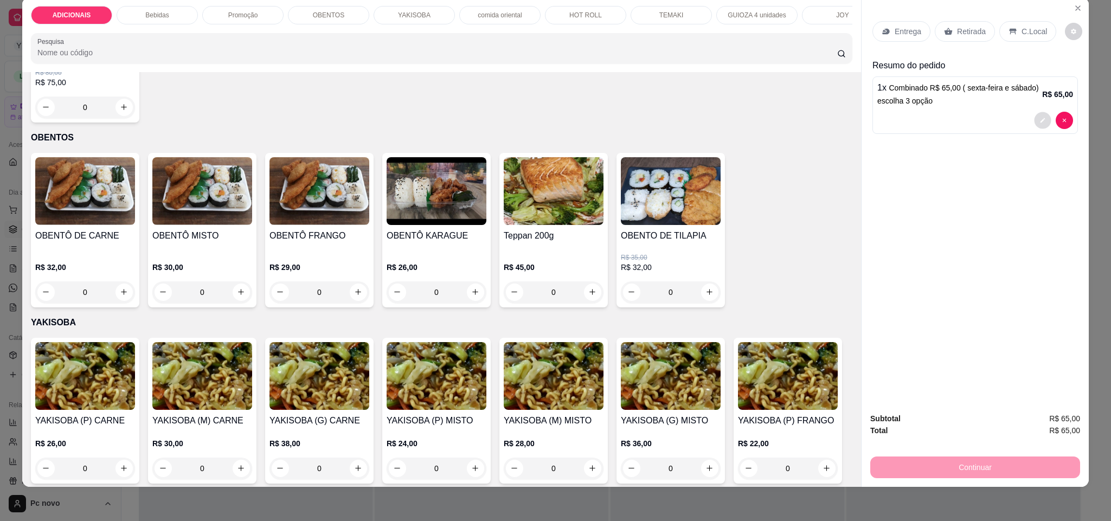
click at [1040, 121] on icon "decrease-product-quantity" at bounding box center [1043, 120] width 7 height 7
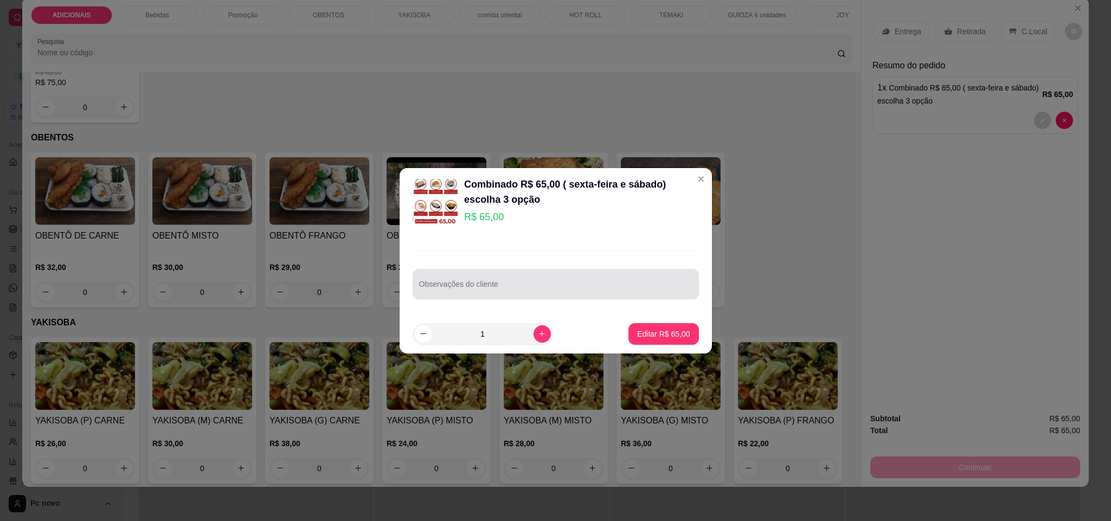
drag, startPoint x: 533, startPoint y: 280, endPoint x: 521, endPoint y: 274, distance: 12.9
click at [533, 279] on div at bounding box center [555, 284] width 273 height 22
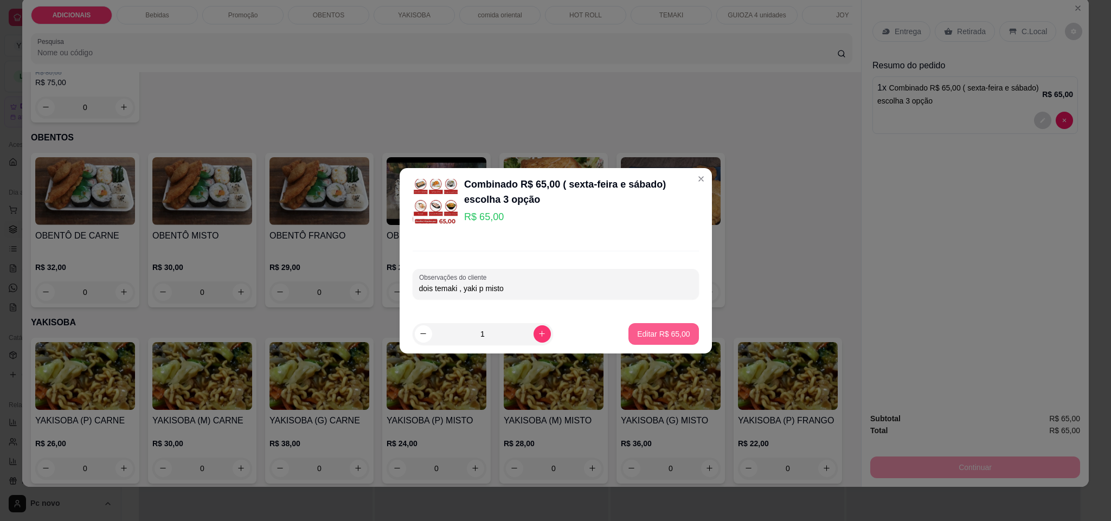
type input "dois temaki , yaki p misto"
click at [658, 339] on button "Editar R$ 65,00" at bounding box center [664, 334] width 70 height 22
type input "0"
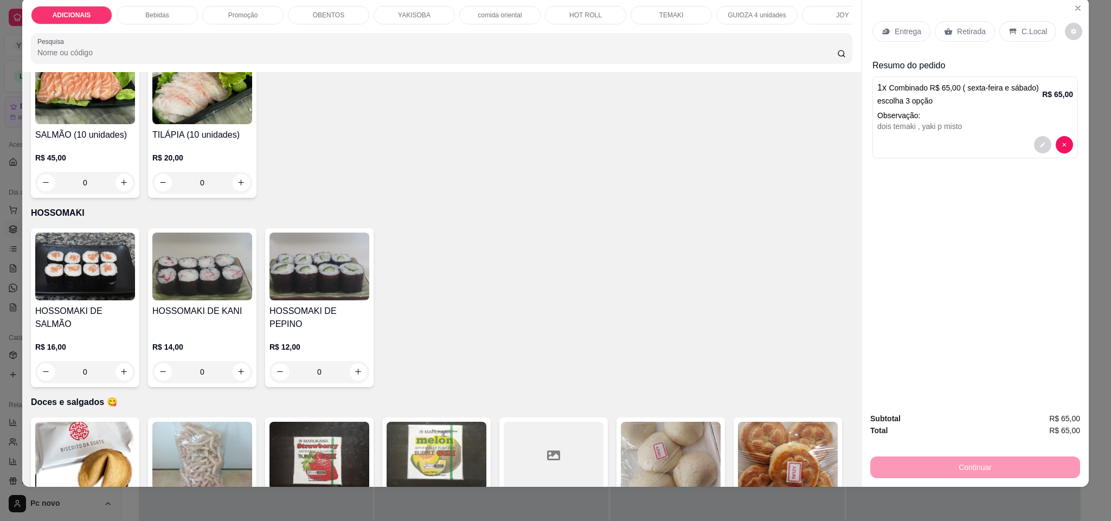
scroll to position [3498, 0]
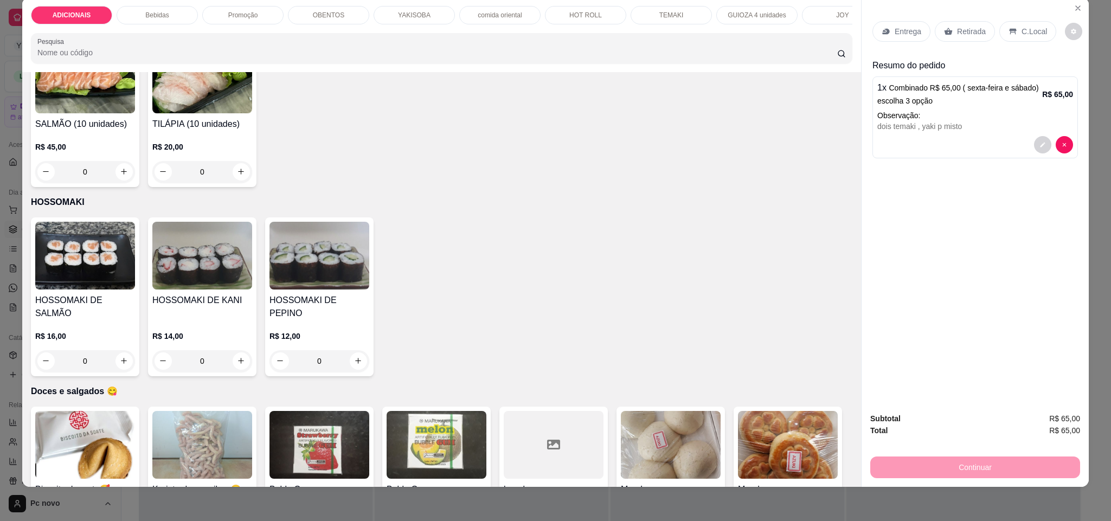
type input "1"
click at [1022, 33] on p "C.Local" at bounding box center [1034, 31] width 25 height 11
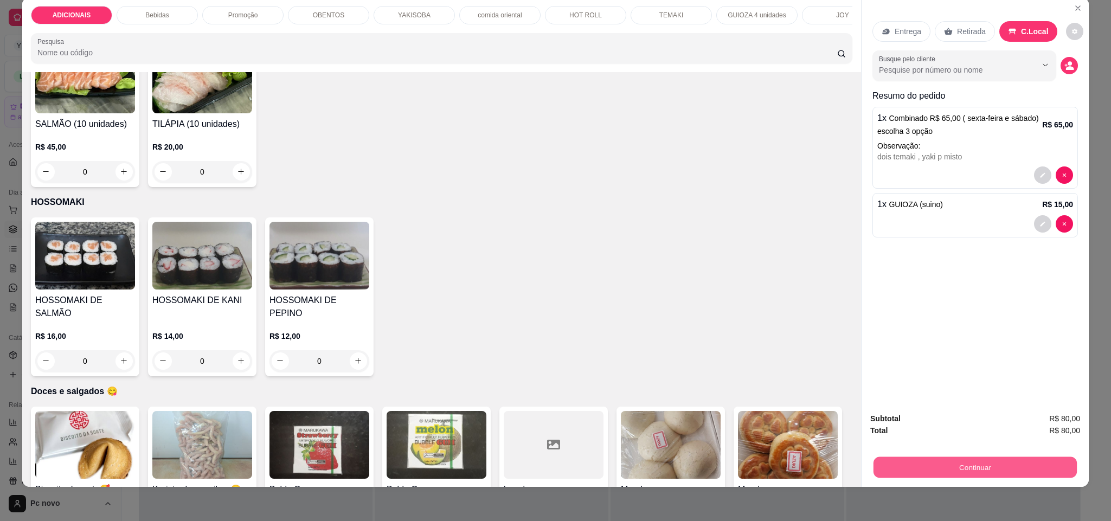
click at [973, 464] on button "Continuar" at bounding box center [975, 467] width 203 height 21
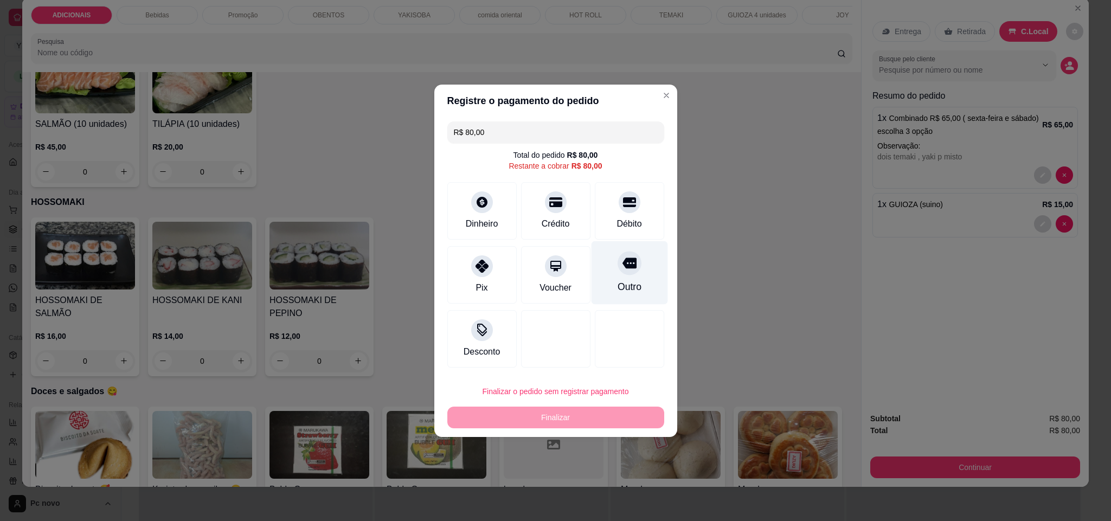
click at [606, 280] on div "Outro" at bounding box center [629, 272] width 76 height 63
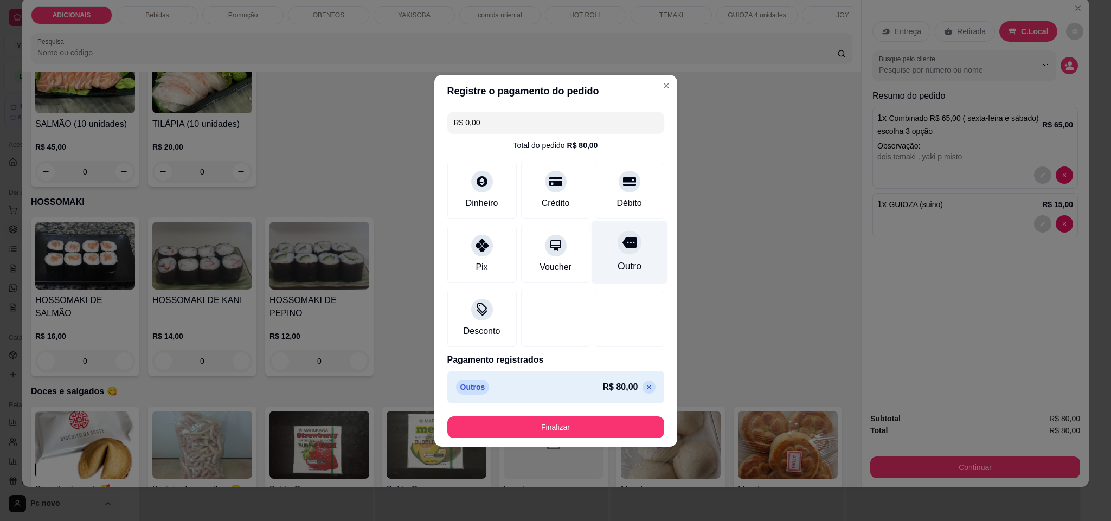
type input "R$ 0,00"
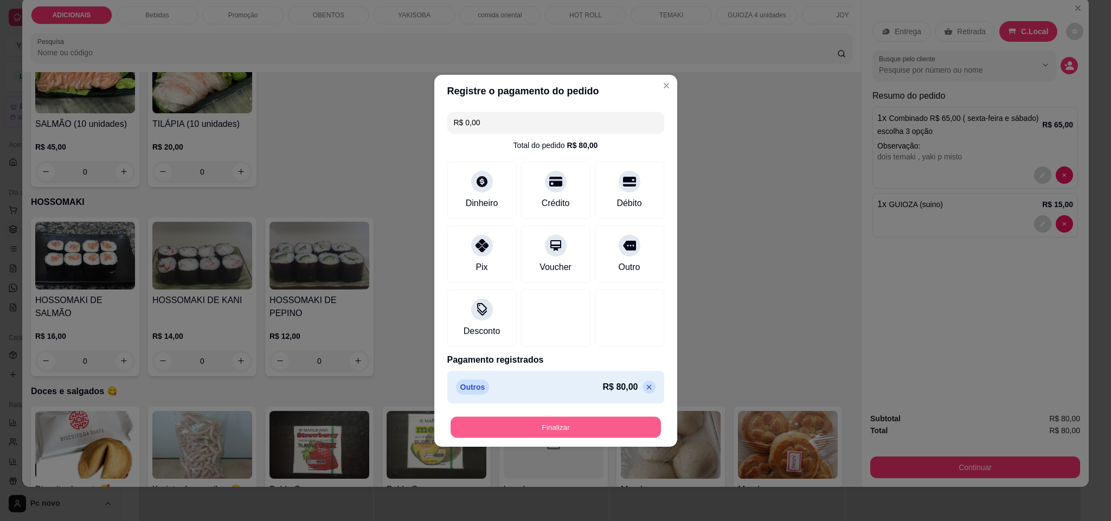
click at [555, 433] on button "Finalizar" at bounding box center [556, 427] width 210 height 21
type input "0"
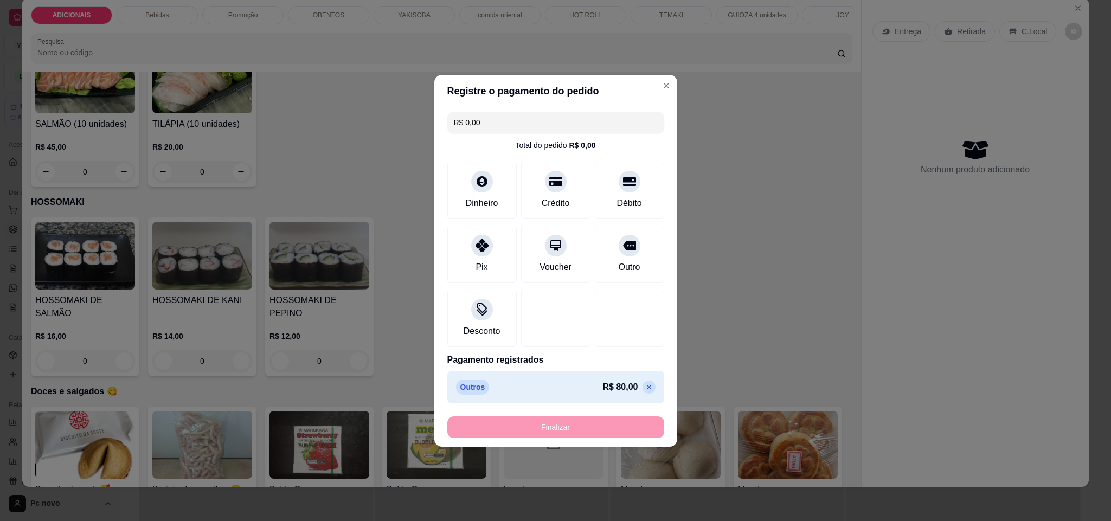
type input "-R$ 80,00"
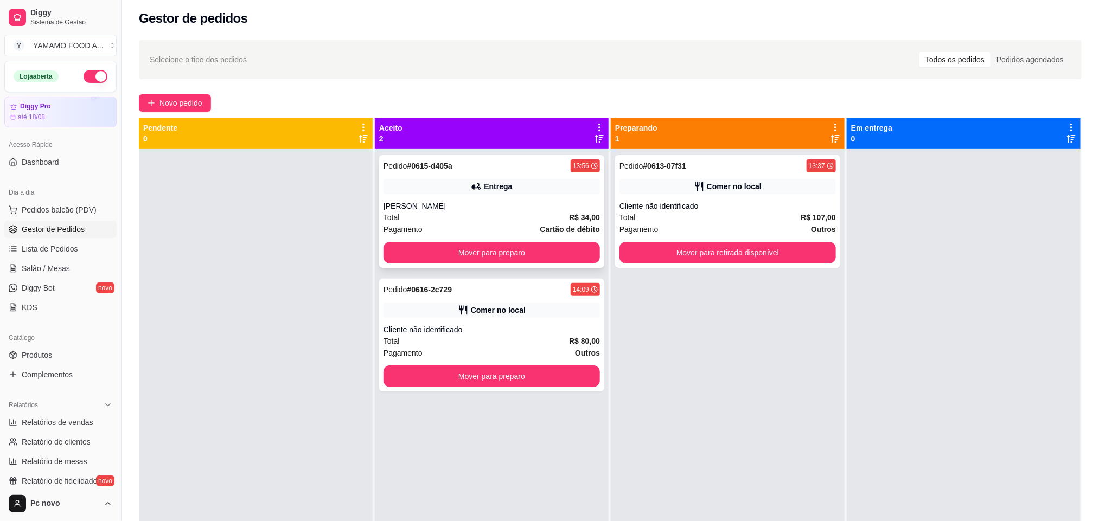
click at [498, 210] on div "Pedido # 0615-d405a 13:56 Entrega denise Total R$ 34,00 Pagamento Cartão de déb…" at bounding box center [491, 211] width 225 height 113
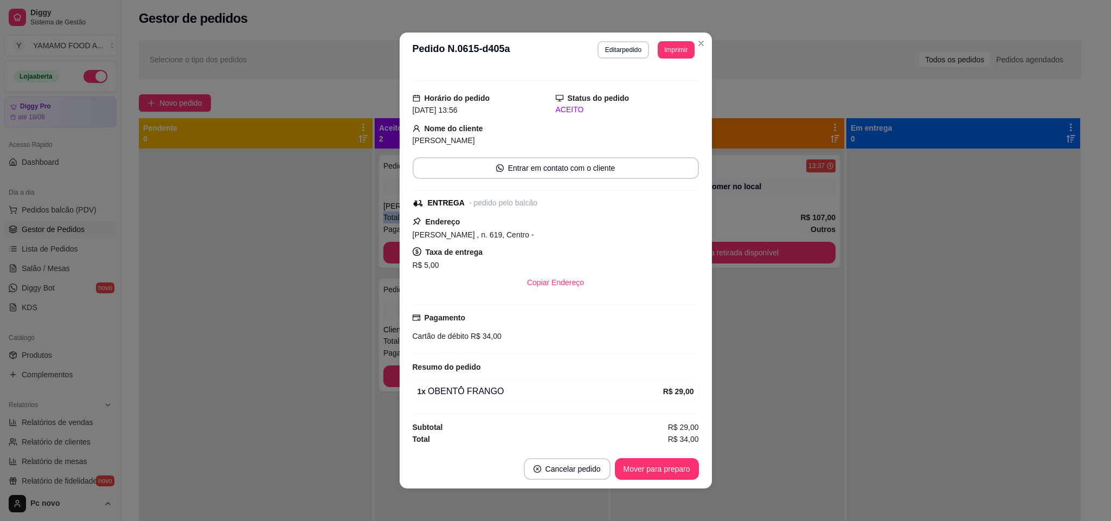
scroll to position [2, 0]
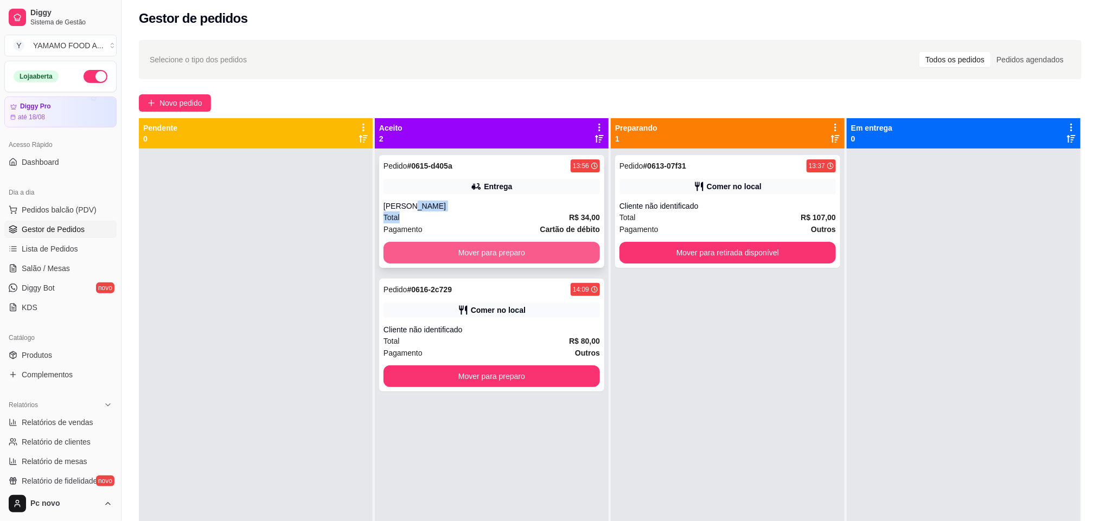
click at [446, 257] on button "Mover para preparo" at bounding box center [491, 253] width 216 height 22
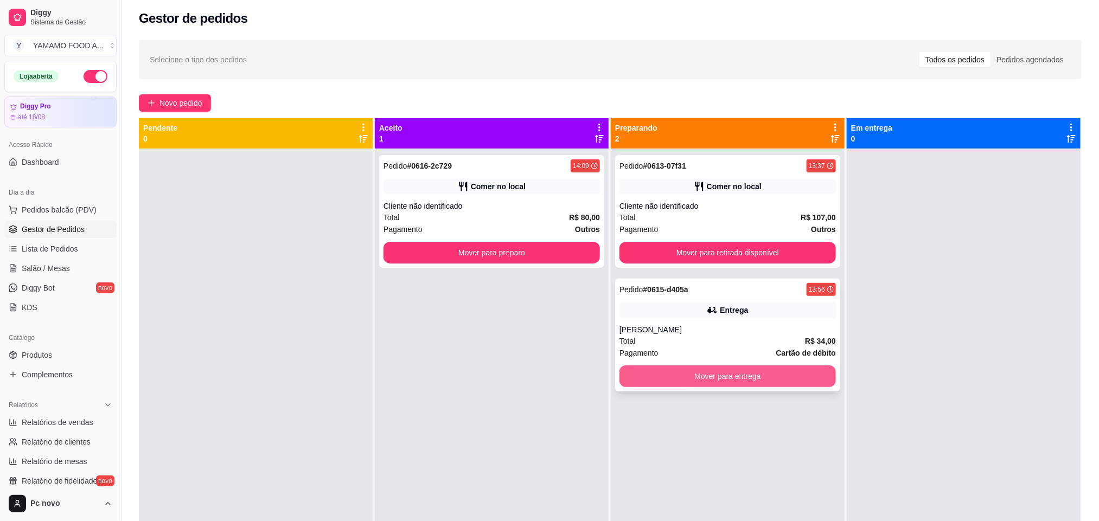
click at [709, 383] on button "Mover para entrega" at bounding box center [727, 377] width 216 height 22
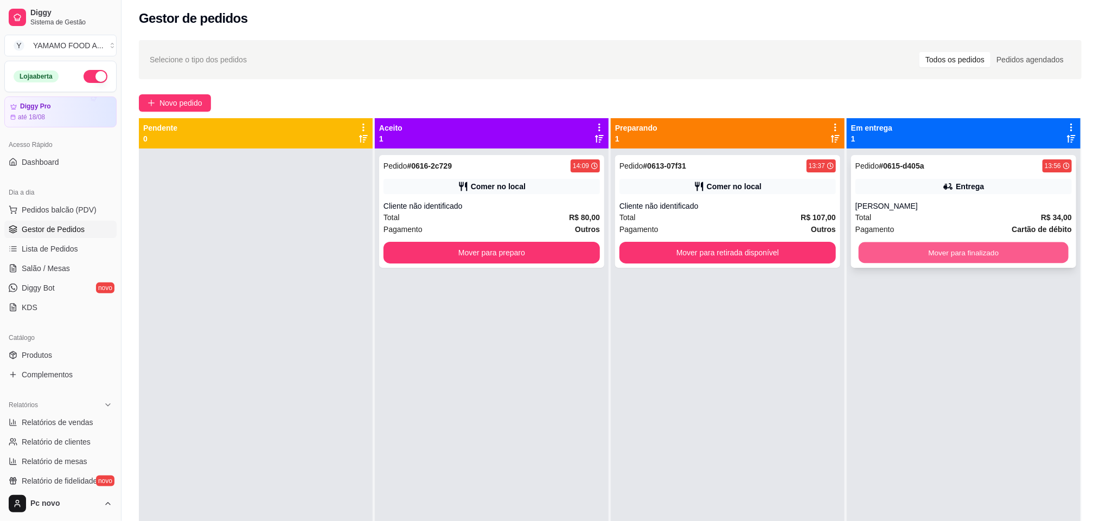
click at [906, 252] on button "Mover para finalizado" at bounding box center [964, 252] width 210 height 21
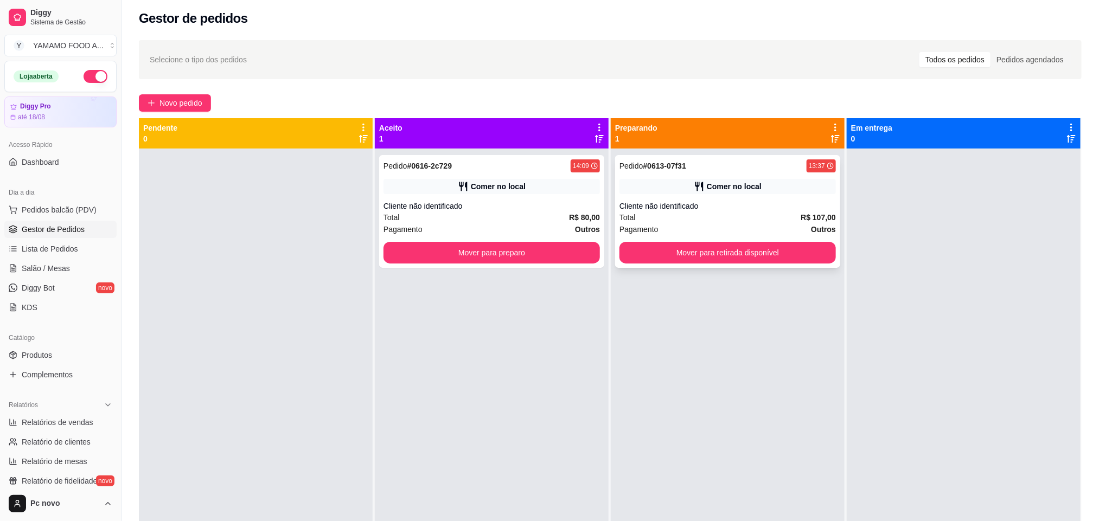
click at [739, 199] on div "Pedido # 0613-07f31 13:37 Comer no local Cliente não identificado Total R$ 107,…" at bounding box center [727, 211] width 225 height 113
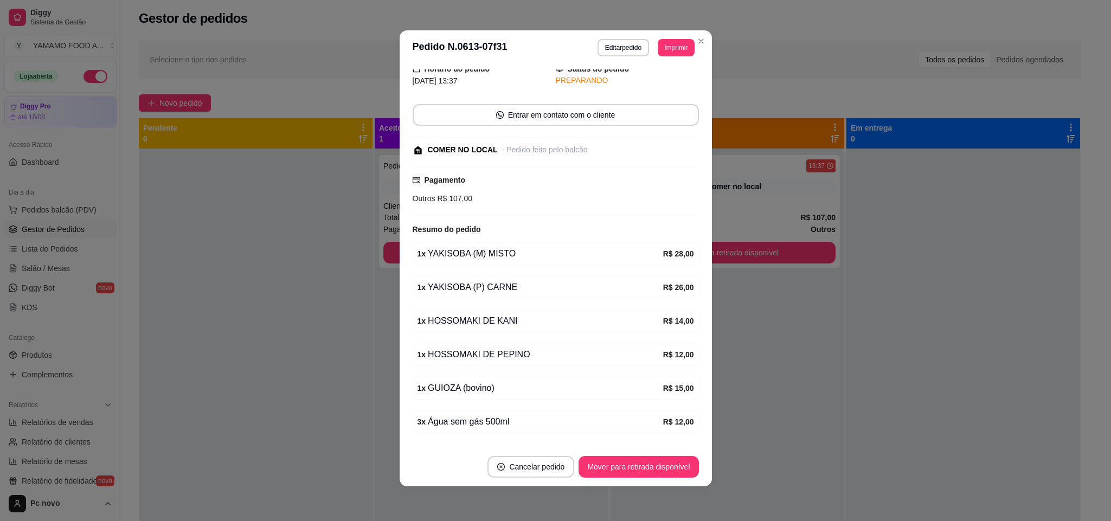
scroll to position [81, 0]
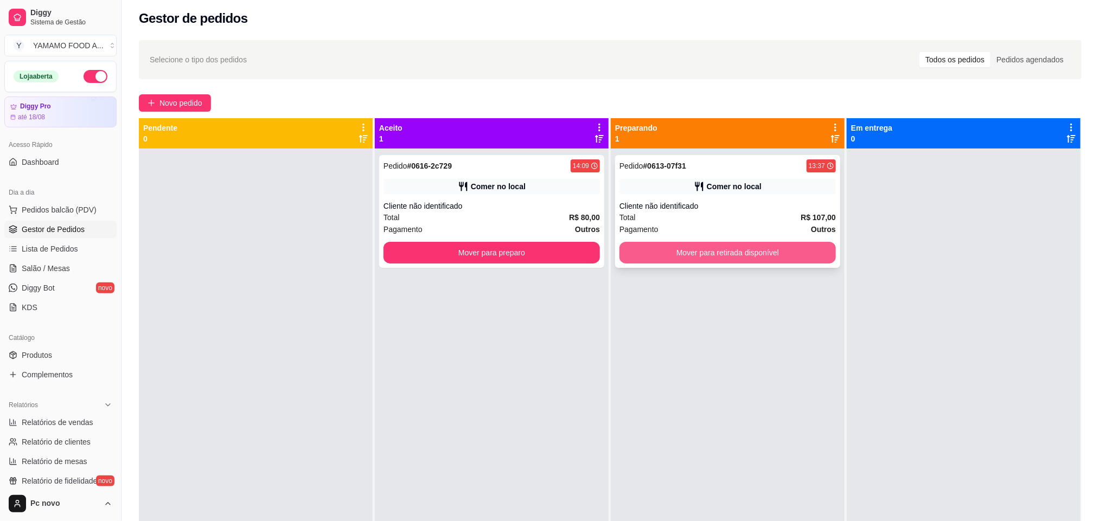
click at [773, 253] on button "Mover para retirada disponível" at bounding box center [727, 253] width 216 height 22
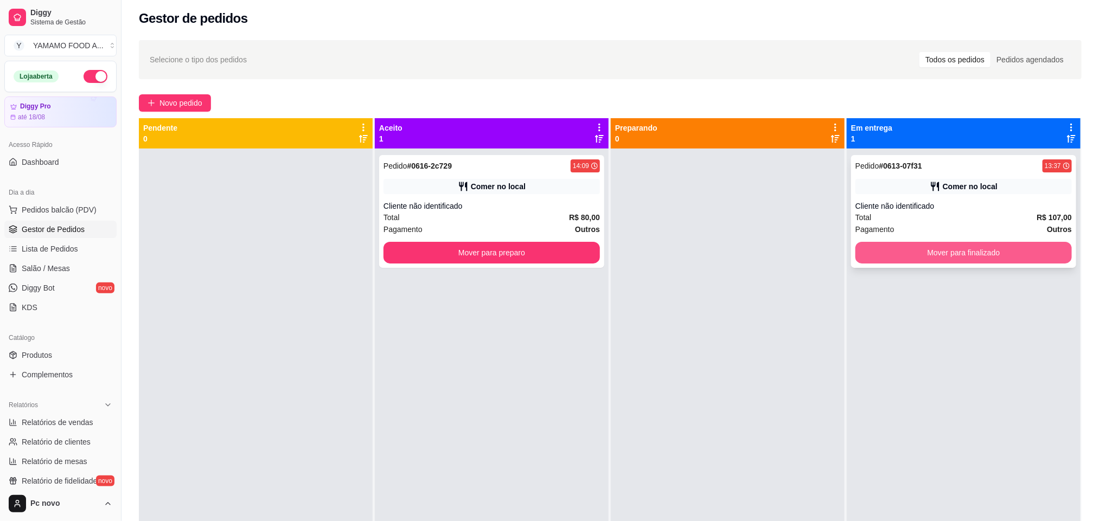
click at [1010, 257] on button "Mover para finalizado" at bounding box center [963, 253] width 216 height 22
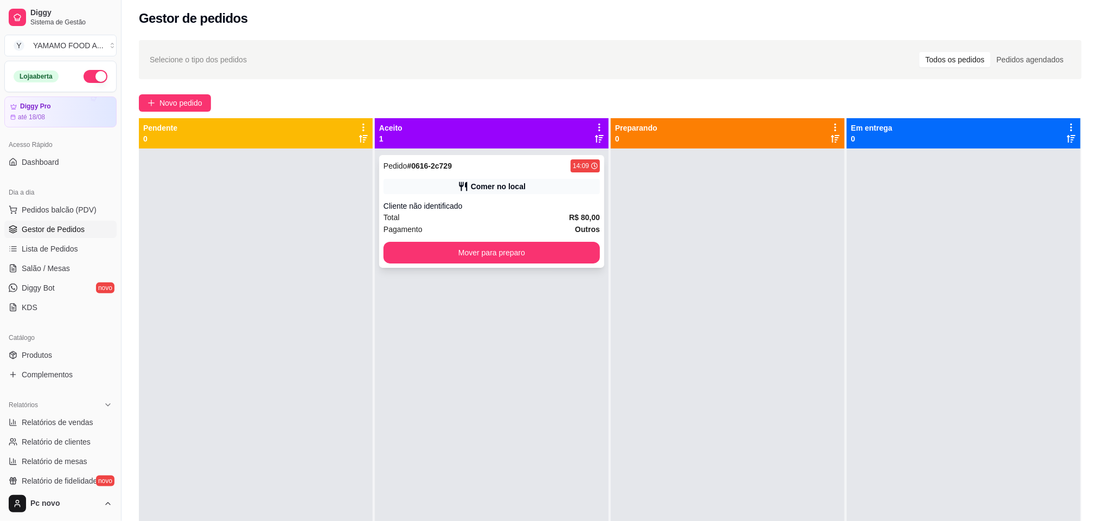
click at [555, 171] on div "Pedido # 0616-2c729 14:09" at bounding box center [491, 165] width 216 height 13
click at [496, 262] on button "Mover para preparo" at bounding box center [491, 253] width 216 height 22
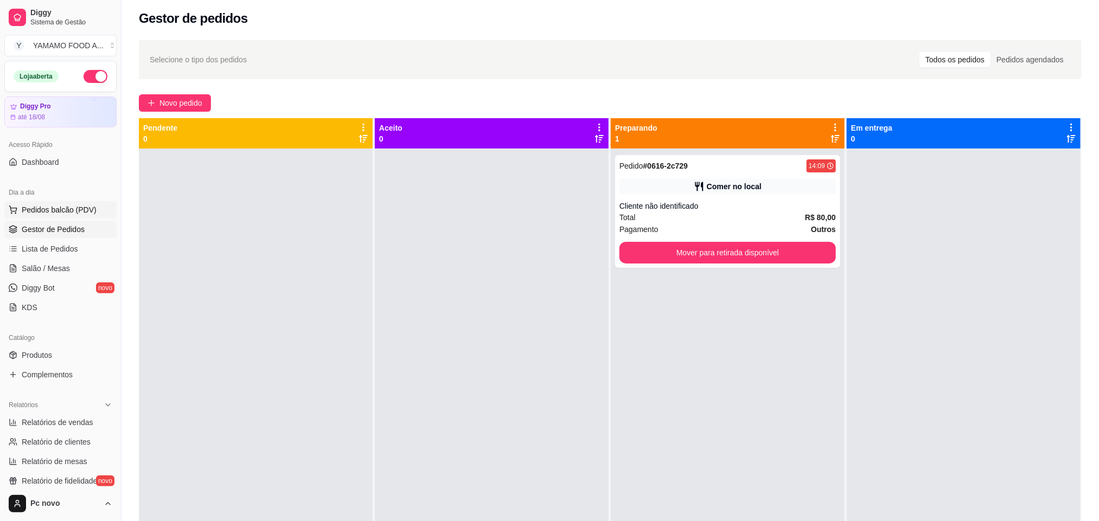
click at [88, 214] on span "Pedidos balcão (PDV)" at bounding box center [59, 209] width 75 height 11
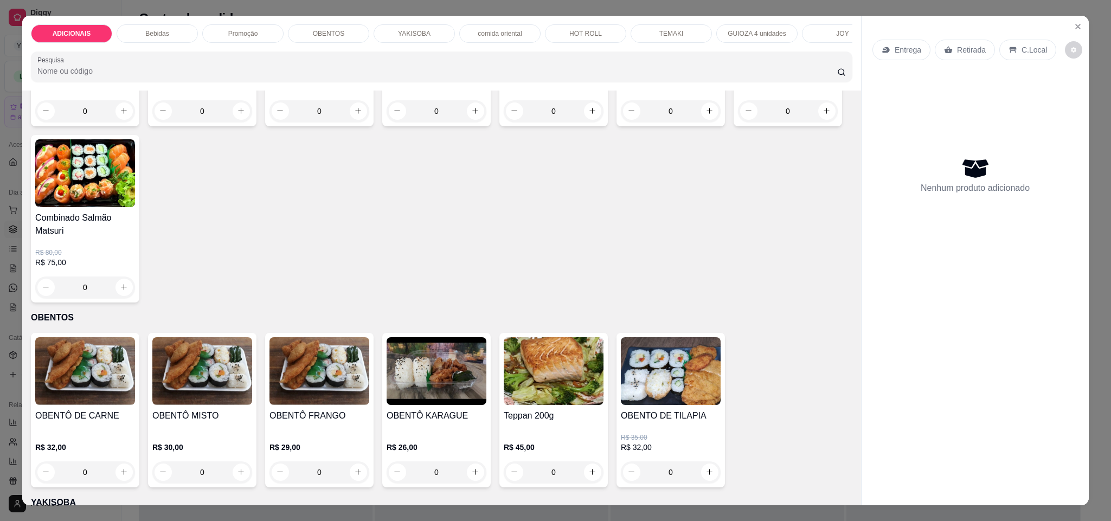
scroll to position [1220, 0]
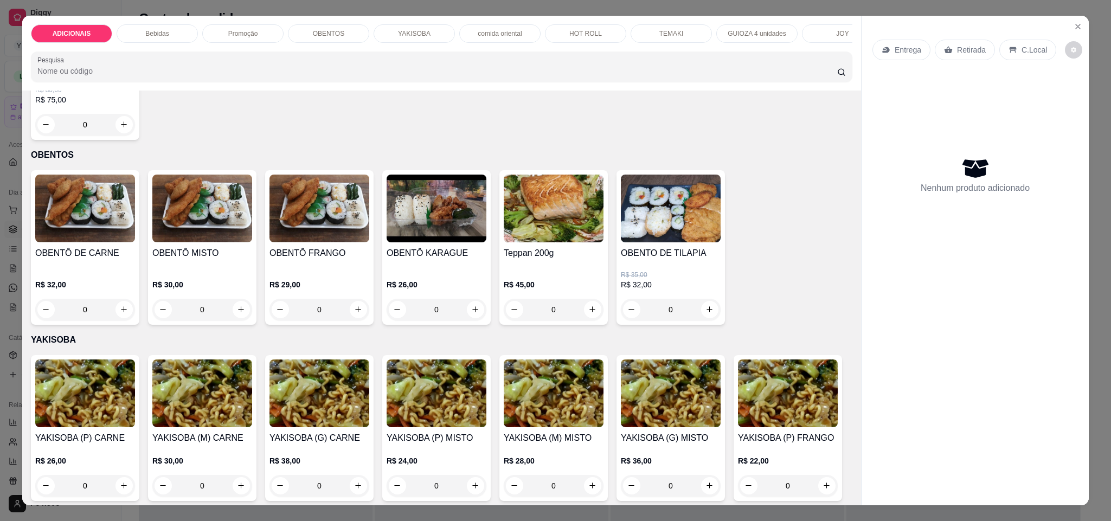
type input "1"
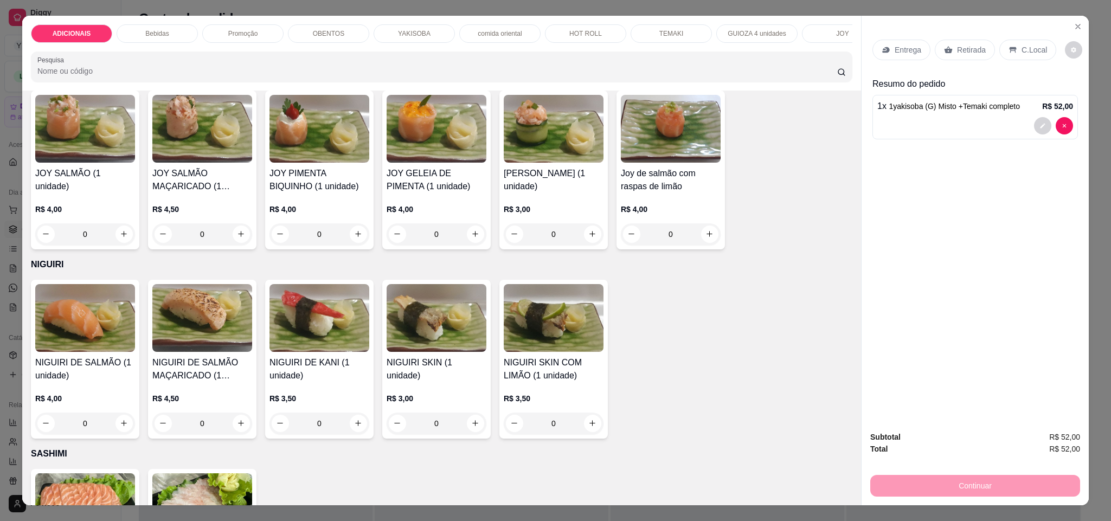
scroll to position [3173, 0]
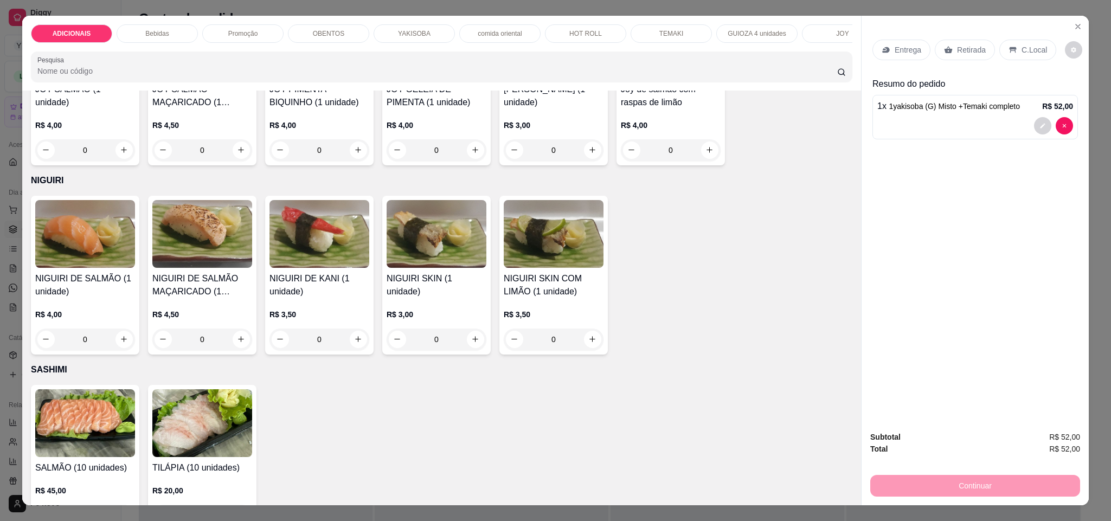
type input "1"
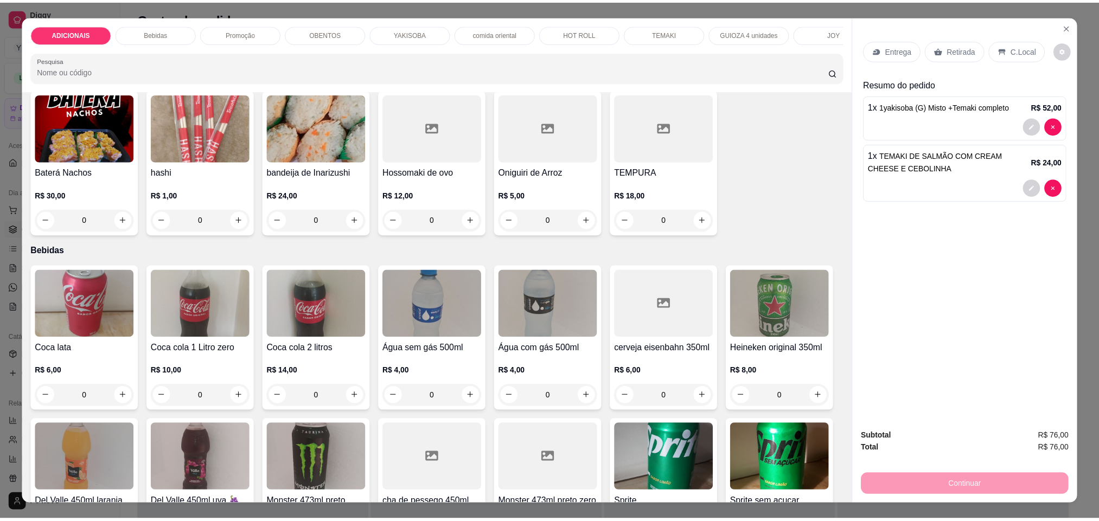
scroll to position [0, 0]
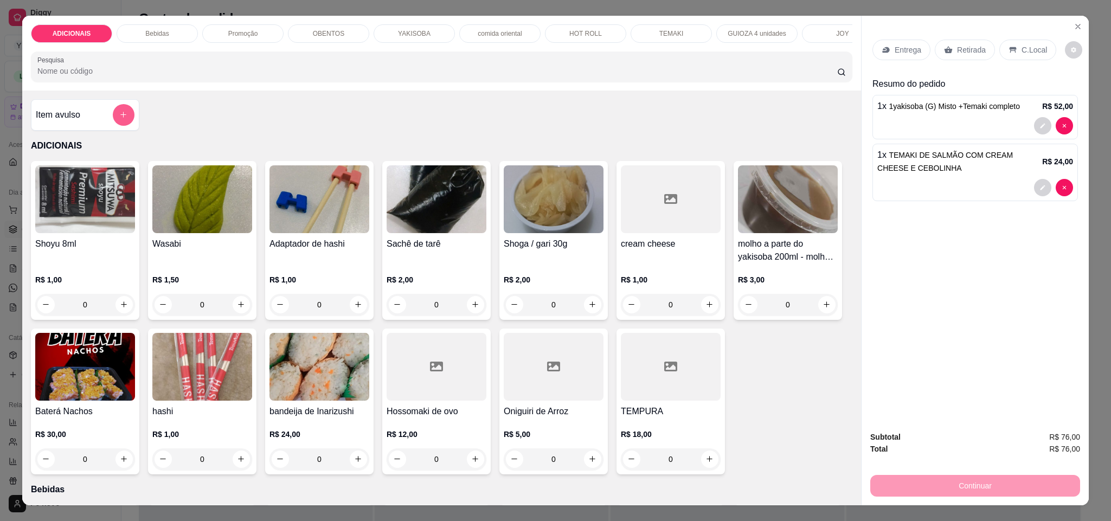
click at [116, 124] on button "add-separate-item" at bounding box center [124, 115] width 22 height 22
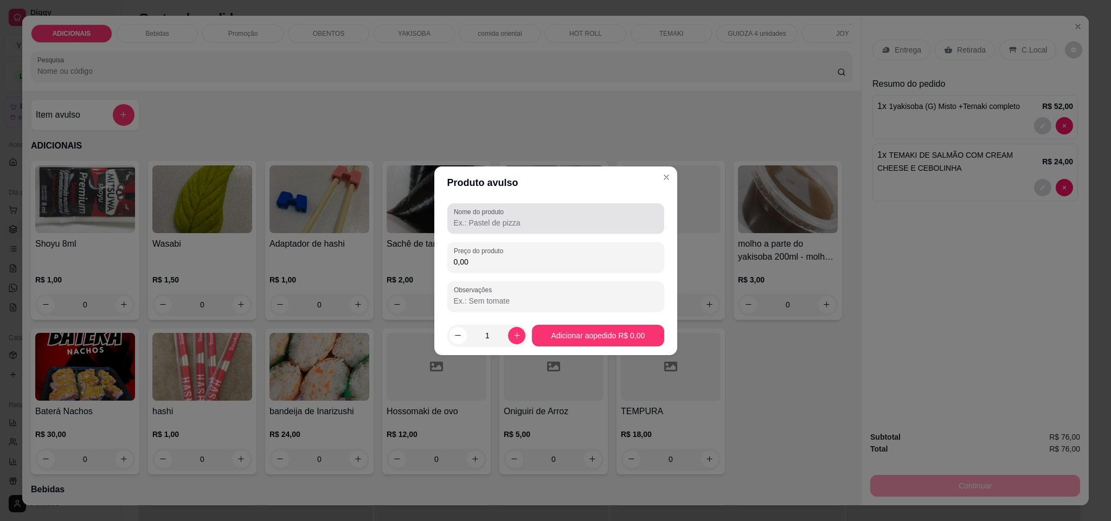
click at [534, 231] on div "Nome do produto" at bounding box center [555, 218] width 217 height 30
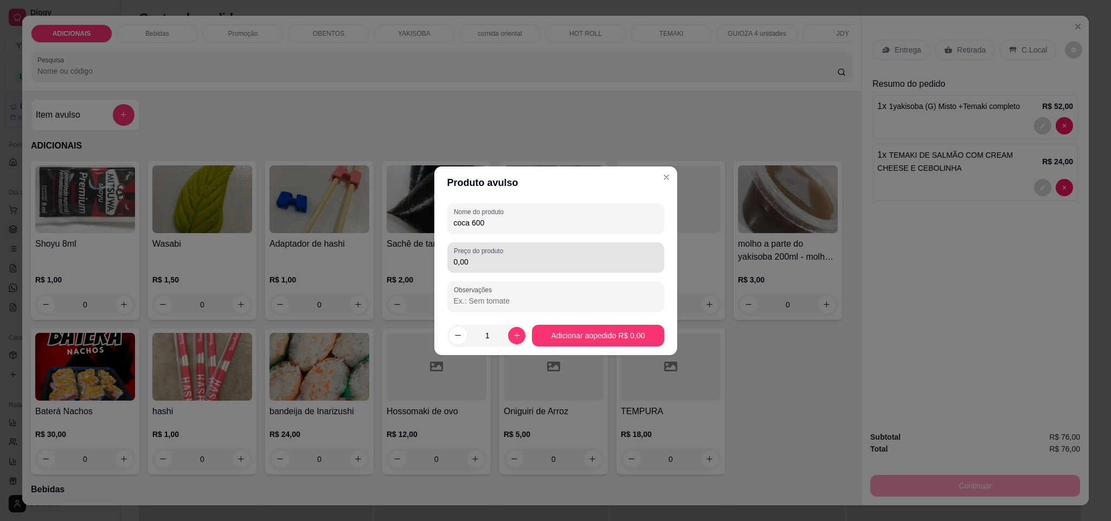
type input "coca 600"
drag, startPoint x: 573, startPoint y: 258, endPoint x: 569, endPoint y: 264, distance: 6.8
click at [569, 264] on input "0,00" at bounding box center [556, 262] width 204 height 11
type input "8,00"
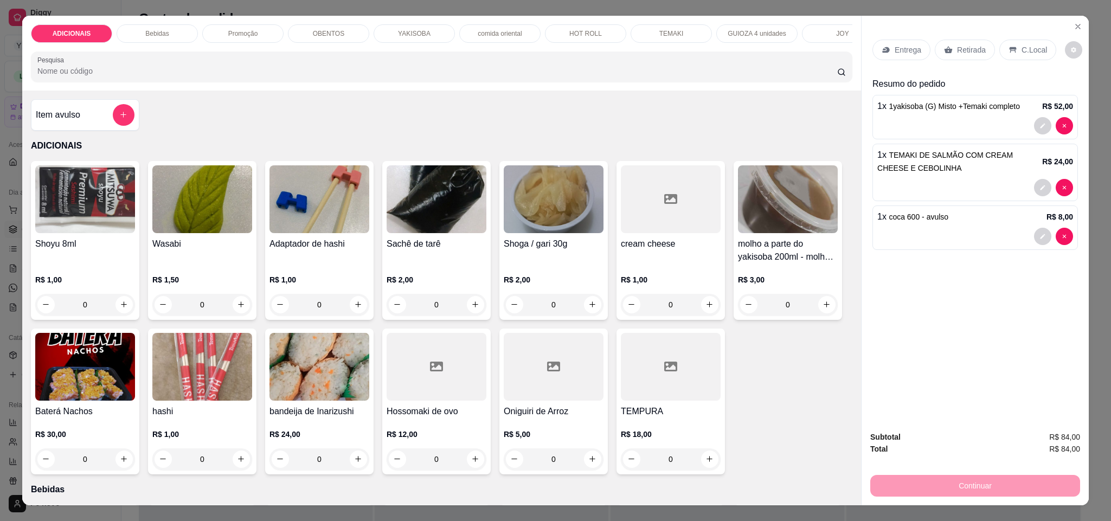
click at [1022, 51] on p "C.Local" at bounding box center [1034, 49] width 25 height 11
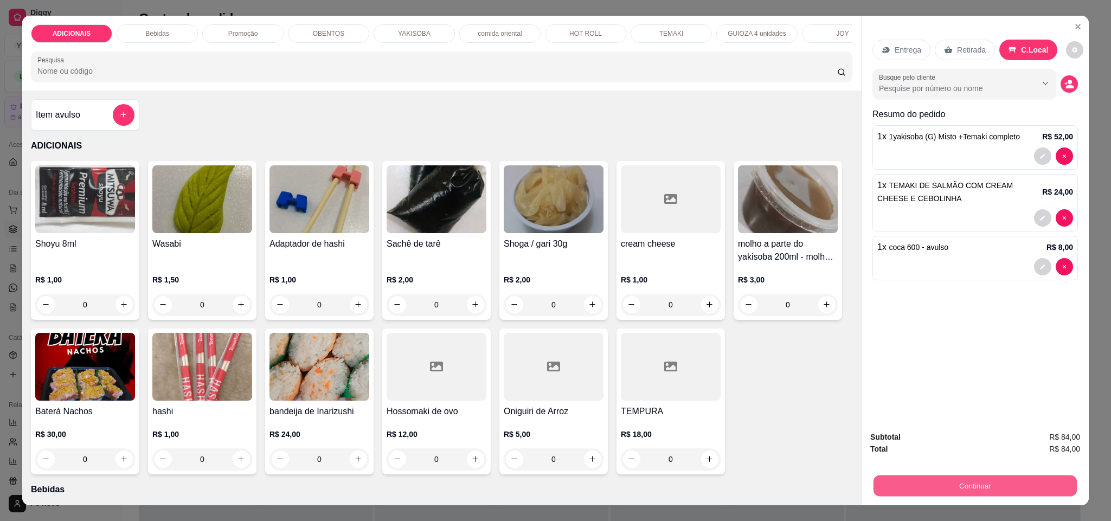
click at [990, 486] on button "Continuar" at bounding box center [975, 486] width 203 height 21
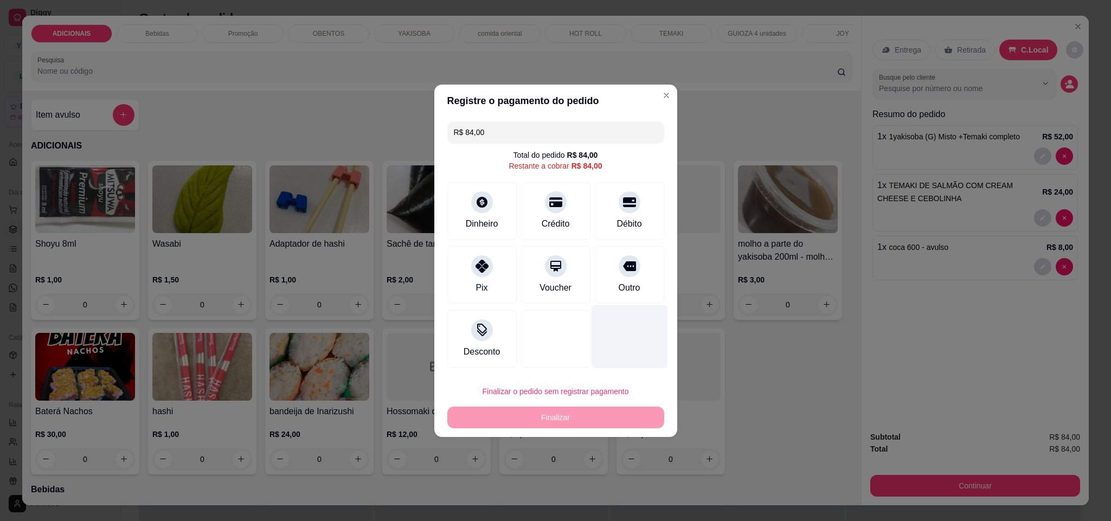
drag, startPoint x: 593, startPoint y: 268, endPoint x: 591, endPoint y: 319, distance: 51.0
click at [595, 268] on div "Outro" at bounding box center [629, 274] width 69 height 57
type input "R$ 0,00"
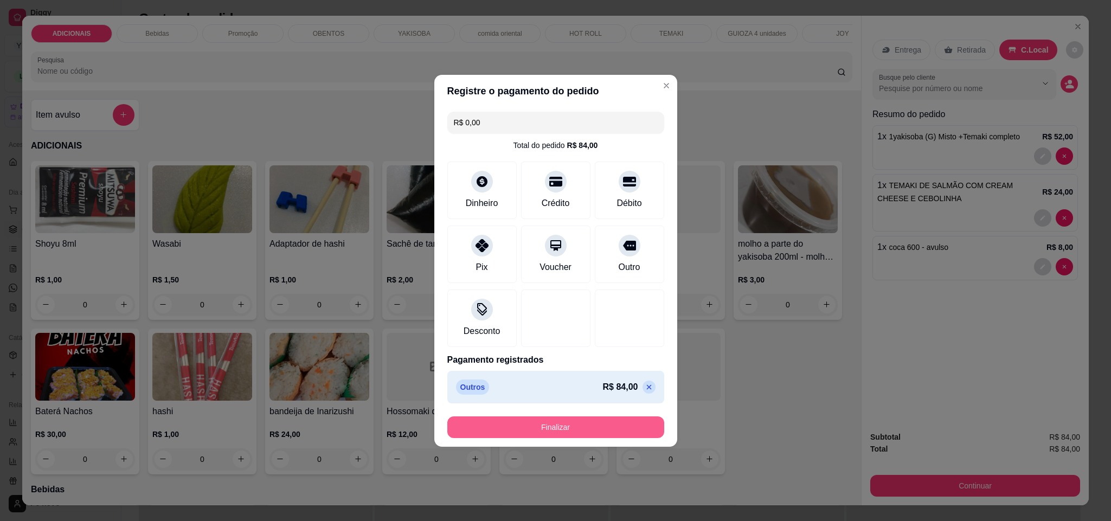
click at [605, 433] on button "Finalizar" at bounding box center [555, 428] width 217 height 22
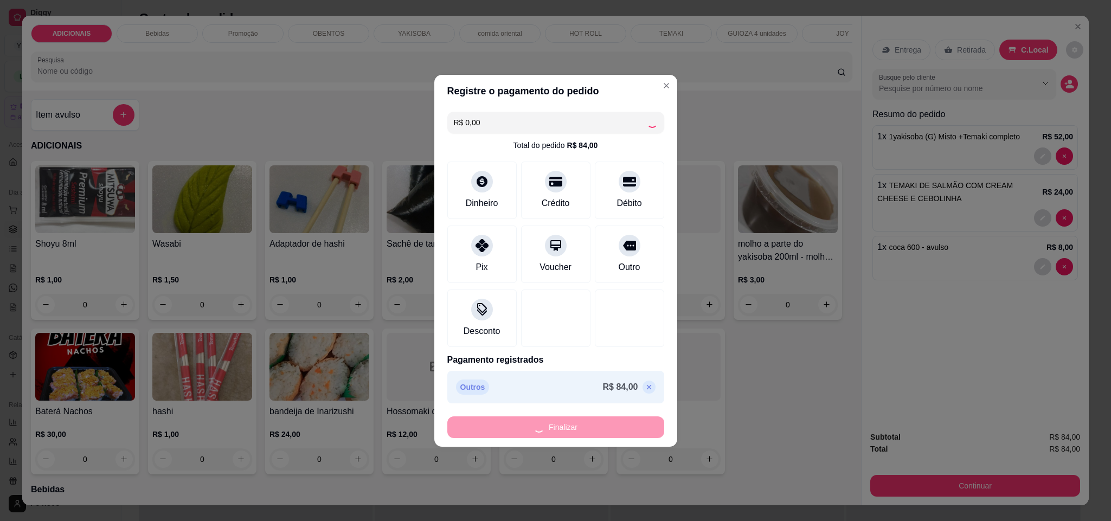
type input "0"
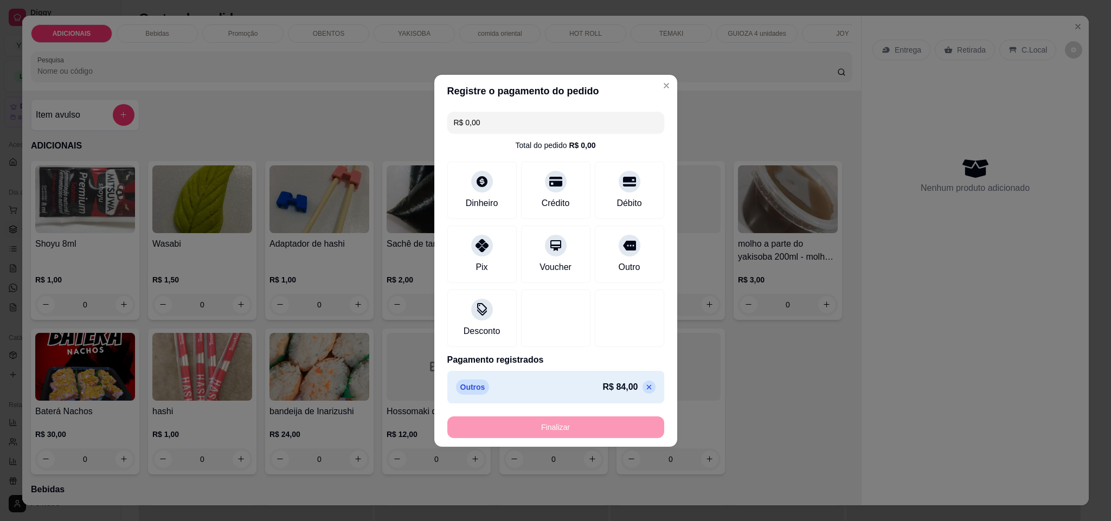
type input "-R$ 84,00"
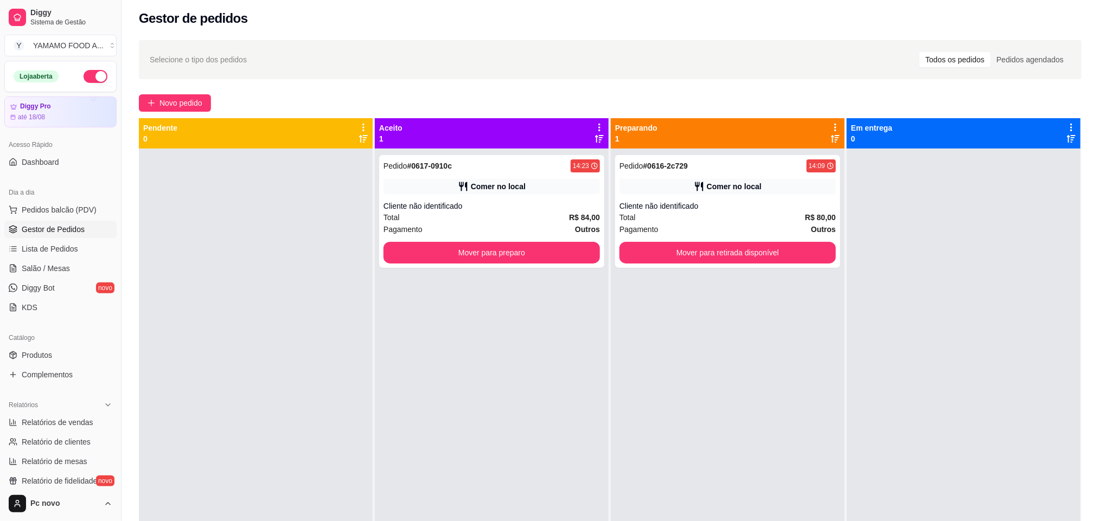
click at [98, 222] on link "Gestor de Pedidos" at bounding box center [60, 229] width 112 height 17
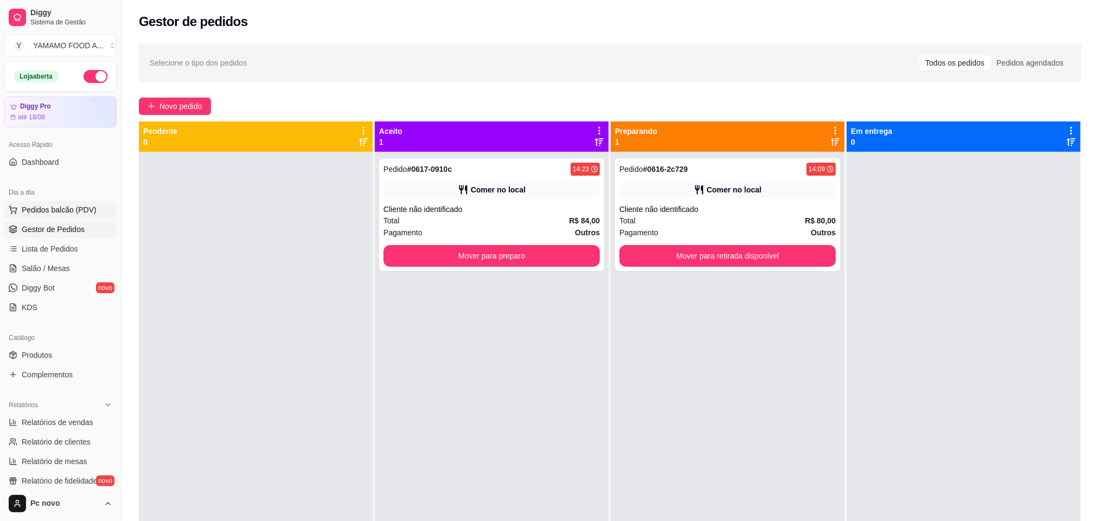
click at [99, 202] on button "Pedidos balcão (PDV)" at bounding box center [60, 209] width 112 height 17
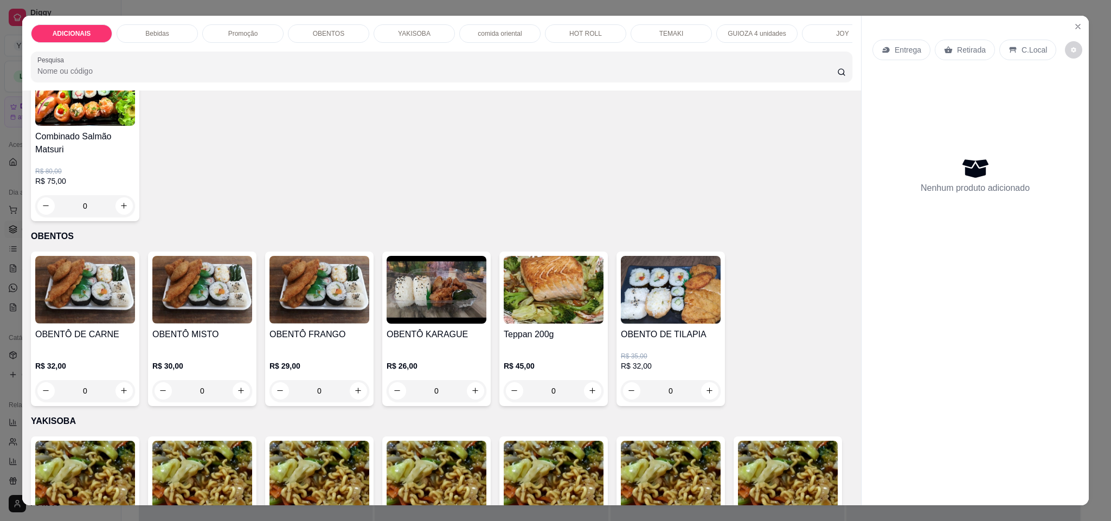
scroll to position [1220, 0]
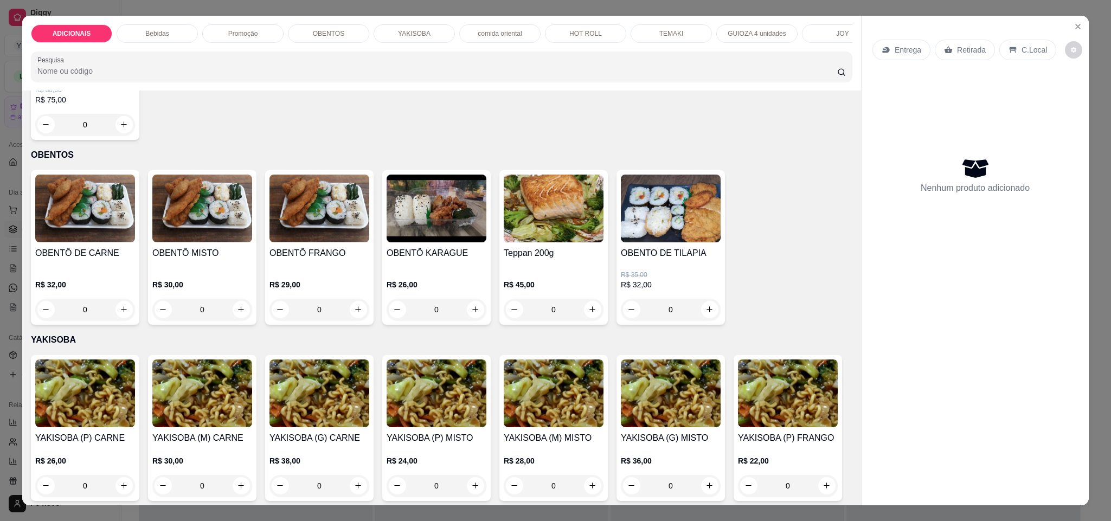
type input "1"
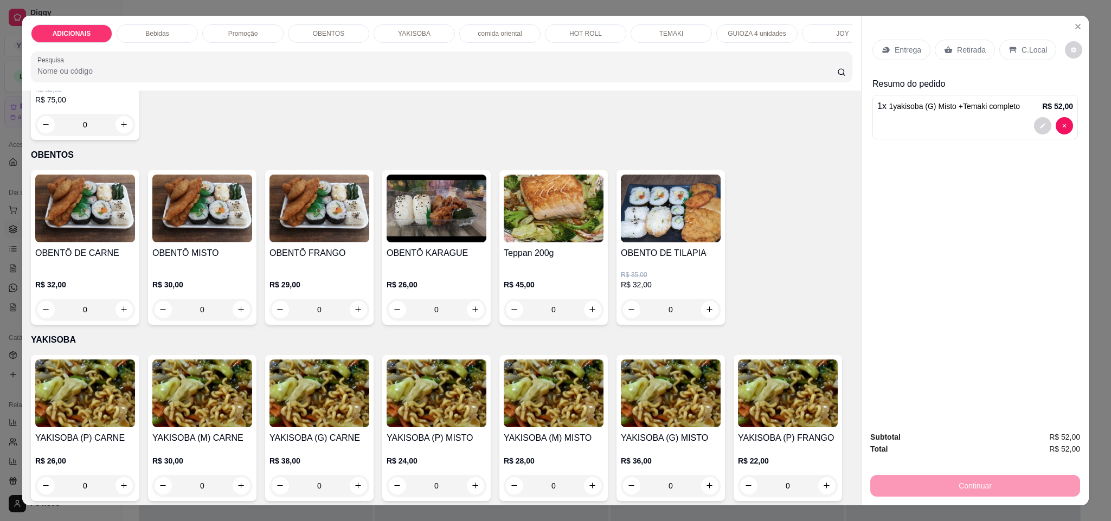
type input "1"
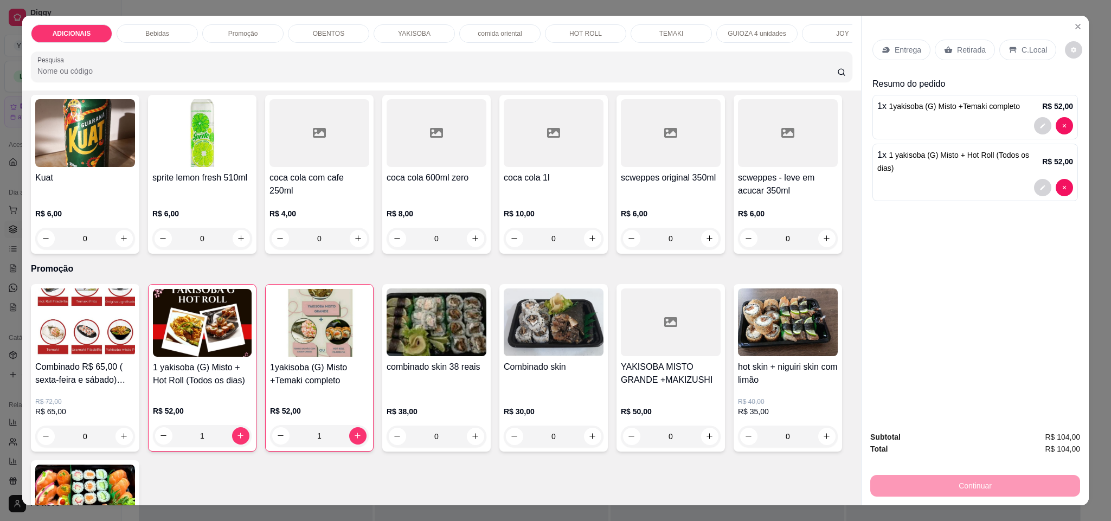
scroll to position [651, 0]
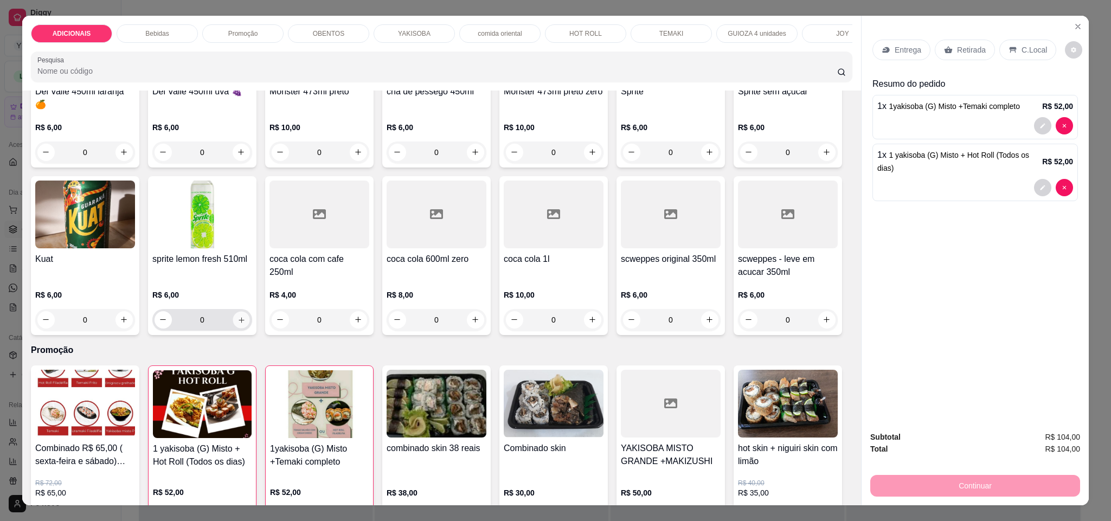
click at [246, 324] on icon "increase-product-quantity" at bounding box center [242, 320] width 8 height 8
click at [245, 323] on icon "increase-product-quantity" at bounding box center [240, 319] width 8 height 8
type input "2"
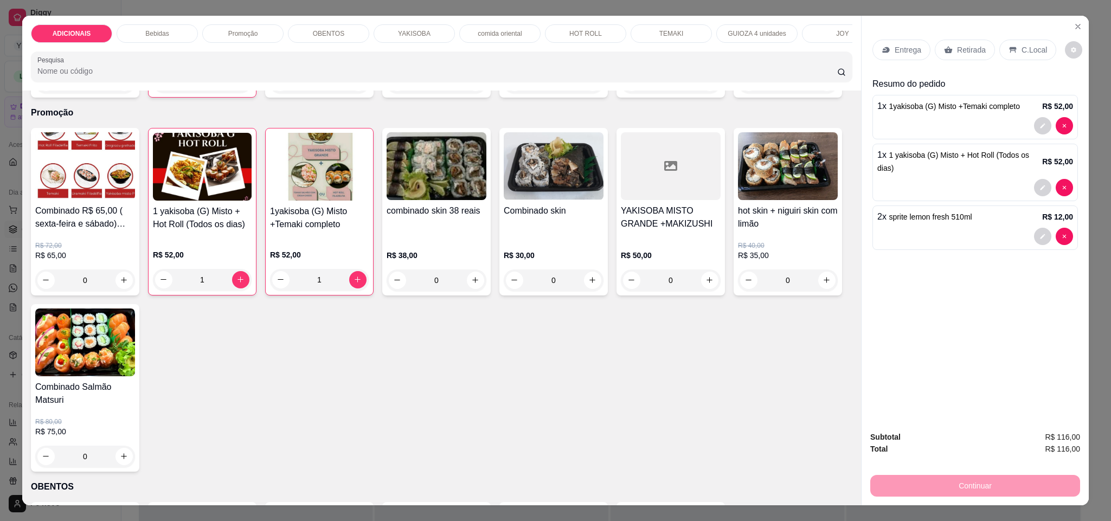
scroll to position [895, 0]
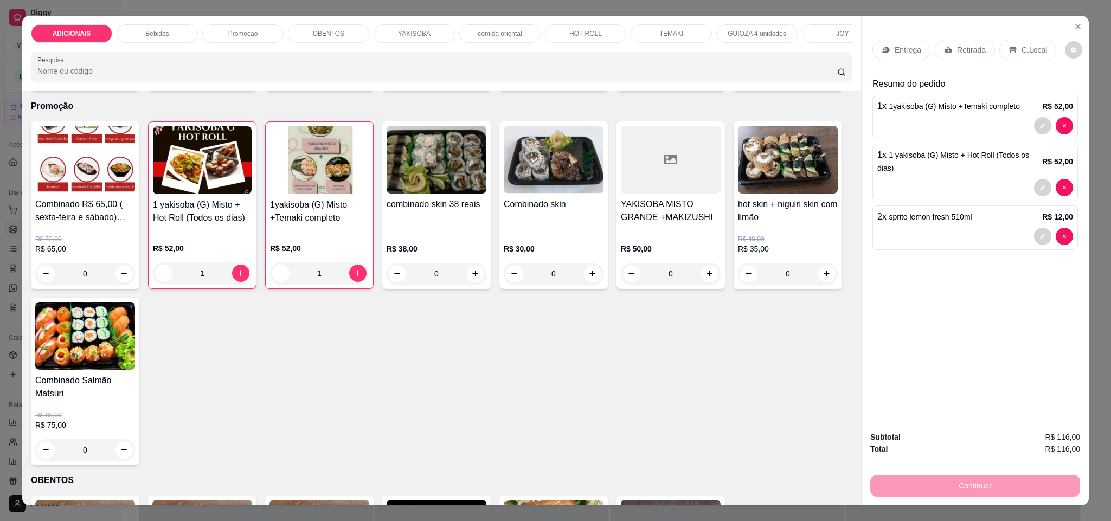
click at [706, 80] on icon "increase-product-quantity" at bounding box center [710, 76] width 8 height 8
type input "1"
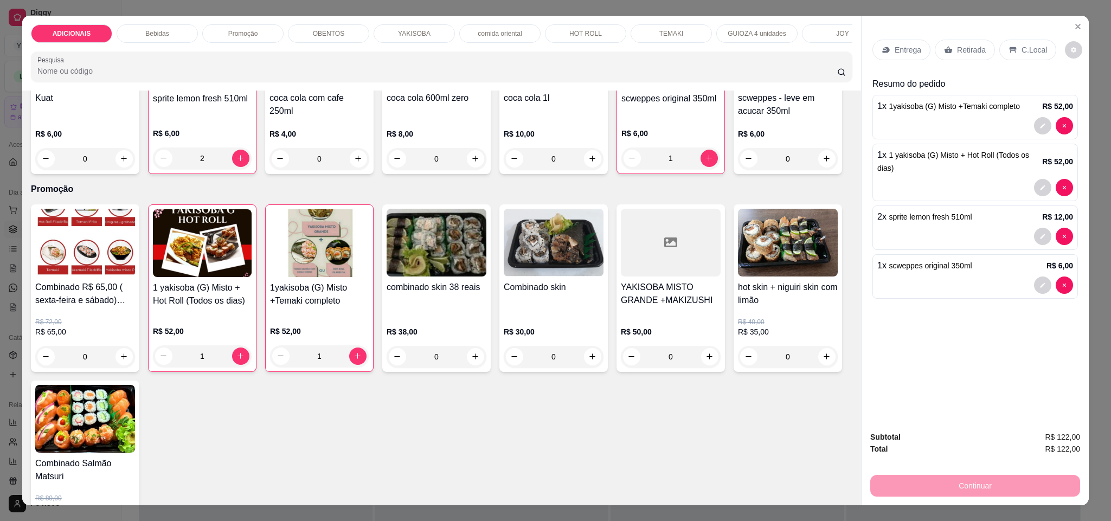
scroll to position [651, 0]
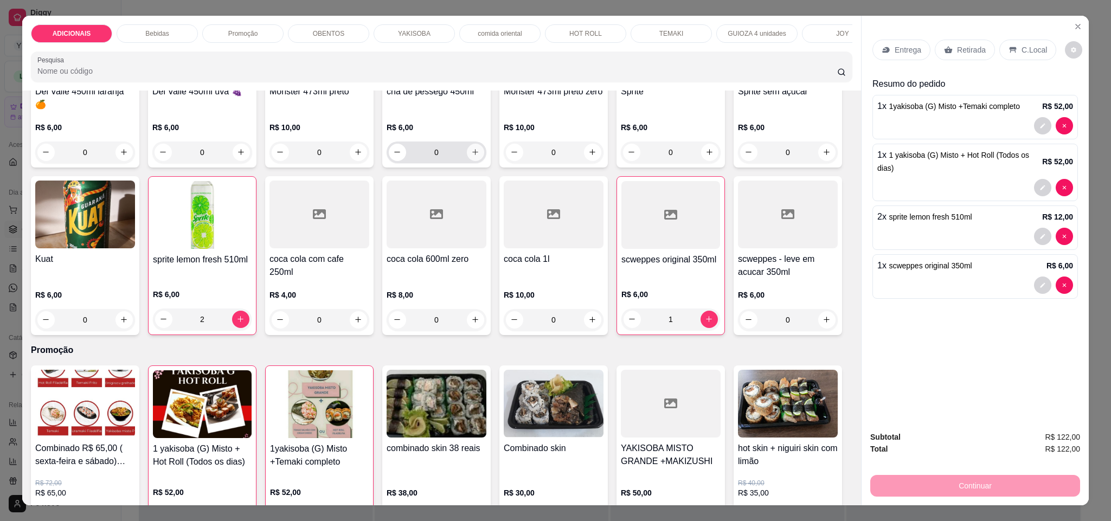
click at [479, 156] on icon "increase-product-quantity" at bounding box center [475, 152] width 8 height 8
type input "1"
click at [1026, 49] on p "C.Local" at bounding box center [1034, 49] width 25 height 11
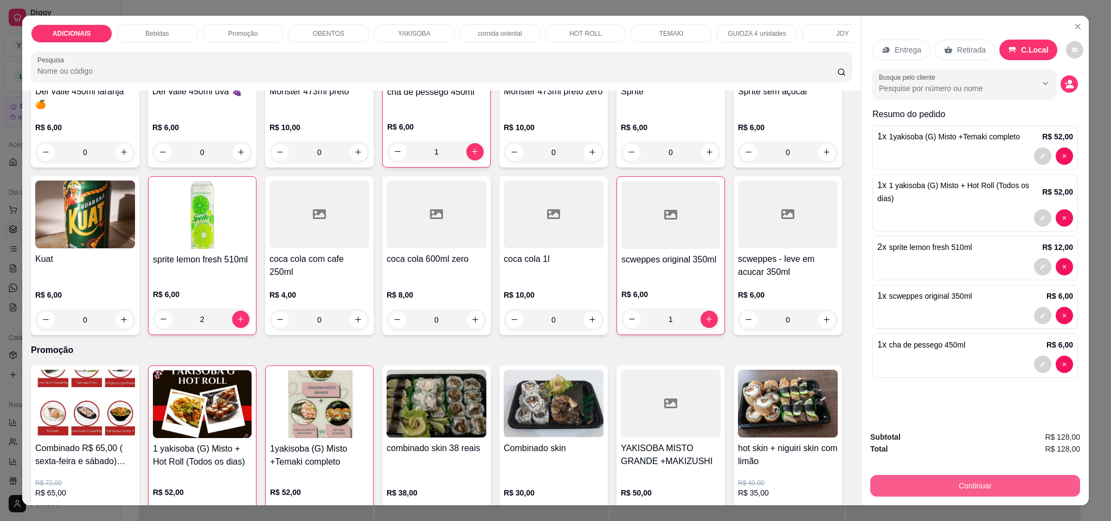
click at [953, 484] on button "Continuar" at bounding box center [975, 486] width 210 height 22
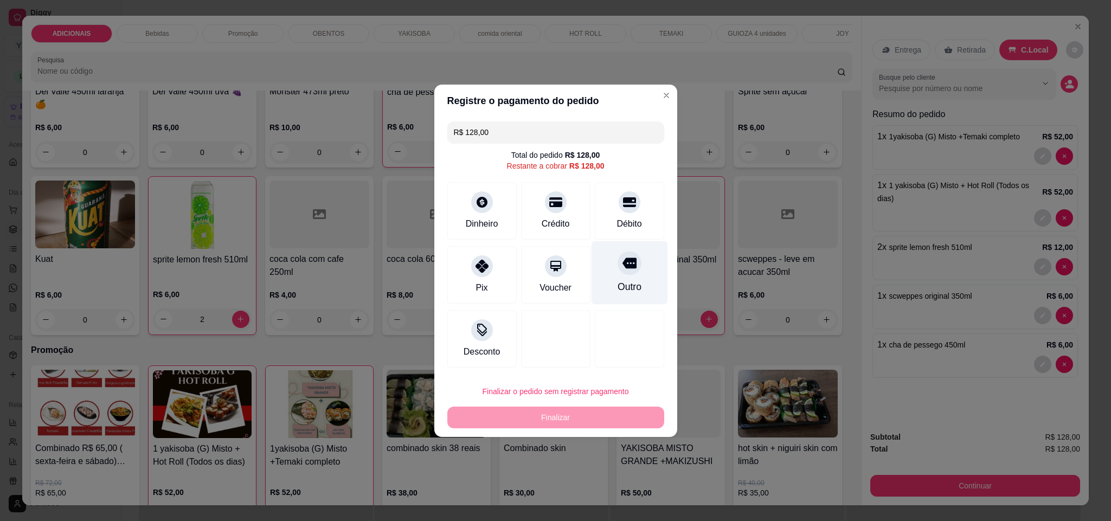
click at [633, 285] on div "Outro" at bounding box center [629, 272] width 76 height 63
type input "R$ 0,00"
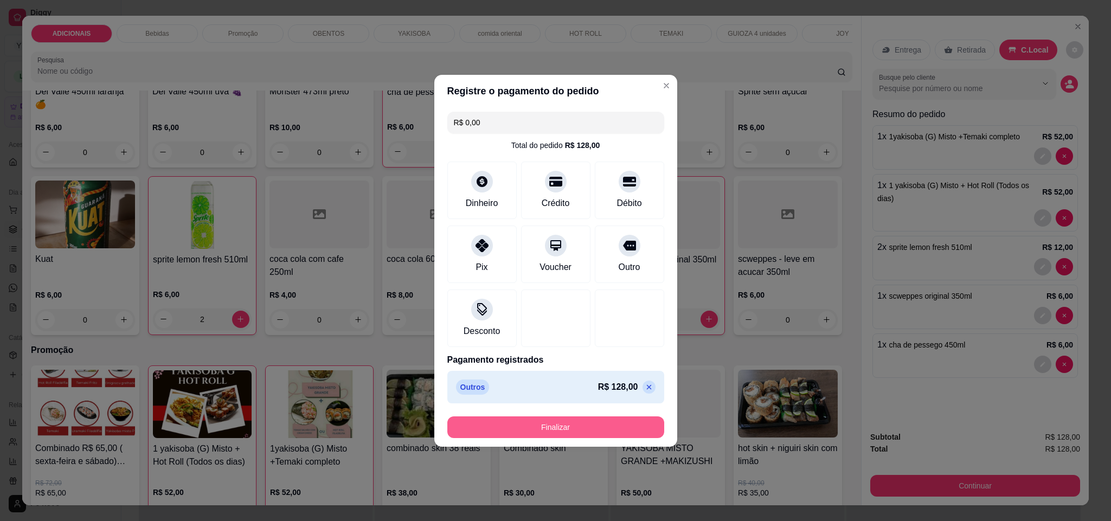
click at [589, 426] on button "Finalizar" at bounding box center [555, 428] width 217 height 22
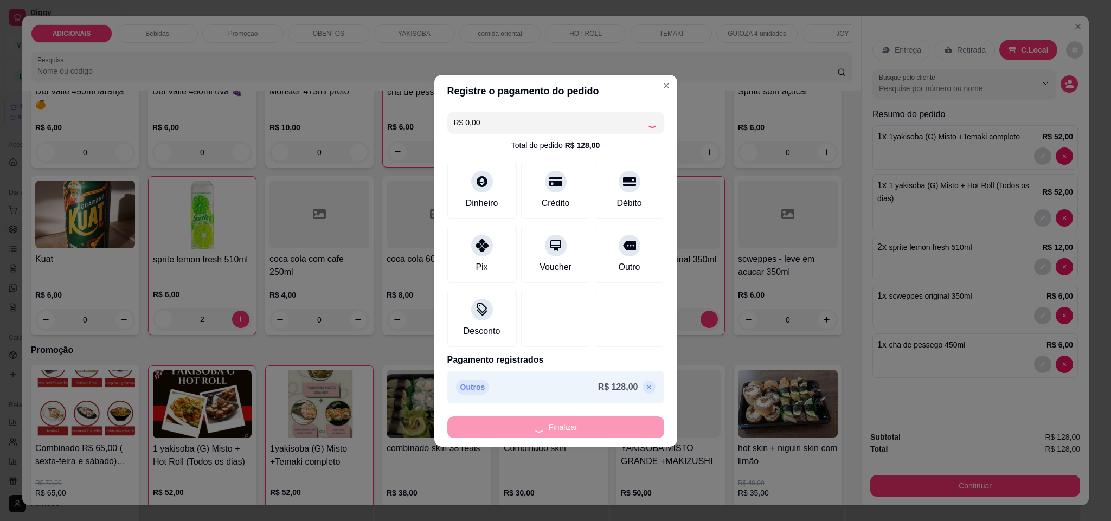
type input "0"
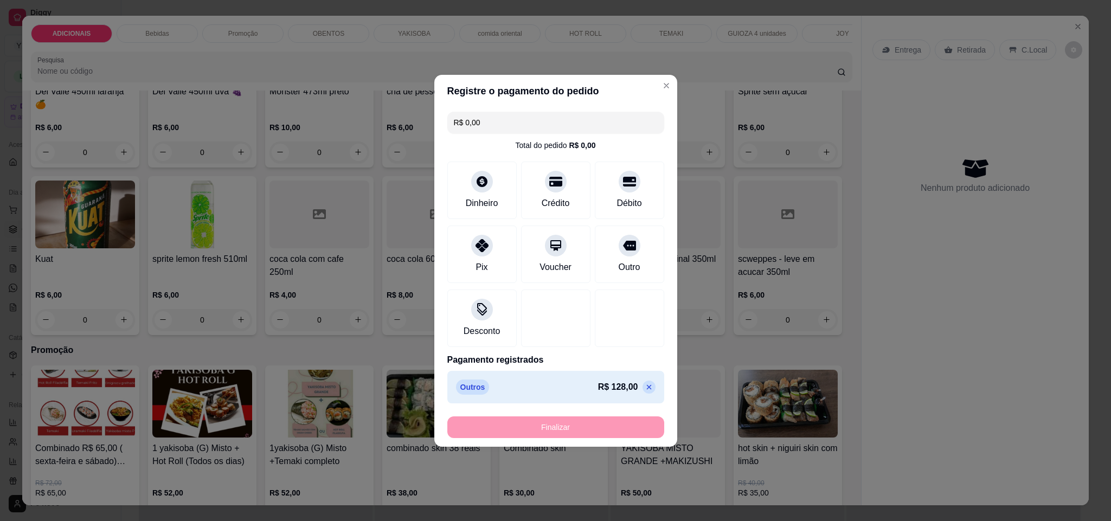
type input "-R$ 128,00"
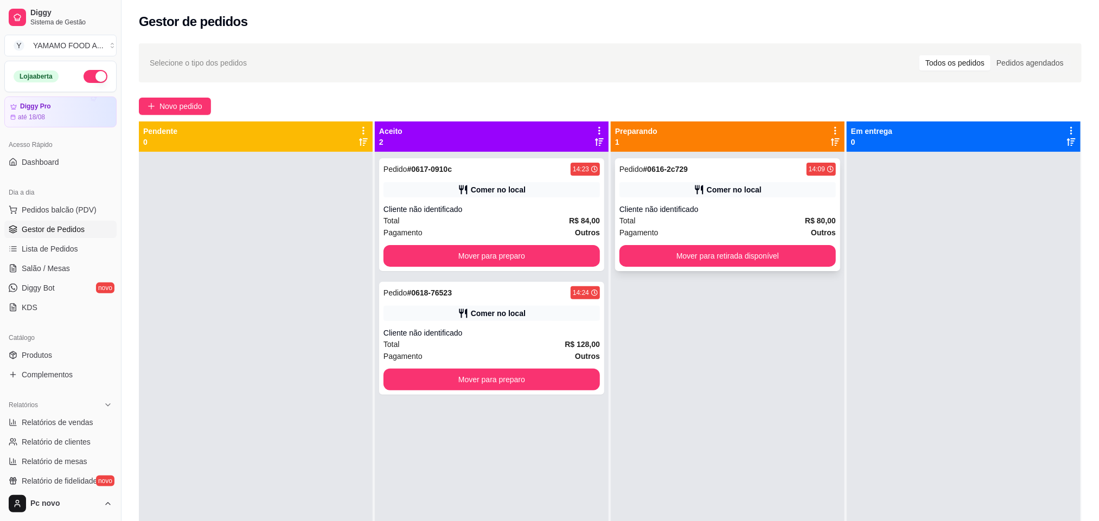
click at [718, 212] on div "Cliente não identificado" at bounding box center [727, 209] width 216 height 11
click at [495, 316] on div "Comer no local" at bounding box center [498, 313] width 55 height 11
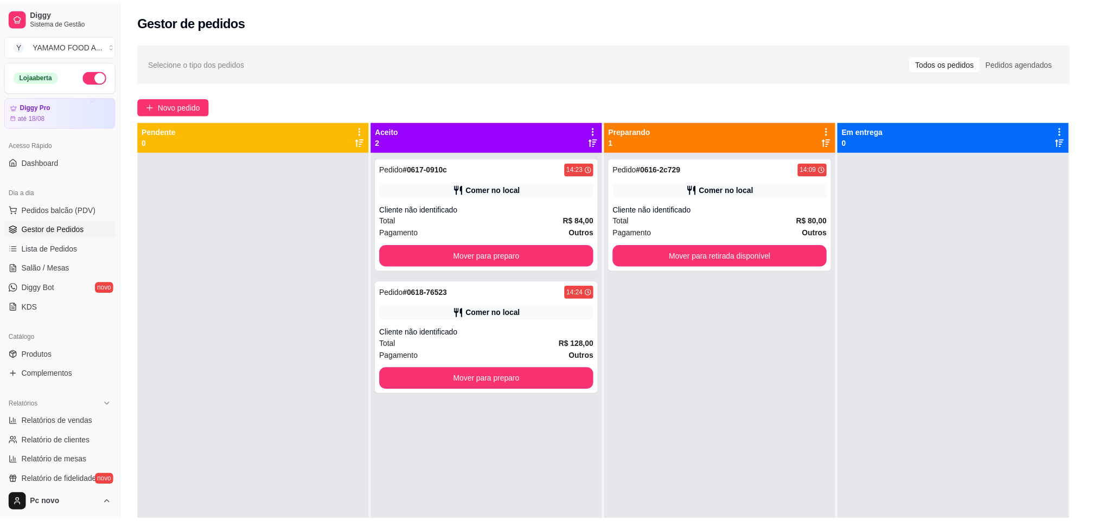
scroll to position [47, 0]
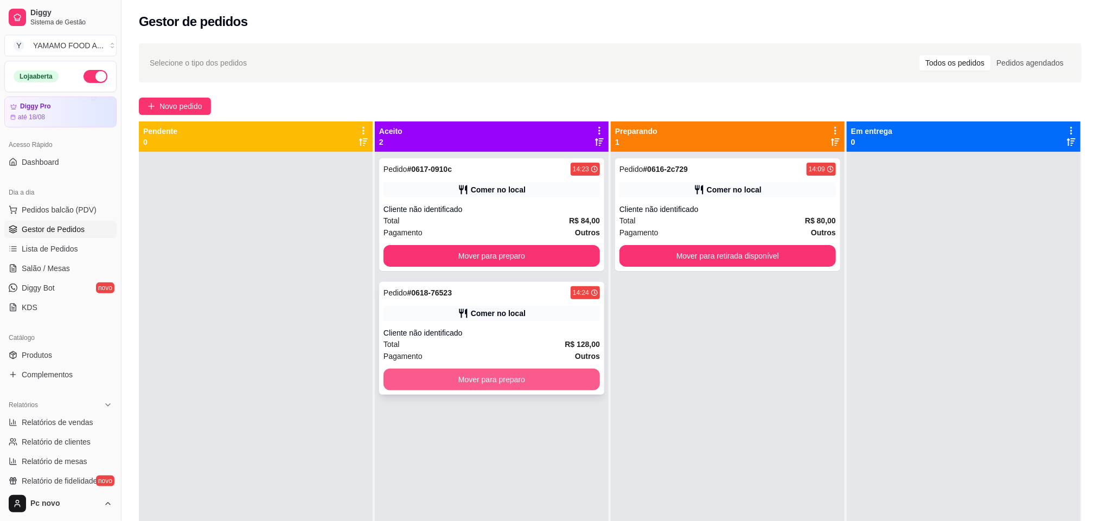
click at [568, 374] on button "Mover para preparo" at bounding box center [491, 380] width 216 height 22
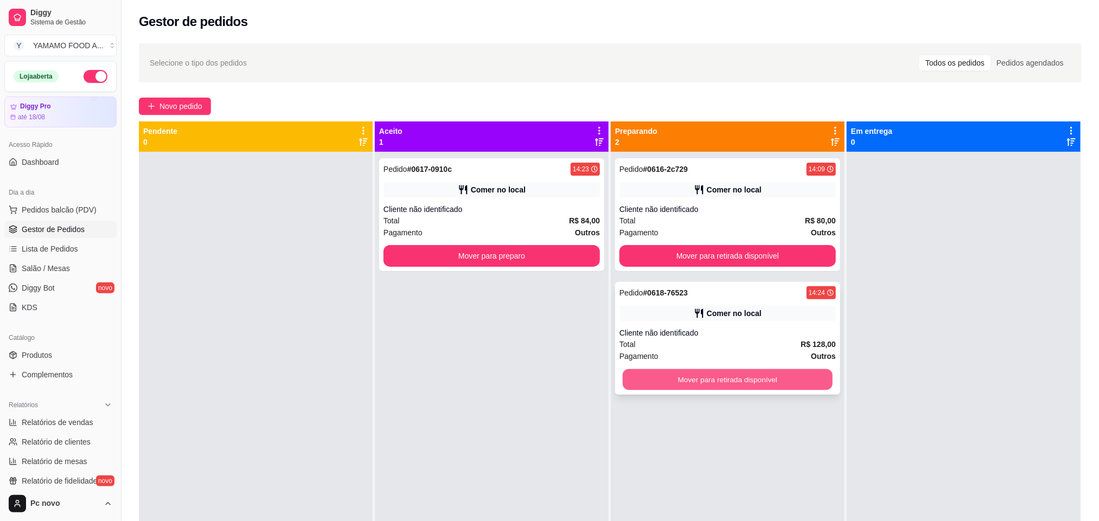
click at [672, 375] on button "Mover para retirada disponível" at bounding box center [728, 379] width 210 height 21
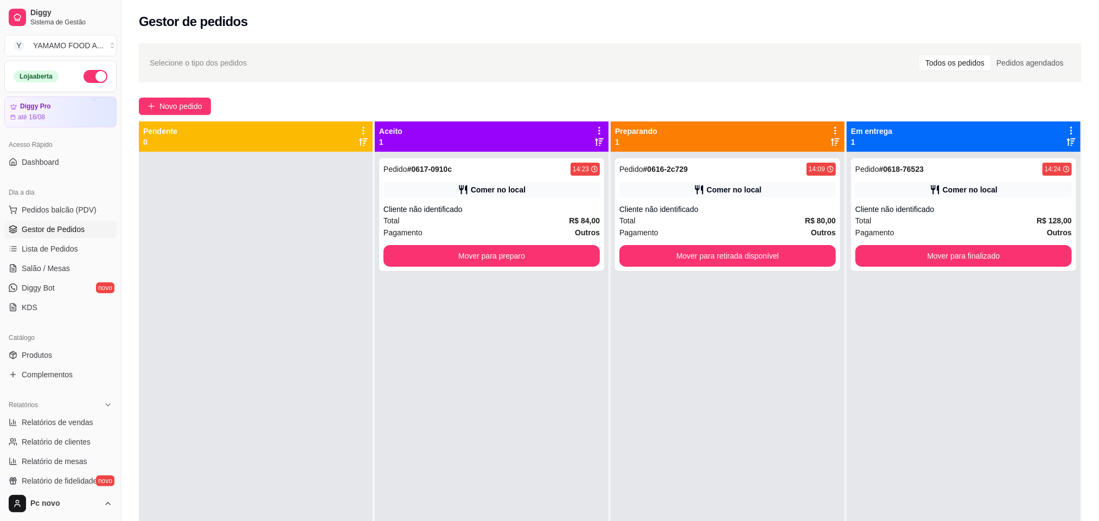
drag, startPoint x: 727, startPoint y: 390, endPoint x: 567, endPoint y: 304, distance: 182.2
click at [702, 376] on div "Pedido # 0616-2c729 14:09 Comer no local Cliente não identificado Total R$ 80,0…" at bounding box center [728, 412] width 234 height 521
click at [470, 209] on div "Cliente não identificado" at bounding box center [491, 209] width 216 height 11
click at [568, 262] on button "Mover para preparo" at bounding box center [491, 256] width 216 height 22
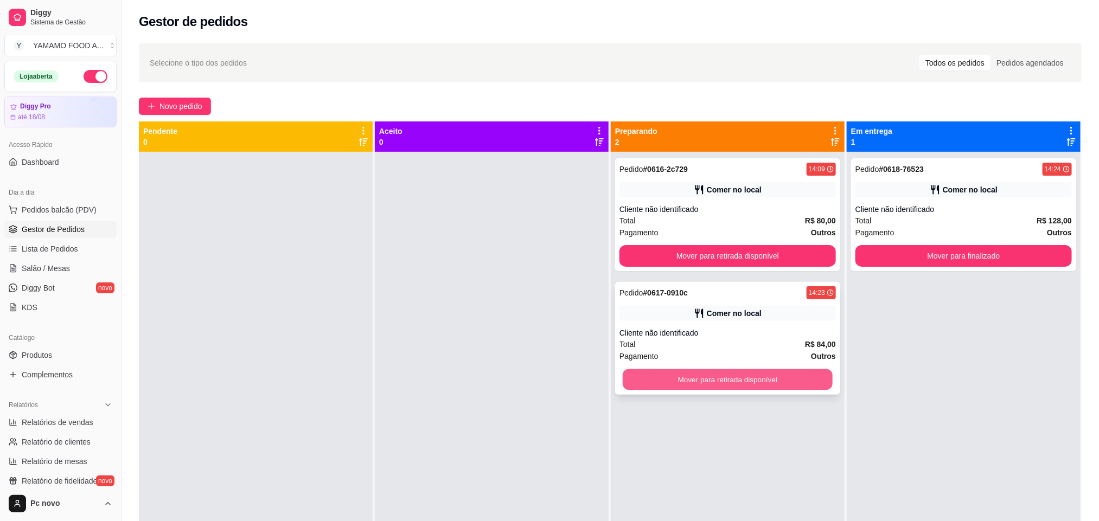
click at [749, 373] on button "Mover para retirada disponível" at bounding box center [728, 379] width 210 height 21
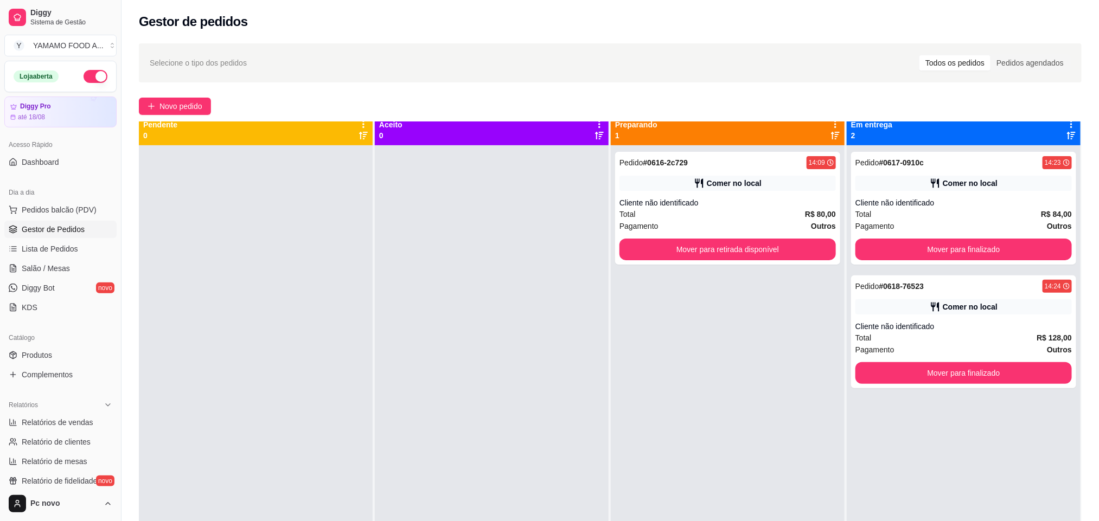
scroll to position [0, 0]
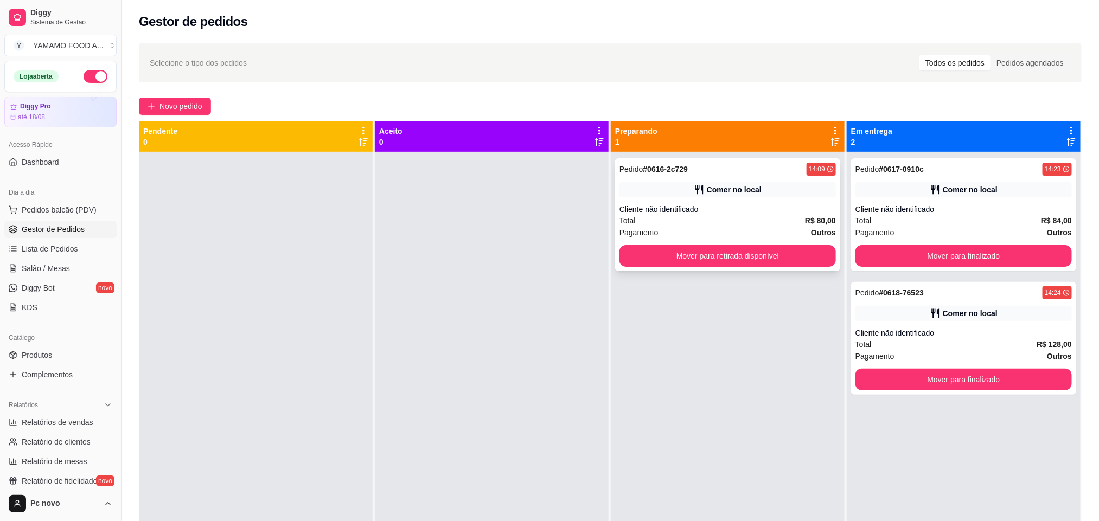
click at [708, 210] on div "Cliente não identificado" at bounding box center [727, 209] width 216 height 11
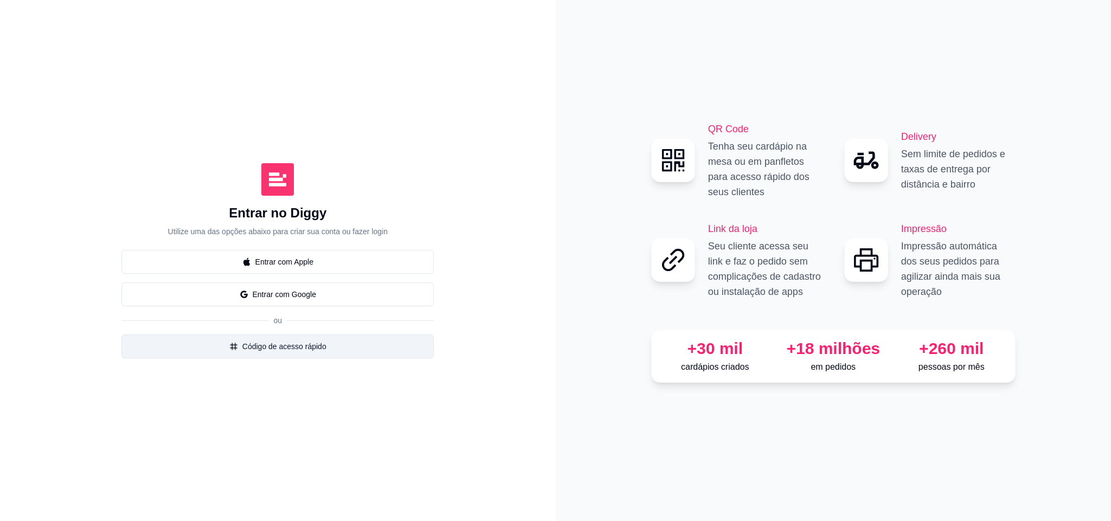
click at [301, 337] on button "Código de acesso rápido" at bounding box center [277, 347] width 312 height 24
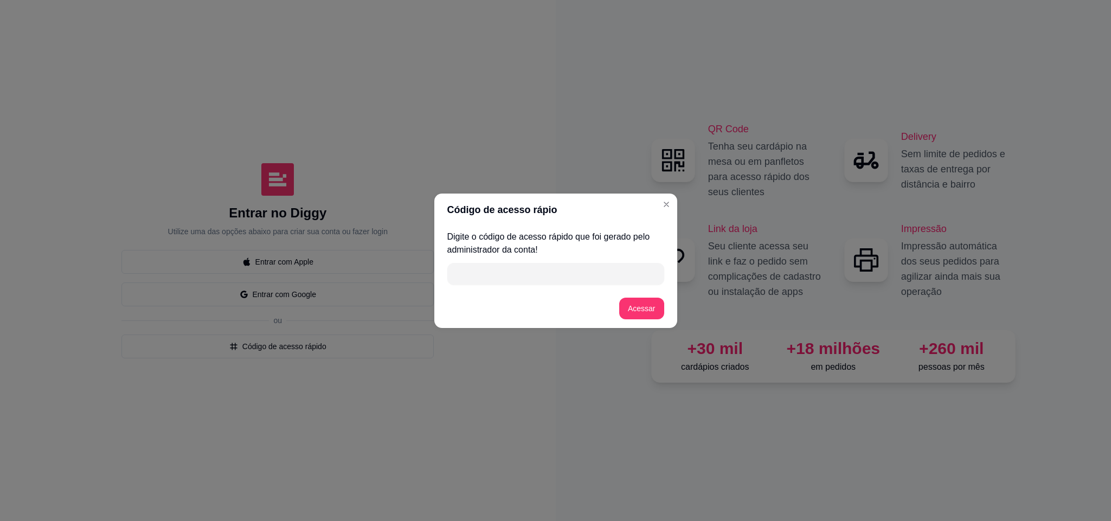
click at [470, 280] on input "" at bounding box center [556, 274] width 204 height 22
type input "1"
type input "7431F"
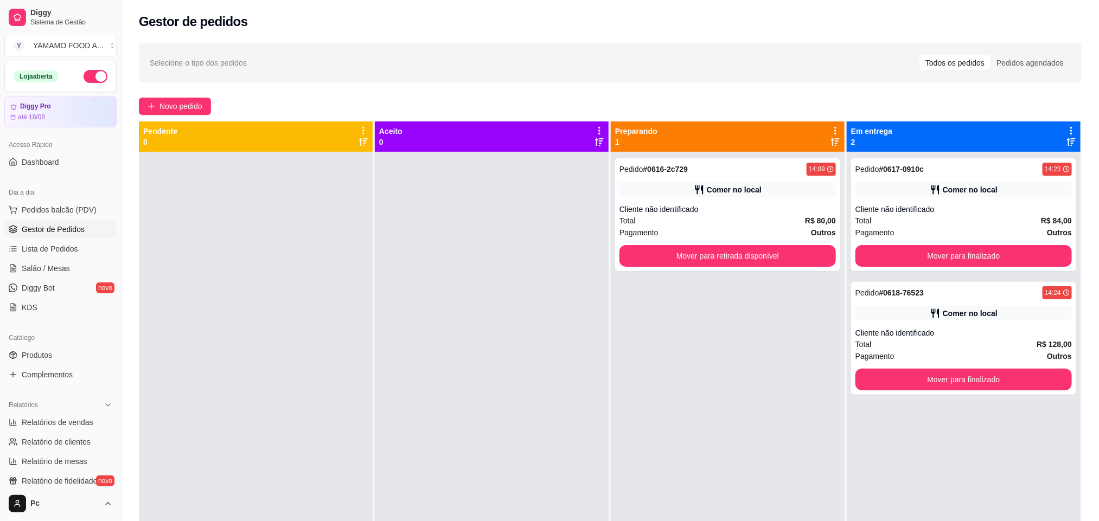
scroll to position [30, 0]
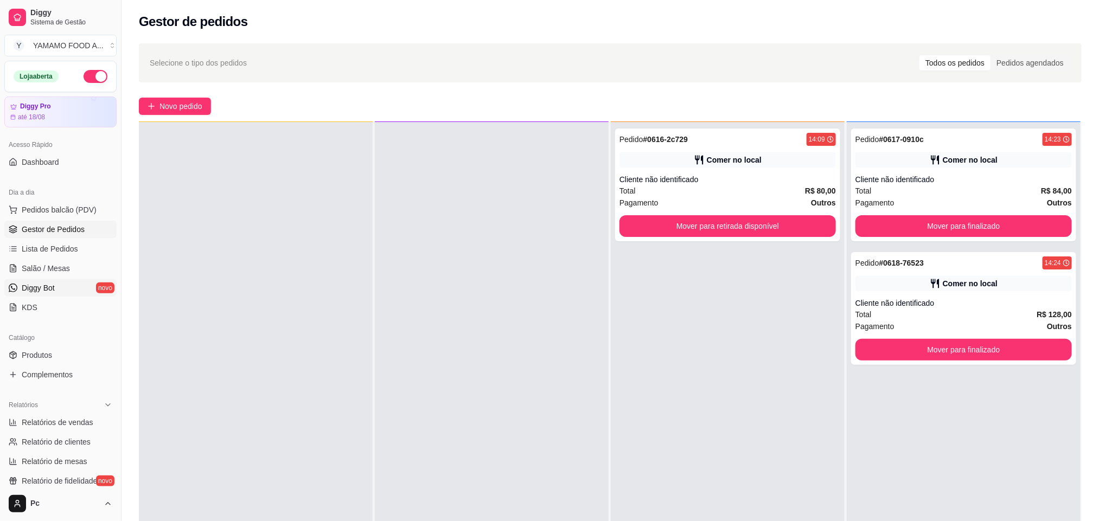
click at [29, 290] on span "Diggy Bot" at bounding box center [38, 288] width 33 height 11
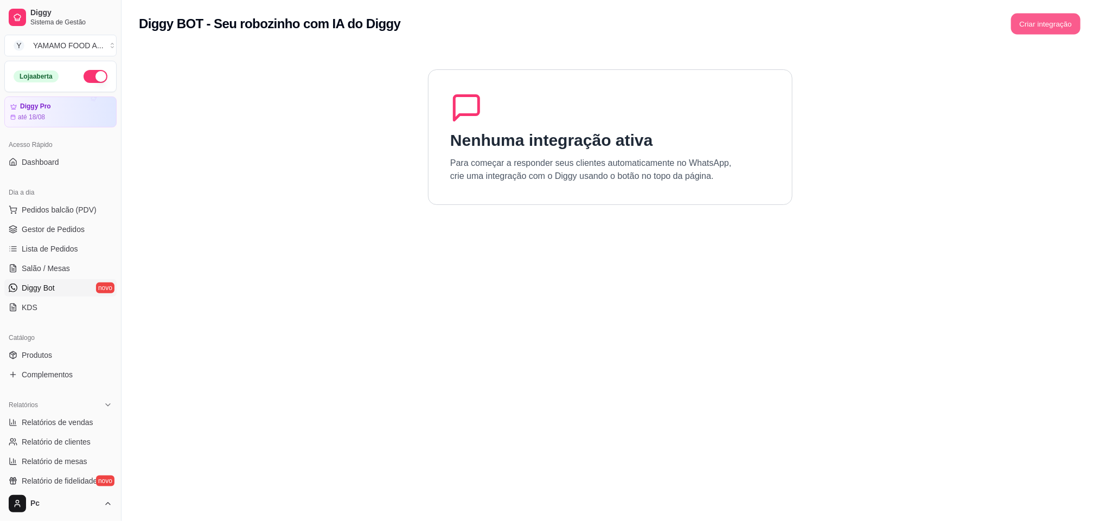
click at [1040, 34] on button "Criar integração" at bounding box center [1045, 24] width 69 height 21
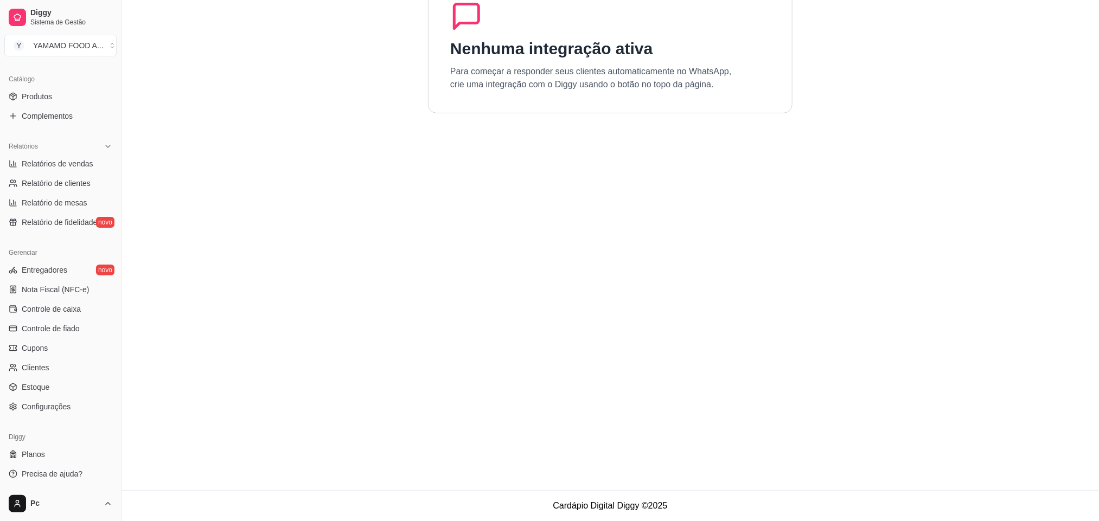
scroll to position [259, 0]
click at [72, 405] on link "Configurações" at bounding box center [60, 406] width 112 height 17
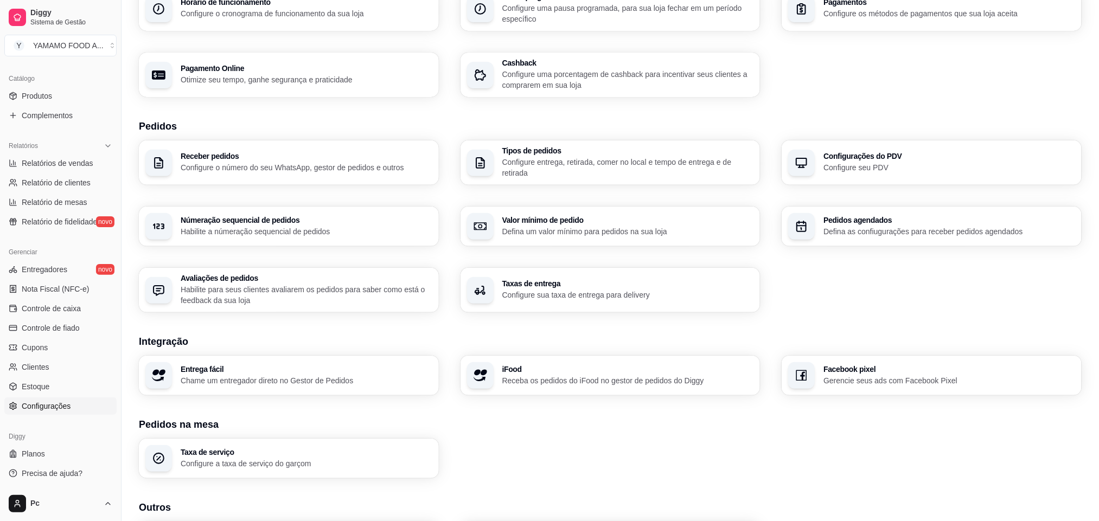
scroll to position [223, 0]
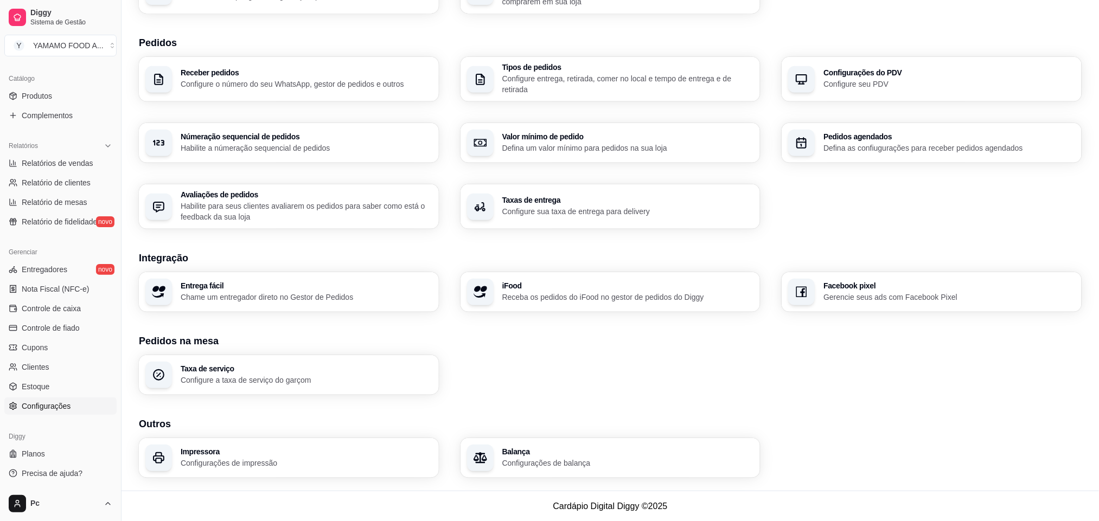
click at [488, 449] on div "button" at bounding box center [480, 458] width 27 height 27
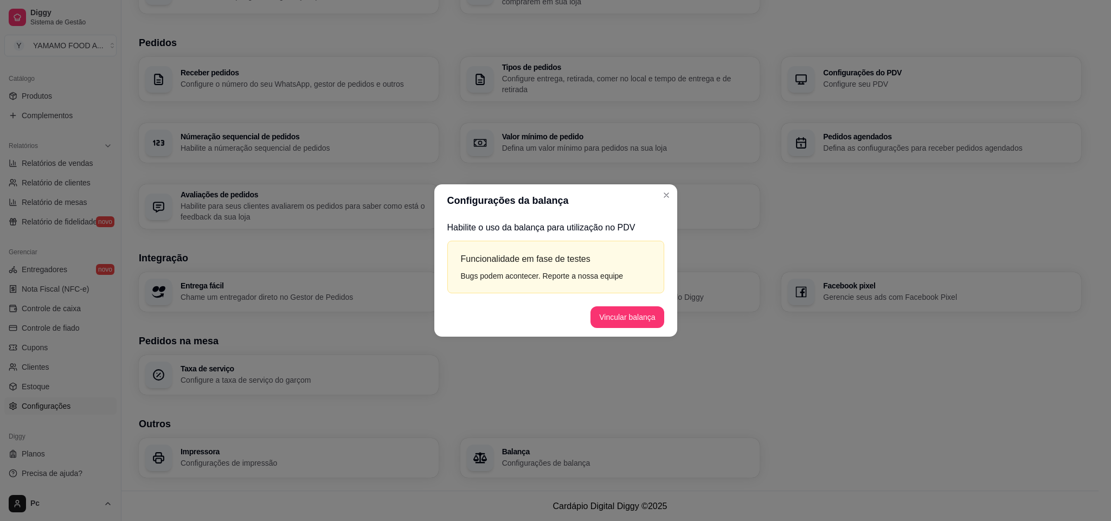
click at [541, 282] on div "Funcionalidade em fase de testes Bugs podem acontecer. Reporte a nossa equipe" at bounding box center [555, 267] width 217 height 53
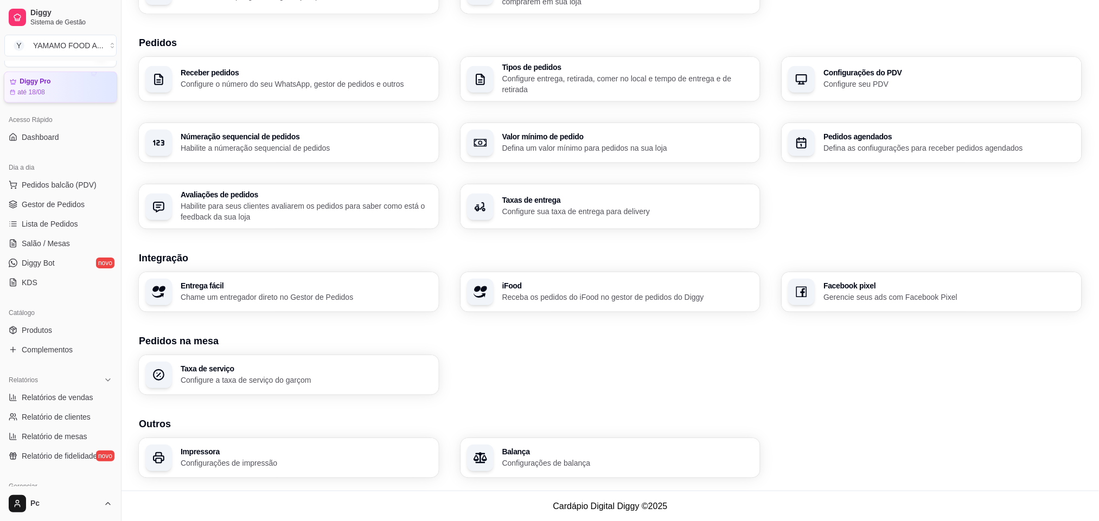
scroll to position [0, 0]
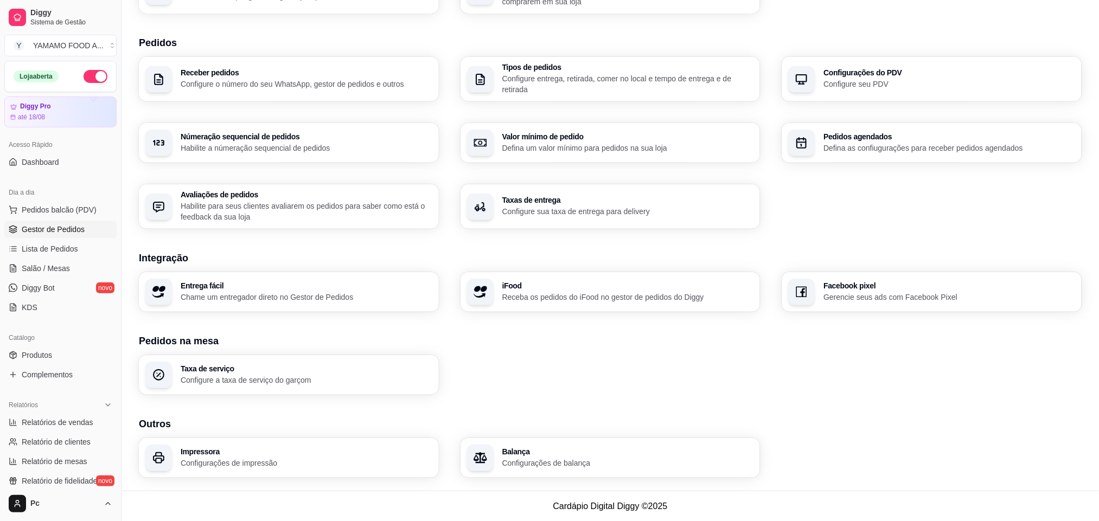
click at [49, 234] on span "Gestor de Pedidos" at bounding box center [53, 229] width 63 height 11
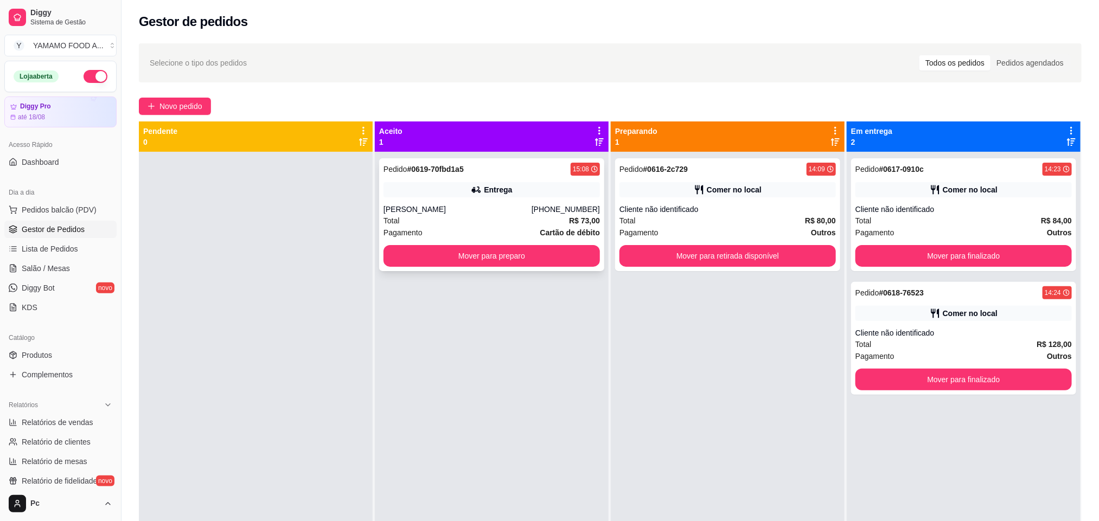
click at [441, 185] on div "Entrega" at bounding box center [491, 189] width 216 height 15
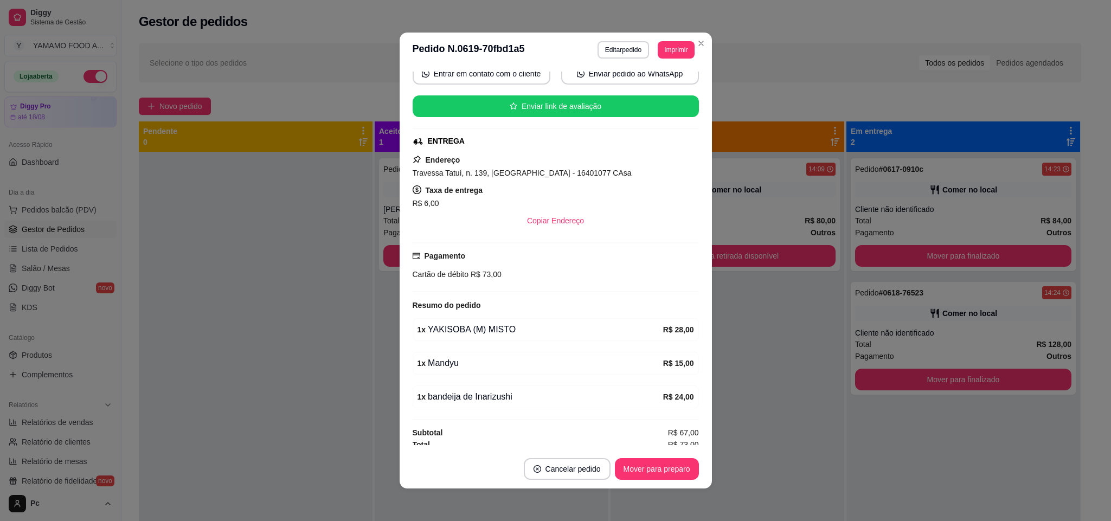
scroll to position [120, 0]
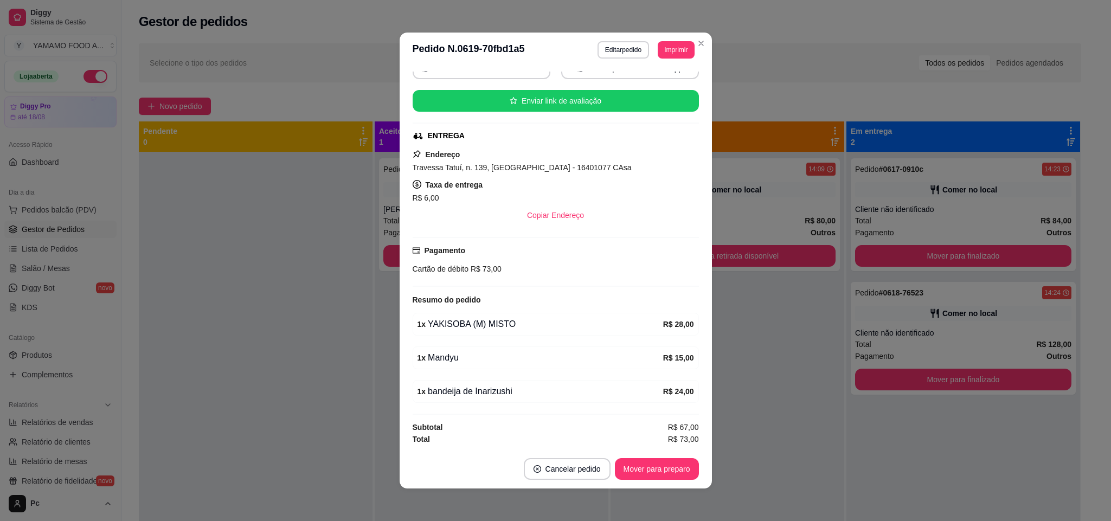
click at [456, 324] on div "1 x YAKISOBA (M) MISTO" at bounding box center [541, 324] width 246 height 13
drag, startPoint x: 456, startPoint y: 324, endPoint x: 533, endPoint y: 325, distance: 76.5
click at [533, 325] on div "1 x YAKISOBA (M) MISTO" at bounding box center [541, 324] width 246 height 13
click at [491, 330] on div "1 x YAKISOBA (M) MISTO R$ 28,00" at bounding box center [556, 324] width 286 height 23
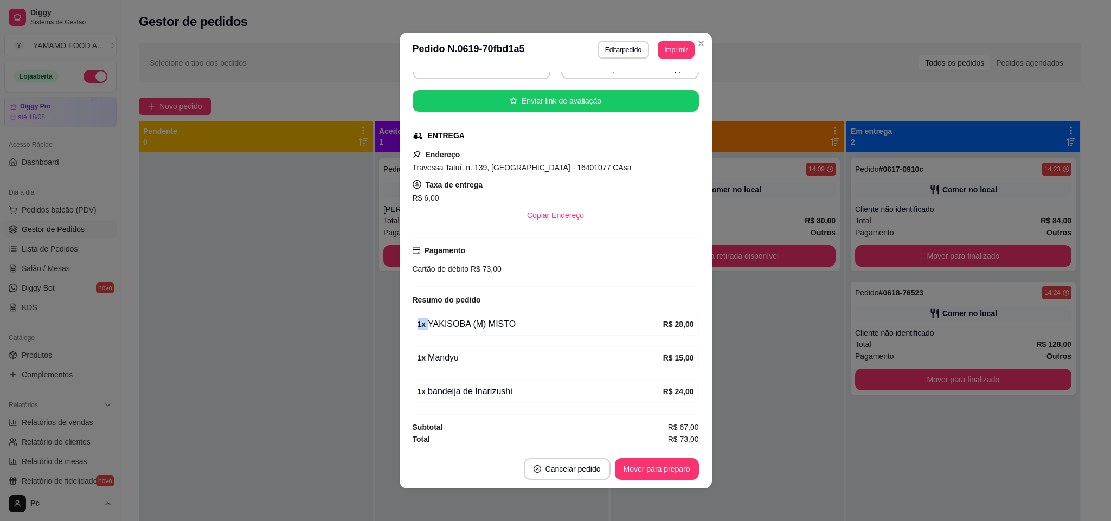
click at [490, 329] on div "1 x YAKISOBA (M) MISTO" at bounding box center [541, 324] width 246 height 13
click at [490, 328] on div "1 x YAKISOBA (M) MISTO" at bounding box center [541, 324] width 246 height 13
click at [475, 324] on div "1 x YAKISOBA (M) MISTO" at bounding box center [541, 324] width 246 height 13
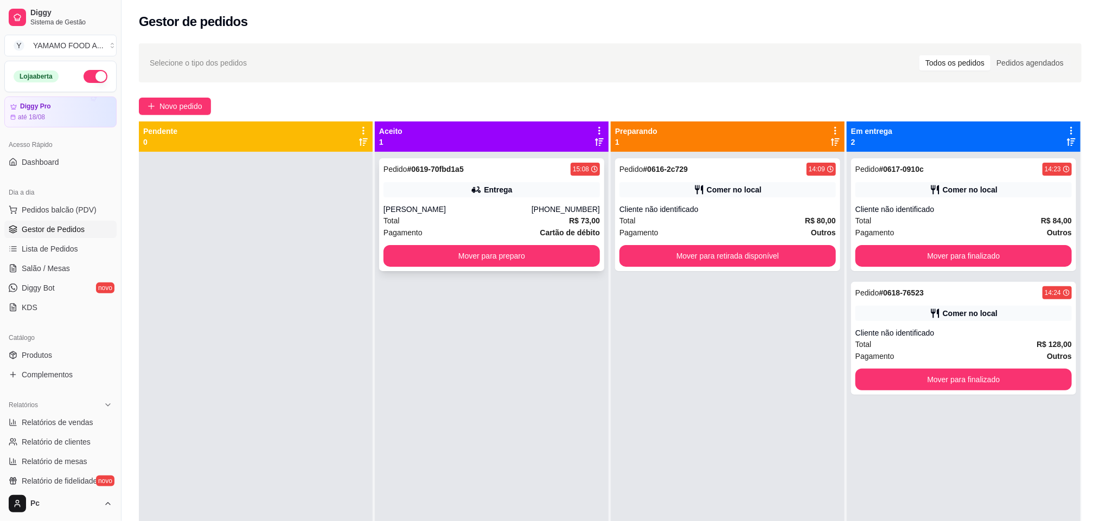
click at [444, 196] on div "Entrega" at bounding box center [491, 189] width 216 height 15
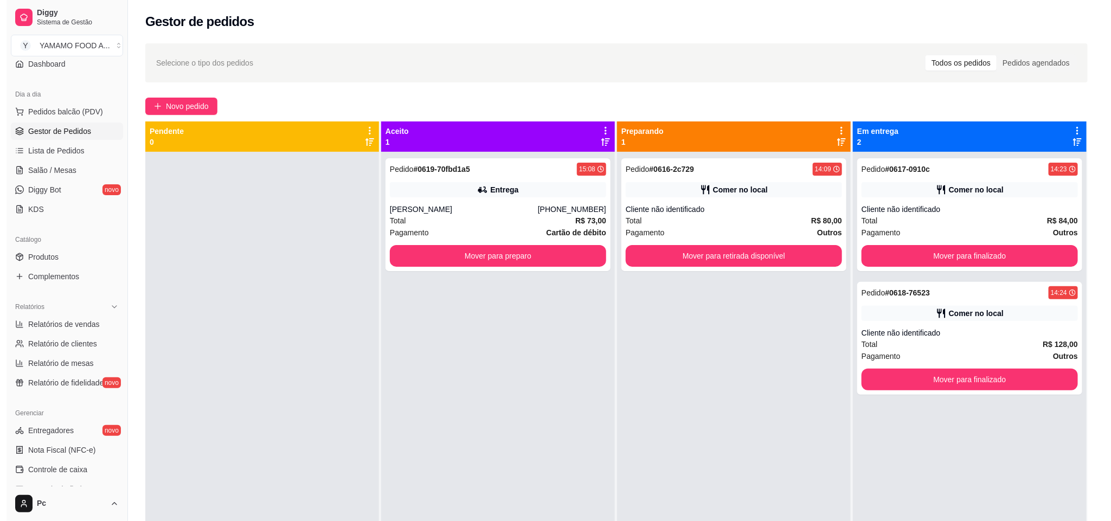
scroll to position [97, 0]
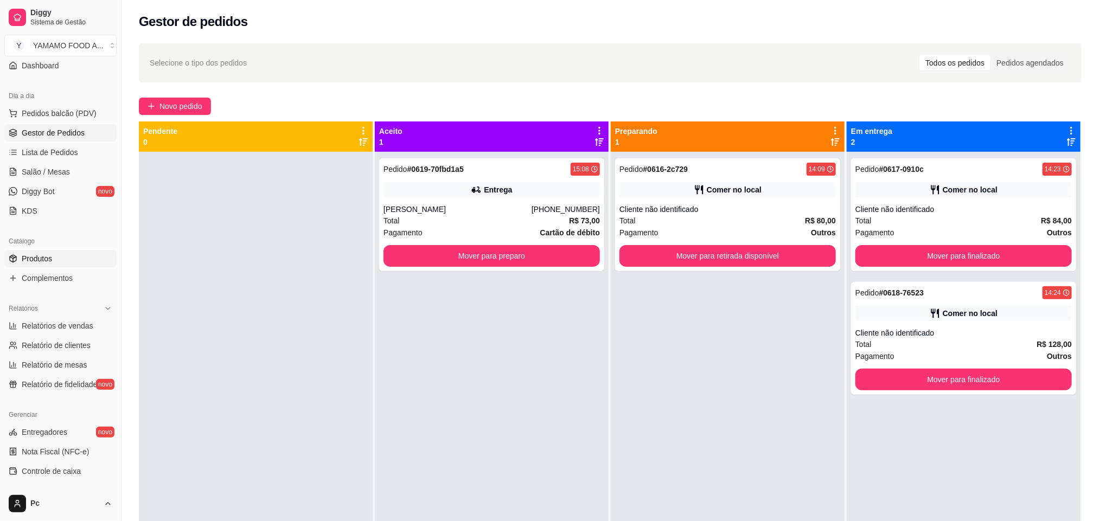
click at [55, 262] on link "Produtos" at bounding box center [60, 258] width 112 height 17
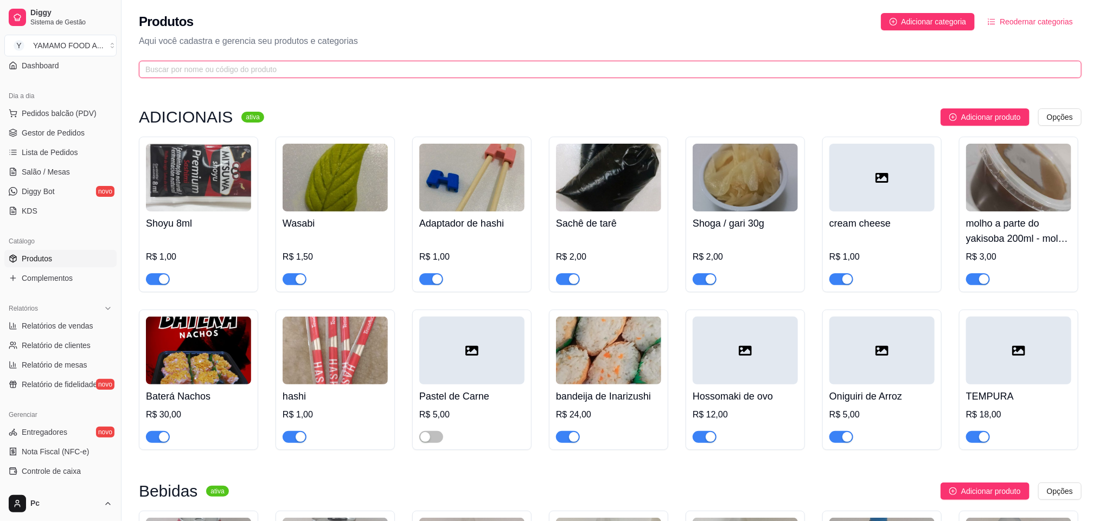
click at [265, 69] on input "text" at bounding box center [605, 69] width 921 height 12
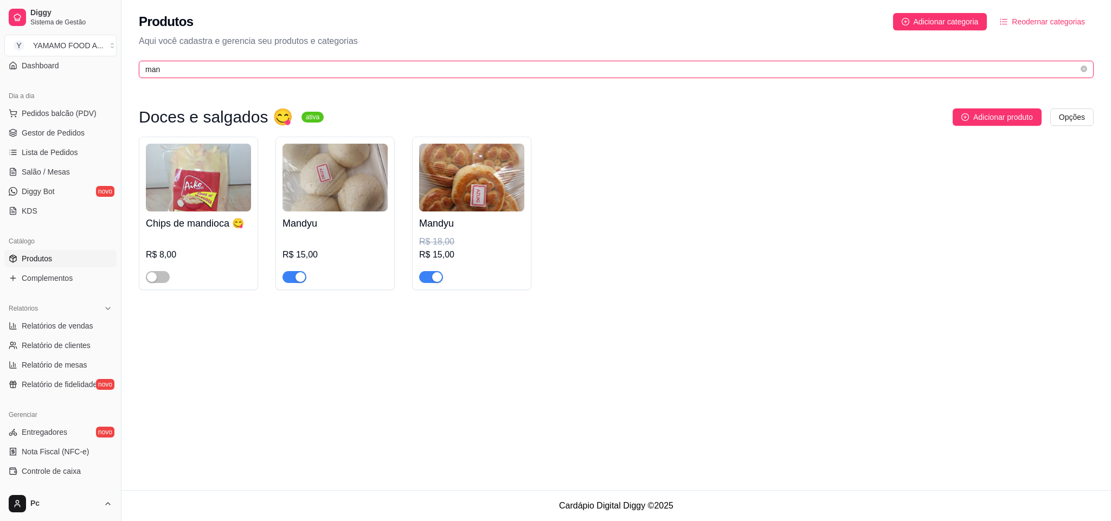
type input "man"
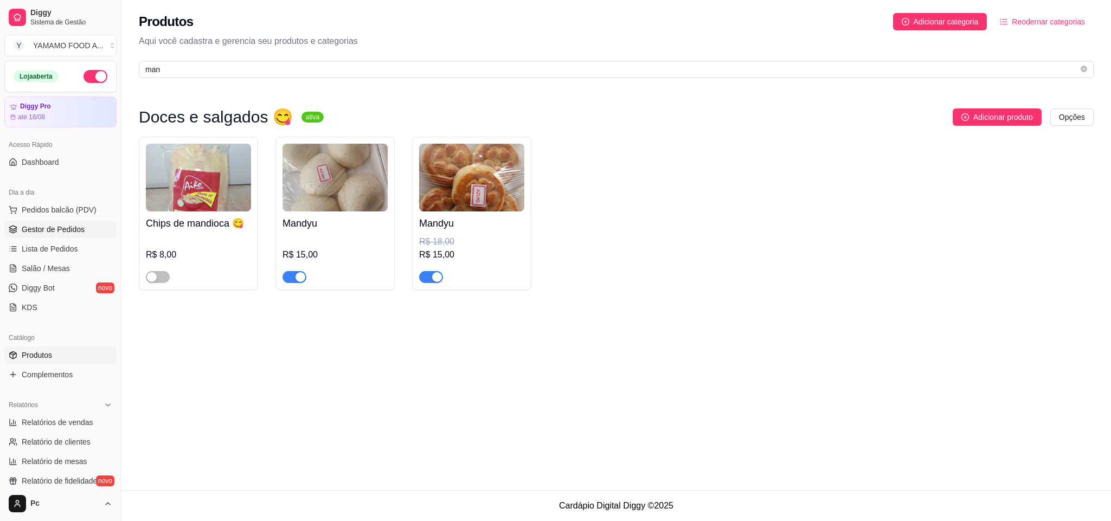
click at [63, 225] on span "Gestor de Pedidos" at bounding box center [53, 229] width 63 height 11
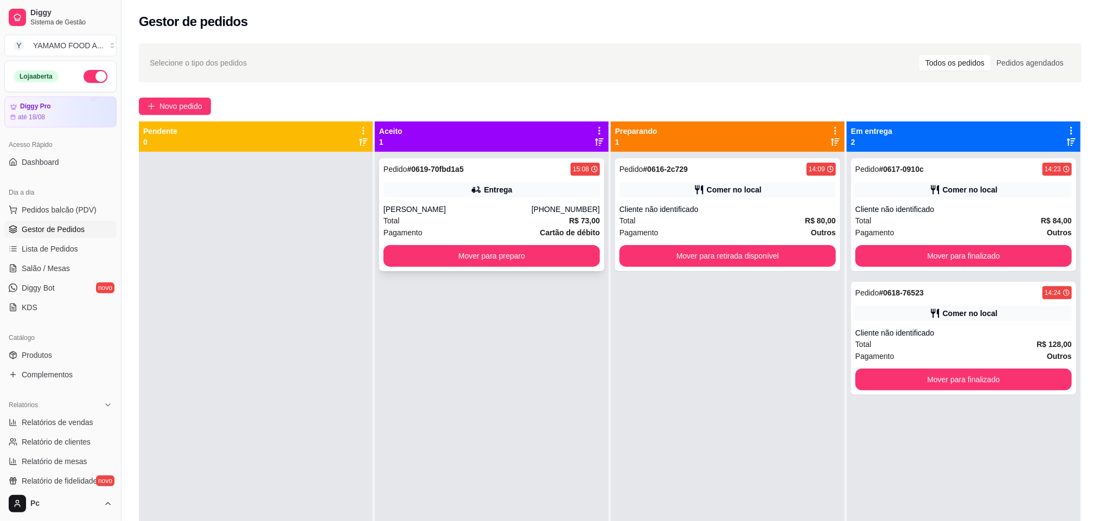
click at [463, 189] on div "Entrega" at bounding box center [491, 189] width 216 height 15
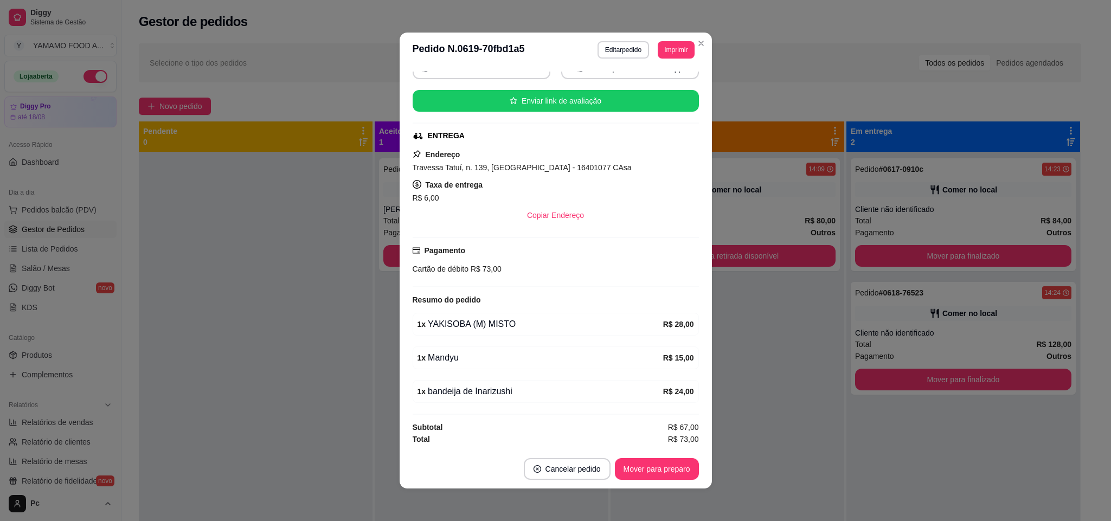
scroll to position [120, 0]
click at [623, 53] on button "Editar pedido" at bounding box center [624, 49] width 52 height 17
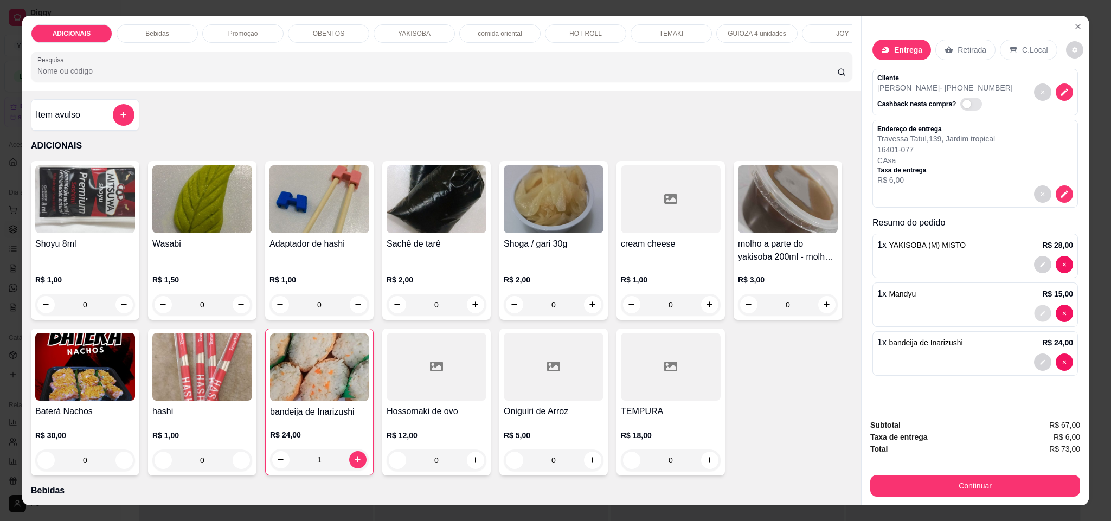
click at [1040, 315] on icon "decrease-product-quantity" at bounding box center [1043, 313] width 7 height 7
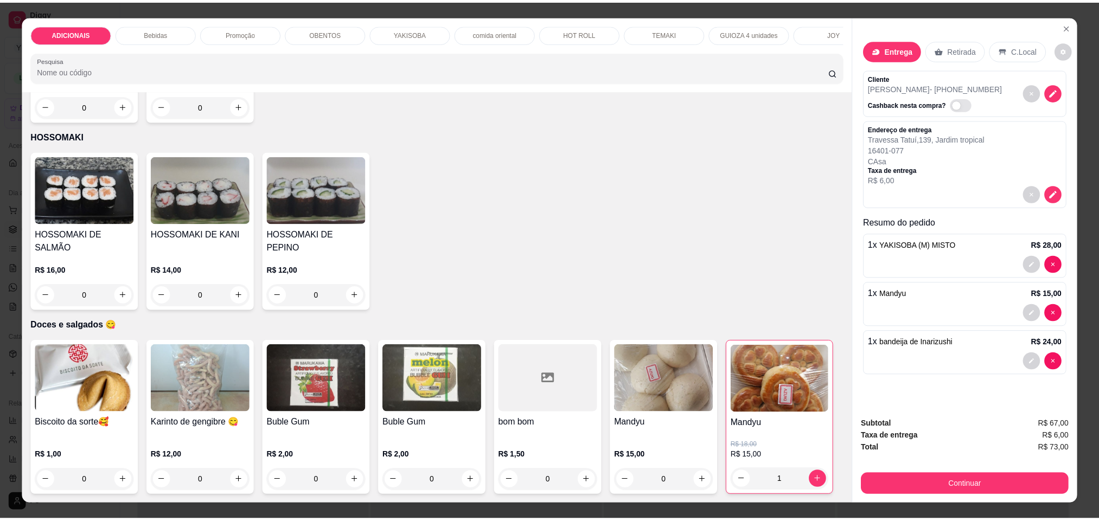
scroll to position [4355, 0]
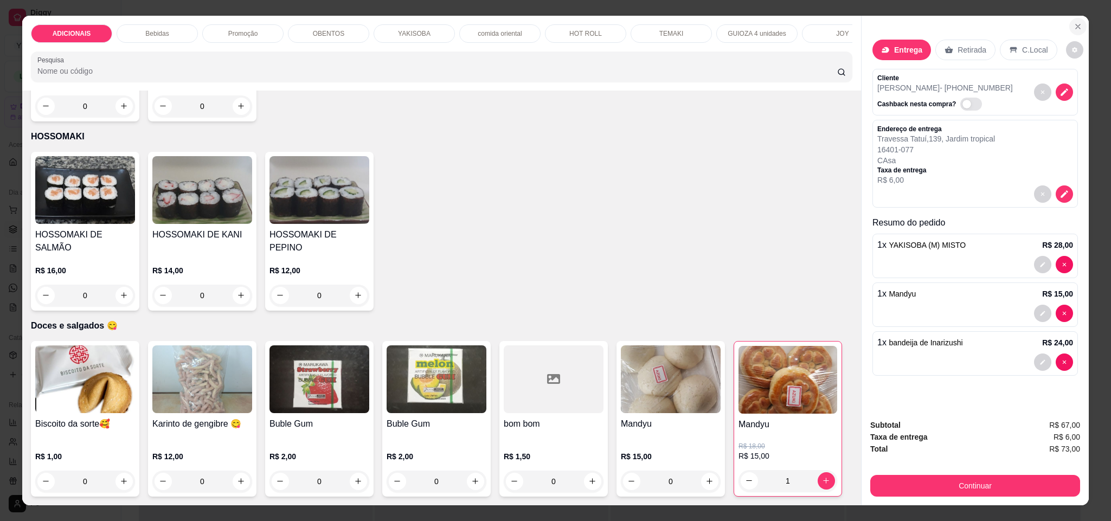
click at [1076, 25] on icon "Close" at bounding box center [1078, 26] width 4 height 4
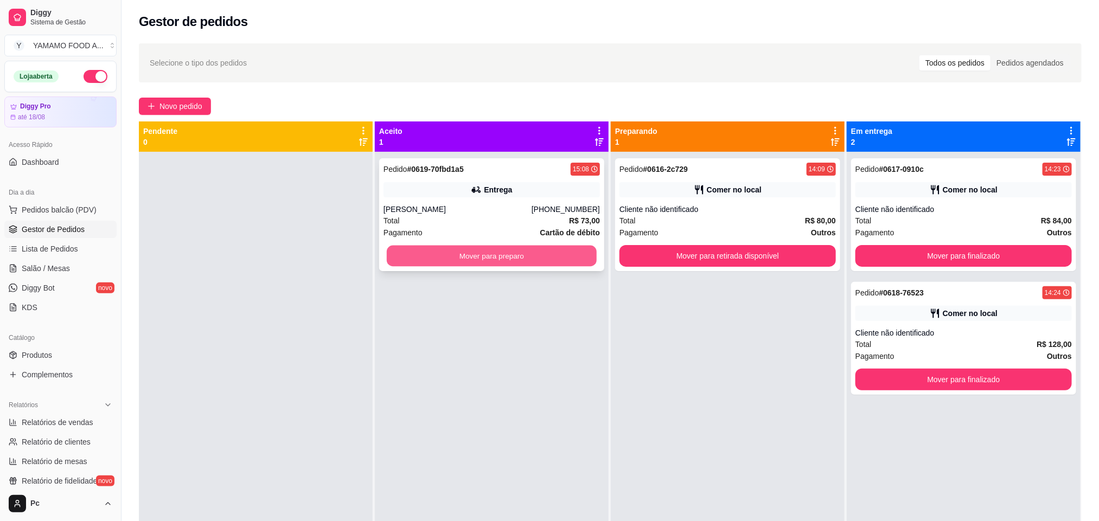
click at [539, 249] on button "Mover para preparo" at bounding box center [492, 256] width 210 height 21
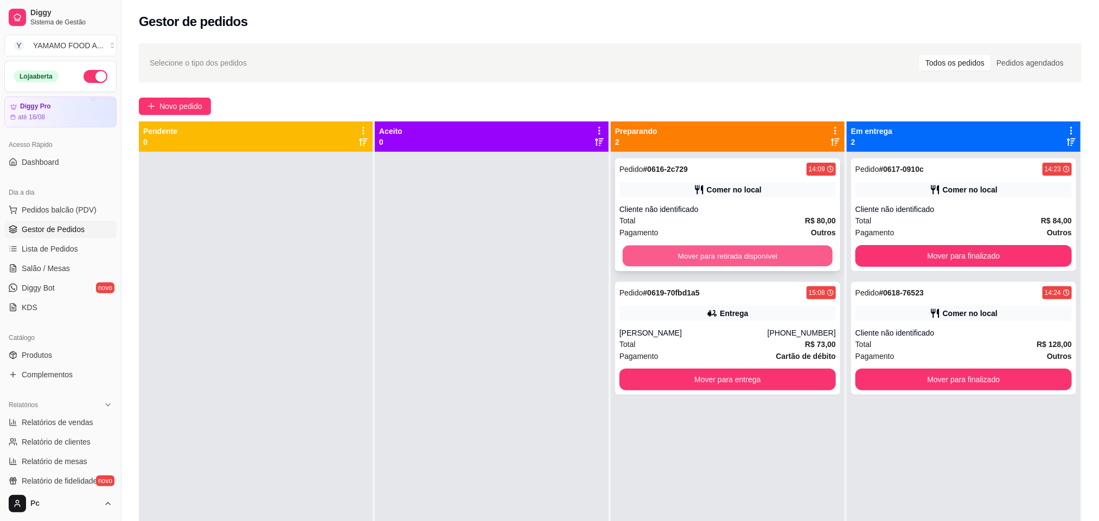
click at [696, 253] on button "Mover para retirada disponível" at bounding box center [728, 256] width 210 height 21
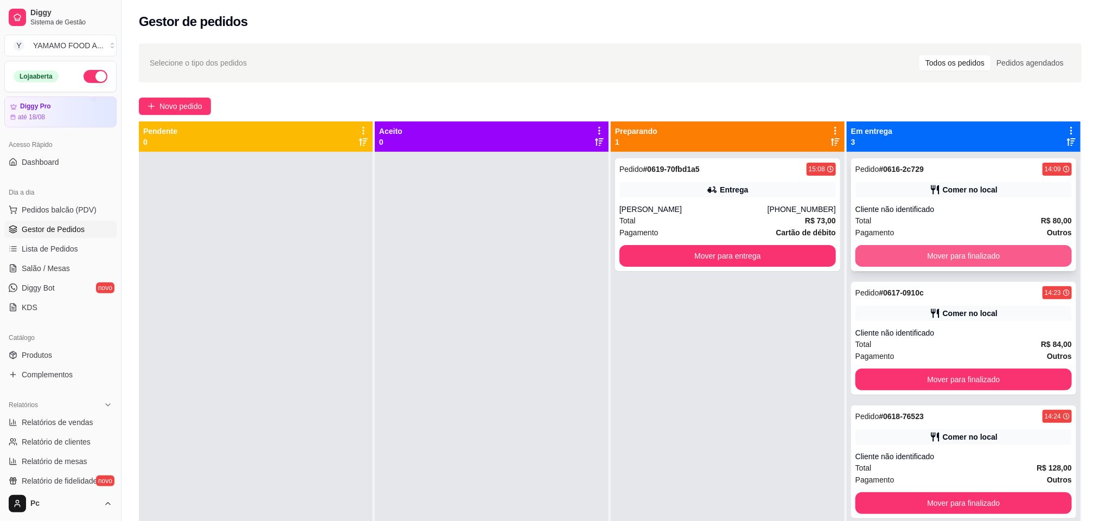
click at [875, 254] on button "Mover para finalizado" at bounding box center [963, 256] width 216 height 22
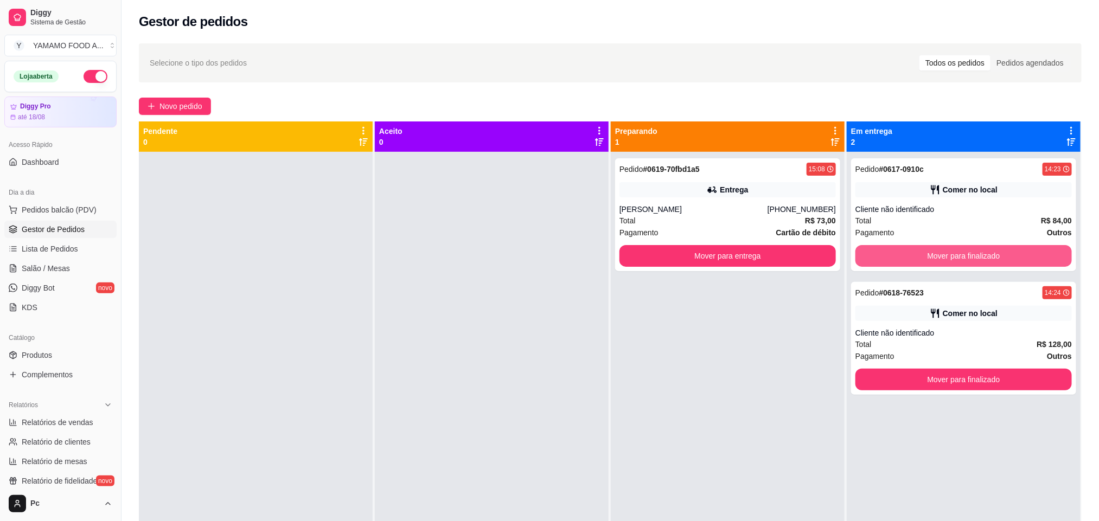
click at [875, 254] on button "Mover para finalizado" at bounding box center [963, 256] width 216 height 22
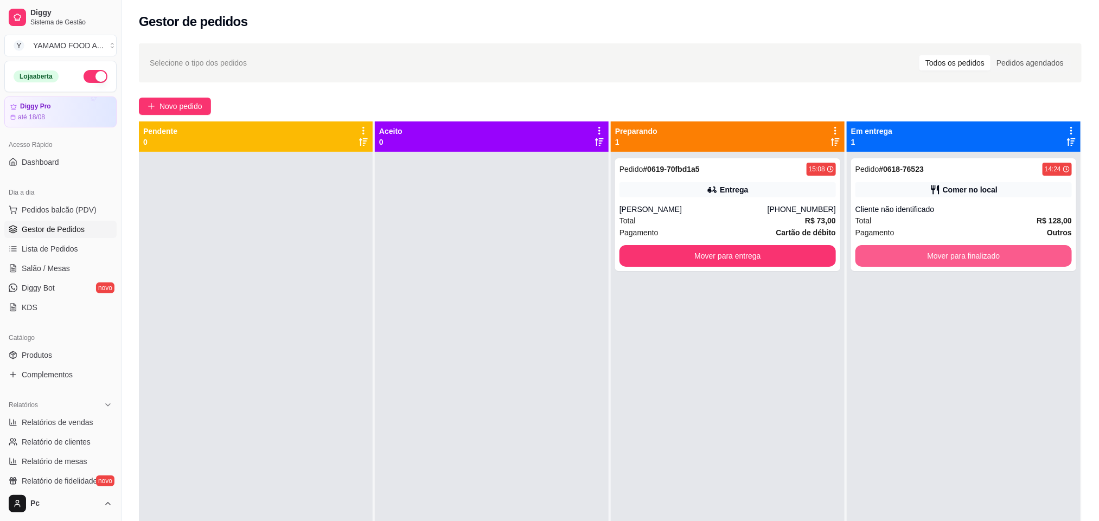
click at [875, 254] on button "Mover para finalizado" at bounding box center [963, 256] width 216 height 22
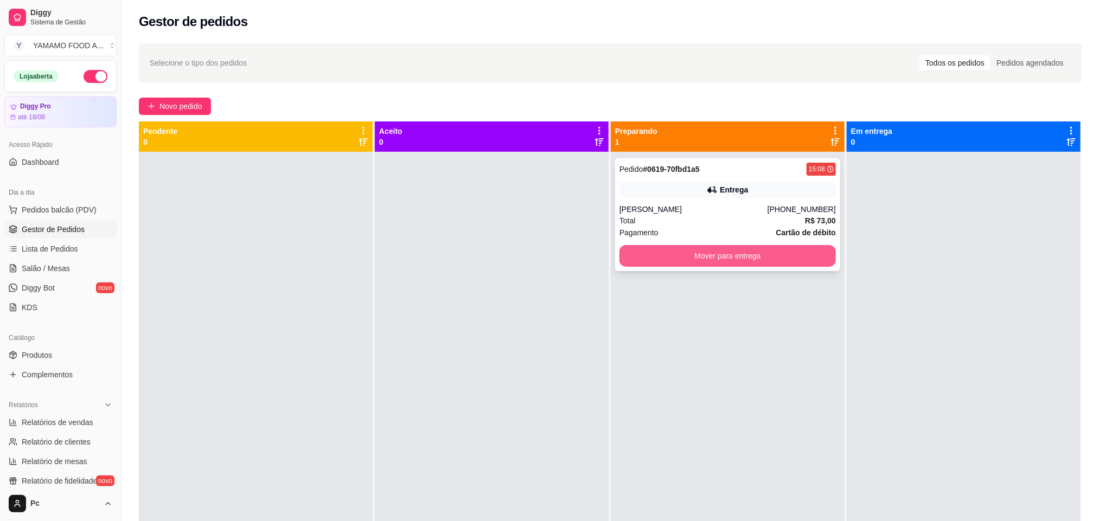
click at [811, 260] on button "Mover para entrega" at bounding box center [727, 256] width 216 height 22
